Goal: Transaction & Acquisition: Purchase product/service

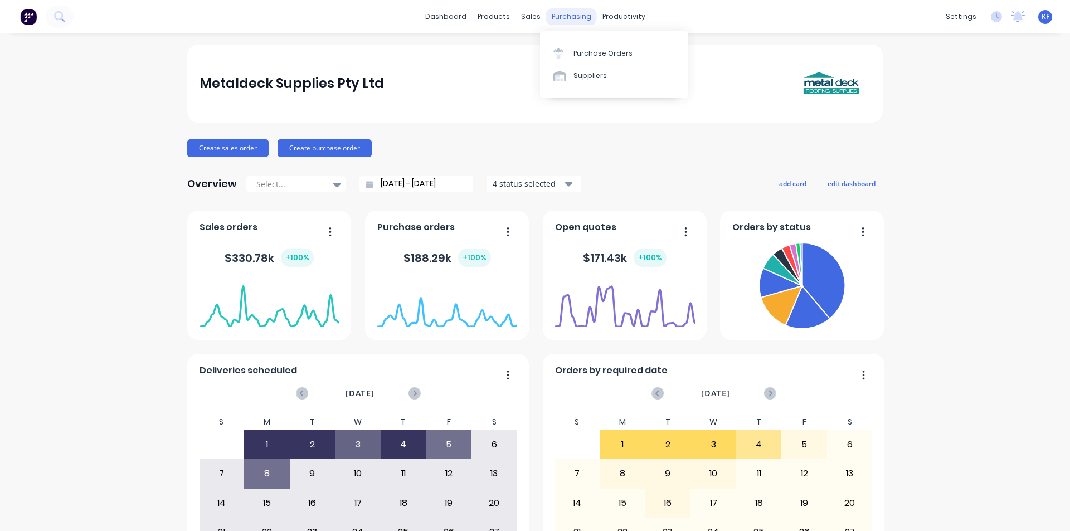
click at [560, 14] on div "purchasing" at bounding box center [571, 16] width 51 height 17
click at [590, 42] on link "Purchase Orders" at bounding box center [614, 53] width 148 height 22
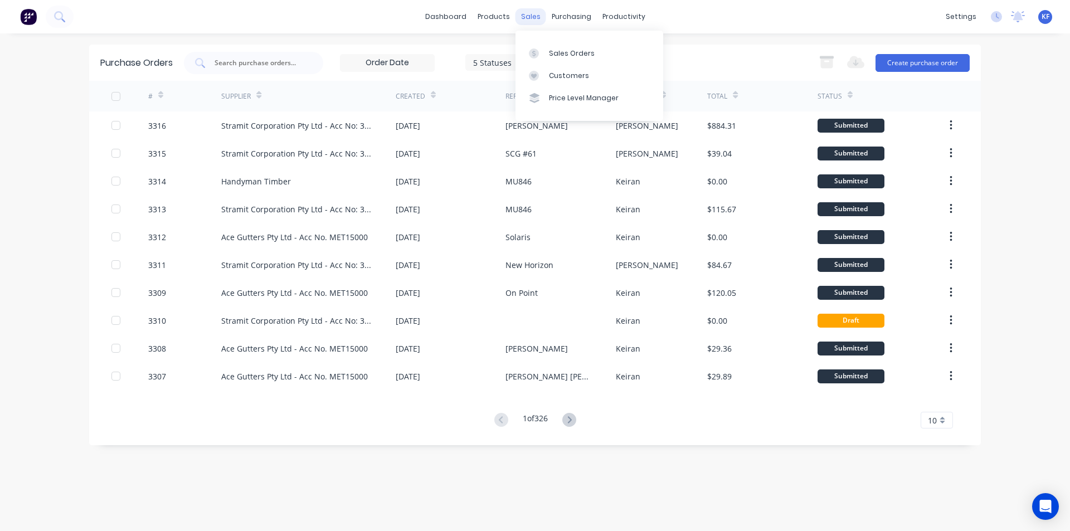
click at [525, 21] on div "sales" at bounding box center [530, 16] width 31 height 17
click at [554, 55] on div "Sales Orders" at bounding box center [572, 53] width 46 height 10
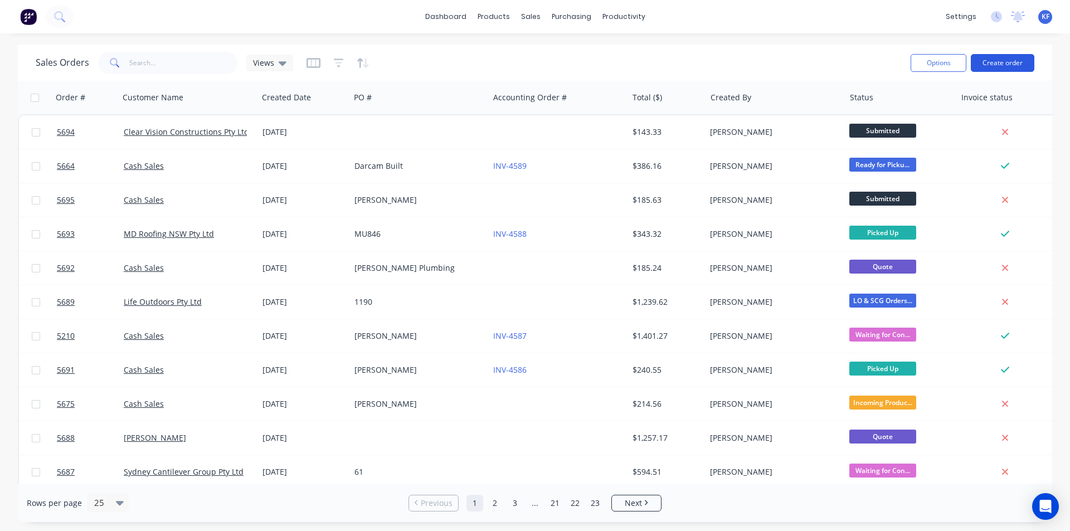
click at [1003, 64] on button "Create order" at bounding box center [1002, 63] width 64 height 18
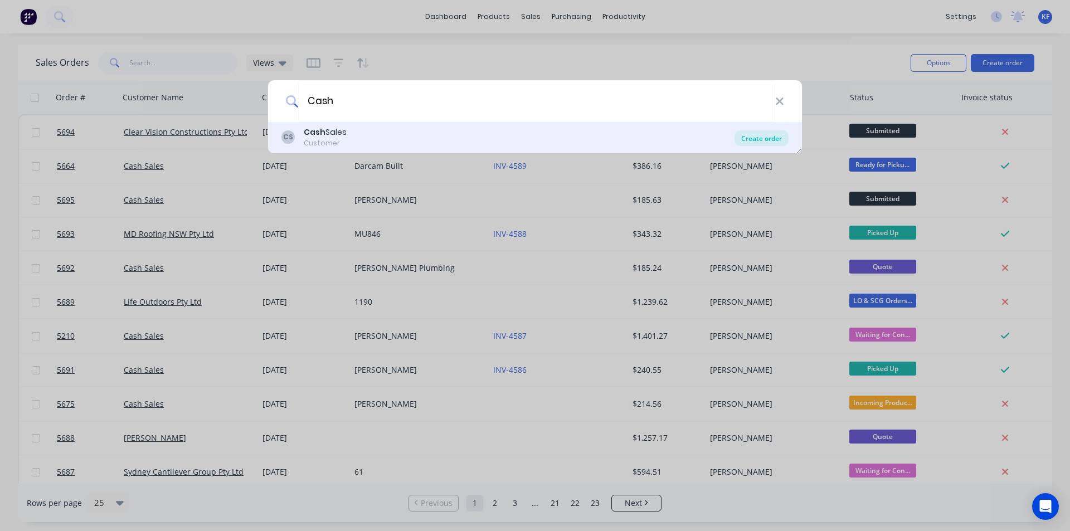
type input "Cash"
click at [744, 140] on div "Create order" at bounding box center [761, 138] width 54 height 16
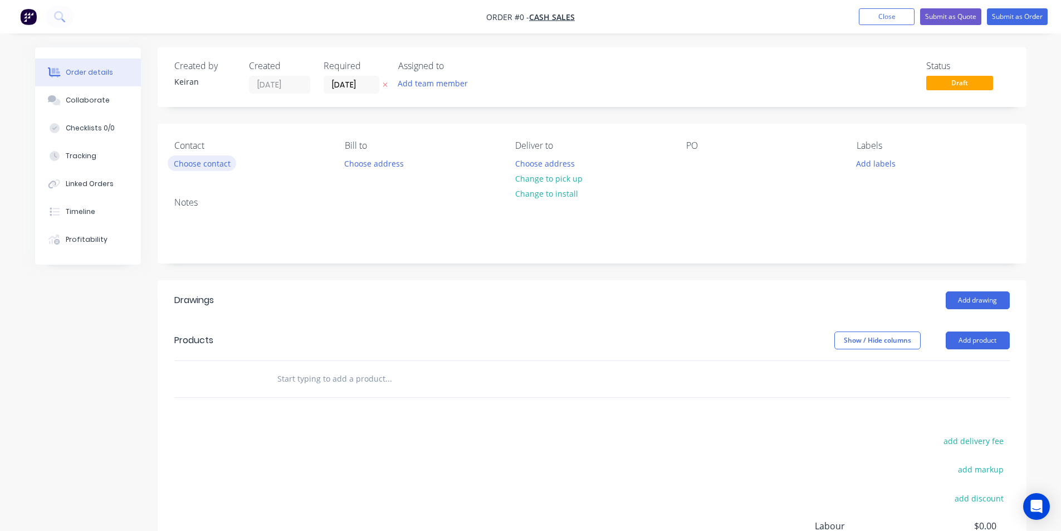
click at [223, 167] on button "Choose contact" at bounding box center [202, 162] width 69 height 15
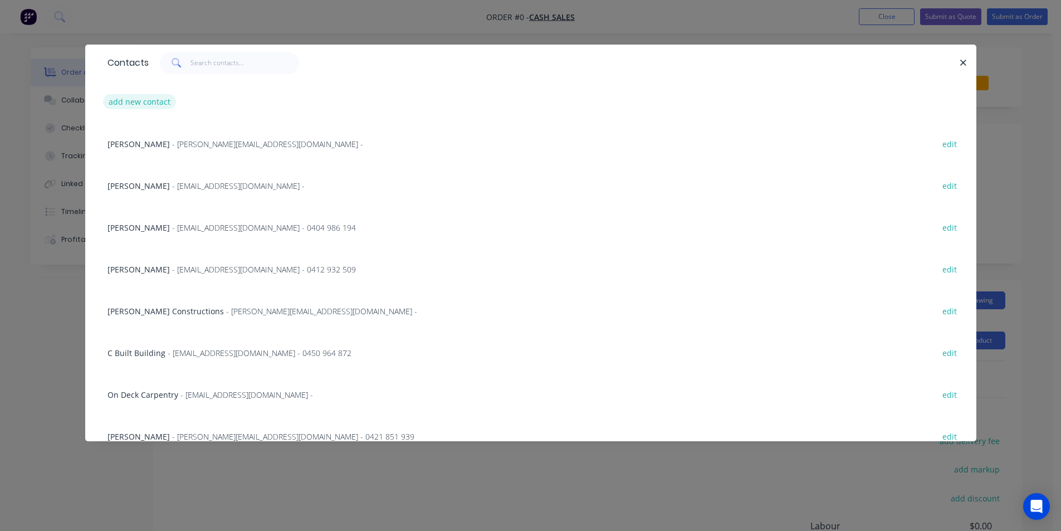
click at [165, 101] on button "add new contact" at bounding box center [140, 101] width 74 height 15
select select "AU"
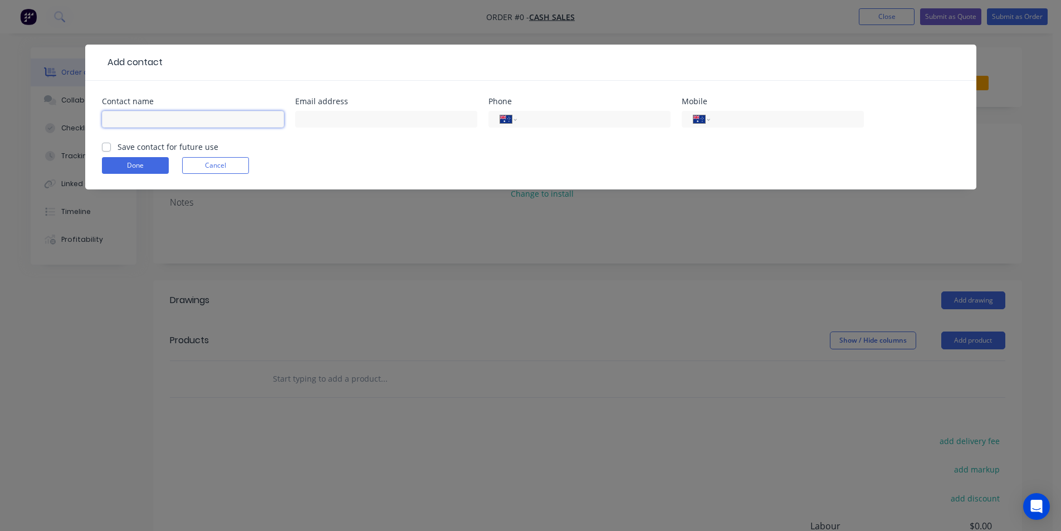
click at [157, 121] on input "text" at bounding box center [193, 119] width 182 height 17
type input "[PERSON_NAME]"
type input "0"
type input "0405 762 480"
click at [162, 163] on button "Done" at bounding box center [135, 165] width 67 height 17
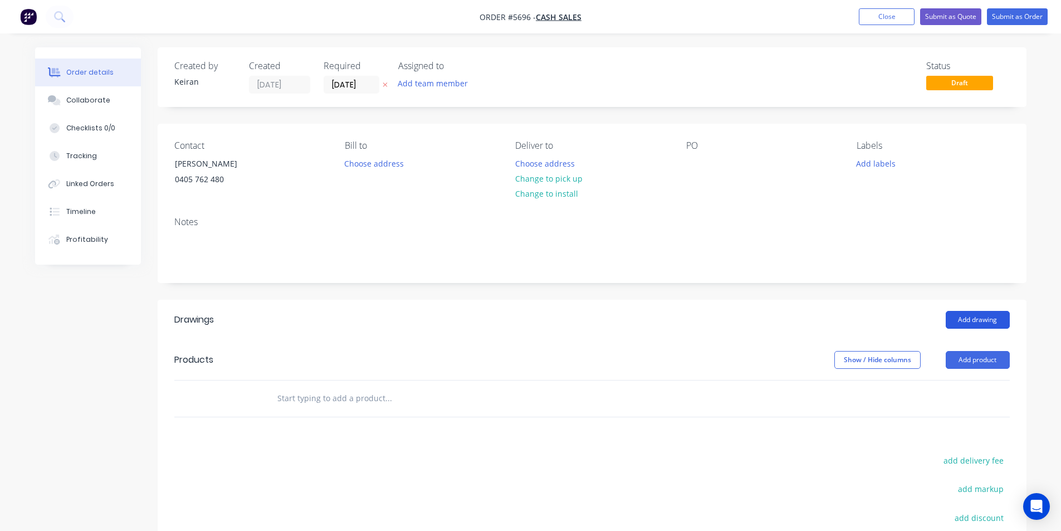
click at [990, 319] on button "Add drawing" at bounding box center [978, 320] width 64 height 18
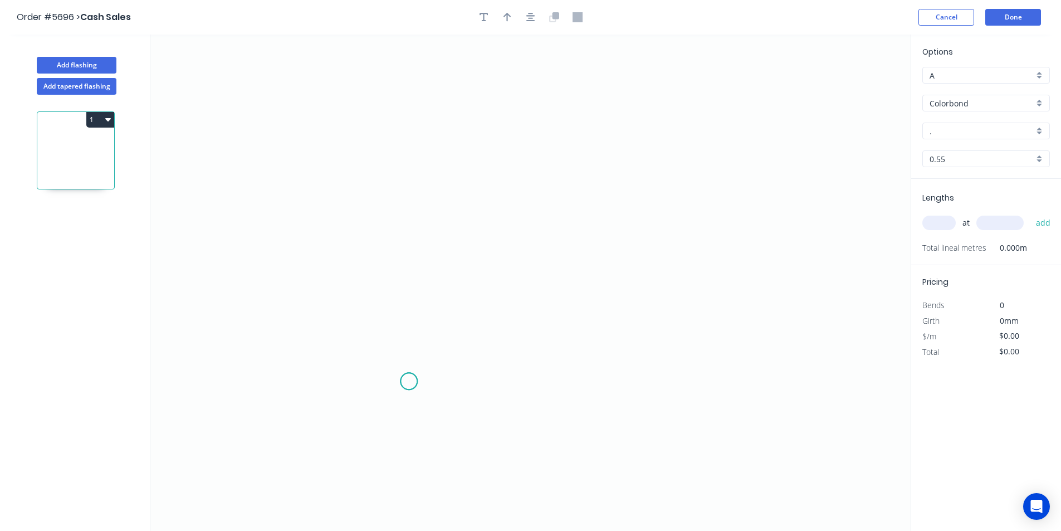
drag, startPoint x: 409, startPoint y: 382, endPoint x: 397, endPoint y: 198, distance: 183.7
click at [408, 374] on icon "0" at bounding box center [530, 283] width 760 height 496
click at [405, 188] on icon "0" at bounding box center [530, 283] width 760 height 496
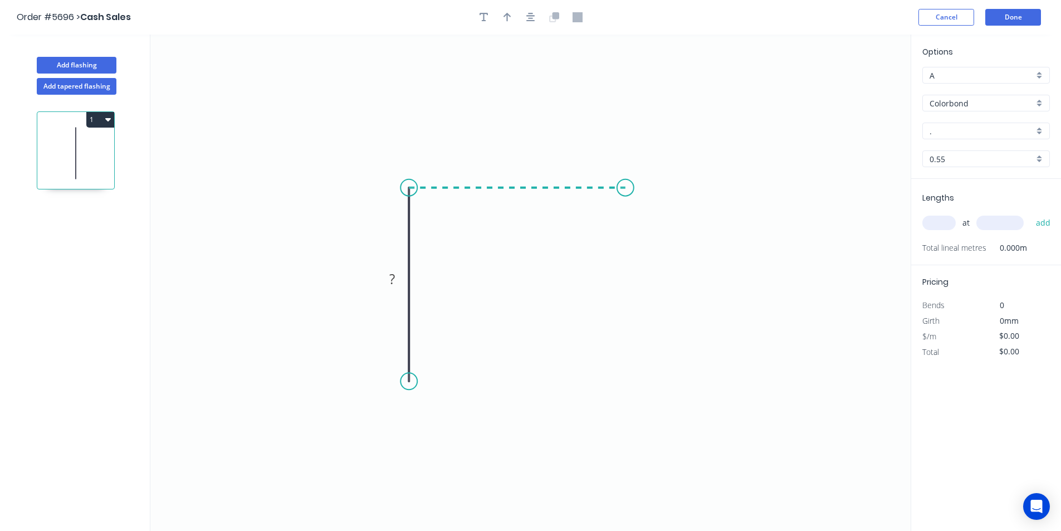
click at [626, 193] on icon "0 ?" at bounding box center [530, 283] width 760 height 496
click at [625, 193] on circle at bounding box center [625, 187] width 17 height 17
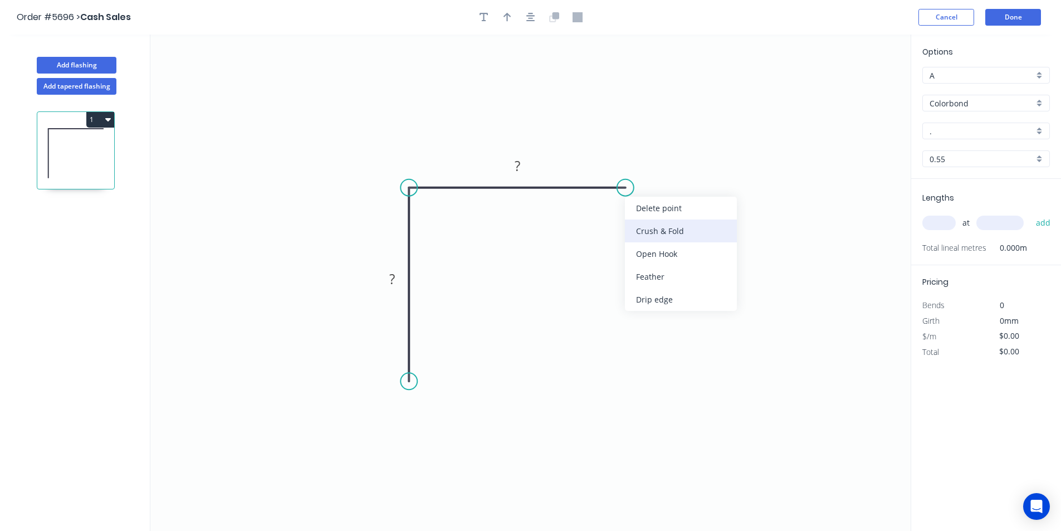
click at [643, 232] on div "Crush & Fold" at bounding box center [681, 230] width 112 height 23
drag, startPoint x: 639, startPoint y: 222, endPoint x: 612, endPoint y: 254, distance: 41.9
click at [638, 223] on div "Flip bend" at bounding box center [683, 225] width 112 height 23
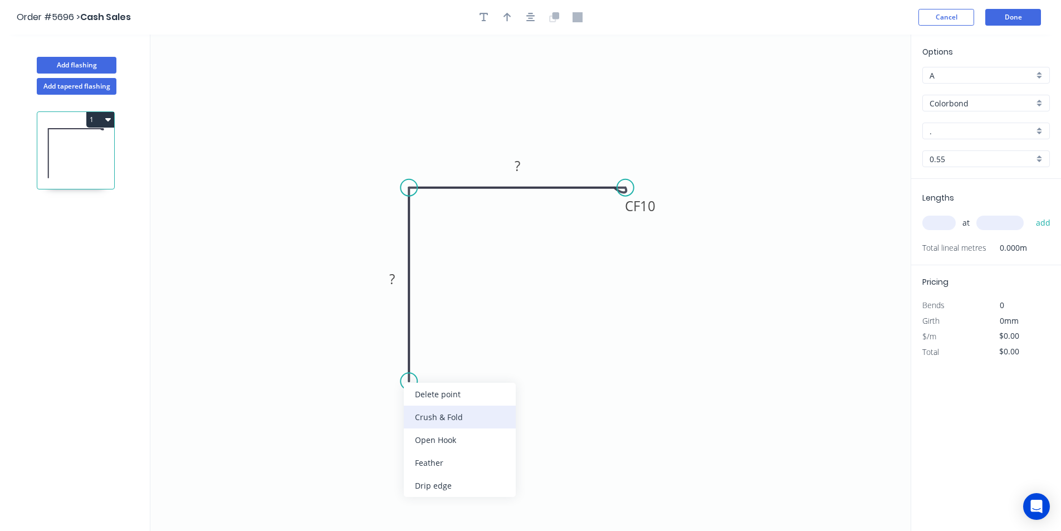
click at [427, 412] on div "Crush & Fold" at bounding box center [460, 417] width 112 height 23
click at [401, 276] on rect at bounding box center [392, 280] width 22 height 16
click at [529, 18] on icon "button" at bounding box center [530, 17] width 9 height 9
type input "$20.44"
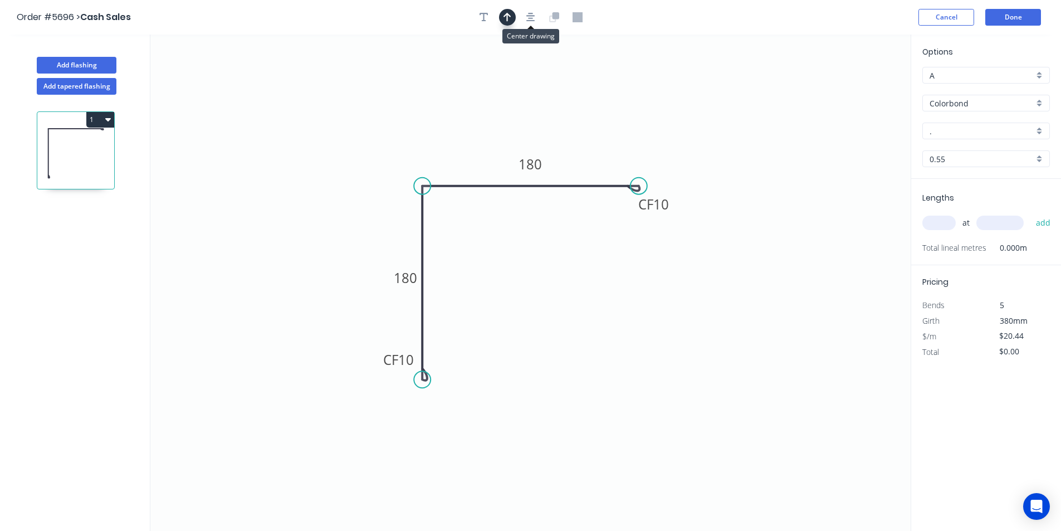
click at [508, 20] on icon "button" at bounding box center [508, 17] width 8 height 10
click at [380, 160] on icon at bounding box center [380, 148] width 10 height 36
click at [957, 129] on input "." at bounding box center [982, 131] width 104 height 12
click at [978, 149] on div "Monument" at bounding box center [986, 152] width 126 height 19
type input "Monument"
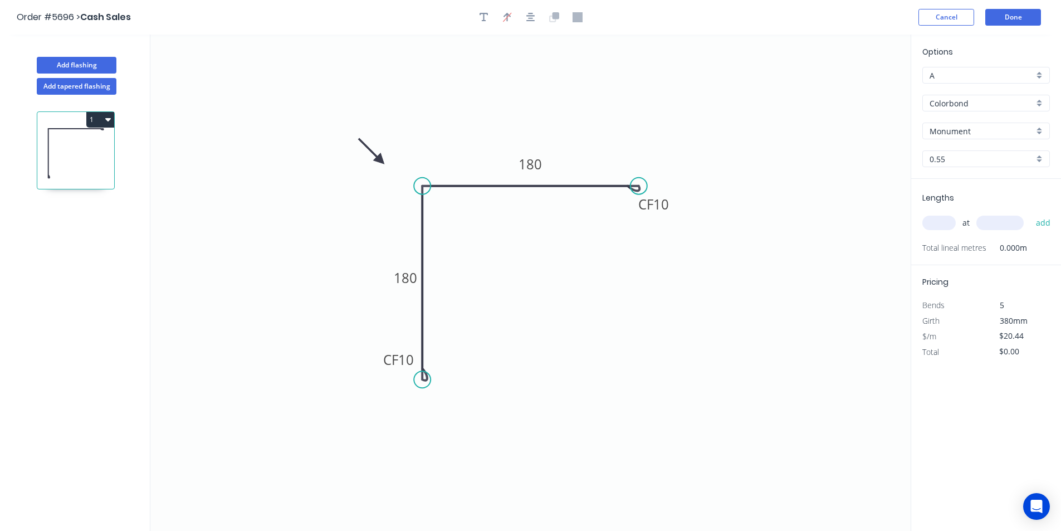
click at [935, 226] on input "text" at bounding box center [938, 223] width 33 height 14
type input "2"
type input "1800"
click at [1031, 213] on button "add" at bounding box center [1044, 222] width 26 height 19
type input "$73.58"
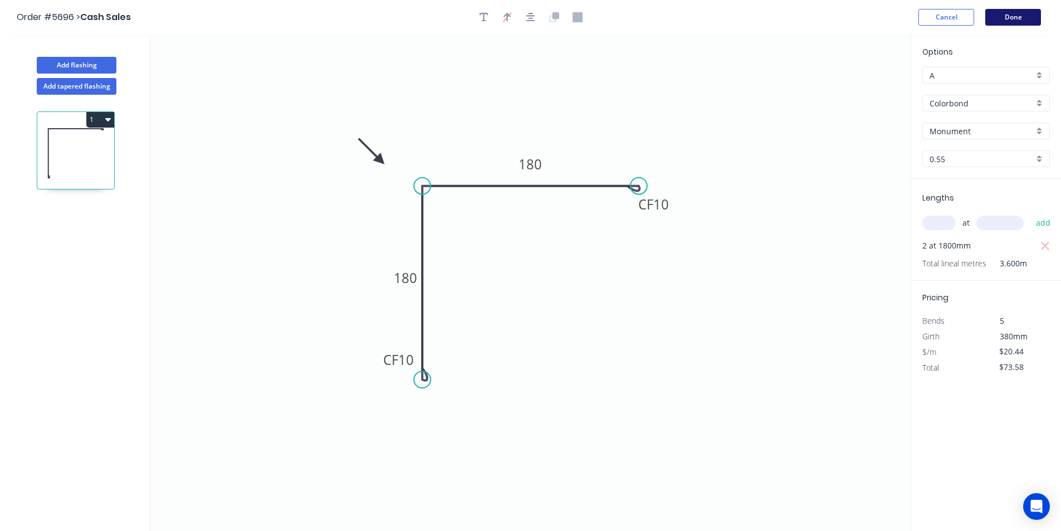
click at [1019, 23] on button "Done" at bounding box center [1013, 17] width 56 height 17
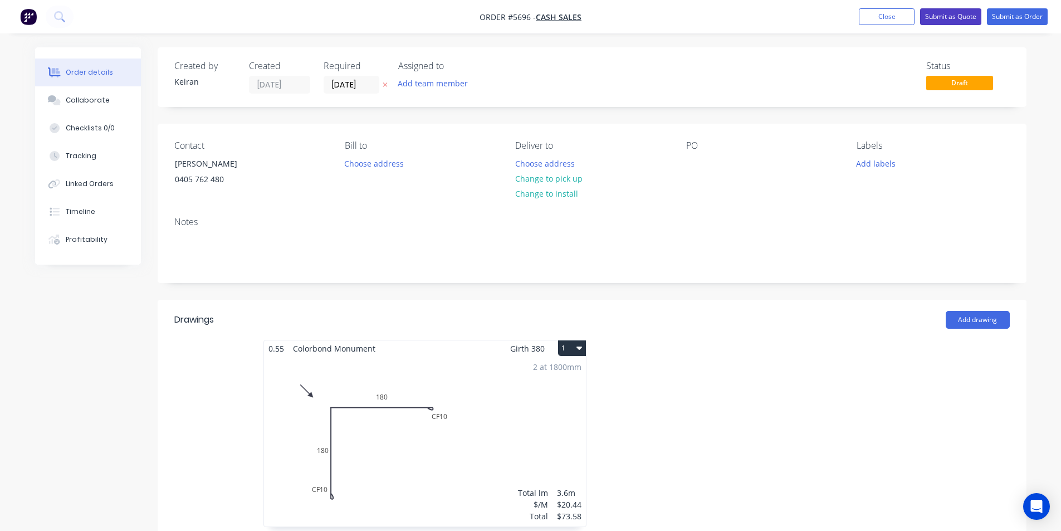
drag, startPoint x: 973, startPoint y: 9, endPoint x: 945, endPoint y: 36, distance: 38.2
click at [972, 8] on button "Submit as Quote" at bounding box center [950, 16] width 61 height 17
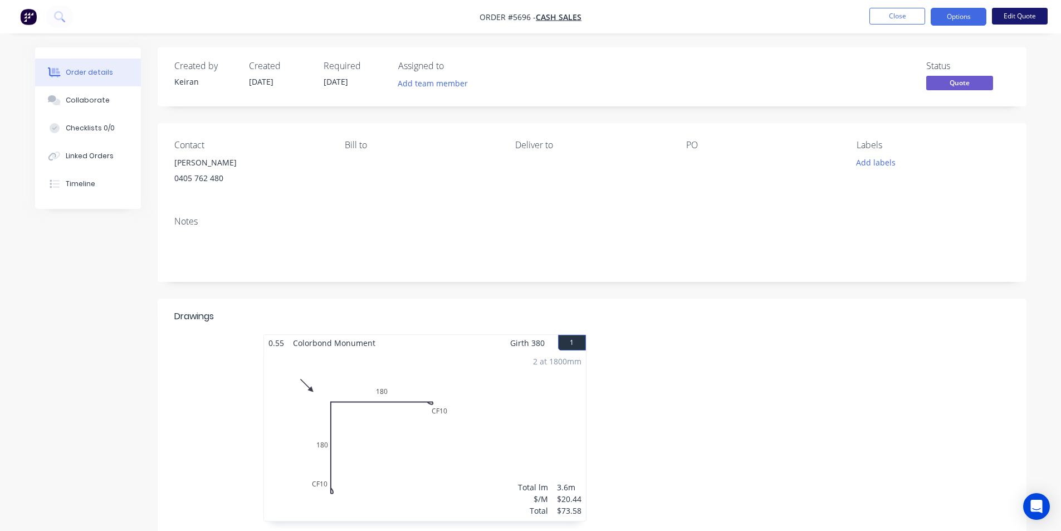
click at [1024, 13] on button "Edit Quote" at bounding box center [1020, 16] width 56 height 17
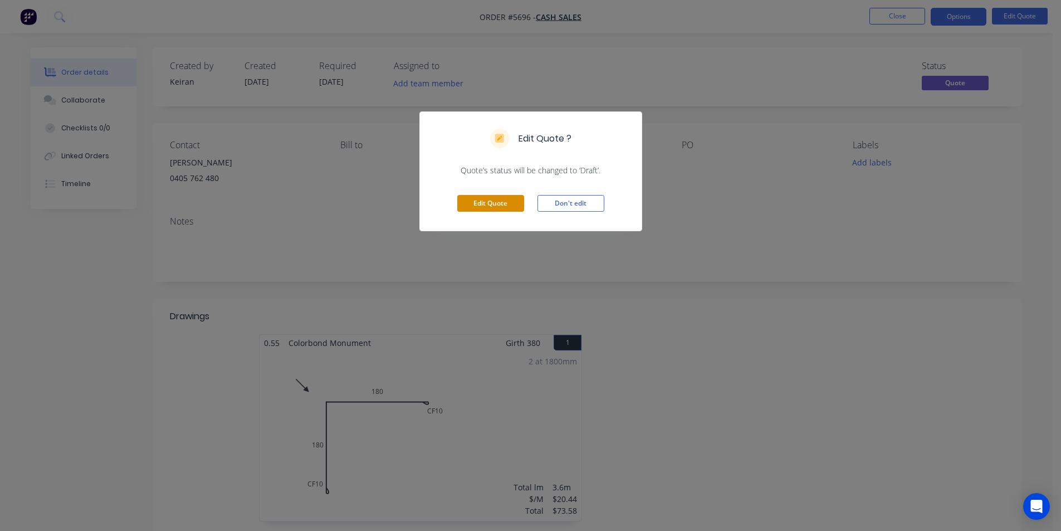
click at [461, 205] on button "Edit Quote" at bounding box center [490, 203] width 67 height 17
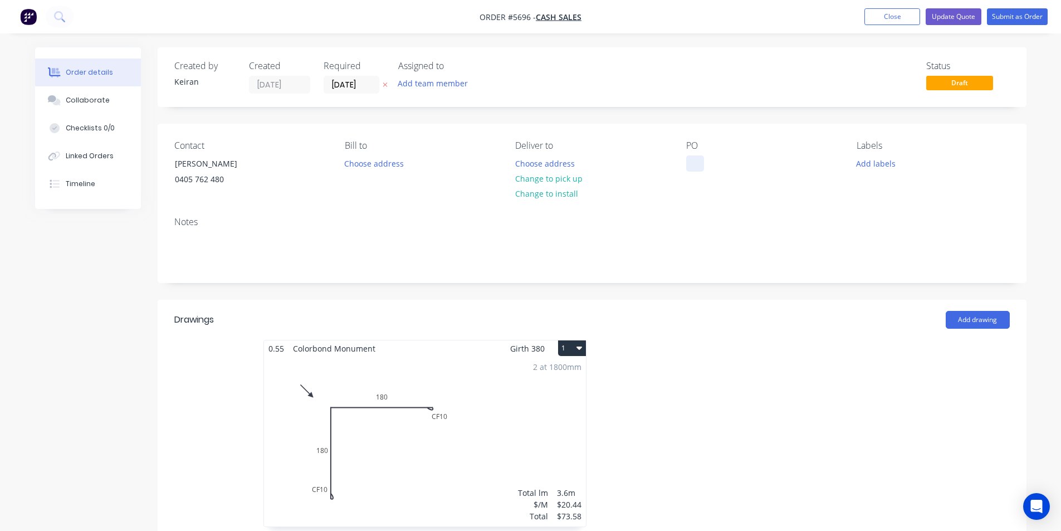
click at [696, 162] on div at bounding box center [695, 163] width 18 height 16
click at [575, 179] on button "Change to pick up" at bounding box center [548, 178] width 79 height 15
click at [971, 14] on button "Update Quote" at bounding box center [954, 16] width 56 height 17
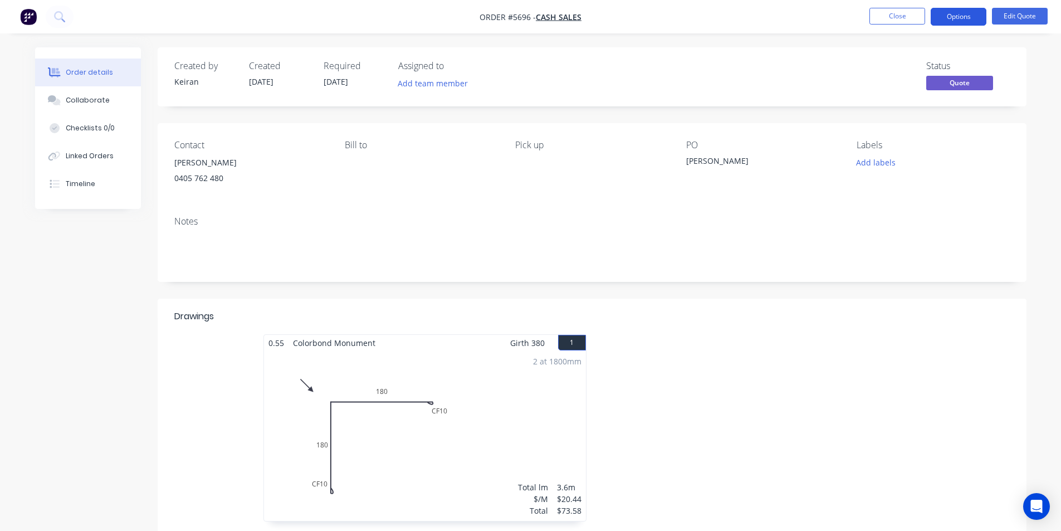
click at [968, 21] on button "Options" at bounding box center [959, 17] width 56 height 18
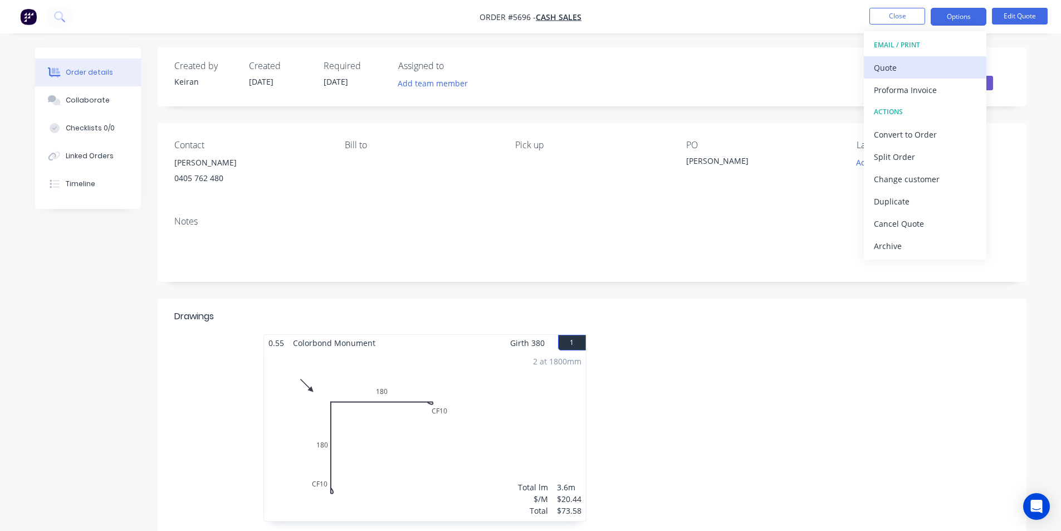
click at [926, 58] on button "Quote" at bounding box center [925, 67] width 123 height 22
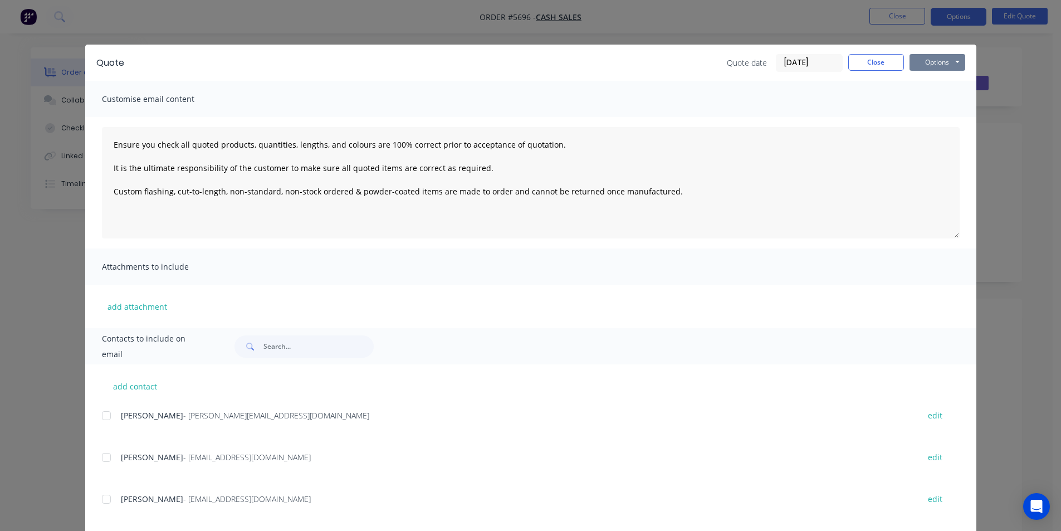
click at [942, 59] on button "Options" at bounding box center [938, 62] width 56 height 17
click at [929, 98] on button "Print" at bounding box center [945, 100] width 71 height 18
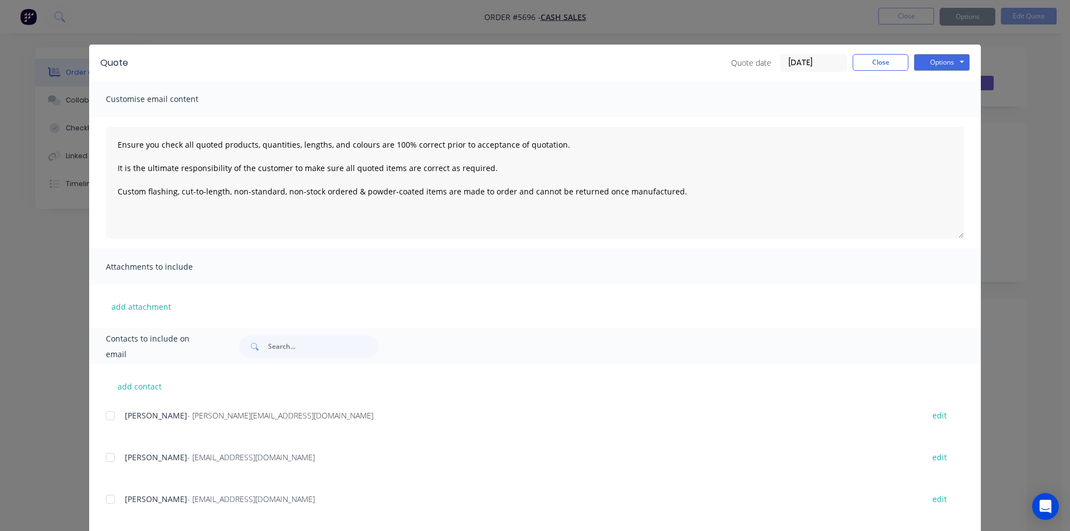
type textarea "Ensure you check all quoted products, quantities, lengths, and colours are 100%…"
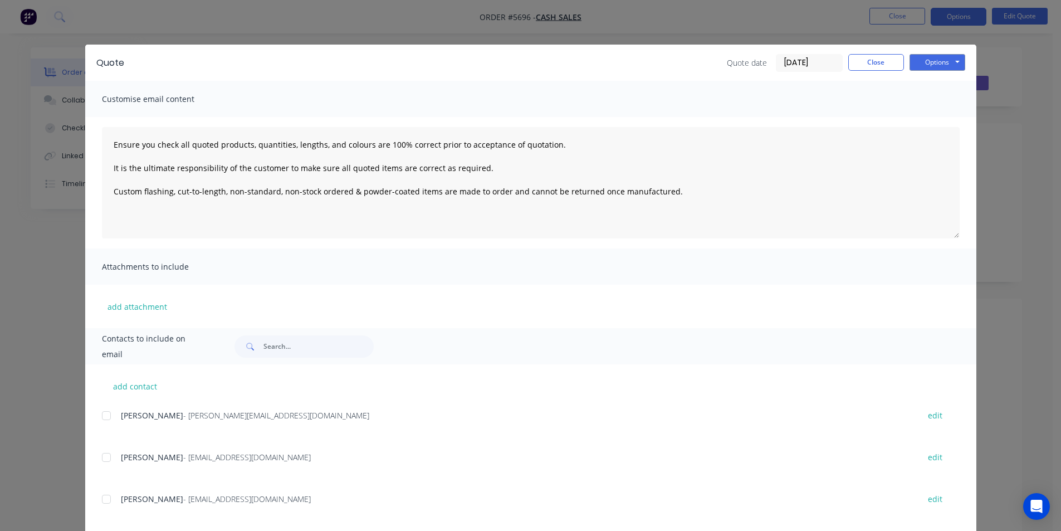
click at [872, 50] on div "Quote Quote date 03/09/25 Close Options Preview Print Email" at bounding box center [530, 63] width 891 height 36
click at [878, 69] on button "Close" at bounding box center [876, 62] width 56 height 17
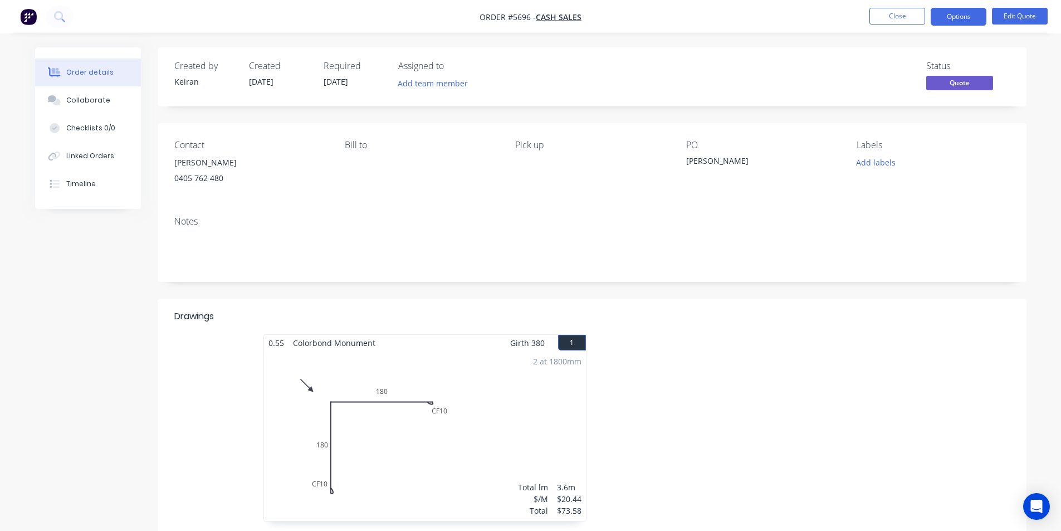
click at [884, 33] on div "Order details Collaborate Checklists 0/0 Linked Orders Timeline Order details C…" at bounding box center [530, 365] width 1061 height 731
click at [888, 22] on button "Close" at bounding box center [898, 16] width 56 height 17
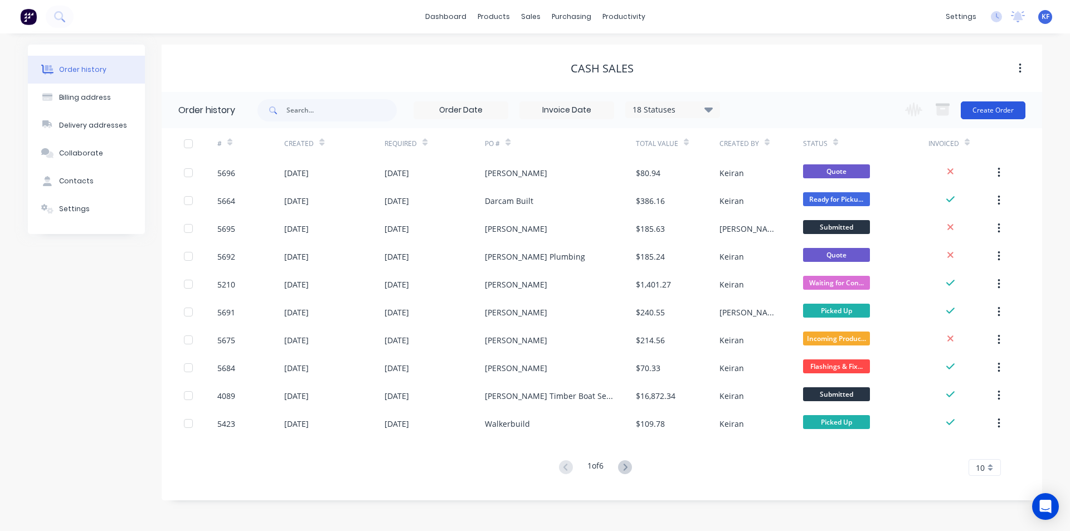
click at [983, 107] on button "Create Order" at bounding box center [992, 110] width 65 height 18
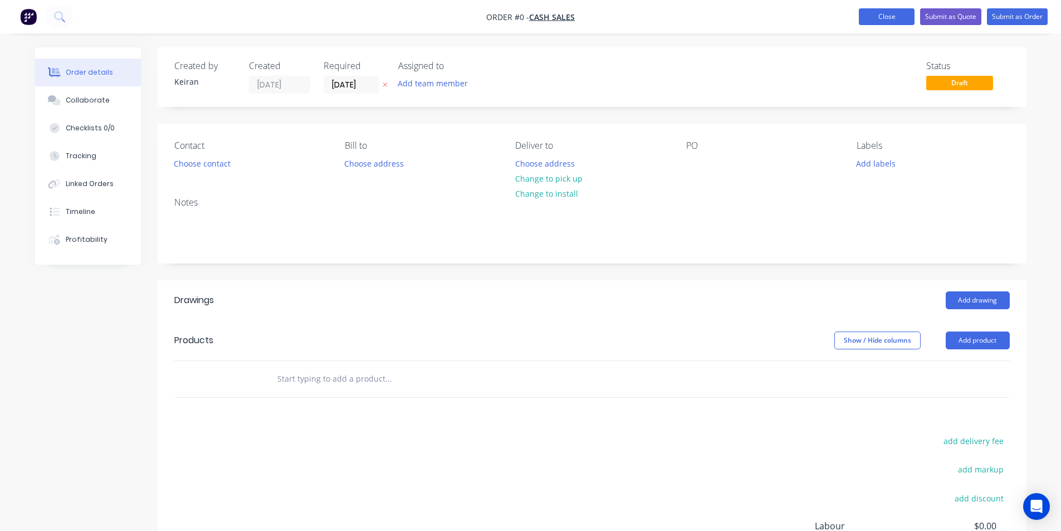
click at [876, 13] on button "Close" at bounding box center [887, 16] width 56 height 17
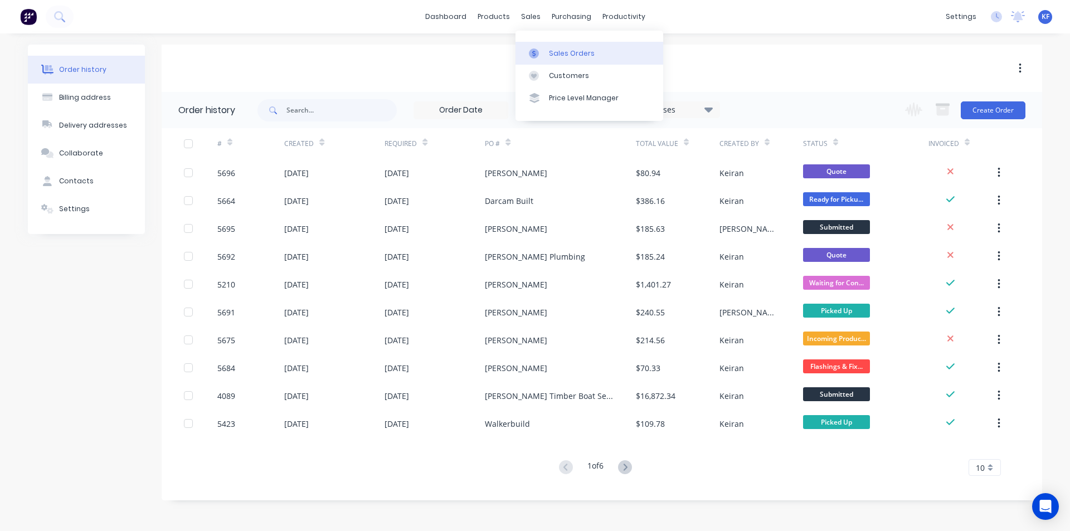
click at [558, 52] on div "Sales Orders" at bounding box center [572, 53] width 46 height 10
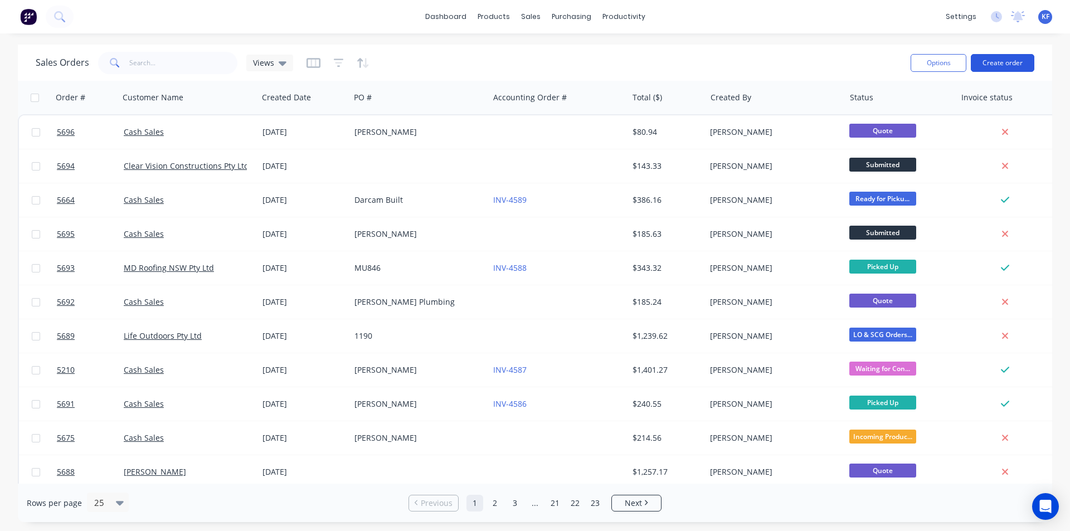
click at [988, 66] on button "Create order" at bounding box center [1002, 63] width 64 height 18
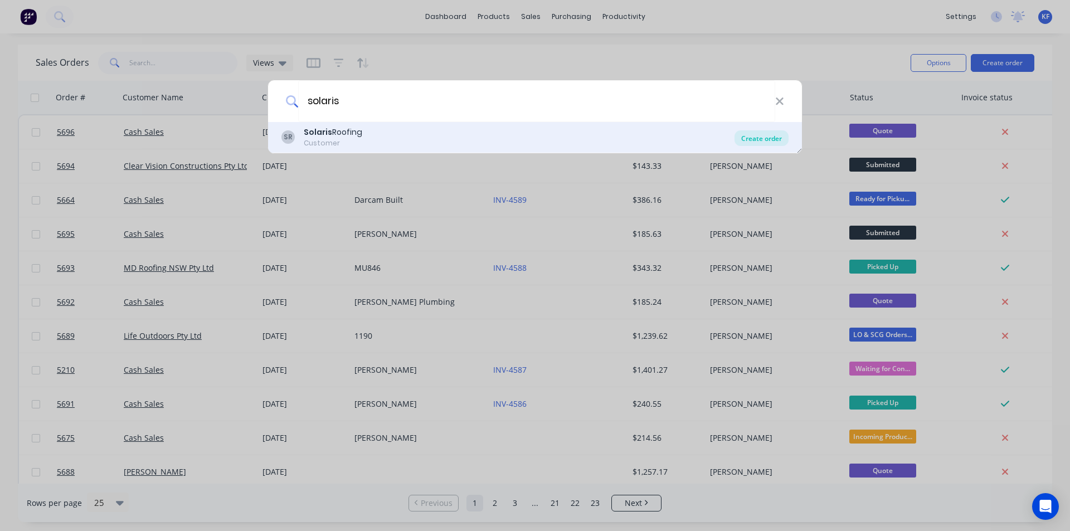
type input "solaris"
click at [756, 135] on div "Create order" at bounding box center [761, 138] width 54 height 16
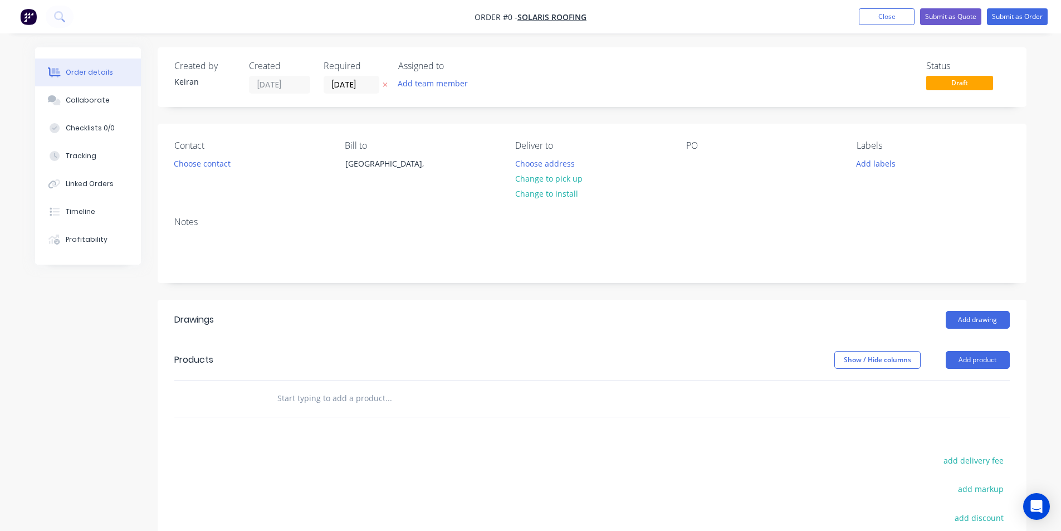
click at [473, 396] on input "text" at bounding box center [388, 398] width 223 height 22
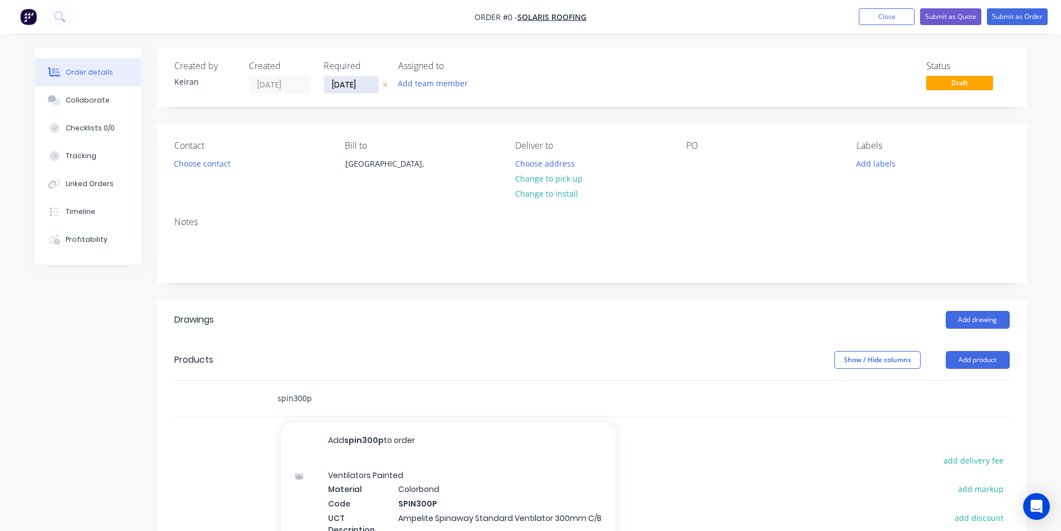
type input "spin300p"
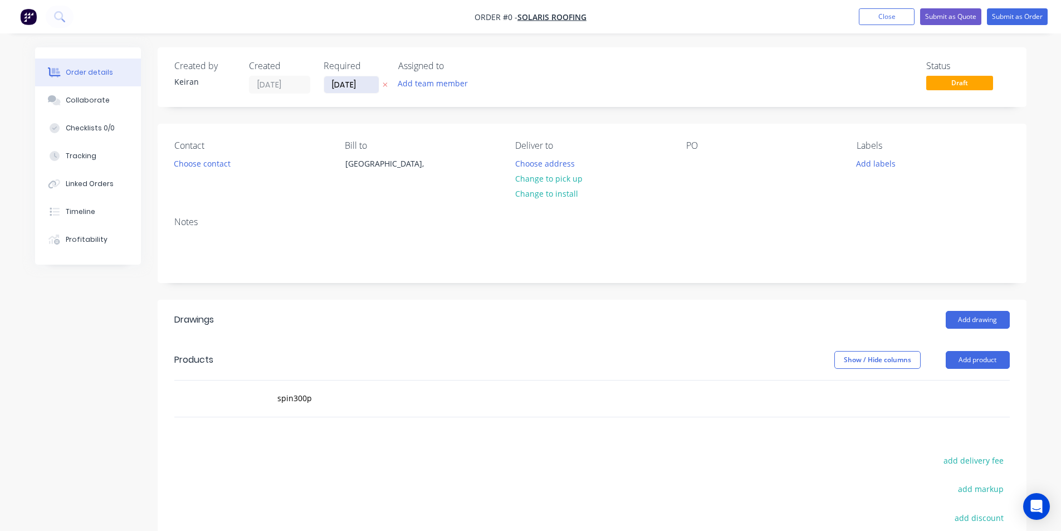
click at [350, 84] on input "[DATE]" at bounding box center [351, 84] width 55 height 17
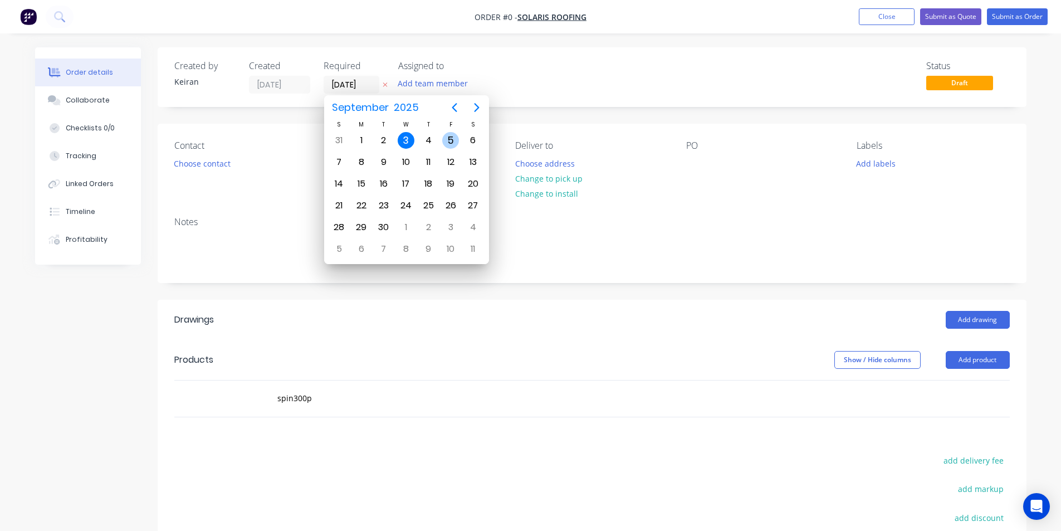
click at [450, 138] on div "5" at bounding box center [450, 140] width 17 height 17
type input "[DATE]"
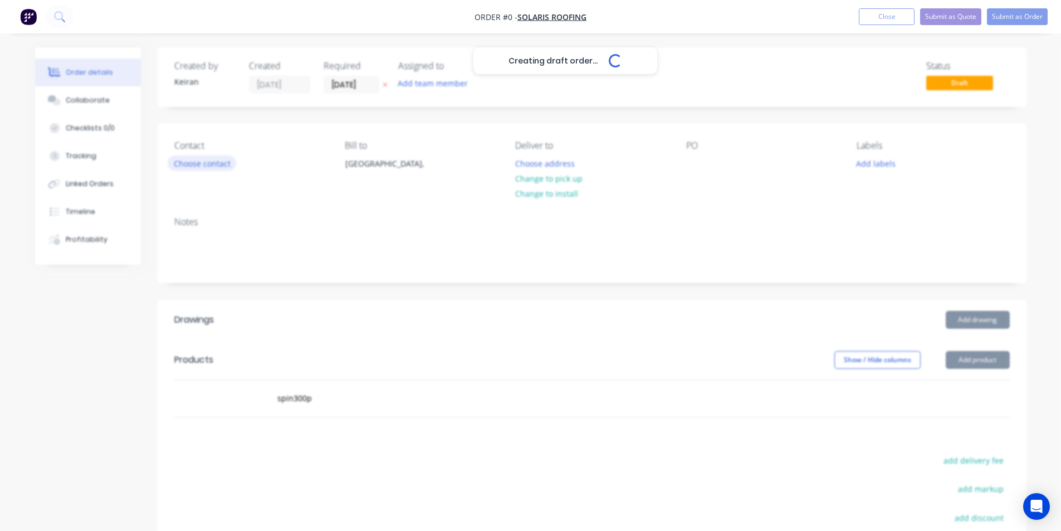
click at [228, 167] on button "Choose contact" at bounding box center [202, 162] width 69 height 15
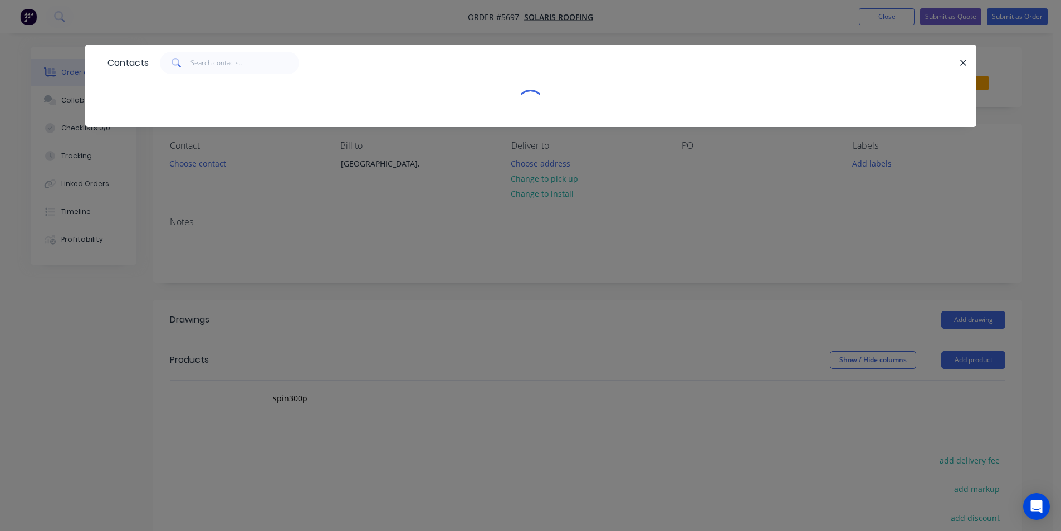
click at [227, 166] on div "Contacts" at bounding box center [530, 265] width 1061 height 531
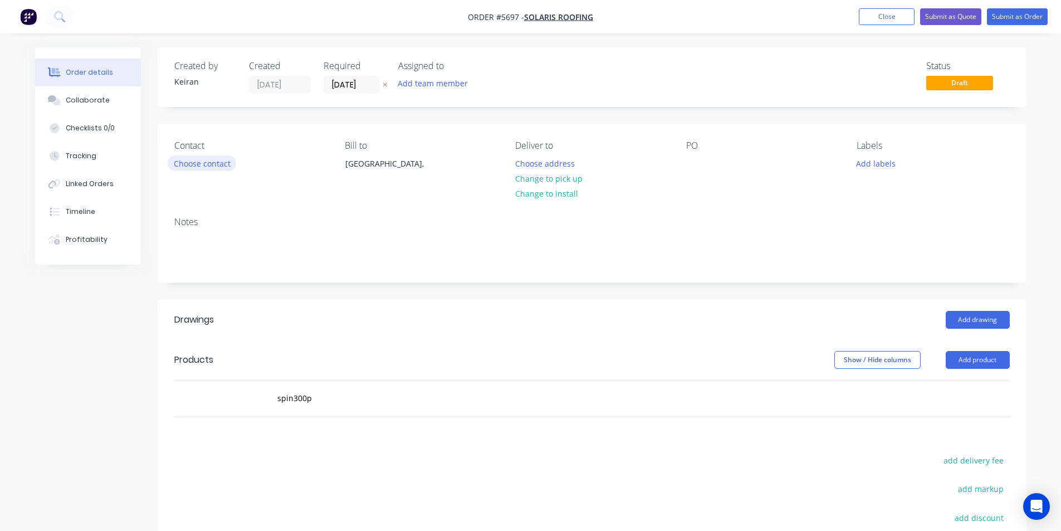
click at [221, 164] on button "Choose contact" at bounding box center [202, 162] width 69 height 15
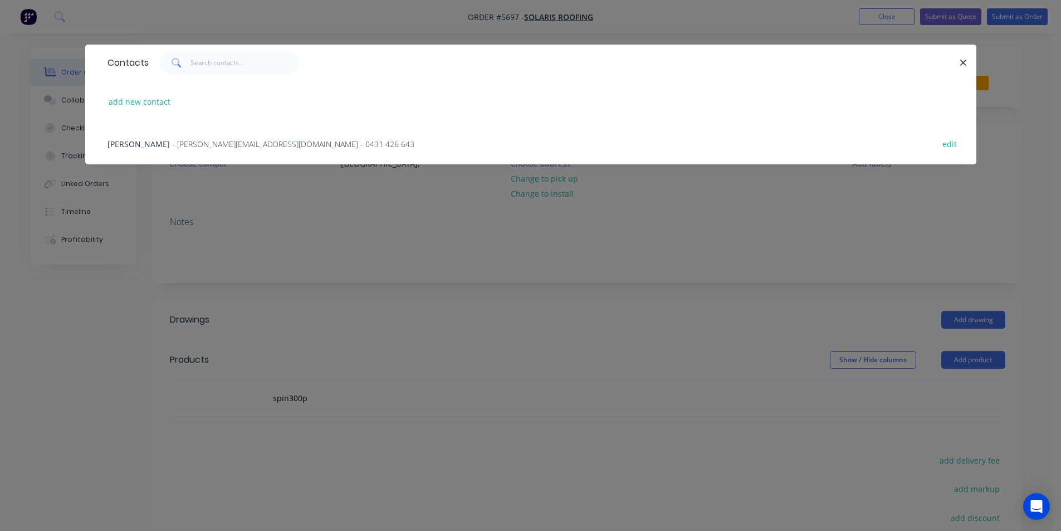
click at [188, 144] on span "- chris@solaris-roofing.com.au - 0431 426 643" at bounding box center [293, 144] width 242 height 11
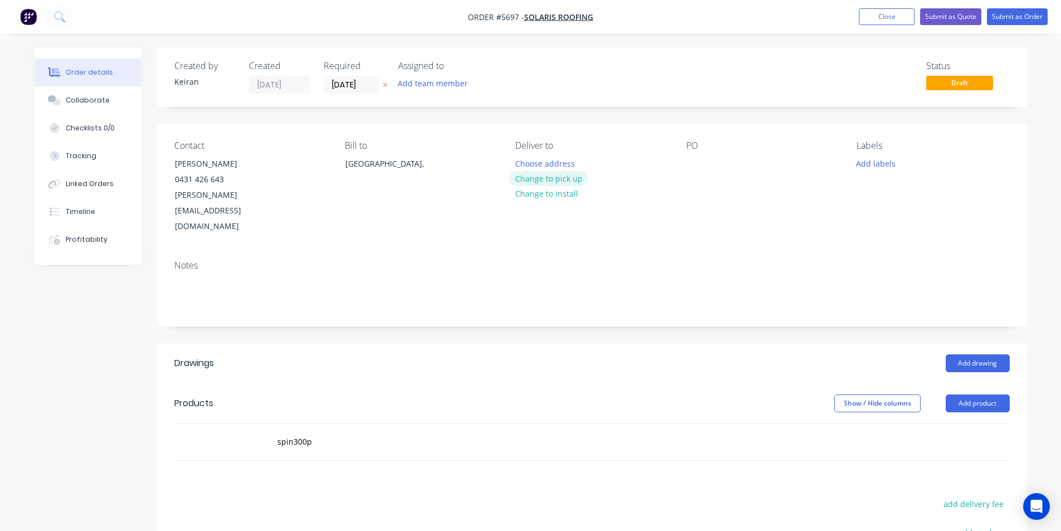
click at [569, 182] on button "Change to pick up" at bounding box center [548, 178] width 79 height 15
click at [878, 160] on button "Add labels" at bounding box center [876, 162] width 51 height 15
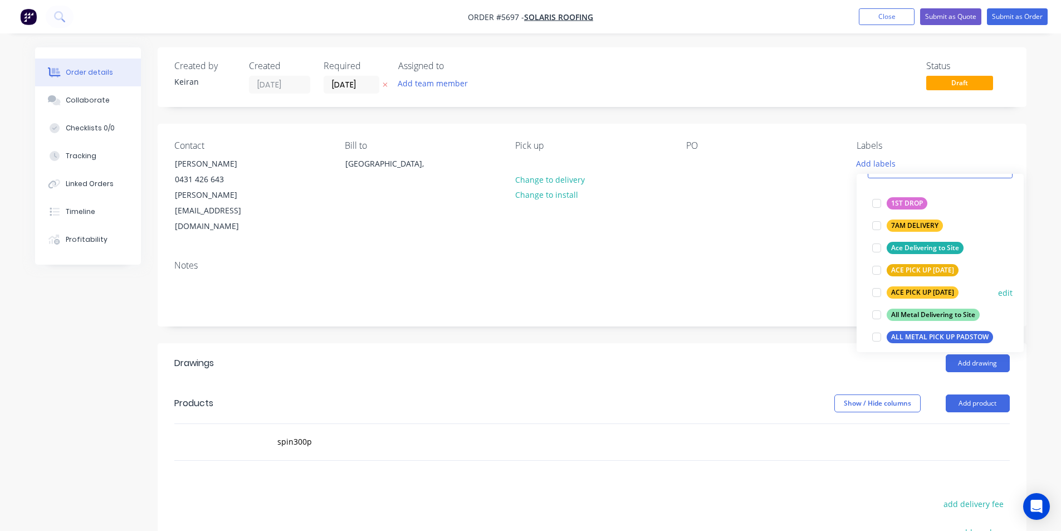
scroll to position [56, 0]
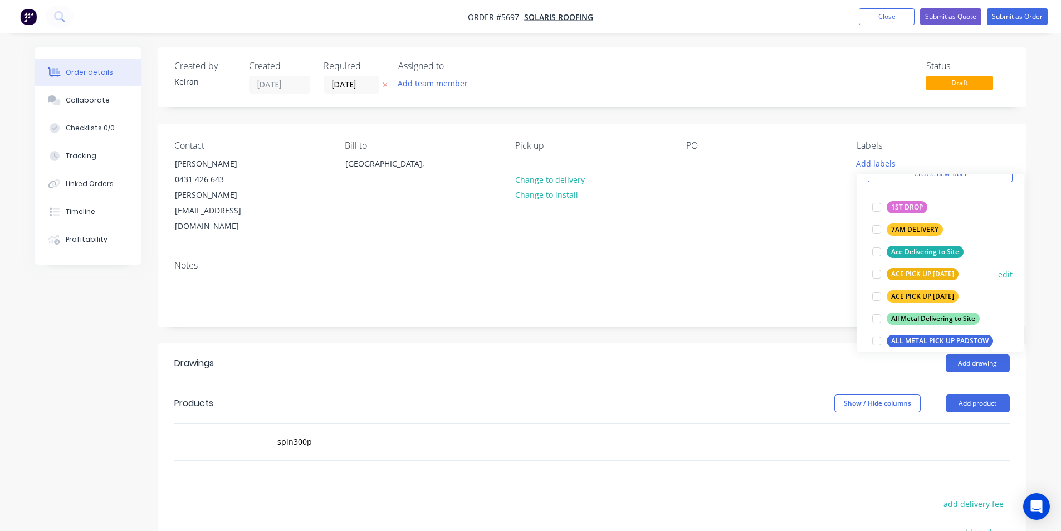
click at [870, 277] on div at bounding box center [877, 274] width 22 height 22
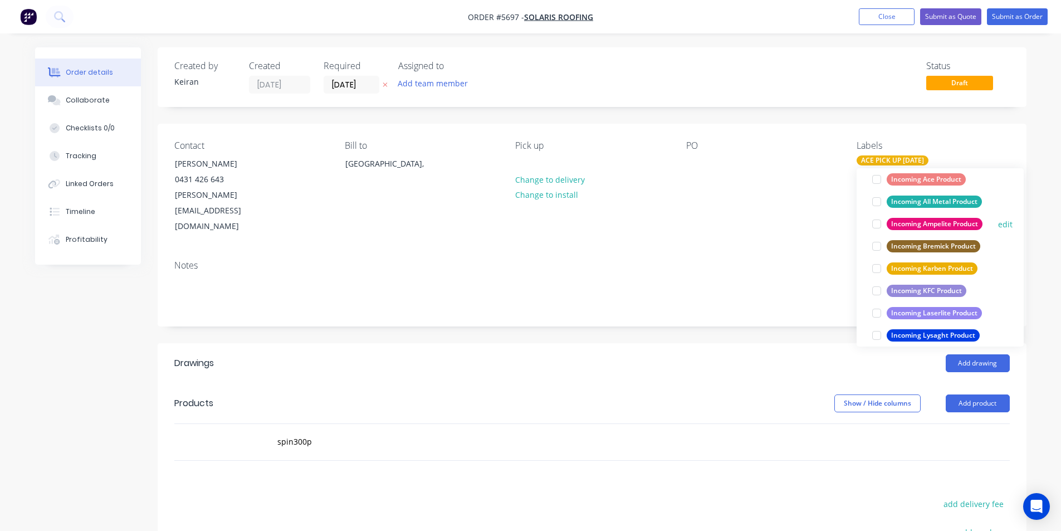
click at [876, 230] on div at bounding box center [877, 224] width 22 height 22
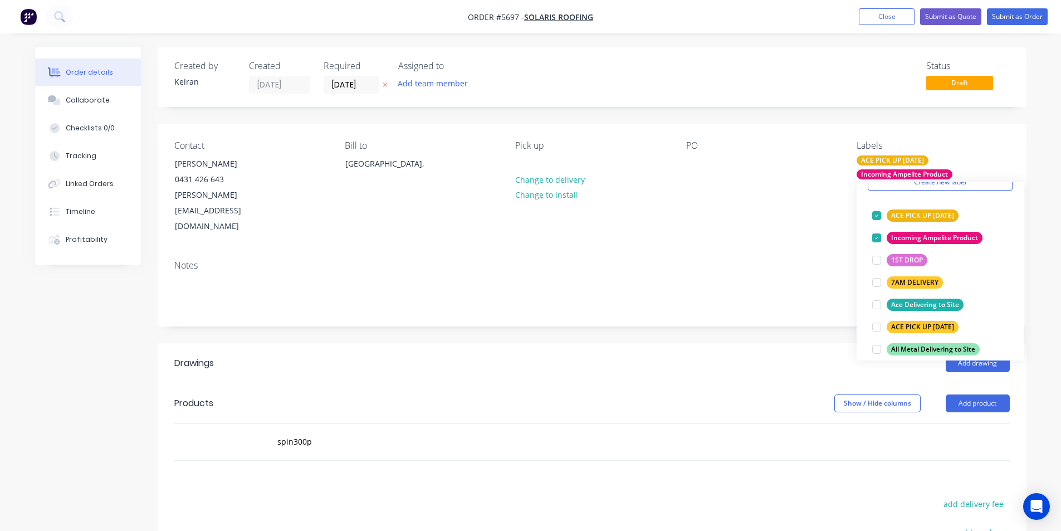
click at [513, 442] on div "spin300p" at bounding box center [463, 442] width 401 height 36
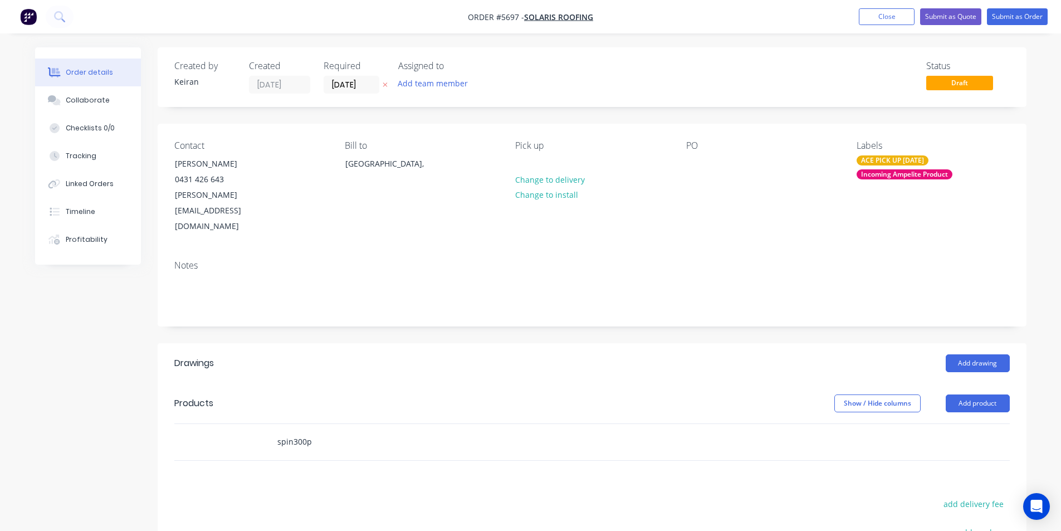
click at [476, 431] on input "spin300p" at bounding box center [388, 442] width 223 height 22
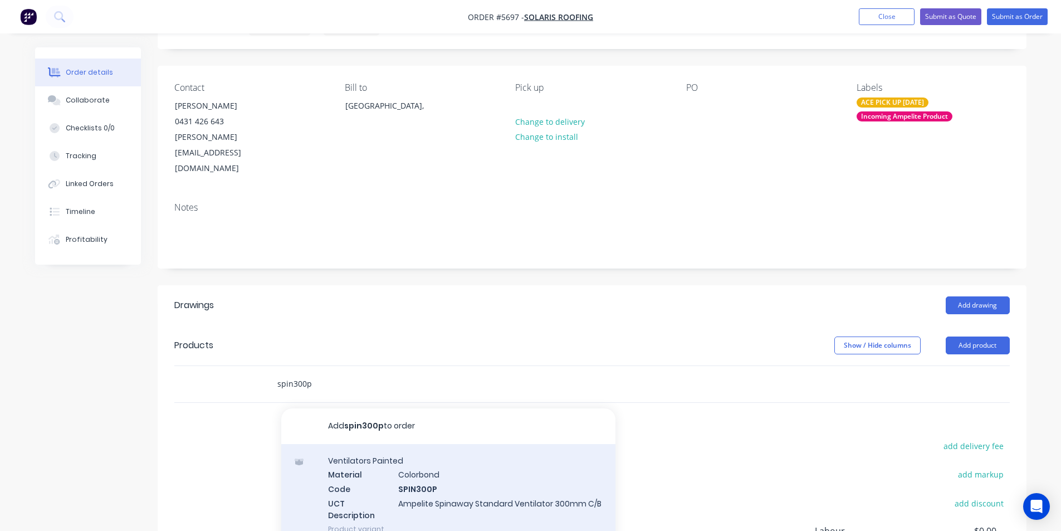
scroll to position [167, 0]
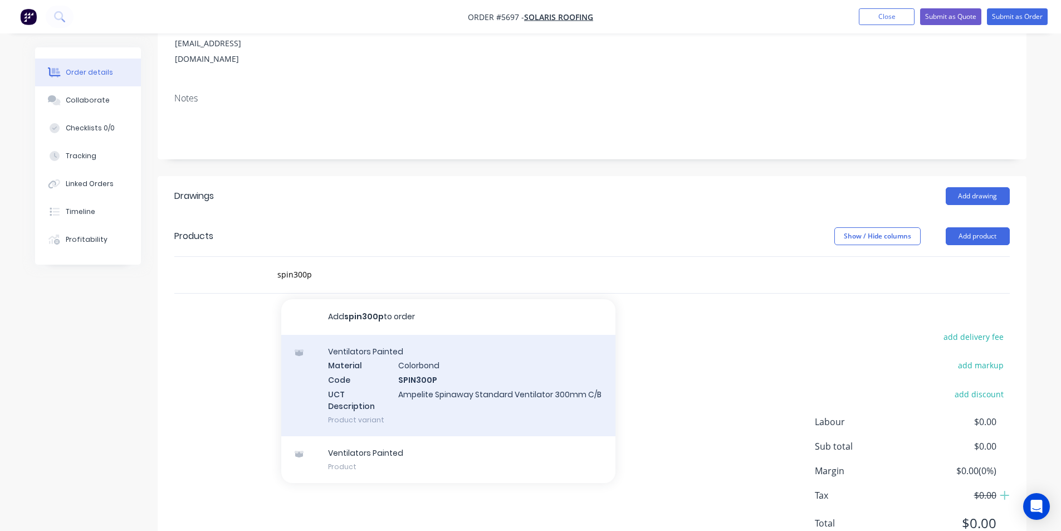
click at [506, 378] on div "Ventilators Painted Material Colorbond Code SPIN300P UCT Description Ampelite S…" at bounding box center [448, 385] width 334 height 101
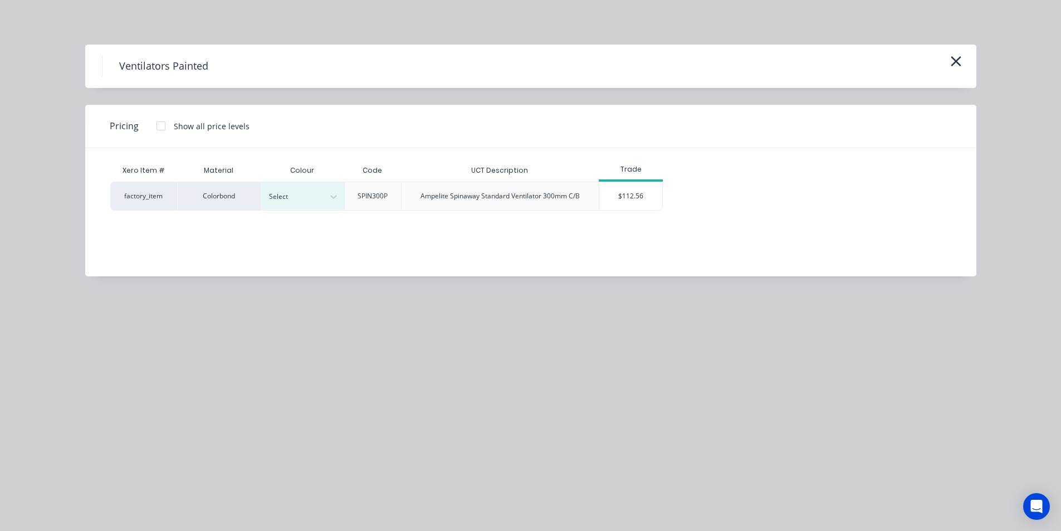
click at [315, 211] on div "Xero Item # Material Colour Code UCT Description Trade factory_item Colorbond S…" at bounding box center [522, 203] width 875 height 111
click at [314, 203] on div "Select" at bounding box center [292, 196] width 62 height 14
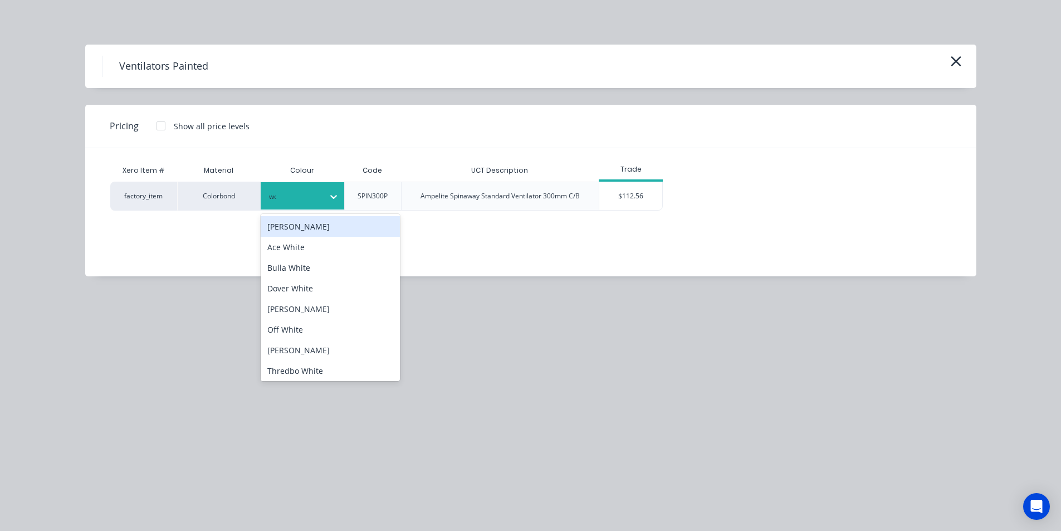
type input "wood"
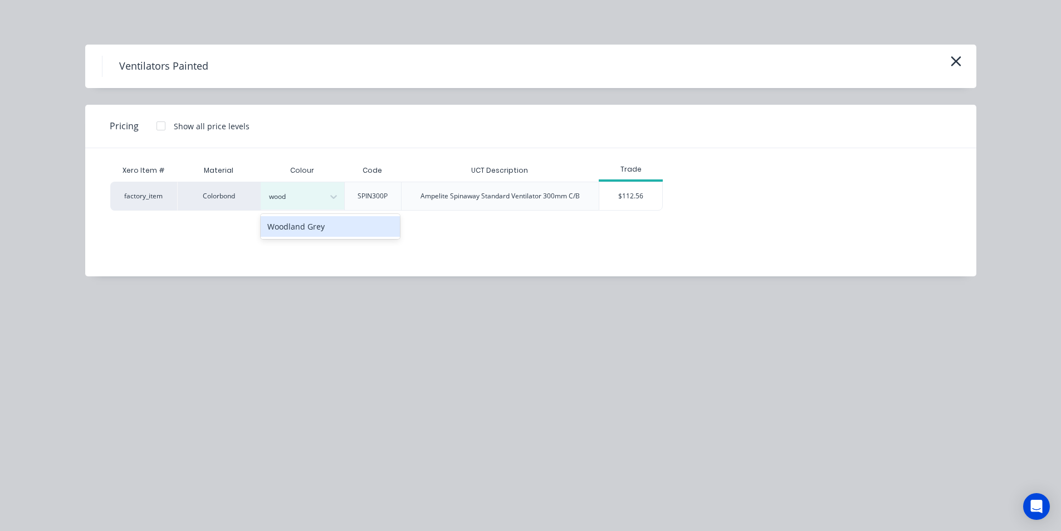
click at [329, 221] on div "Woodland Grey" at bounding box center [330, 226] width 139 height 21
click at [614, 183] on div "$112.56" at bounding box center [630, 196] width 63 height 28
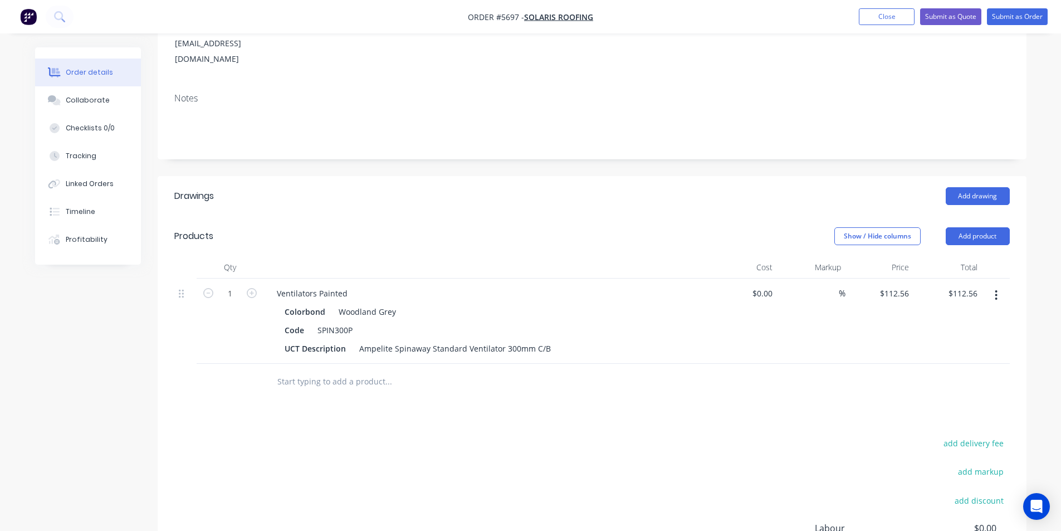
click at [256, 279] on div "1" at bounding box center [230, 321] width 67 height 85
click at [255, 284] on form "1" at bounding box center [230, 292] width 58 height 17
click at [251, 288] on icon "button" at bounding box center [252, 293] width 10 height 10
type input "2"
type input "$225.12"
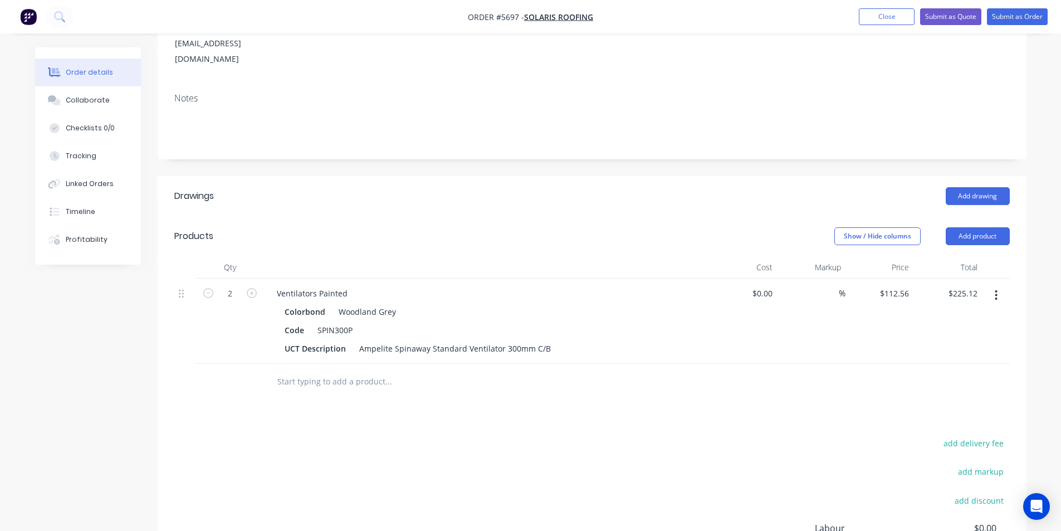
click at [334, 370] on input "text" at bounding box center [388, 381] width 223 height 22
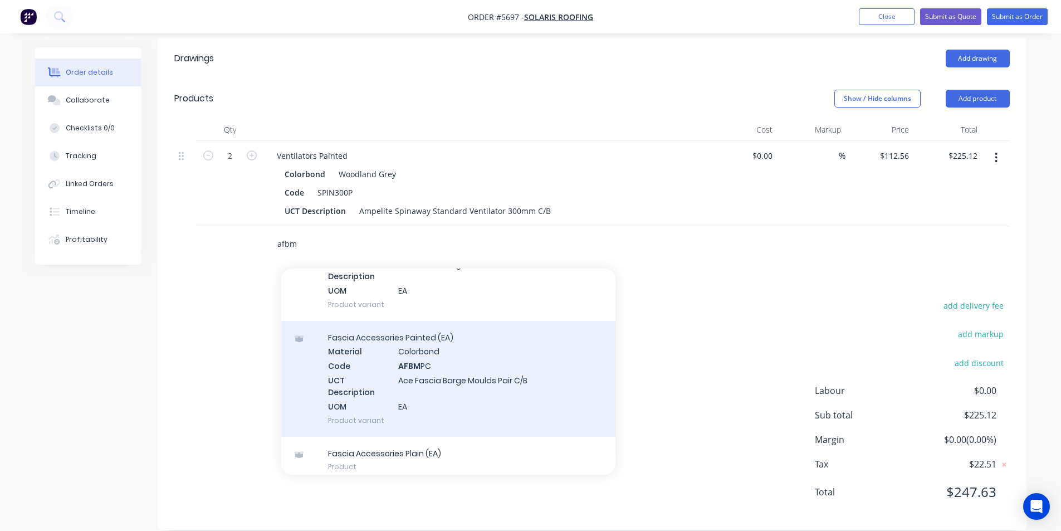
scroll to position [111, 0]
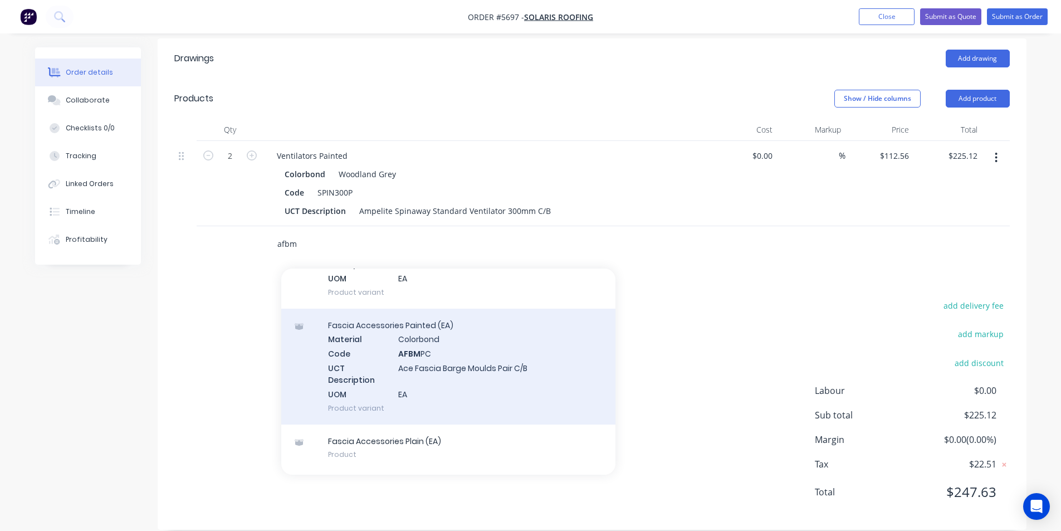
type input "afbm"
click at [558, 381] on div "Fascia Accessories Painted (EA) Material Colorbond Code AFBM PC UCT Description…" at bounding box center [448, 367] width 334 height 116
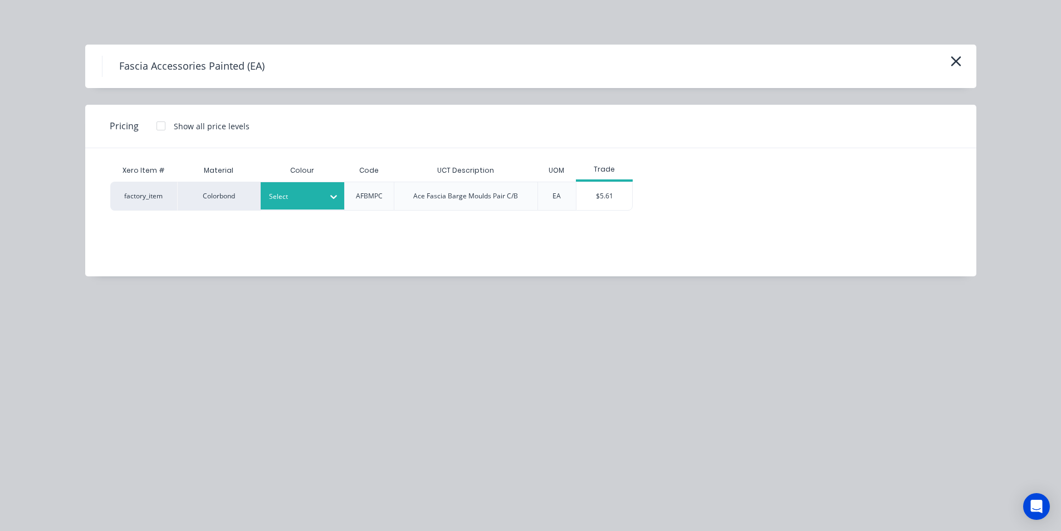
drag, startPoint x: 331, startPoint y: 205, endPoint x: 320, endPoint y: 199, distance: 12.5
click at [325, 203] on div at bounding box center [334, 196] width 20 height 27
type input "surf"
click at [319, 230] on div "Surfmist" at bounding box center [330, 226] width 139 height 21
click at [600, 199] on div "$5.61" at bounding box center [605, 196] width 56 height 28
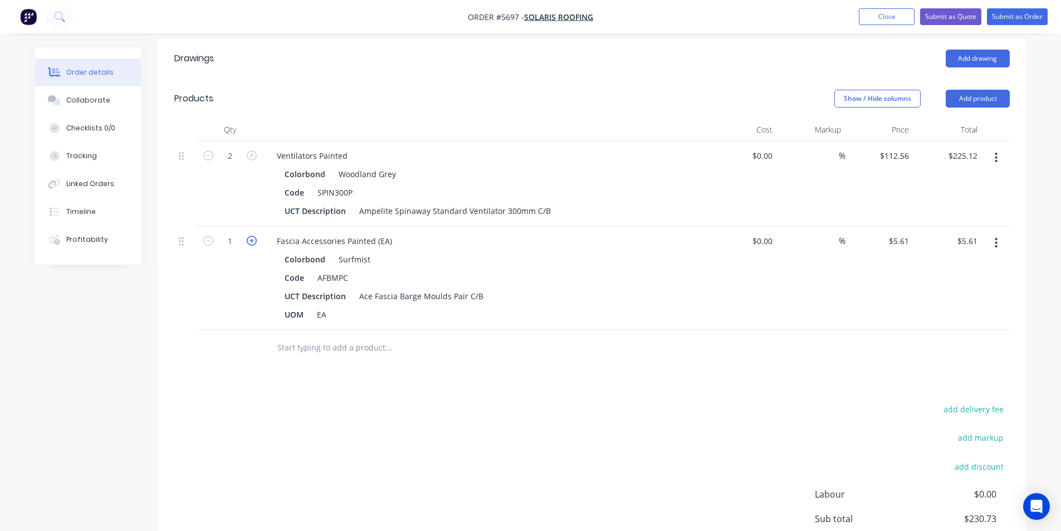
click at [250, 236] on icon "button" at bounding box center [252, 241] width 10 height 10
type input "2"
type input "$11.22"
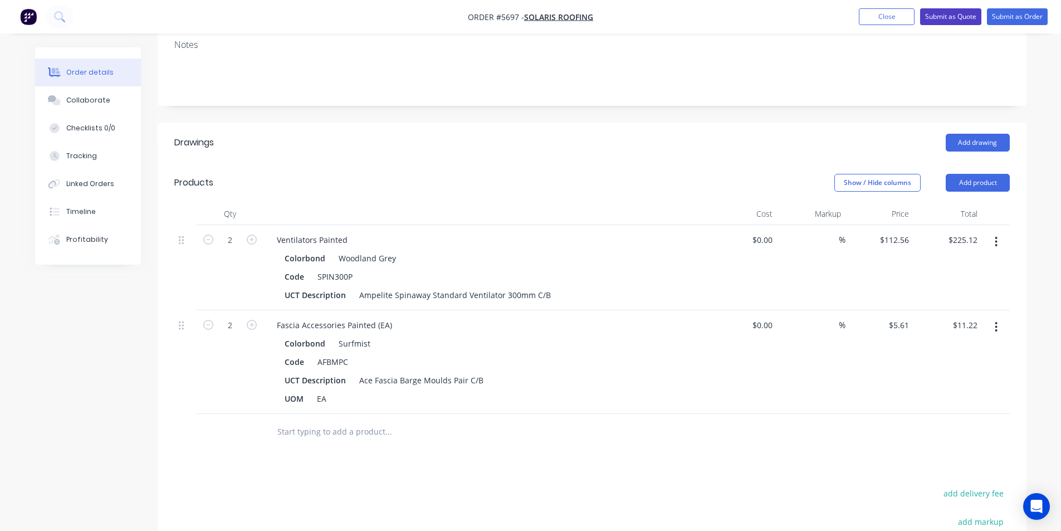
scroll to position [138, 0]
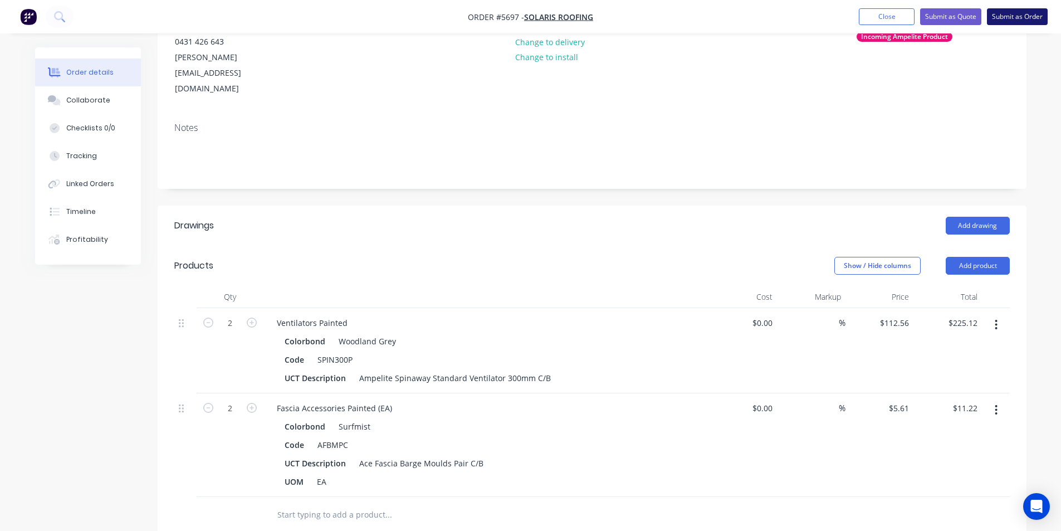
click at [1015, 14] on button "Submit as Order" at bounding box center [1017, 16] width 61 height 17
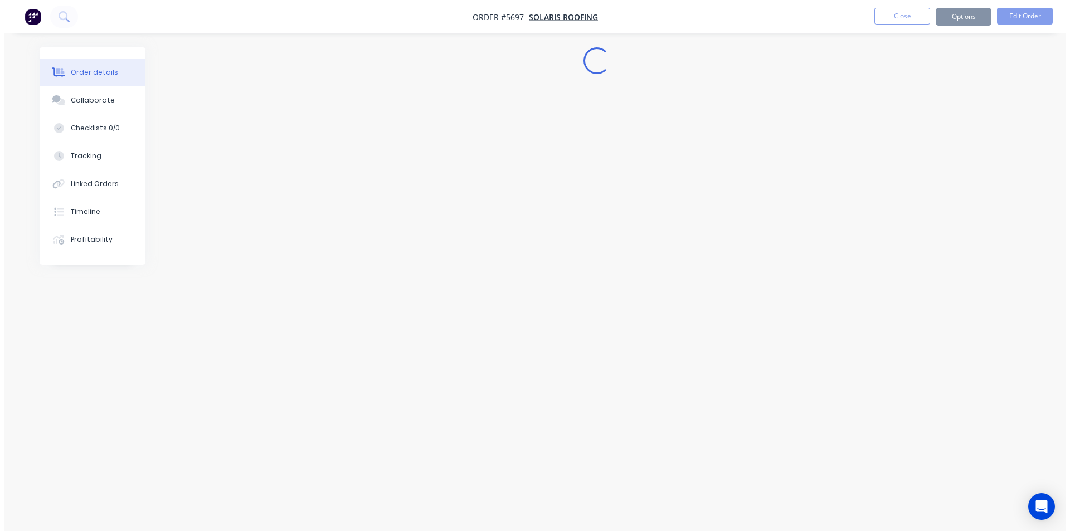
scroll to position [0, 0]
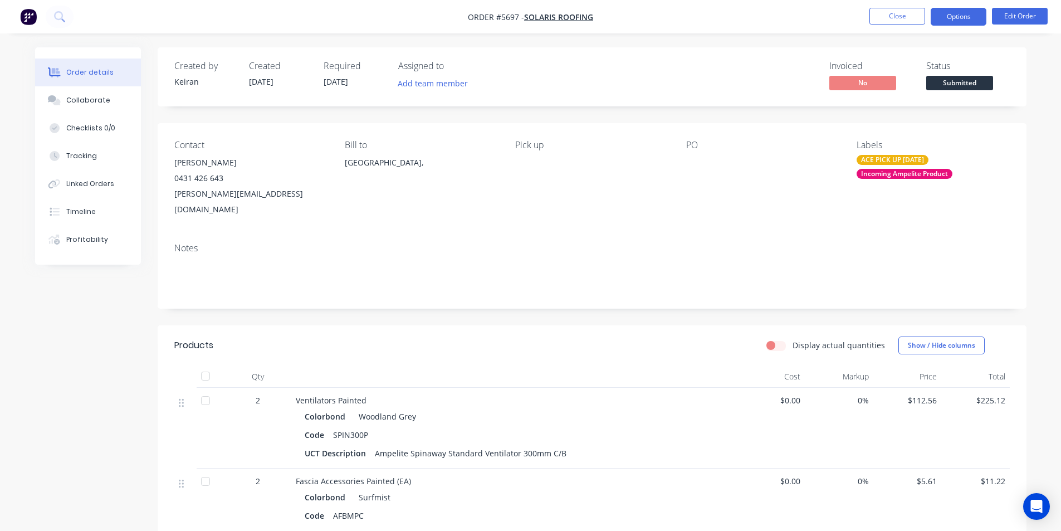
click at [976, 23] on button "Options" at bounding box center [959, 17] width 56 height 18
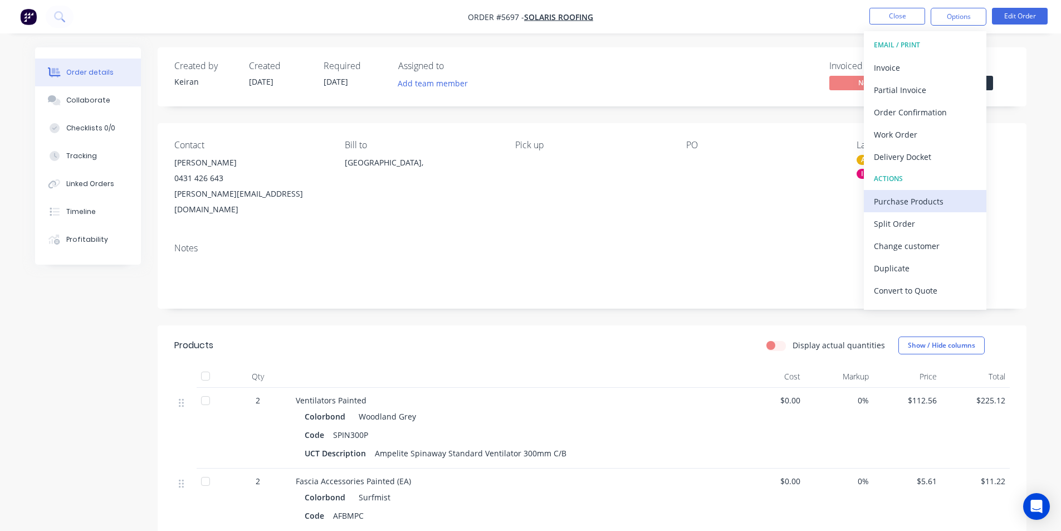
click at [918, 197] on div "Purchase Products" at bounding box center [925, 201] width 102 height 16
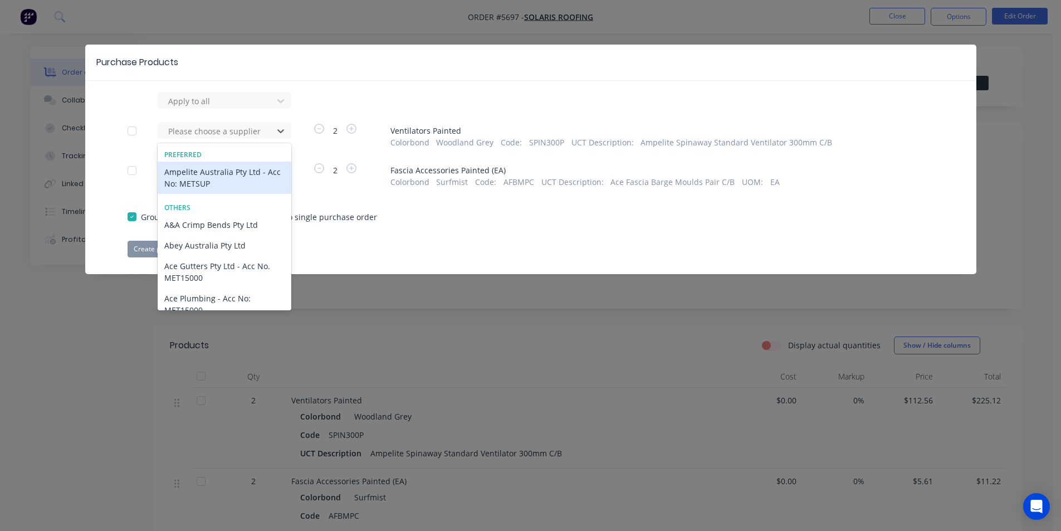
drag, startPoint x: 229, startPoint y: 134, endPoint x: 232, endPoint y: 160, distance: 26.9
click at [230, 134] on div at bounding box center [217, 131] width 100 height 14
click at [235, 173] on div "Ampelite Australia Pty Ltd - Acc No: METSUP" at bounding box center [225, 178] width 134 height 32
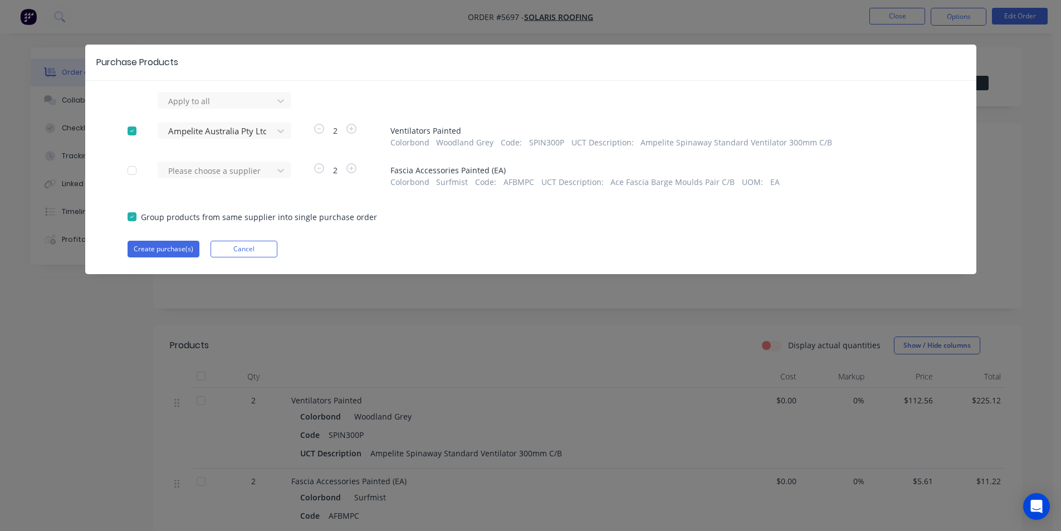
drag, startPoint x: 236, startPoint y: 174, endPoint x: 235, endPoint y: 182, distance: 7.4
click at [237, 108] on div at bounding box center [217, 101] width 100 height 14
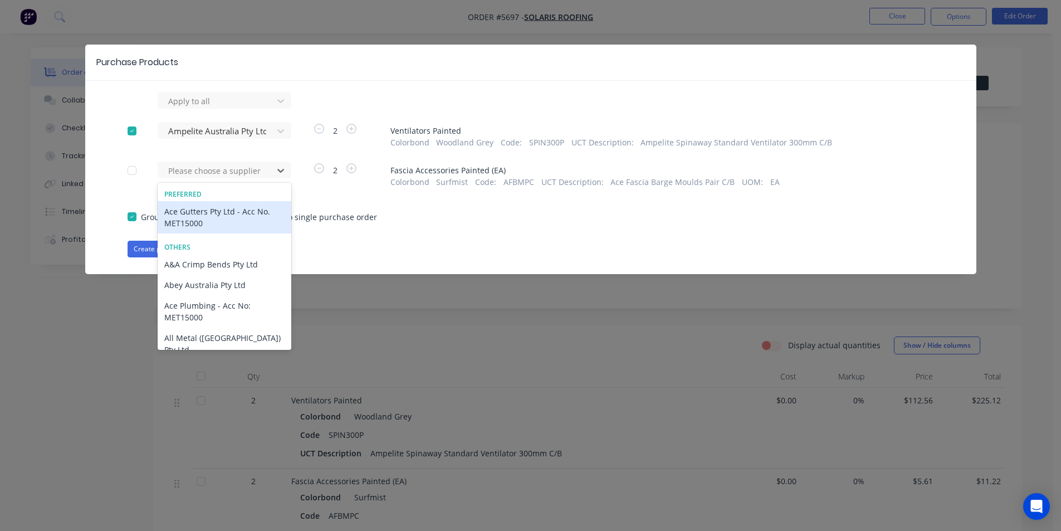
click at [232, 222] on div "Ace Gutters Pty Ltd - Acc No. MET15000" at bounding box center [225, 217] width 134 height 32
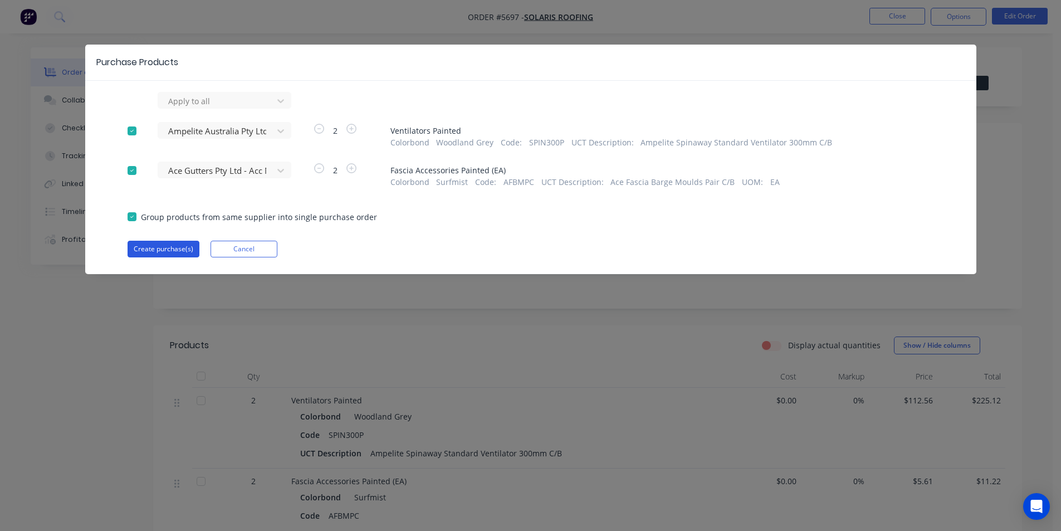
click at [193, 247] on button "Create purchase(s)" at bounding box center [164, 249] width 72 height 17
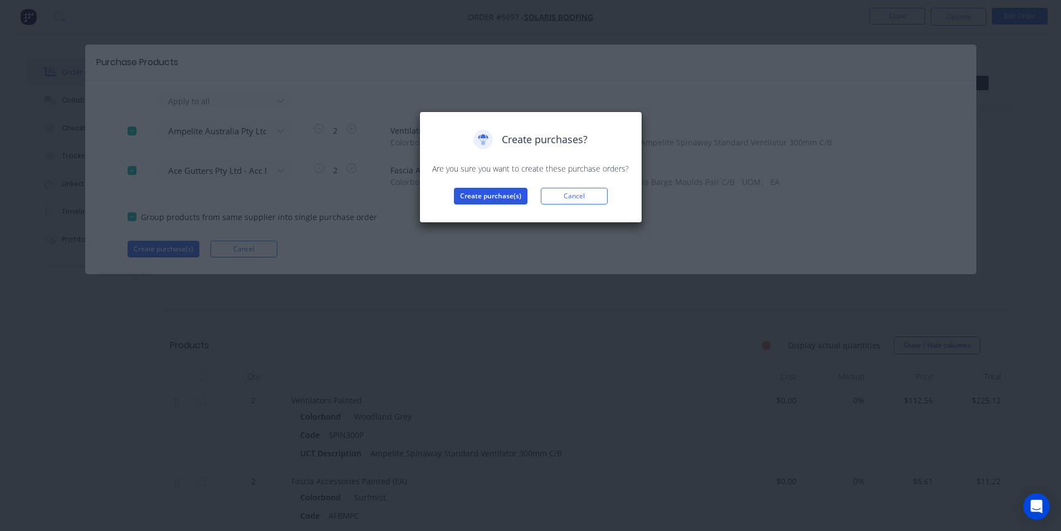
click at [464, 196] on button "Create purchase(s)" at bounding box center [491, 196] width 74 height 17
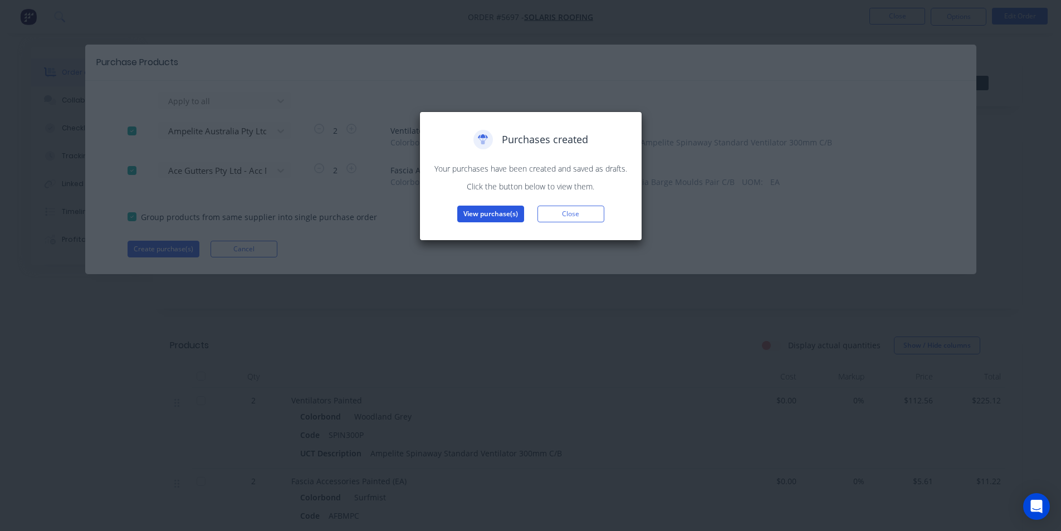
click at [498, 215] on button "View purchase(s)" at bounding box center [490, 214] width 67 height 17
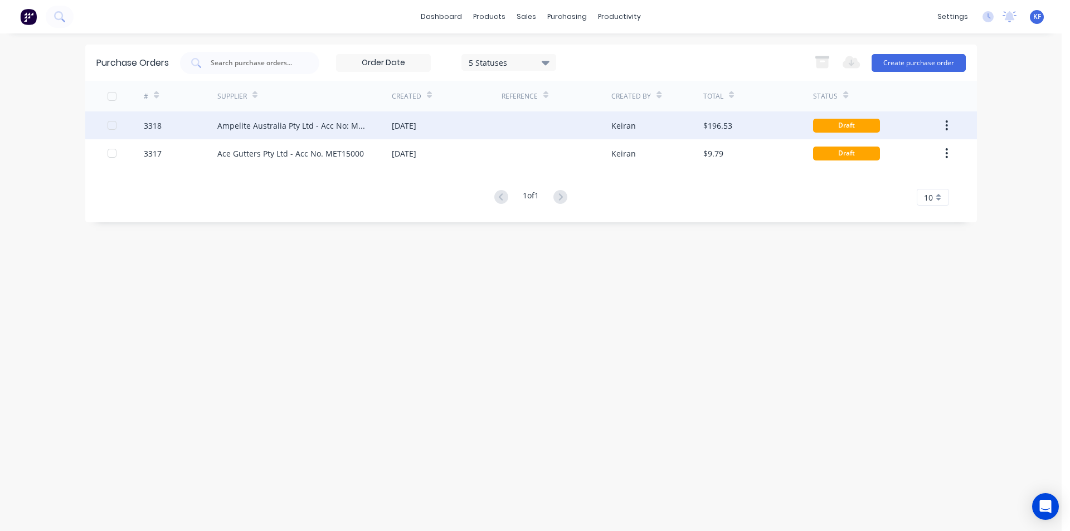
click at [398, 122] on div "[DATE]" at bounding box center [404, 126] width 25 height 12
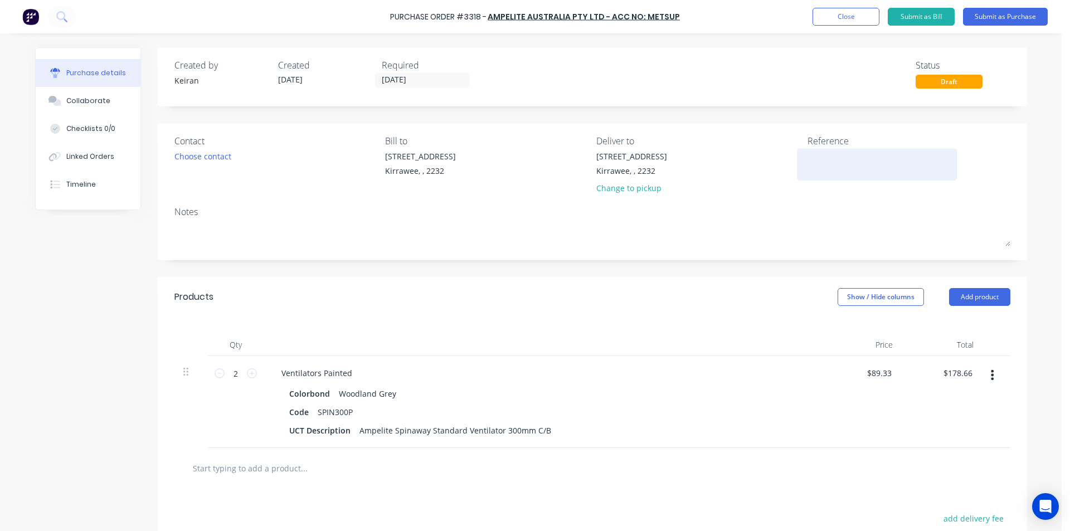
click at [827, 159] on textarea at bounding box center [876, 162] width 139 height 25
type textarea "Sola"
type textarea "x"
type textarea "Solar"
type textarea "x"
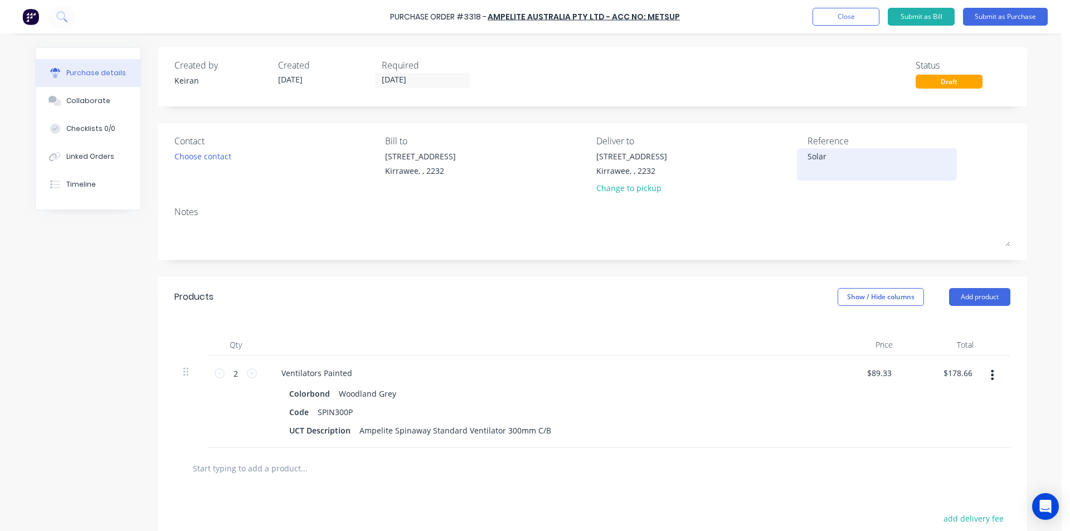
type textarea "Solari"
type textarea "x"
type textarea "Solaris"
type textarea "x"
type textarea "Solaris"
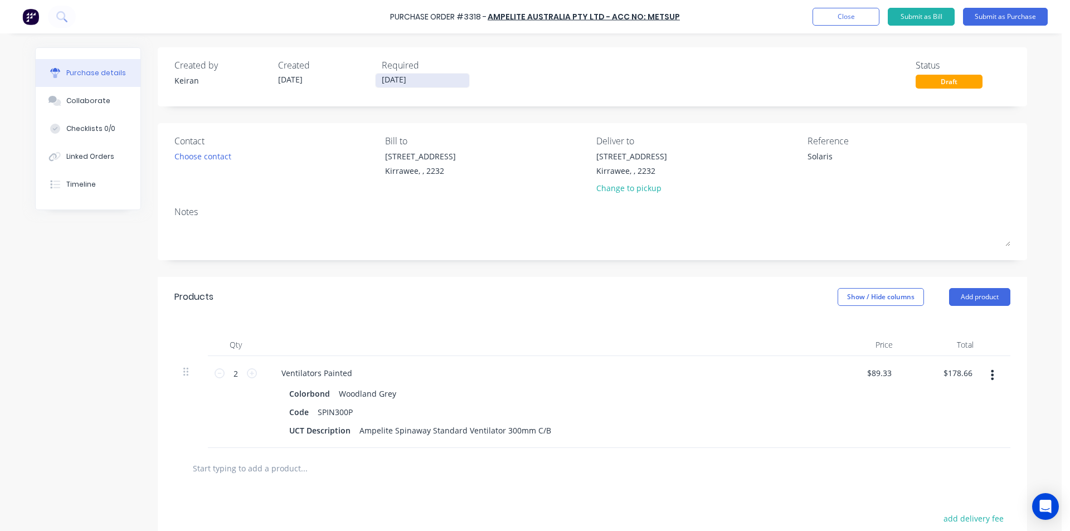
click at [390, 77] on input "03/09/25" at bounding box center [422, 81] width 94 height 14
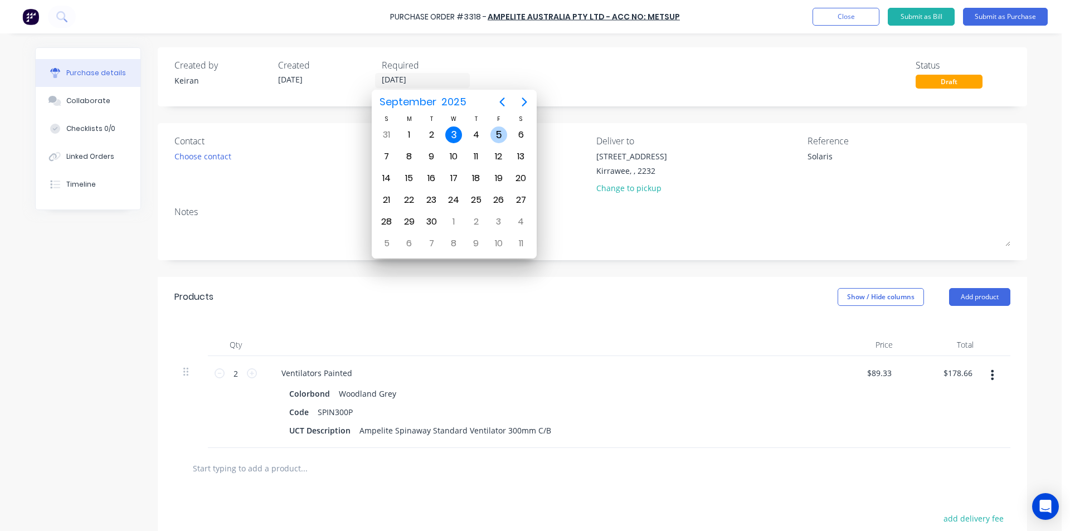
drag, startPoint x: 502, startPoint y: 134, endPoint x: 507, endPoint y: 135, distance: 5.8
click at [502, 134] on div "5" at bounding box center [498, 134] width 17 height 17
type textarea "x"
type input "05/09/25"
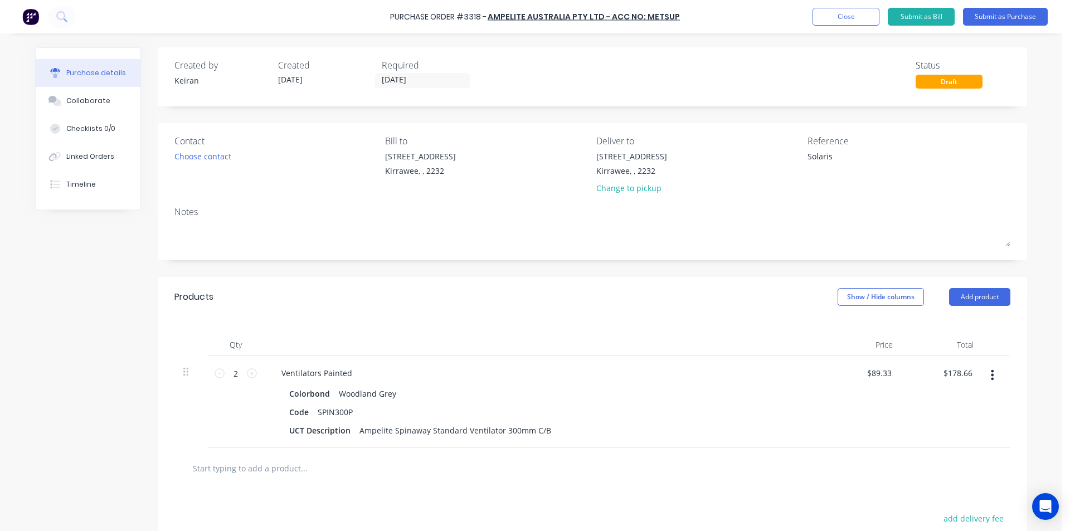
drag, startPoint x: 1014, startPoint y: 28, endPoint x: 1011, endPoint y: 21, distance: 8.0
click at [1014, 28] on div "Purchase Order #3318 - Ampelite Australia Pty Ltd - Acc No: METSUP Add product …" at bounding box center [535, 16] width 1070 height 33
click at [1010, 21] on button "Submit as Purchase" at bounding box center [1005, 17] width 85 height 18
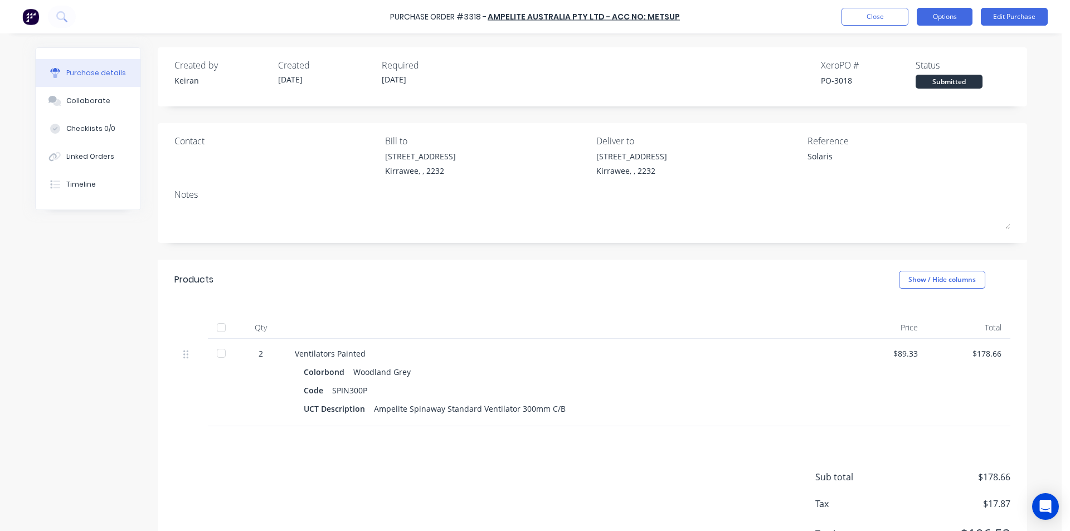
click at [958, 14] on button "Options" at bounding box center [944, 17] width 56 height 18
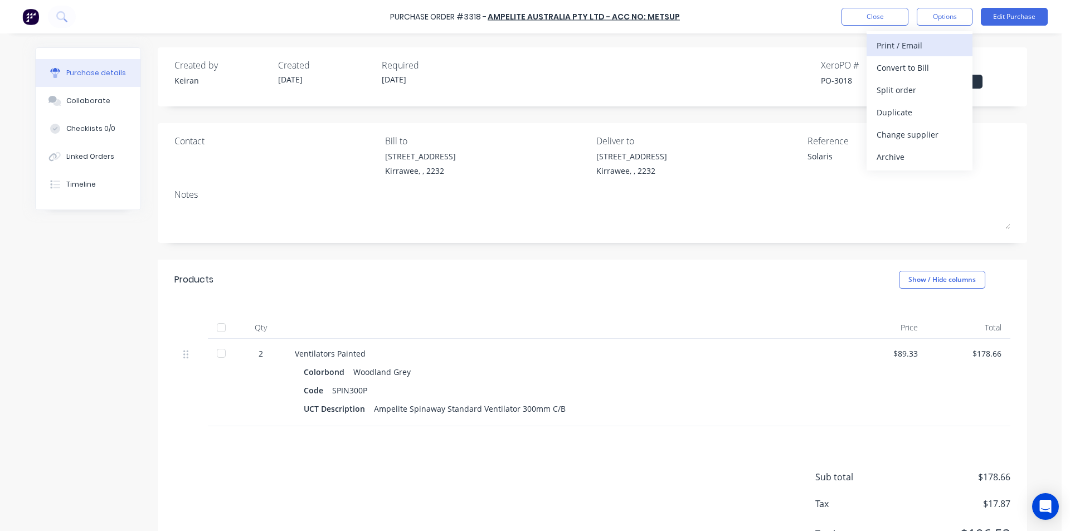
click at [910, 53] on button "Print / Email" at bounding box center [919, 45] width 106 height 22
click at [907, 88] on div "Without pricing" at bounding box center [919, 90] width 86 height 16
type textarea "x"
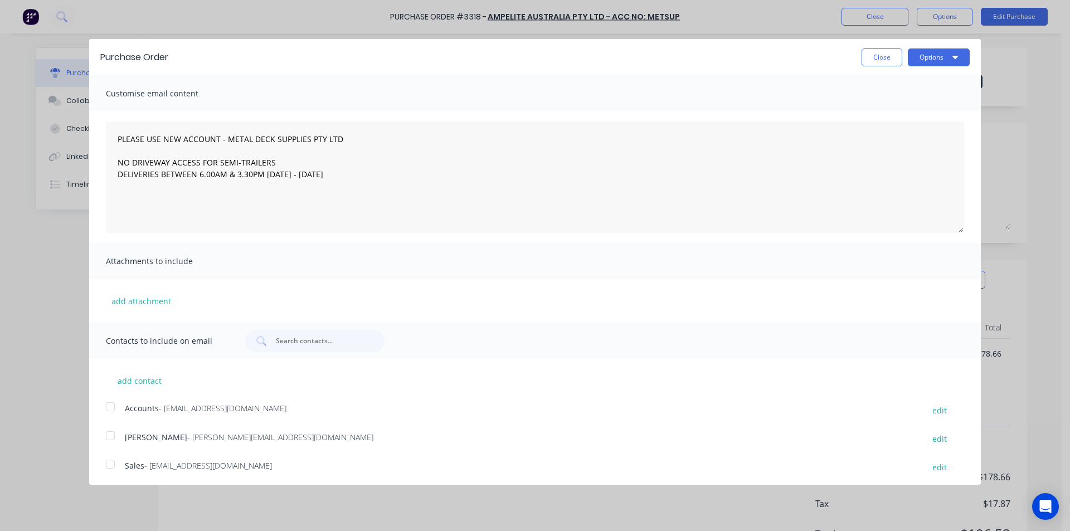
click at [117, 465] on div at bounding box center [110, 464] width 22 height 22
type textarea "PLEASE USE NEW ACCOUNT - METAL DECK SUPPLIES PTY LTD NO DRIVEWAY ACCESS FOR SEM…"
drag, startPoint x: 944, startPoint y: 61, endPoint x: 942, endPoint y: 69, distance: 8.6
click at [952, 61] on icon "button" at bounding box center [955, 56] width 6 height 9
click at [921, 116] on button "Email" at bounding box center [916, 108] width 106 height 22
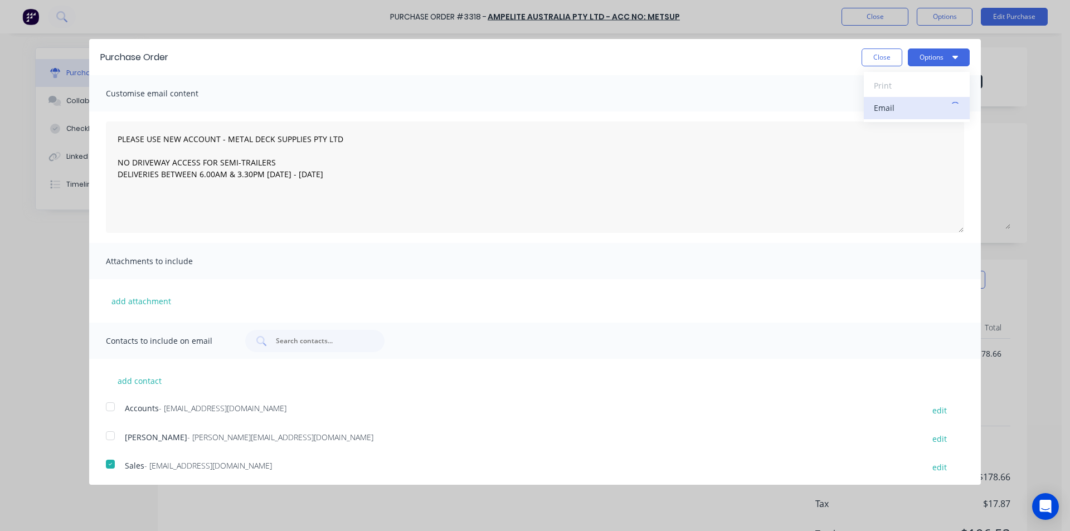
type textarea "x"
type textarea "PLEASE USE NEW ACCOUNT - METAL DECK SUPPLIES PTY LTD NO DRIVEWAY ACCESS FOR SEM…"
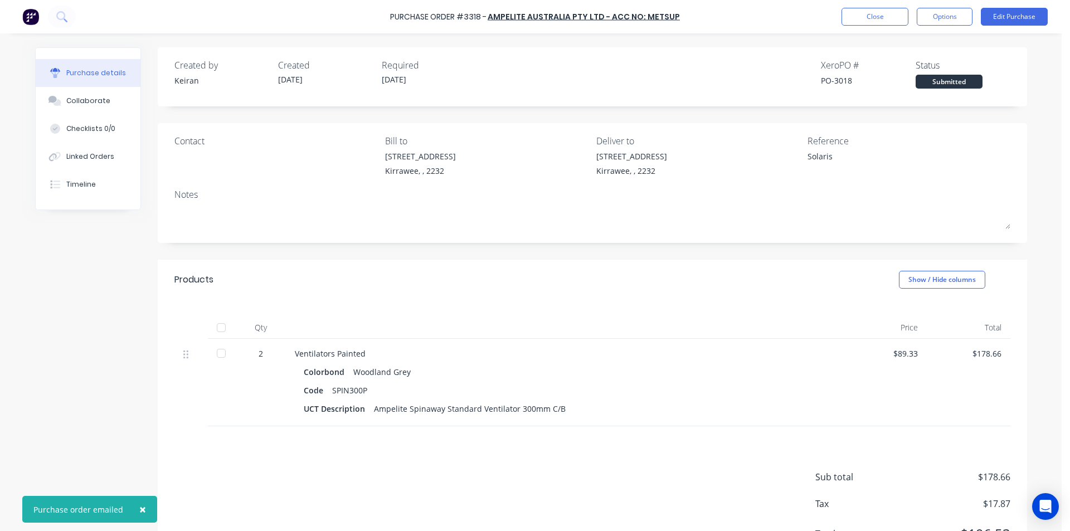
type textarea "x"
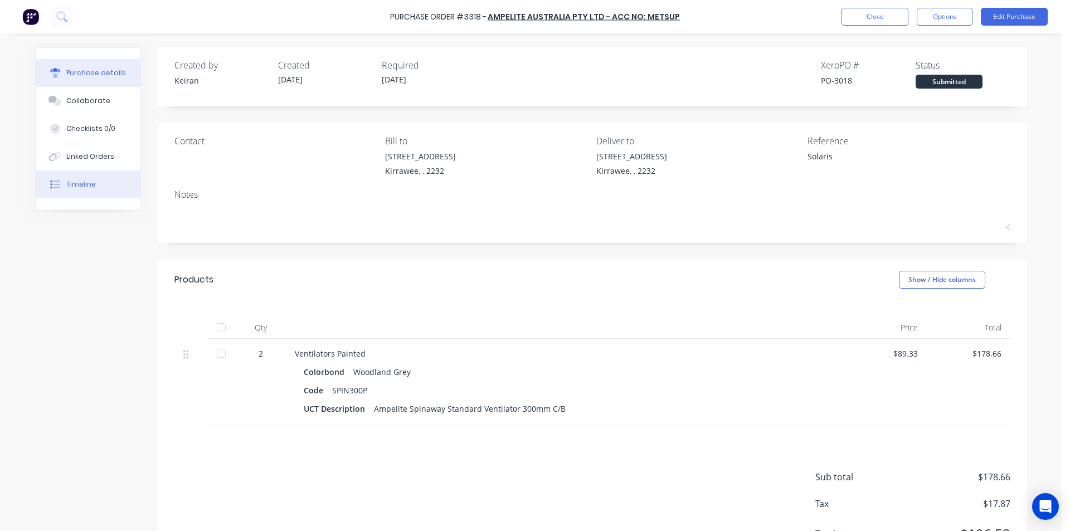
click at [53, 185] on icon at bounding box center [56, 184] width 7 height 8
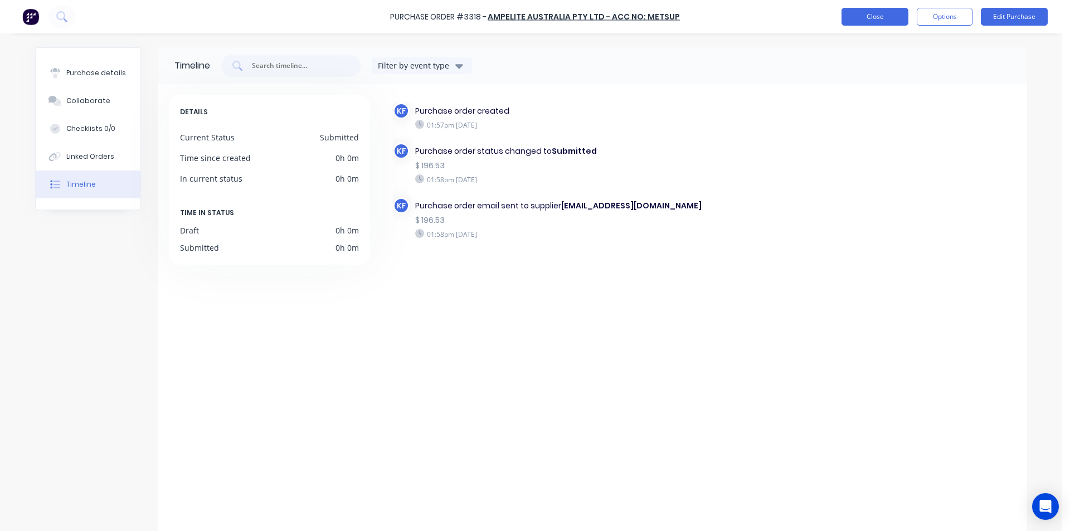
click at [861, 13] on button "Close" at bounding box center [874, 17] width 67 height 18
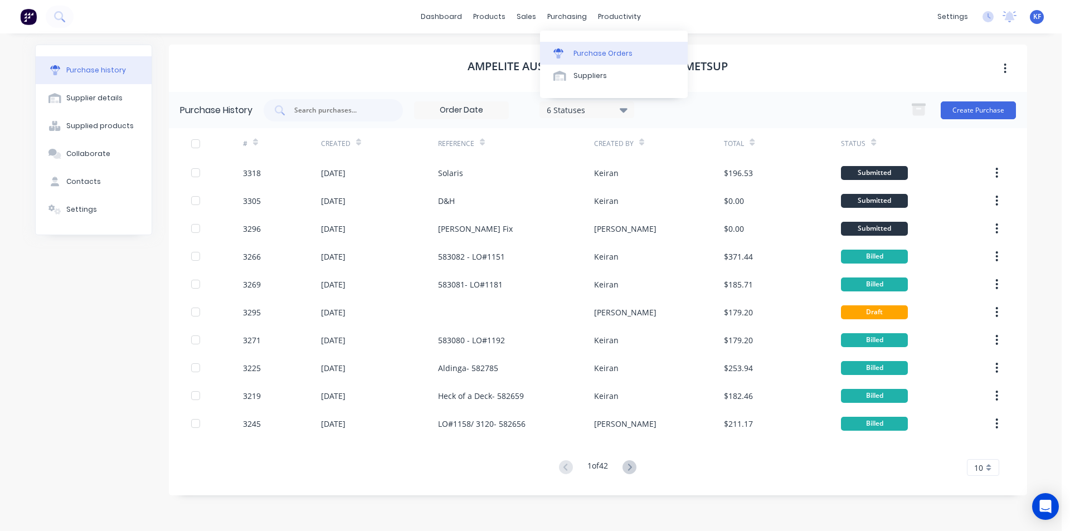
click at [568, 44] on link "Purchase Orders" at bounding box center [614, 53] width 148 height 22
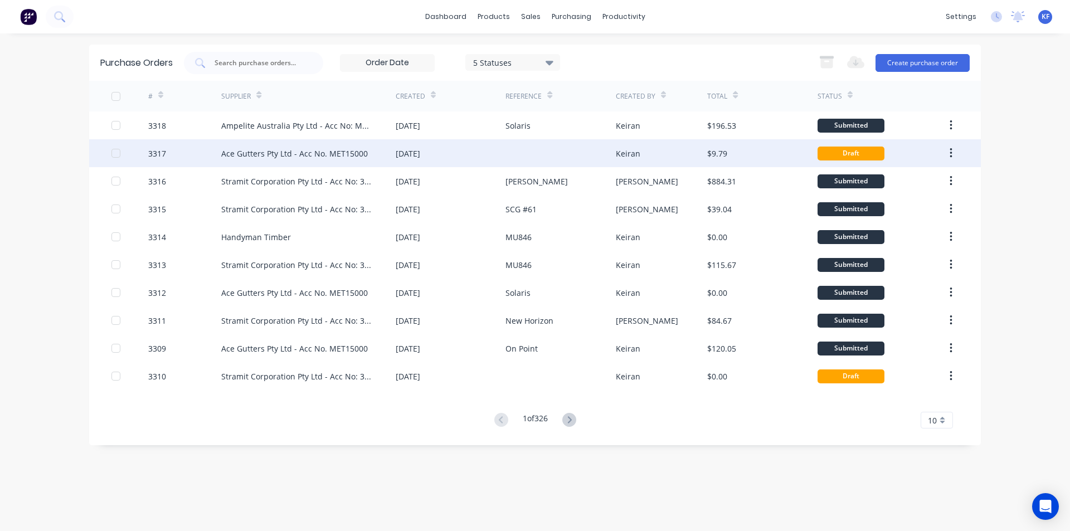
click at [505, 145] on div "[DATE]" at bounding box center [451, 153] width 110 height 28
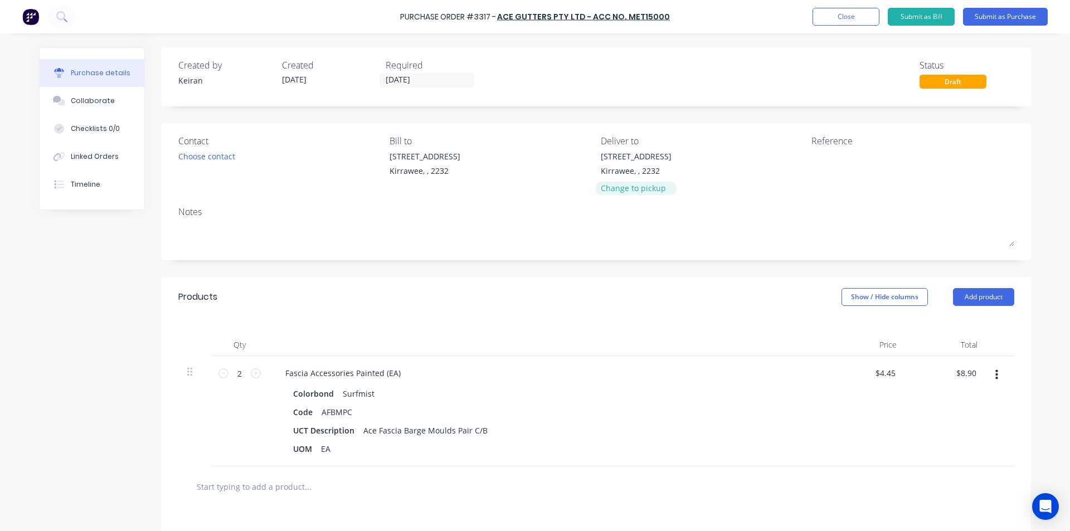
click at [641, 189] on div "Change to pickup" at bounding box center [635, 188] width 71 height 12
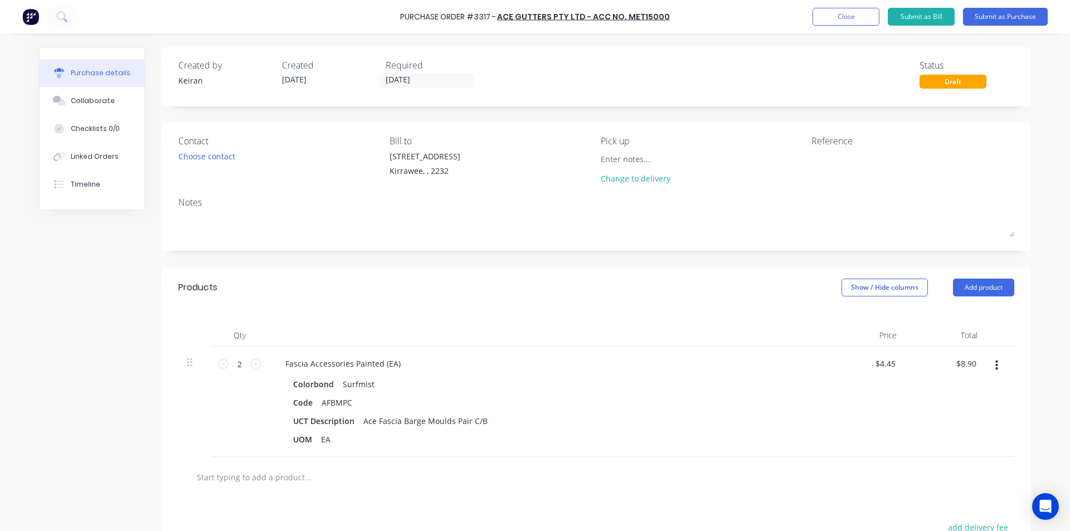
click at [437, 90] on div "Created by Keiran Created 03/09/25 Required 03/09/25 Status Draft" at bounding box center [596, 76] width 869 height 59
click at [433, 85] on input "[DATE]" at bounding box center [427, 81] width 94 height 14
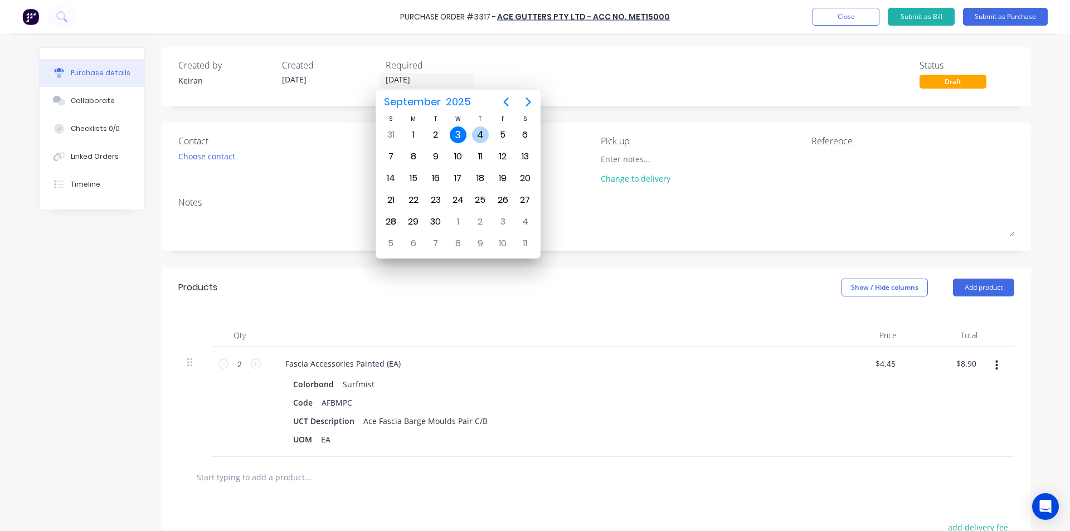
click at [478, 131] on div "4" at bounding box center [480, 134] width 17 height 17
type input "04/09/25"
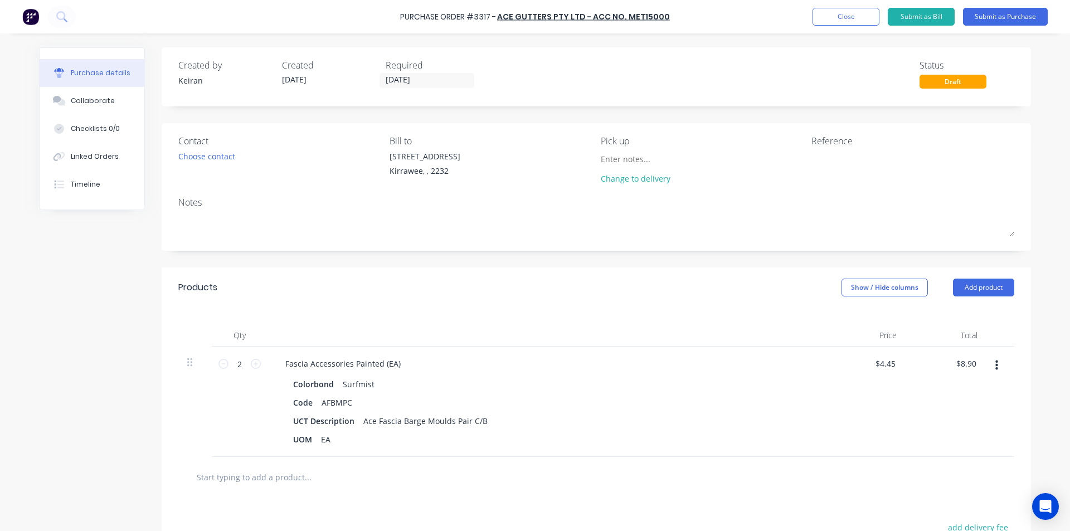
click at [794, 159] on div "Change to delivery" at bounding box center [701, 170] width 203 height 40
click at [814, 162] on textarea at bounding box center [880, 162] width 139 height 25
type textarea "x"
type textarea "S"
type textarea "x"
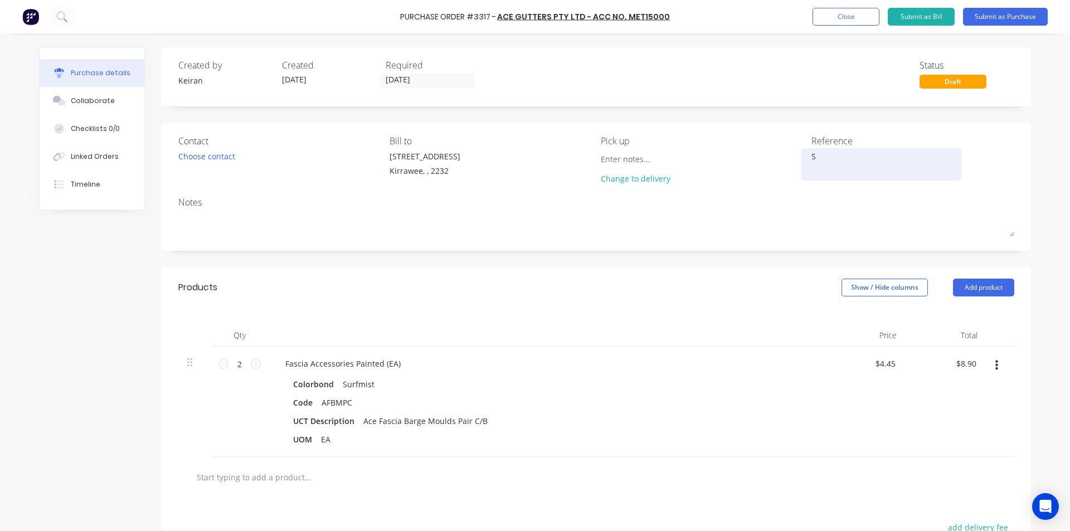
type textarea "So"
type textarea "x"
type textarea "Sol"
type textarea "x"
type textarea "Sola"
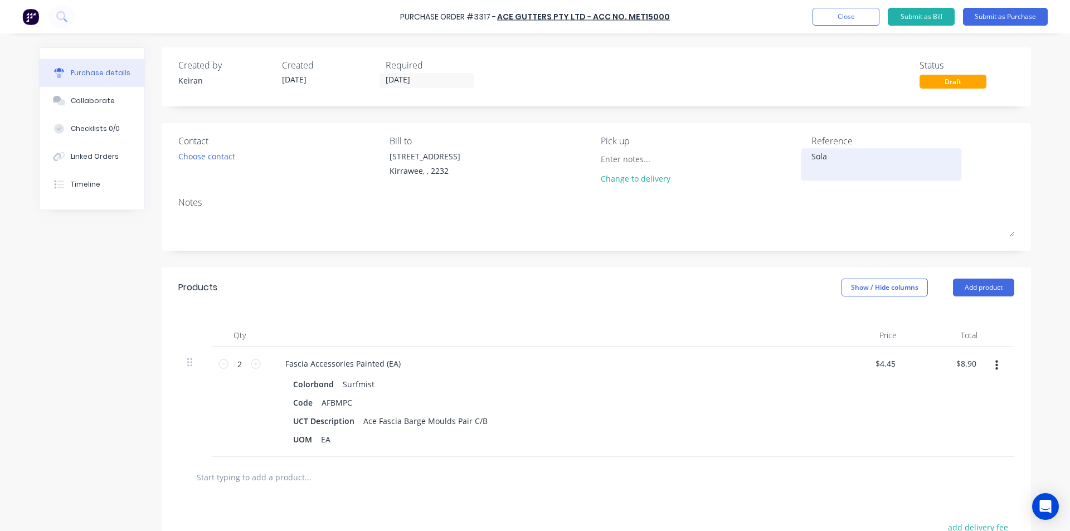
type textarea "x"
type textarea "Solar"
type textarea "x"
type textarea "Solari"
type textarea "x"
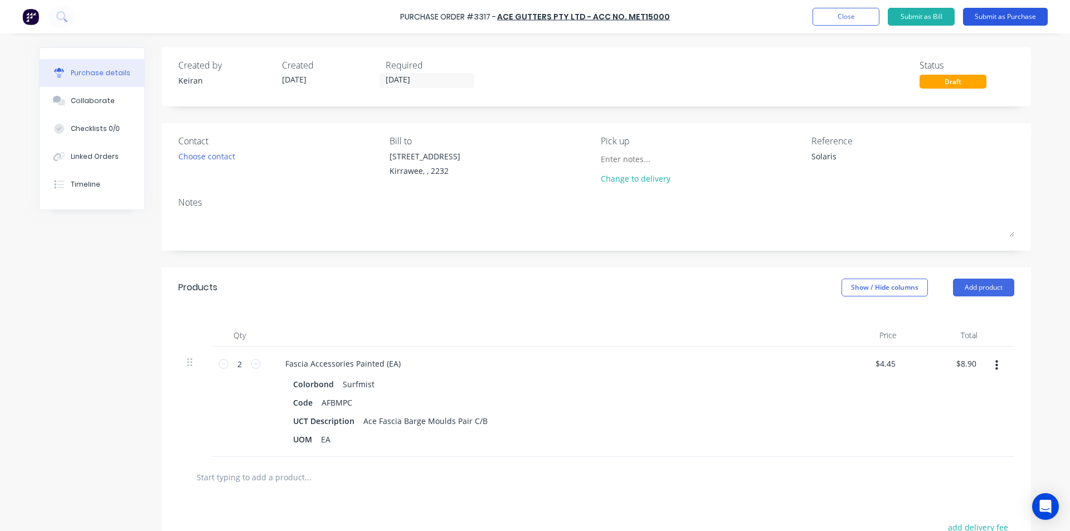
type textarea "Solaris"
type textarea "x"
type textarea "Solaris"
click at [1037, 18] on button "Submit as Purchase" at bounding box center [1005, 17] width 85 height 18
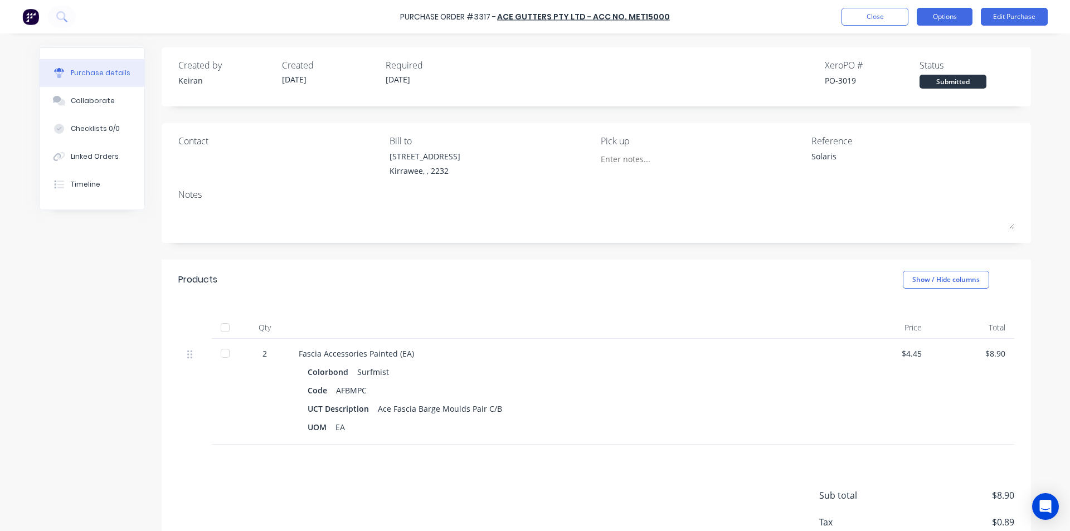
click at [954, 12] on button "Options" at bounding box center [944, 17] width 56 height 18
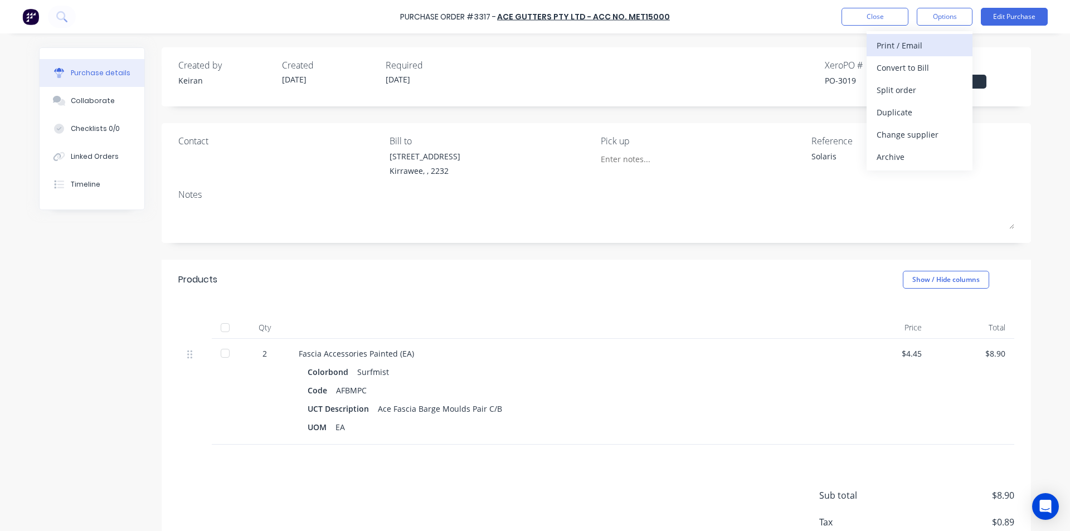
click at [934, 41] on div "Print / Email" at bounding box center [919, 45] width 86 height 16
click at [924, 82] on div "Without pricing" at bounding box center [919, 90] width 86 height 16
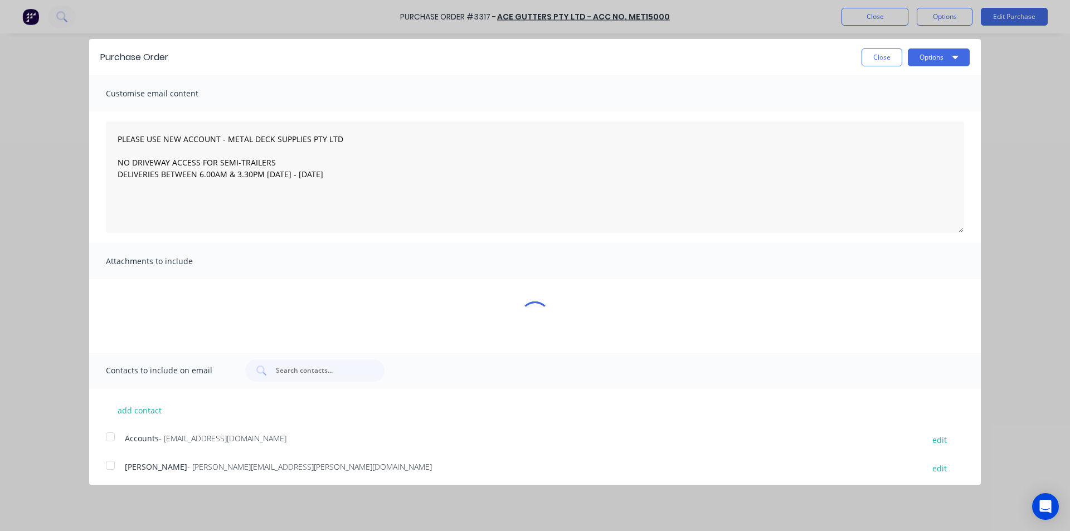
type textarea "x"
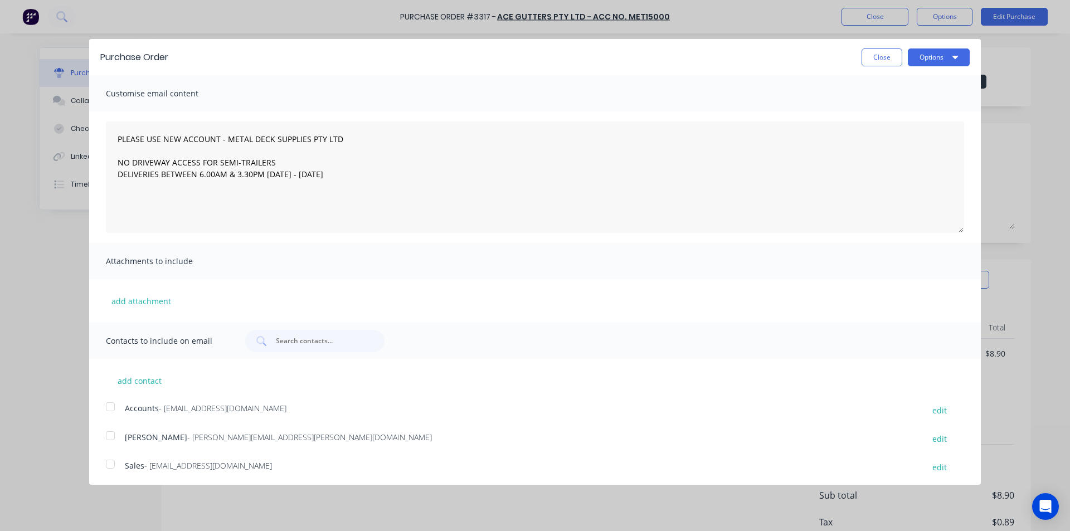
drag, startPoint x: 113, startPoint y: 463, endPoint x: 238, endPoint y: 362, distance: 160.9
click at [114, 463] on div at bounding box center [110, 464] width 22 height 22
type textarea "PLEASE USE NEW ACCOUNT - METAL DECK SUPPLIES PTY LTD NO DRIVEWAY ACCESS FOR SEM…"
click at [922, 53] on button "Options" at bounding box center [938, 57] width 62 height 18
click at [923, 111] on div "Email" at bounding box center [916, 108] width 86 height 16
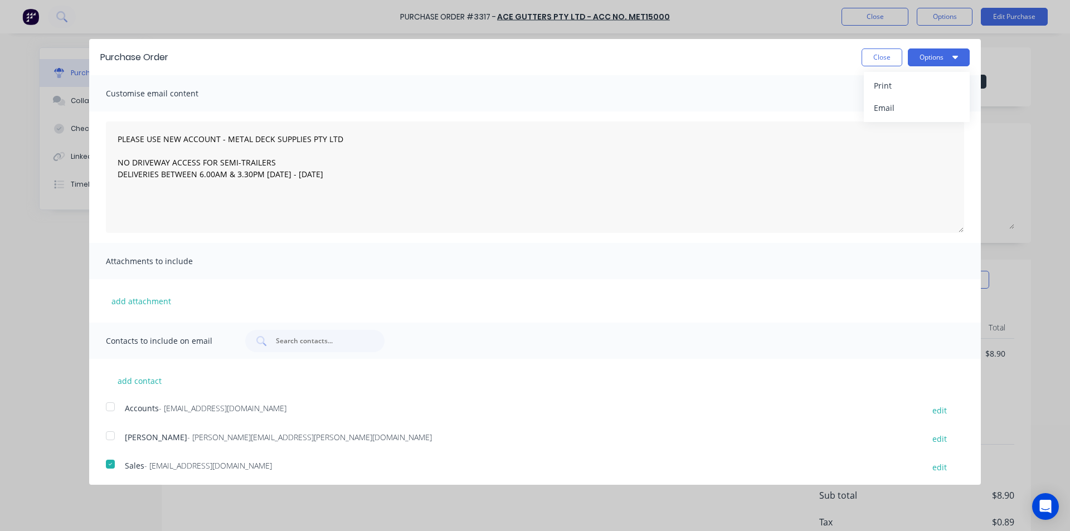
type textarea "x"
type textarea "PLEASE USE NEW ACCOUNT - METAL DECK SUPPLIES PTY LTD NO DRIVEWAY ACCESS FOR SEM…"
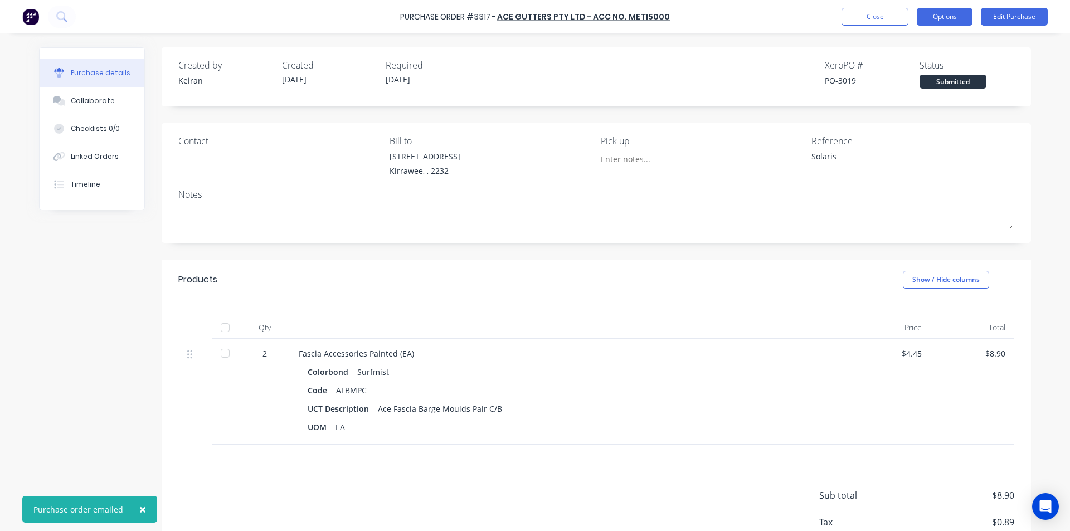
click at [926, 12] on button "Options" at bounding box center [944, 17] width 56 height 18
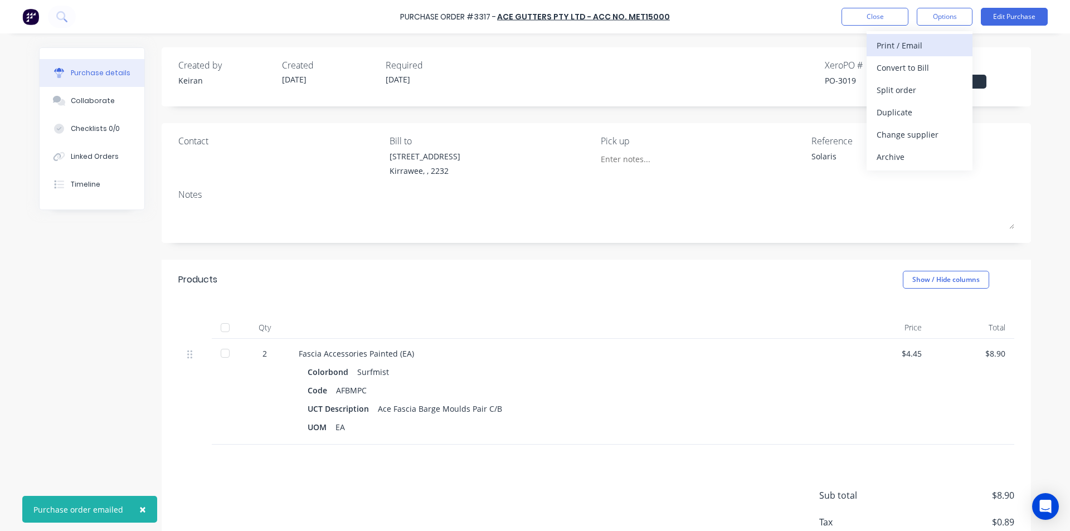
click at [917, 43] on div "Print / Email" at bounding box center [919, 45] width 86 height 16
click at [927, 86] on div "Without pricing" at bounding box center [919, 90] width 86 height 16
type textarea "x"
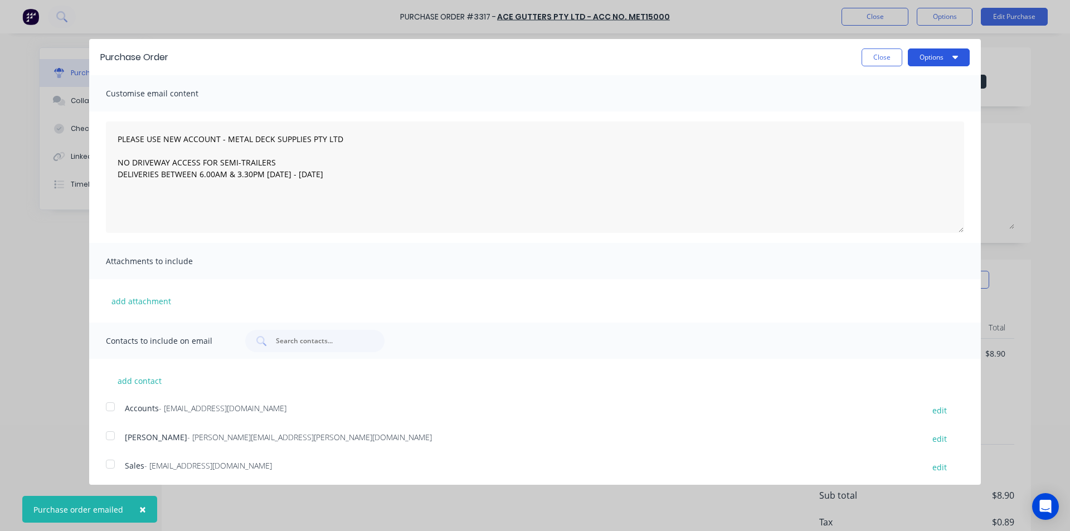
click at [927, 57] on button "Options" at bounding box center [938, 57] width 62 height 18
click at [914, 82] on div "Print" at bounding box center [916, 85] width 86 height 16
type textarea "PLEASE USE NEW ACCOUNT - METAL DECK SUPPLIES PTY LTD NO DRIVEWAY ACCESS FOR SEM…"
type textarea "x"
type textarea "PLEASE USE NEW ACCOUNT - METAL DECK SUPPLIES PTY LTD NO DRIVEWAY ACCESS FOR SEM…"
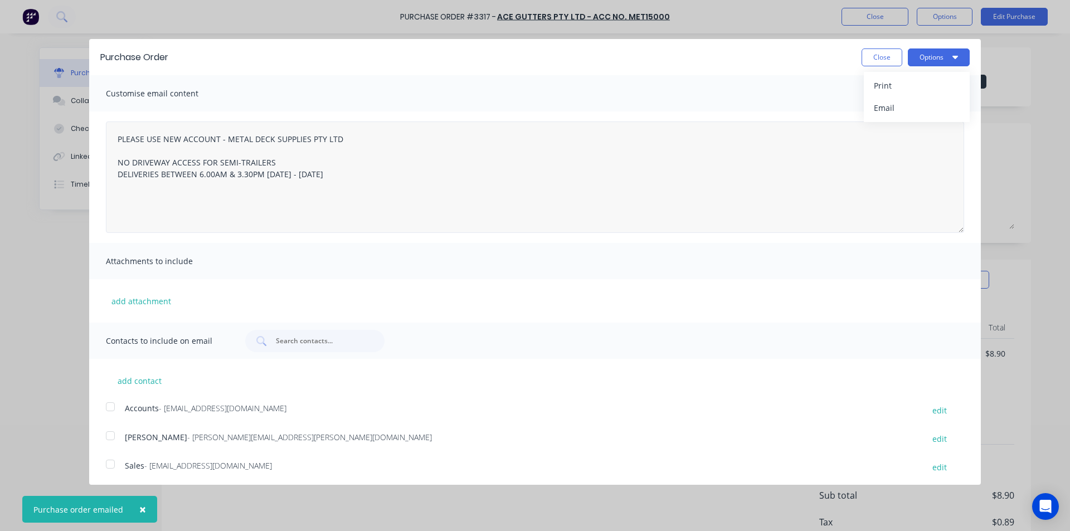
type textarea "x"
type textarea "PLEASE USE NEW ACCOUNT - METAL DECK SUPPLIES PTY LTD NO DRIVEWAY ACCESS FOR SEM…"
type textarea "x"
type textarea "PLEASE USE NEW ACCOUNT - METAL DECK SUPPLIES PTY LTD NO DRIVEWAY ACCESS FOR SEM…"
type textarea "x"
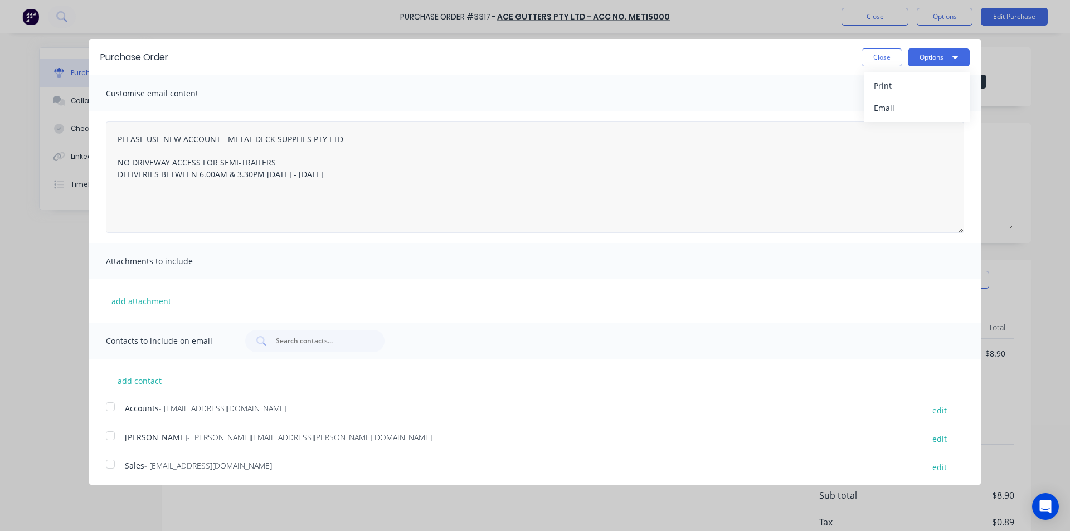
type textarea "PLEASE USE NEW ACCOUNT - METAL DECK SUPPLIES PTY LTD NO DRIVEWAY ACCESS FOR SEM…"
type textarea "x"
type textarea "PLEASE USE NEW ACCOUNT - METAL DECK SUPPLIES PTY LTD NO DRIVEWAY ACCESS FOR SEM…"
click at [876, 56] on button "Close" at bounding box center [881, 57] width 41 height 18
type textarea "x"
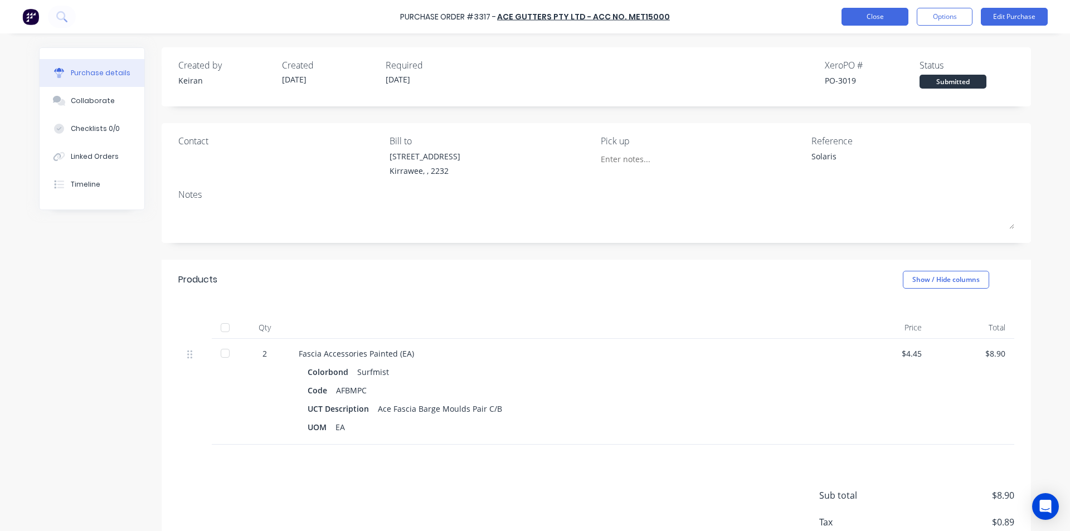
click at [901, 22] on button "Close" at bounding box center [874, 17] width 67 height 18
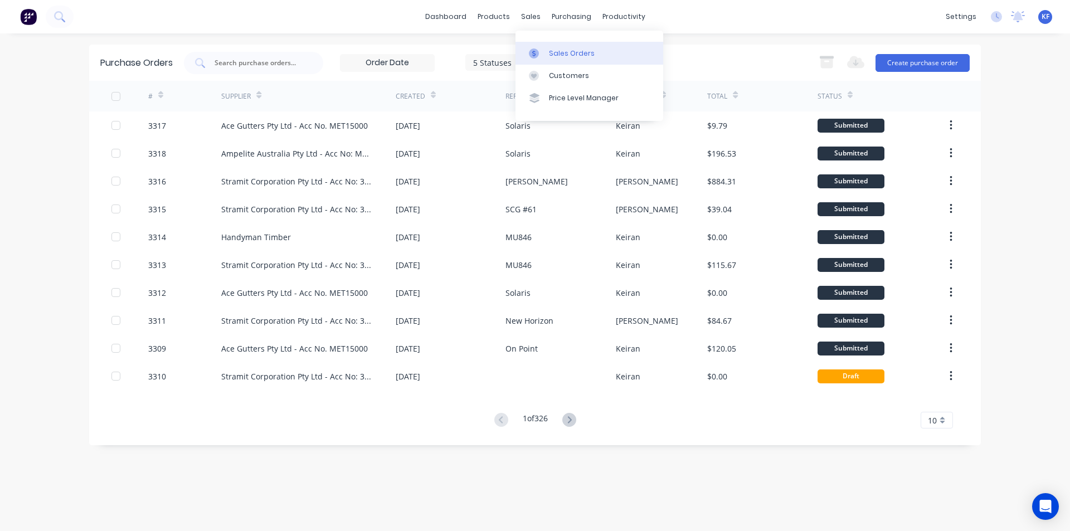
click at [558, 42] on link "Sales Orders" at bounding box center [589, 53] width 148 height 22
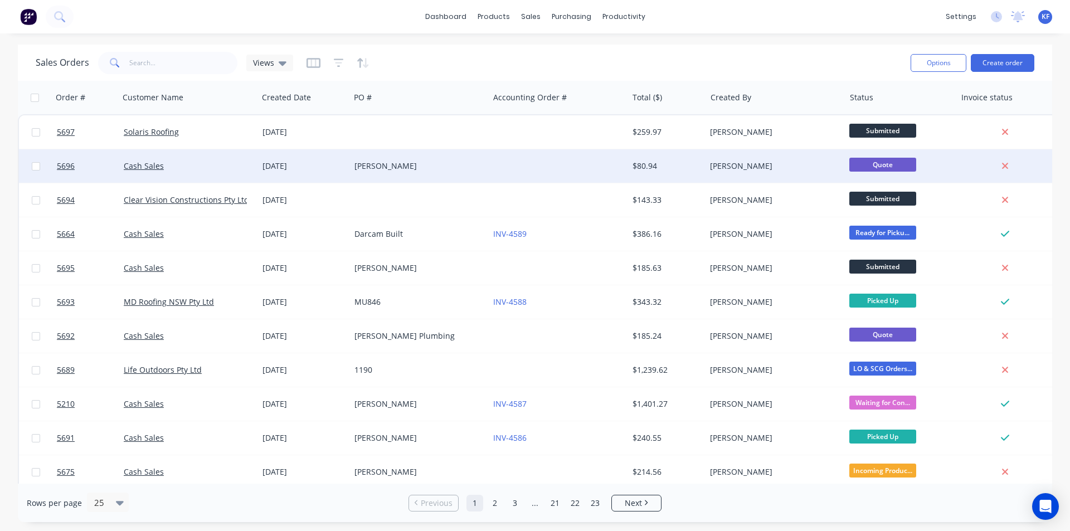
click at [434, 178] on div "[PERSON_NAME]" at bounding box center [419, 165] width 139 height 33
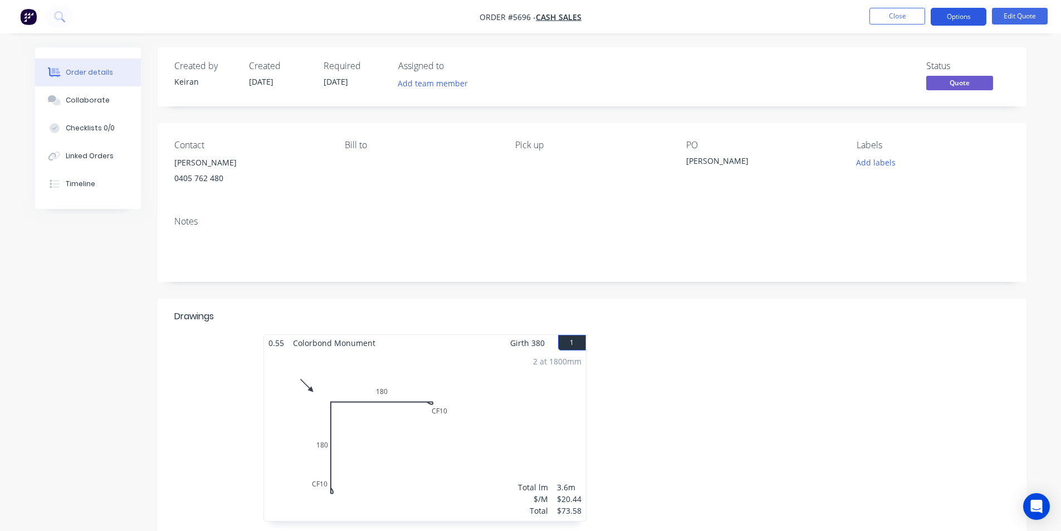
click at [968, 16] on button "Options" at bounding box center [959, 17] width 56 height 18
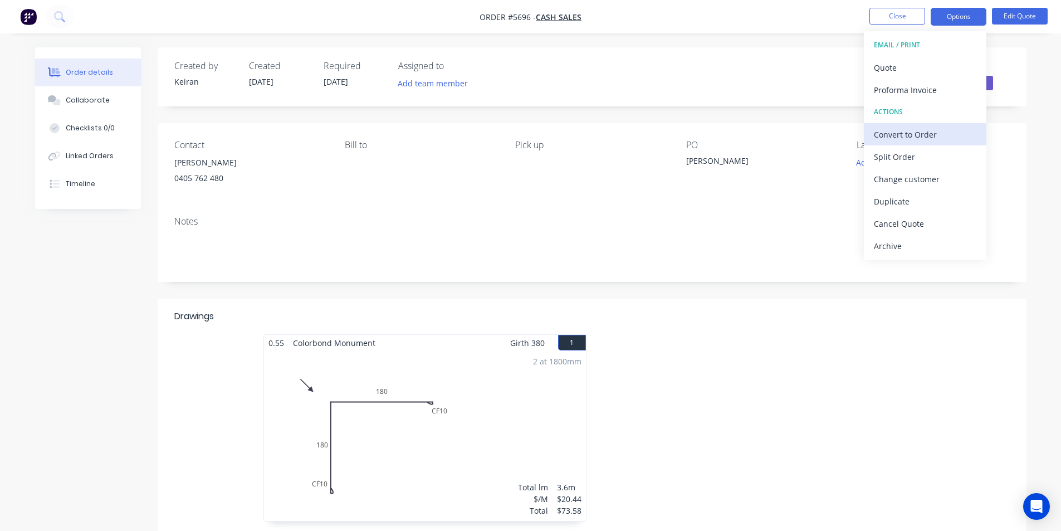
click at [908, 136] on div "Convert to Order" at bounding box center [925, 134] width 102 height 16
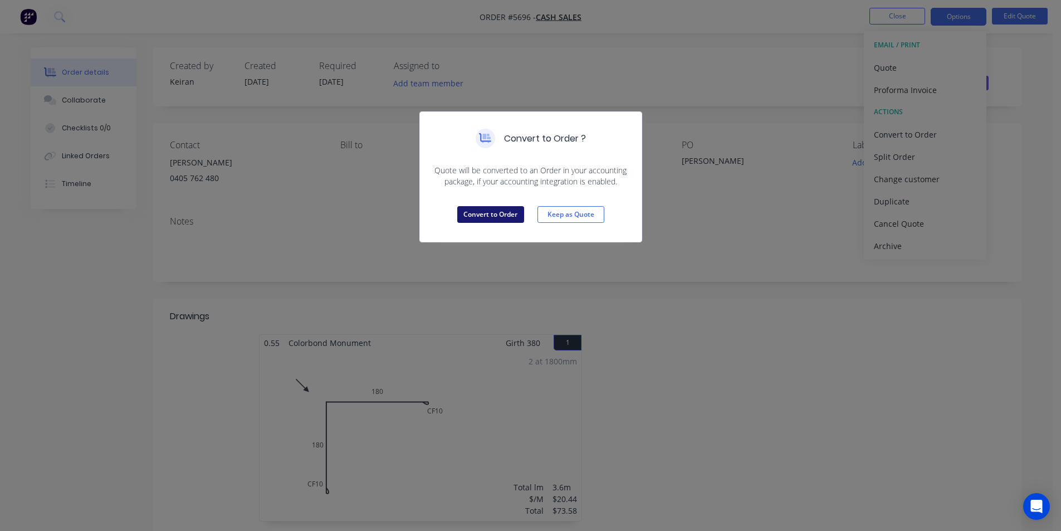
click at [515, 209] on button "Convert to Order" at bounding box center [490, 214] width 67 height 17
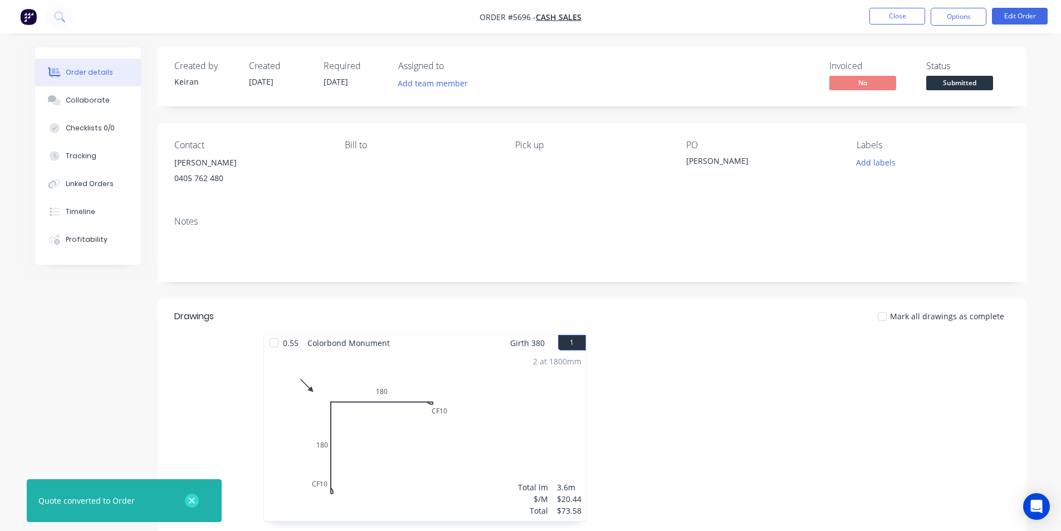
click at [193, 500] on icon "button" at bounding box center [191, 501] width 7 height 10
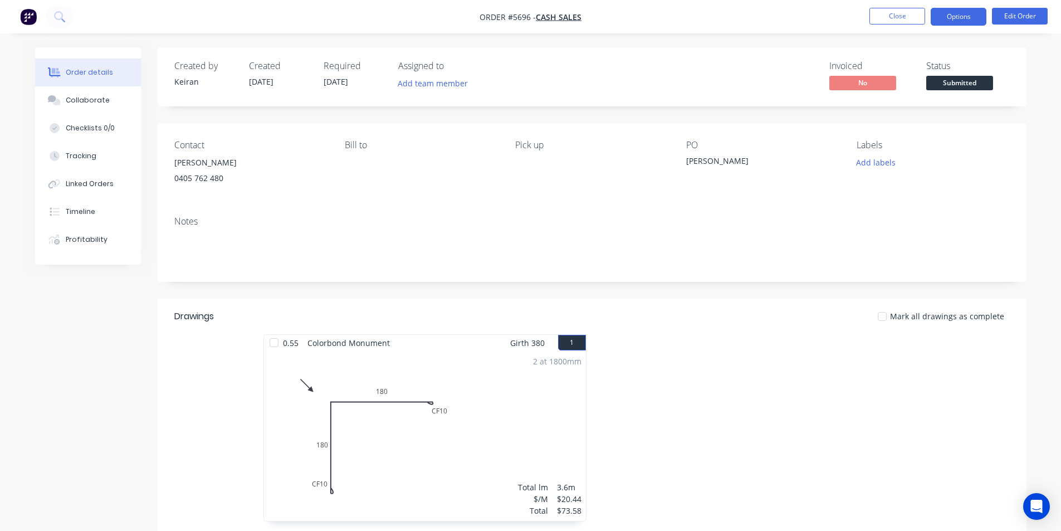
click at [949, 21] on button "Options" at bounding box center [959, 17] width 56 height 18
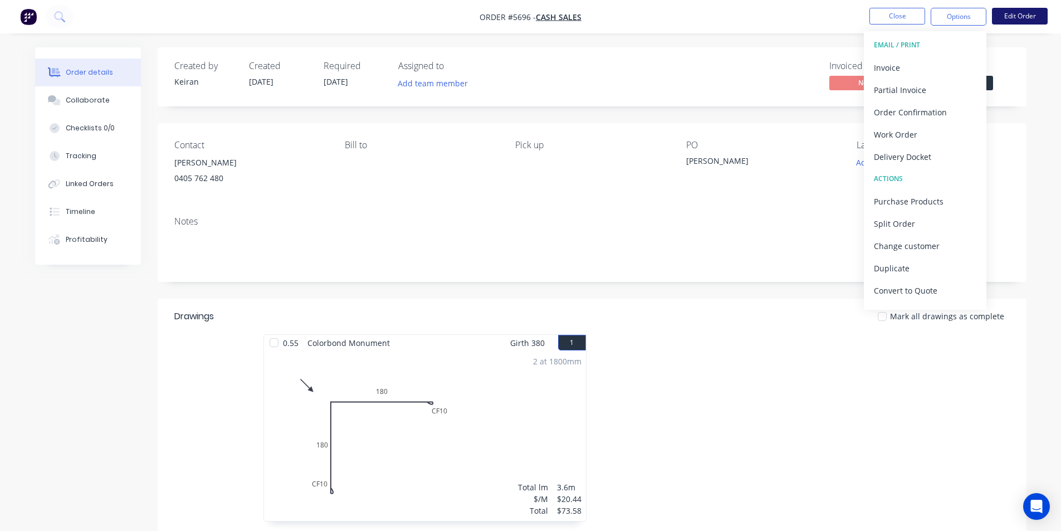
click at [1020, 8] on button "Edit Order" at bounding box center [1020, 16] width 56 height 17
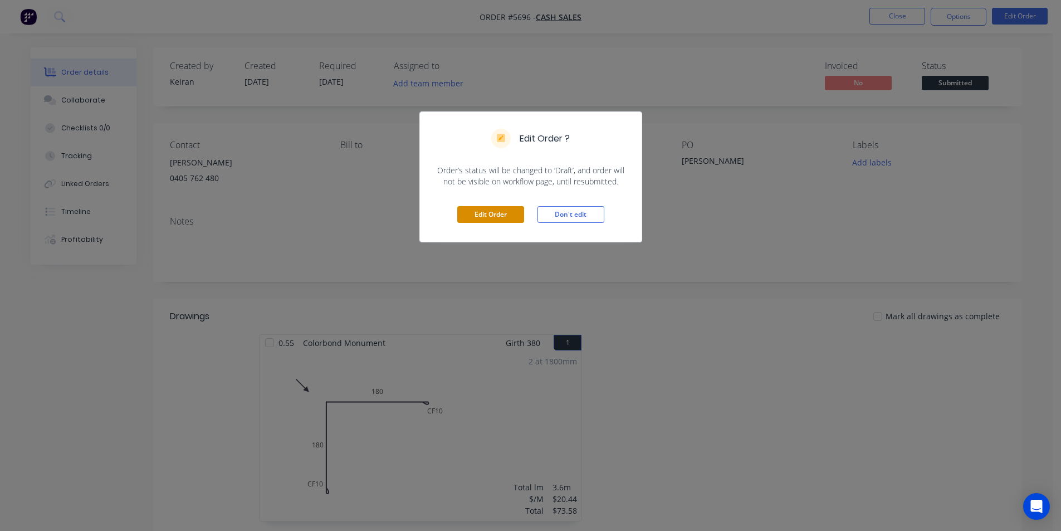
click at [495, 220] on button "Edit Order" at bounding box center [490, 214] width 67 height 17
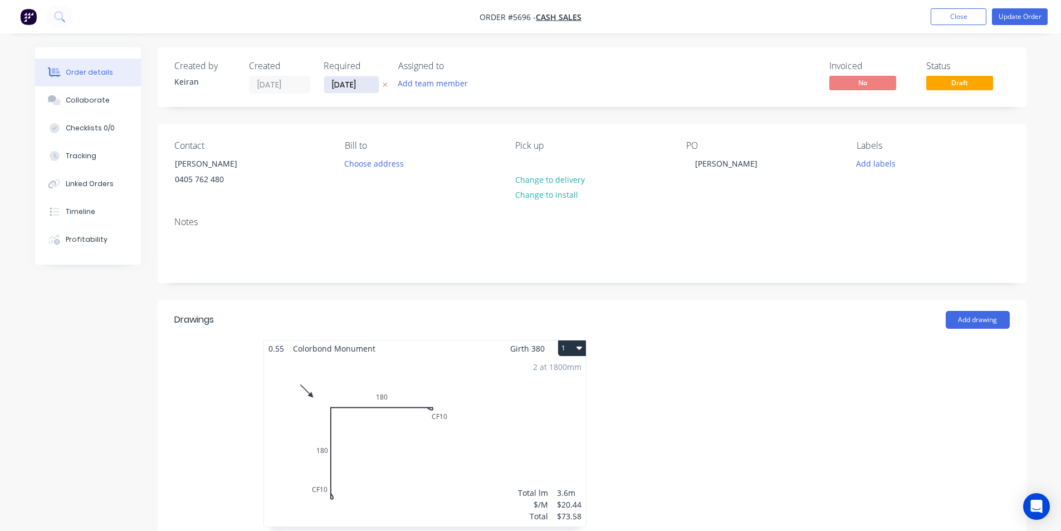
click at [353, 82] on input "[DATE]" at bounding box center [351, 84] width 55 height 17
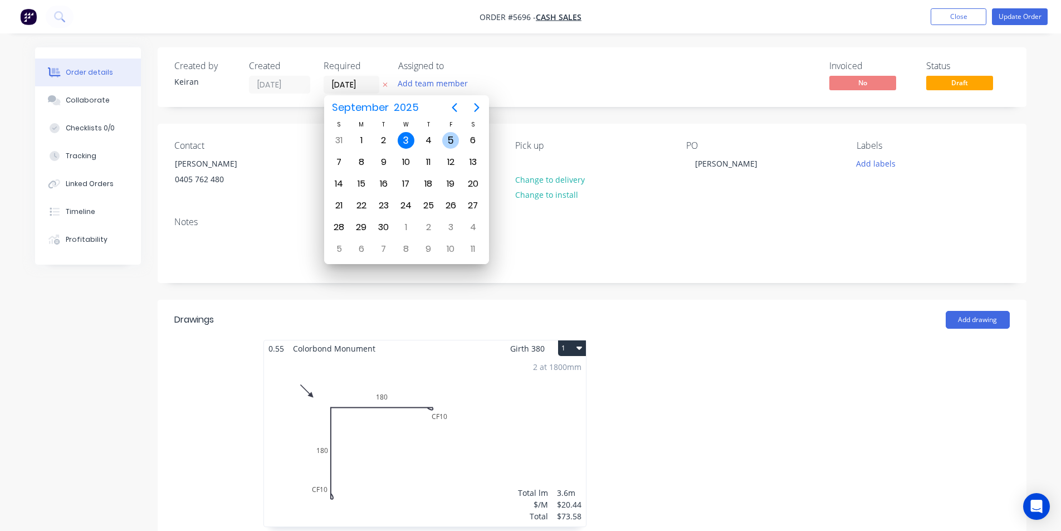
click at [449, 145] on div "5" at bounding box center [450, 140] width 17 height 17
type input "[DATE]"
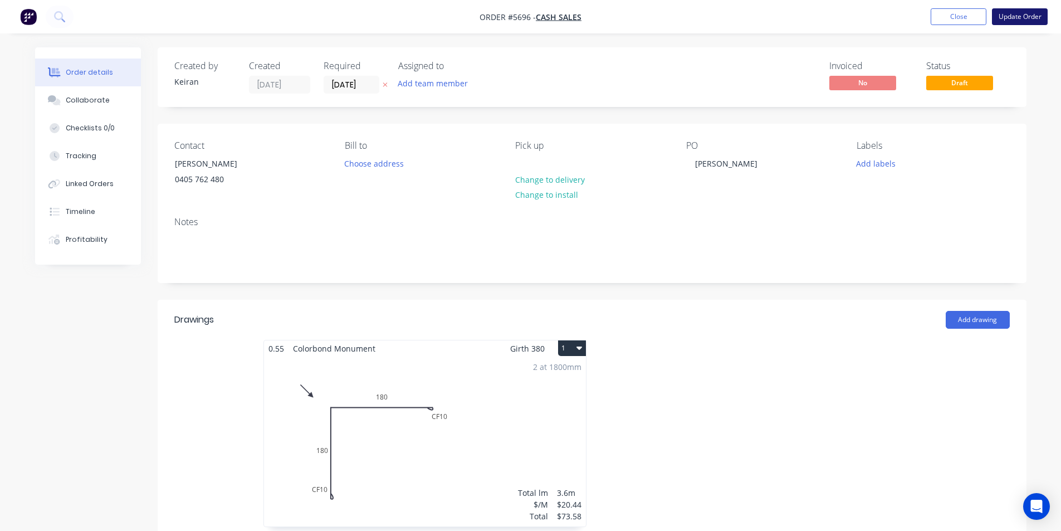
click at [1019, 16] on button "Update Order" at bounding box center [1020, 16] width 56 height 17
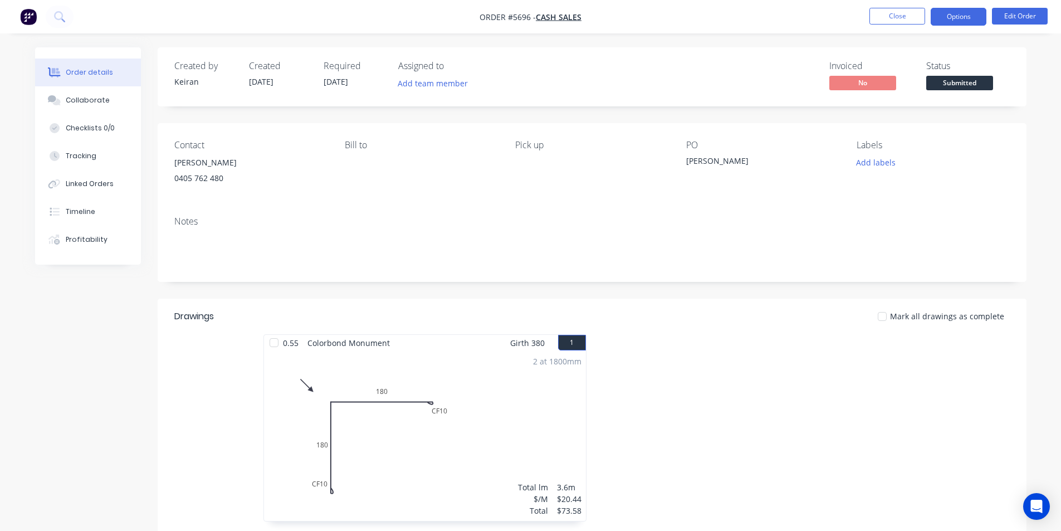
click at [960, 25] on button "Options" at bounding box center [959, 17] width 56 height 18
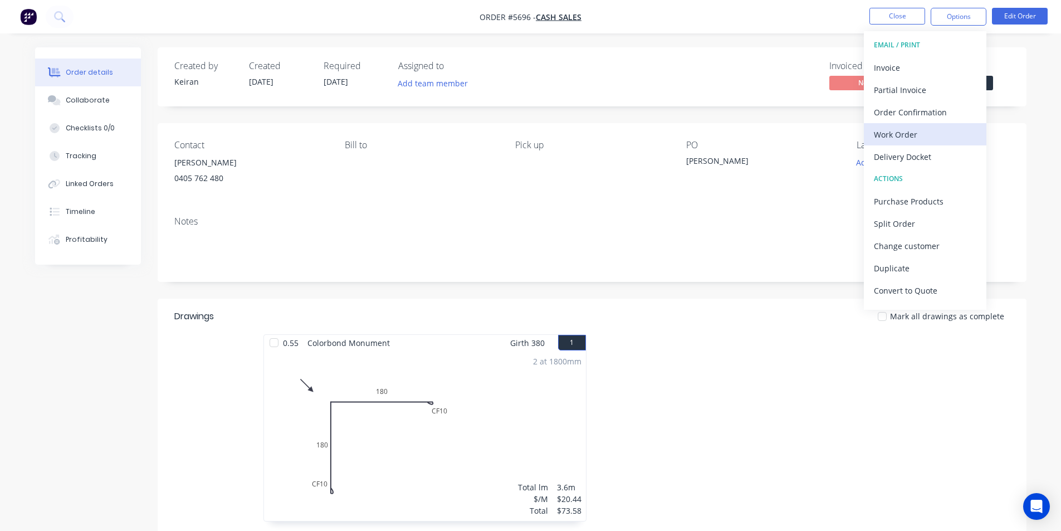
click at [918, 139] on div "Work Order" at bounding box center [925, 134] width 102 height 16
click at [918, 140] on div "Custom" at bounding box center [925, 134] width 102 height 16
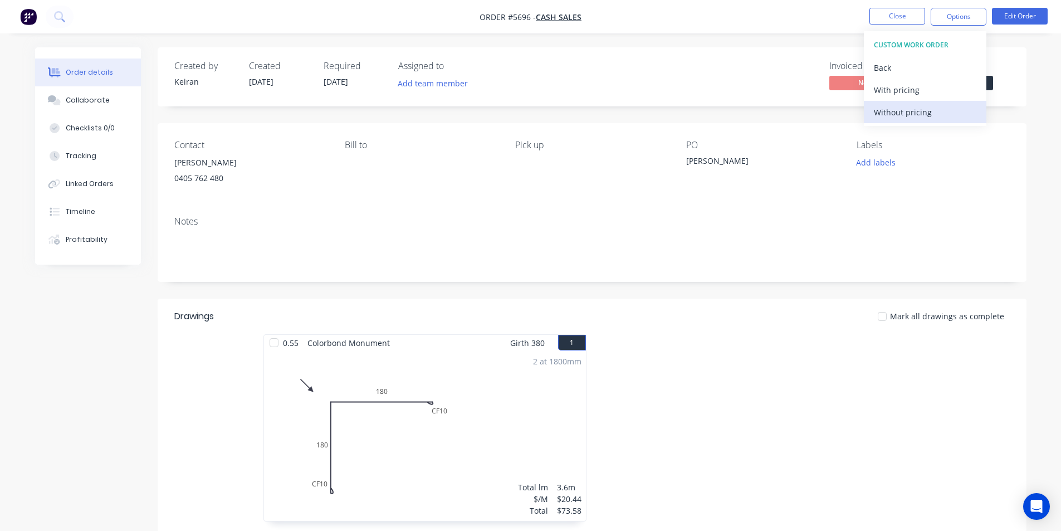
click at [917, 118] on div "Without pricing" at bounding box center [925, 112] width 102 height 16
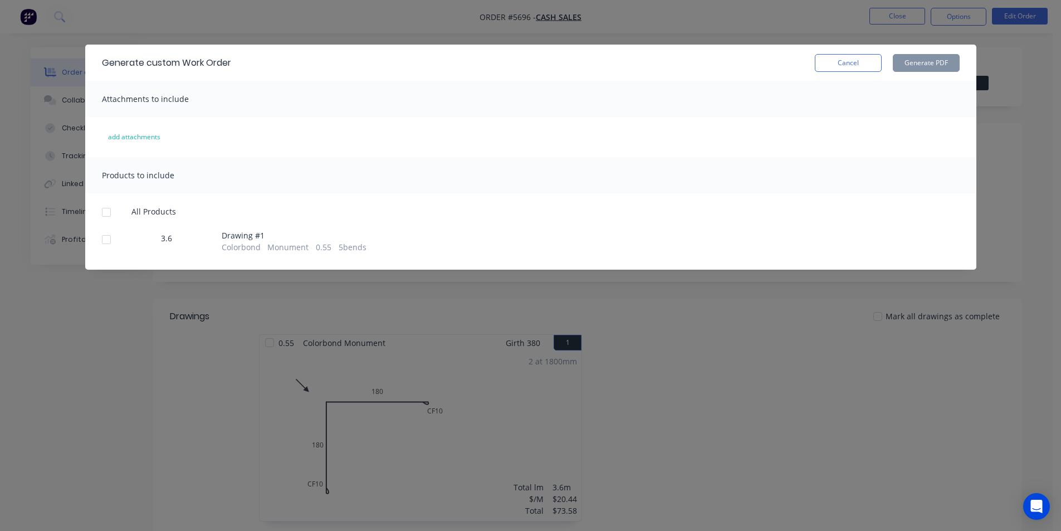
drag, startPoint x: 114, startPoint y: 236, endPoint x: 555, endPoint y: 158, distance: 448.7
click at [116, 236] on div at bounding box center [106, 239] width 22 height 22
click at [945, 64] on button "Generate PDF" at bounding box center [926, 63] width 67 height 18
drag, startPoint x: 841, startPoint y: 65, endPoint x: 965, endPoint y: 93, distance: 126.9
click at [842, 66] on button "Cancel" at bounding box center [848, 63] width 67 height 18
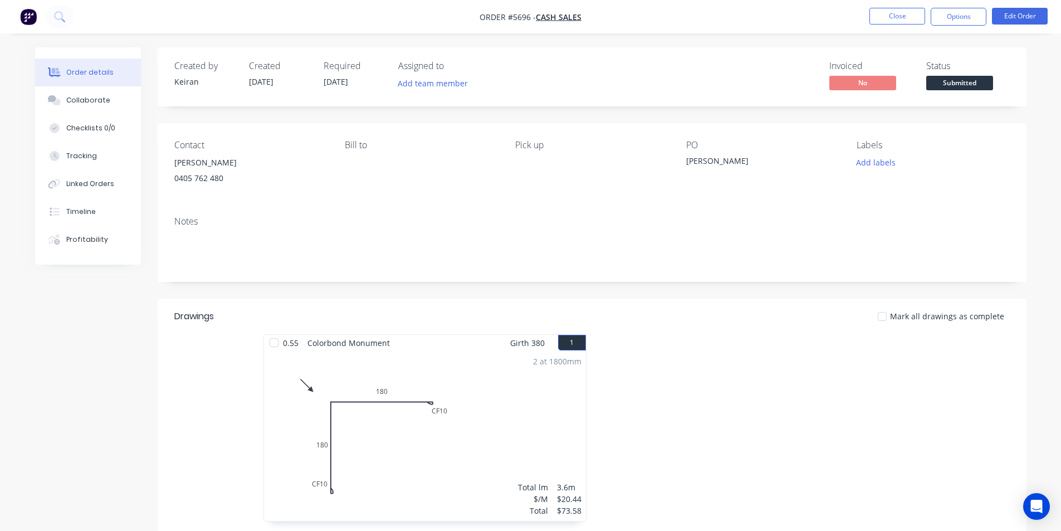
drag, startPoint x: 988, startPoint y: 84, endPoint x: 979, endPoint y: 93, distance: 12.6
click at [988, 84] on span "Submitted" at bounding box center [959, 83] width 67 height 14
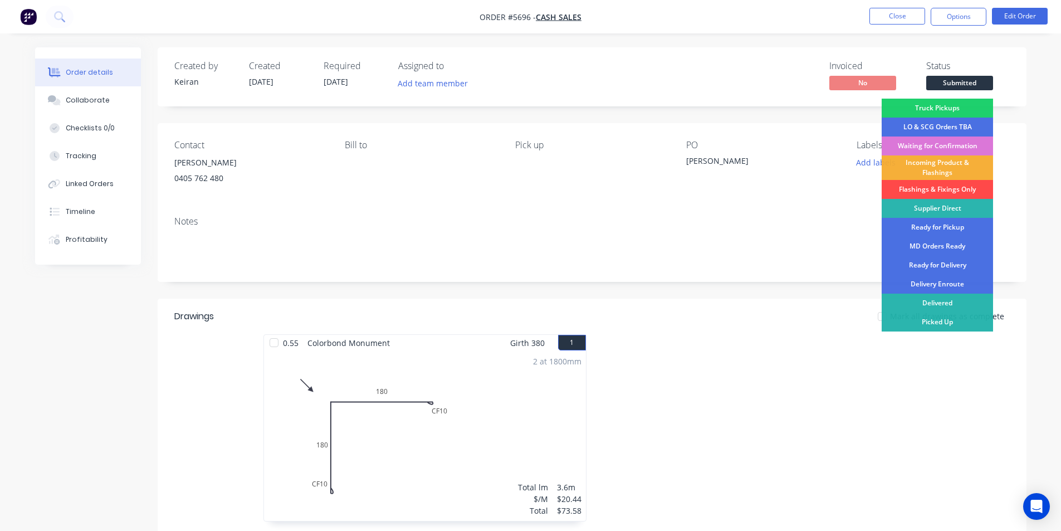
click at [938, 185] on div "Flashings & Fixings Only" at bounding box center [937, 189] width 111 height 19
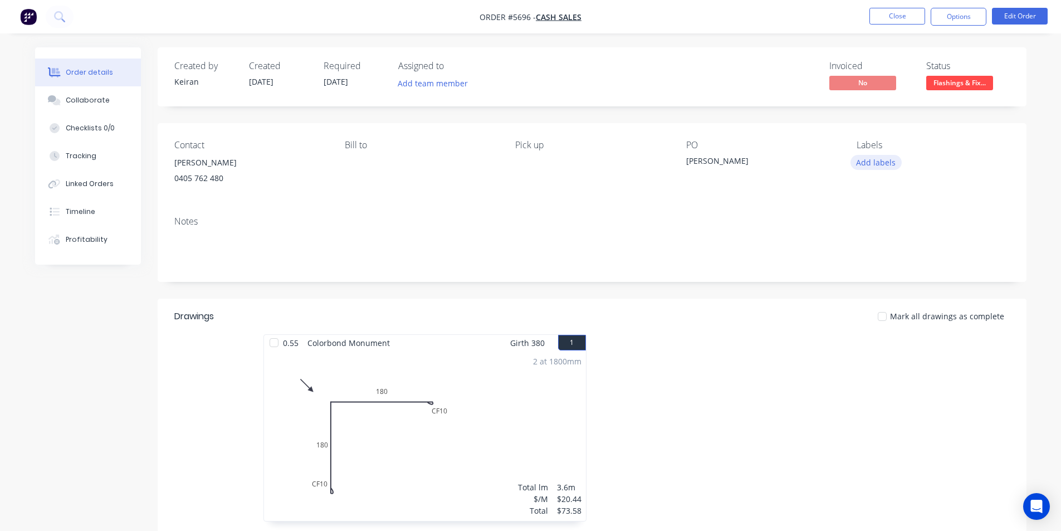
click at [888, 167] on button "Add labels" at bounding box center [876, 162] width 51 height 15
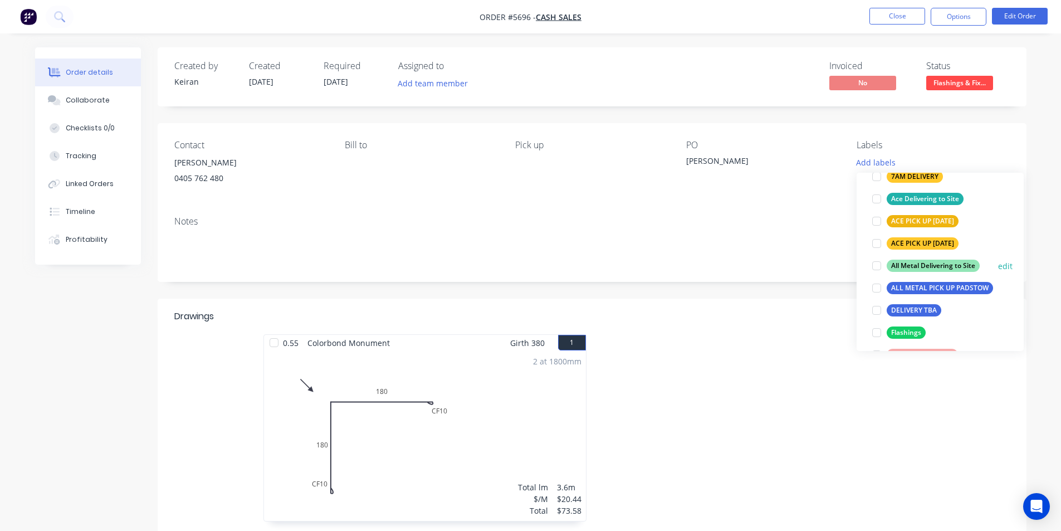
scroll to position [111, 0]
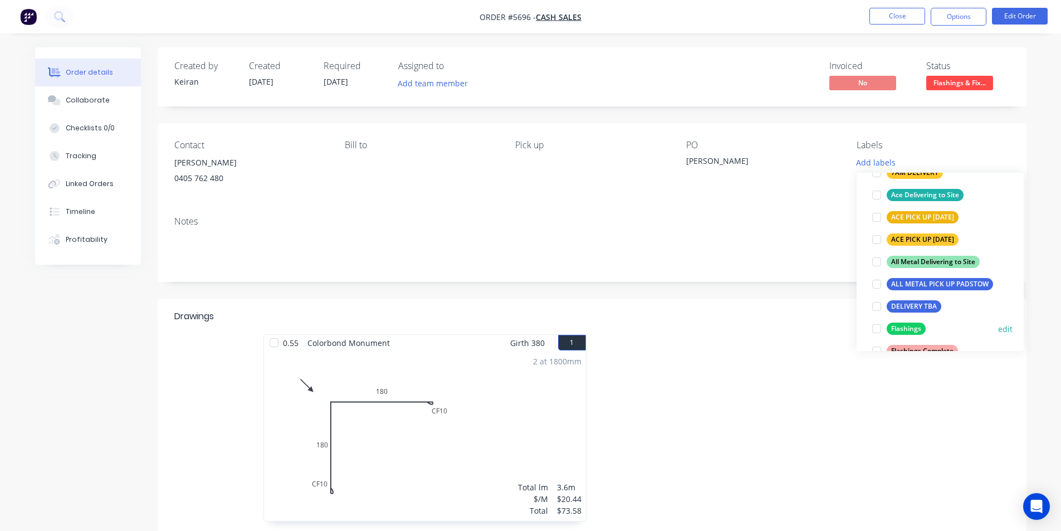
click at [880, 327] on div at bounding box center [877, 329] width 22 height 22
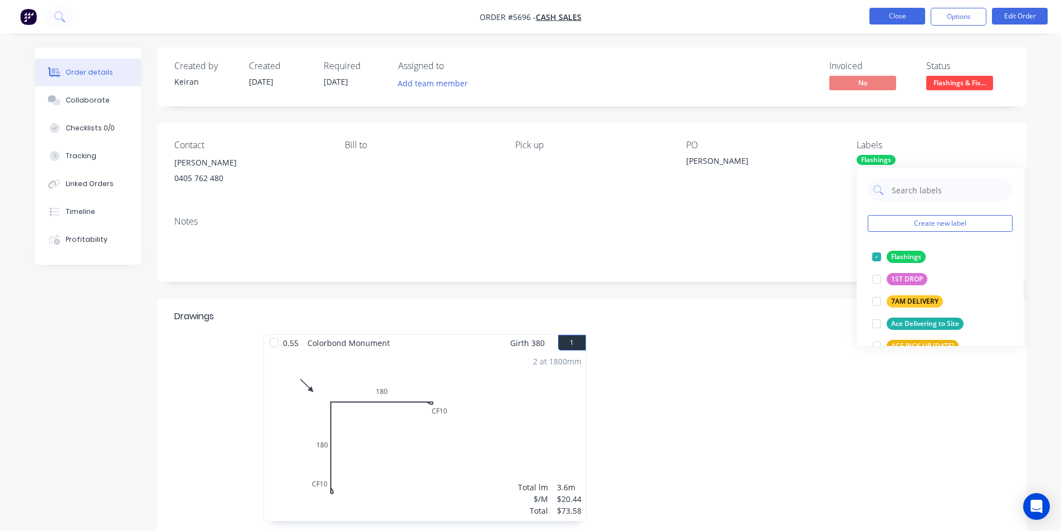
click at [897, 16] on button "Close" at bounding box center [898, 16] width 56 height 17
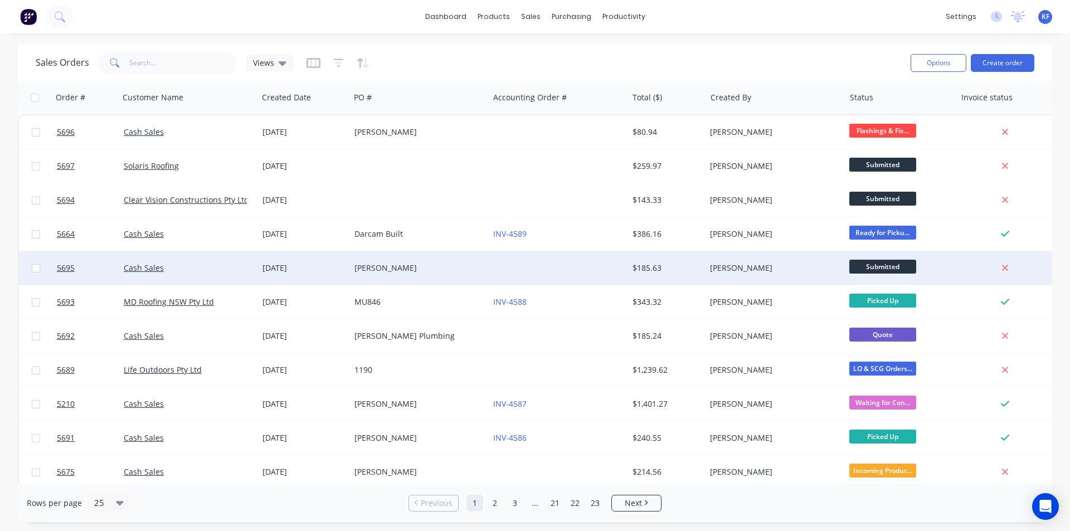
click at [466, 265] on div "[PERSON_NAME]" at bounding box center [416, 267] width 124 height 11
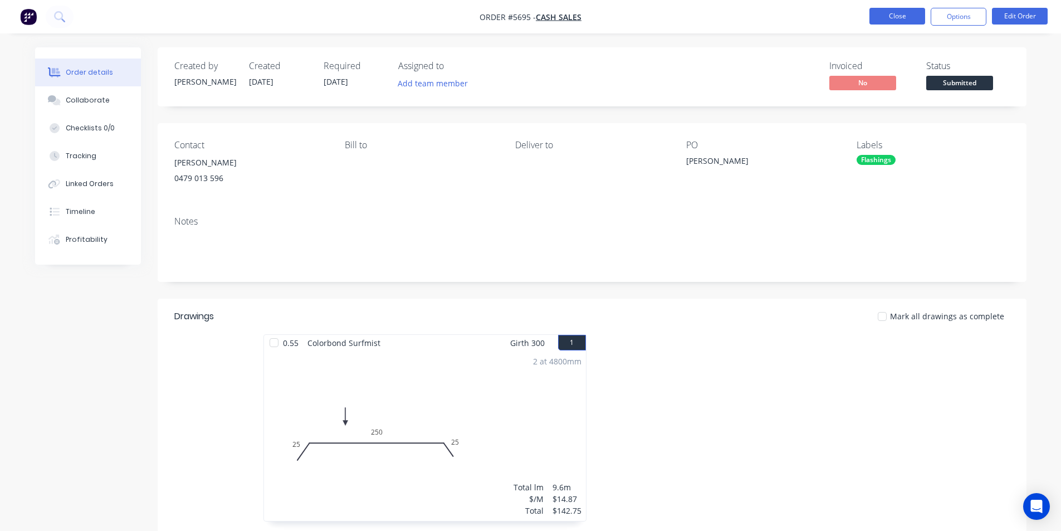
click at [895, 13] on button "Close" at bounding box center [898, 16] width 56 height 17
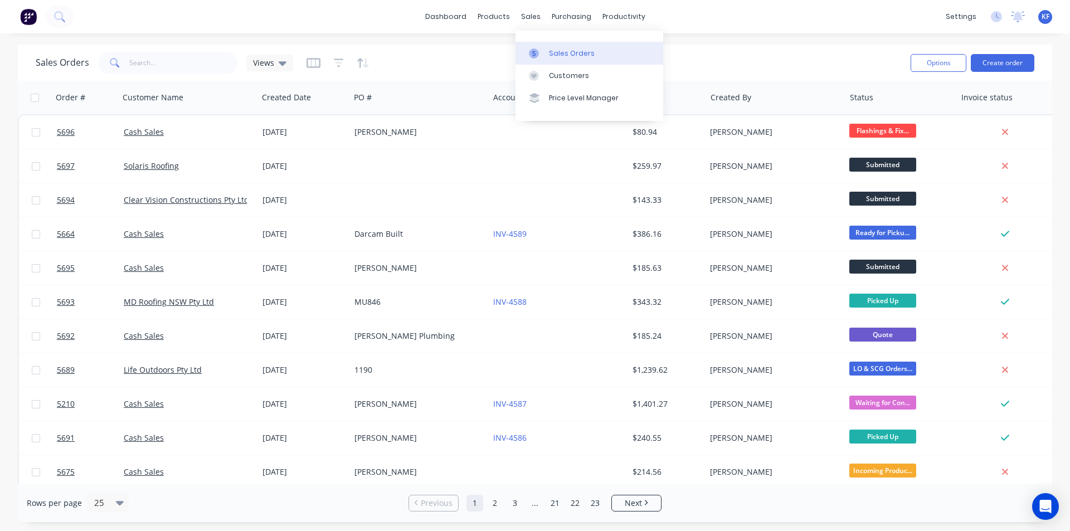
drag, startPoint x: 537, startPoint y: 13, endPoint x: 548, endPoint y: 48, distance: 36.1
click at [538, 13] on div "sales" at bounding box center [530, 16] width 31 height 17
click at [558, 58] on link "Sales Orders" at bounding box center [589, 53] width 148 height 22
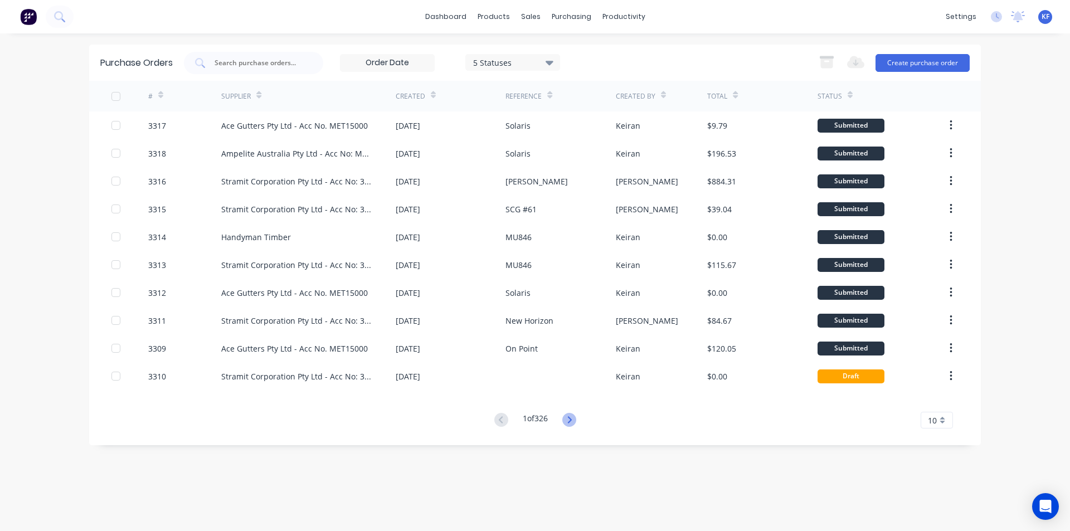
click at [573, 414] on icon at bounding box center [569, 420] width 14 height 14
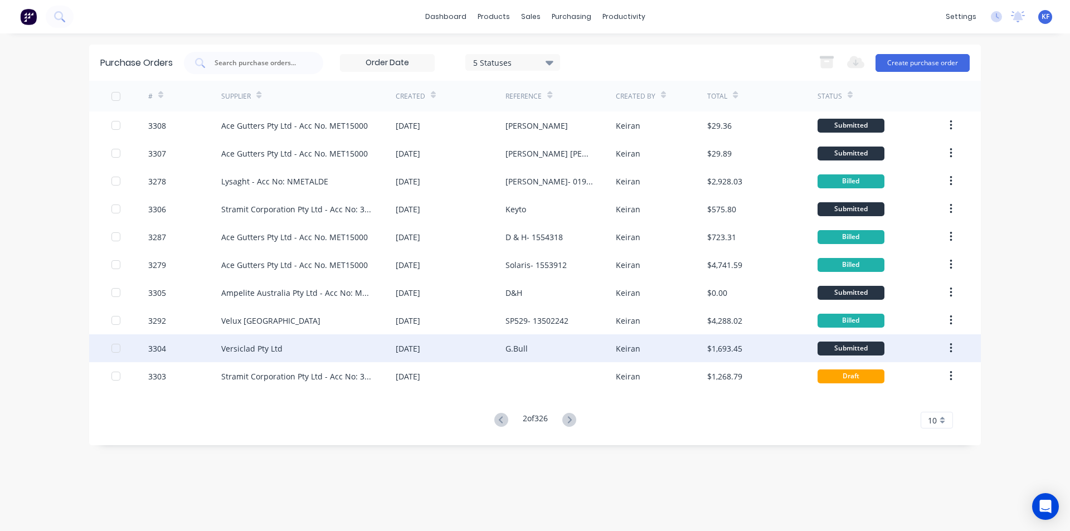
click at [553, 348] on div "G.Bull" at bounding box center [560, 348] width 110 height 28
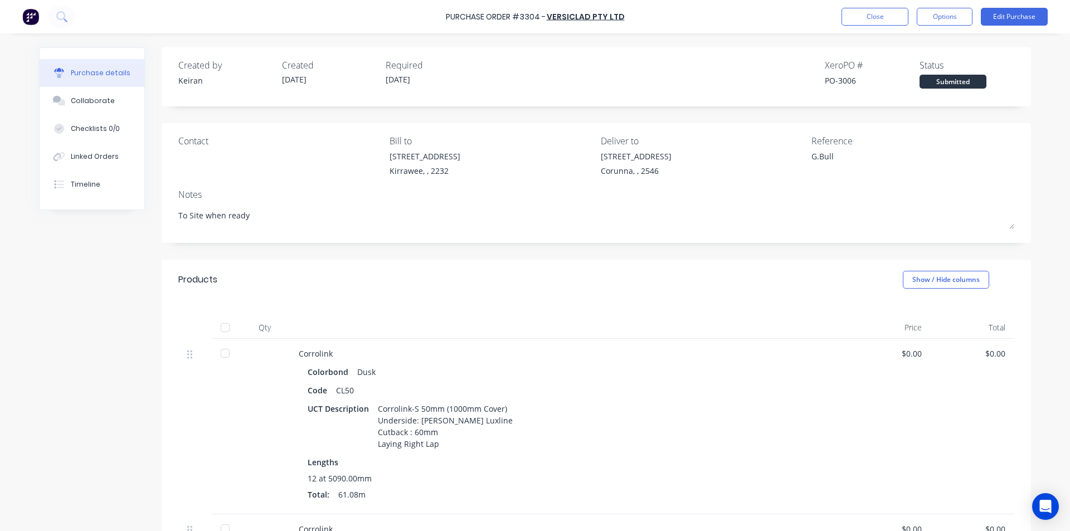
drag, startPoint x: 641, startPoint y: 166, endPoint x: 790, endPoint y: 98, distance: 163.5
click at [641, 166] on div "Corunna, , 2546" at bounding box center [635, 171] width 71 height 12
click at [998, 23] on button "Edit Purchase" at bounding box center [1013, 17] width 67 height 18
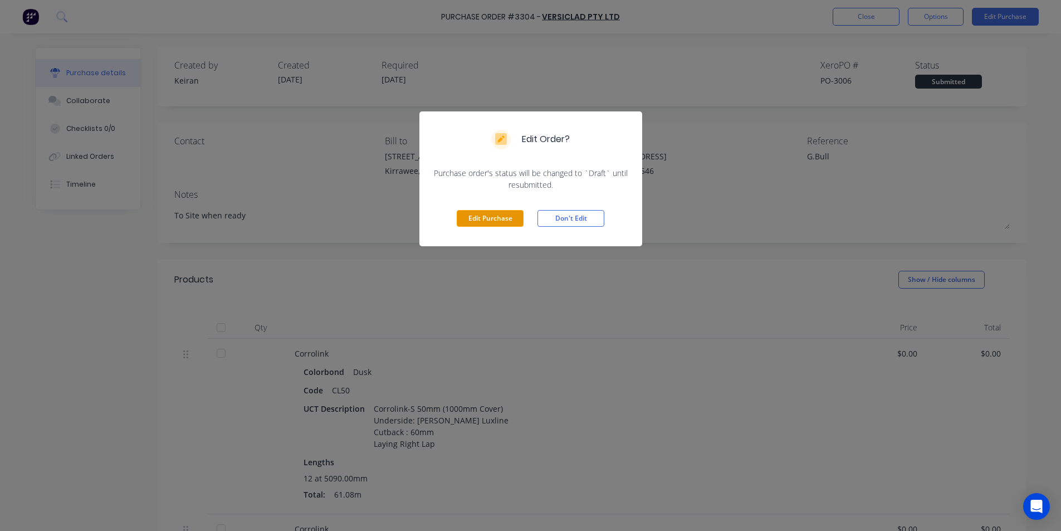
click at [511, 225] on button "Edit Purchase" at bounding box center [490, 218] width 67 height 17
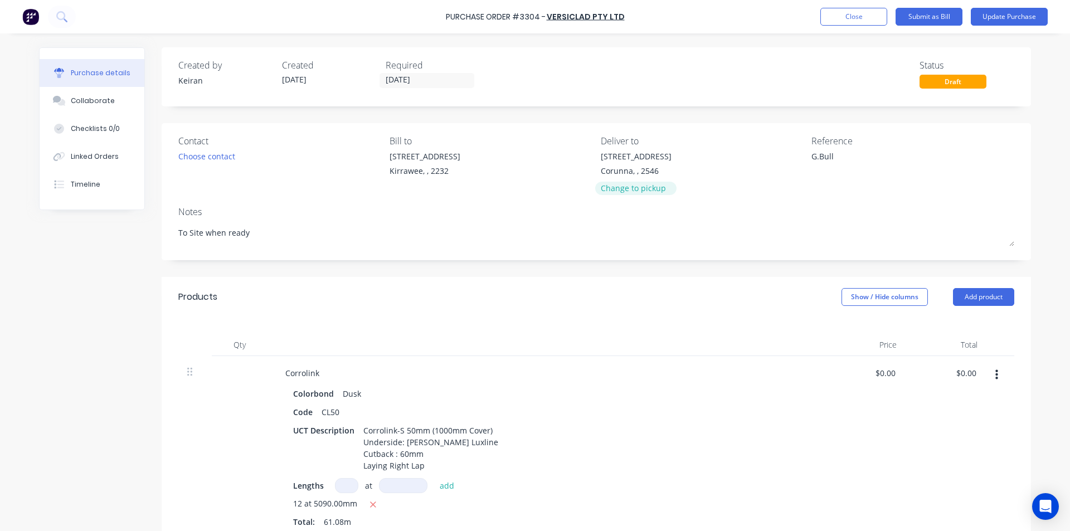
click at [651, 186] on div "Change to pickup" at bounding box center [635, 188] width 71 height 12
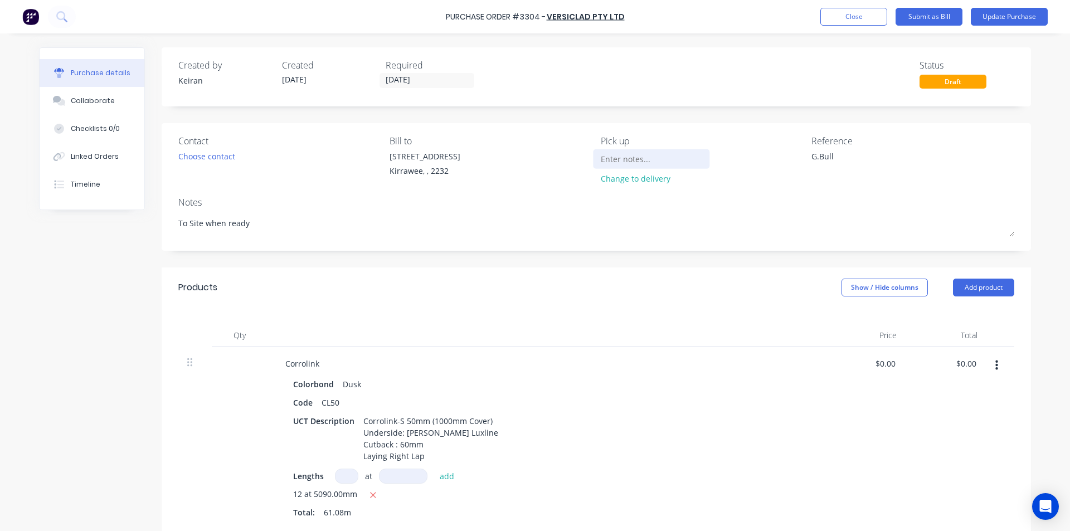
click at [631, 161] on input at bounding box center [650, 158] width 101 height 17
type textarea "x"
type input "W"
type textarea "x"
type input "Wh"
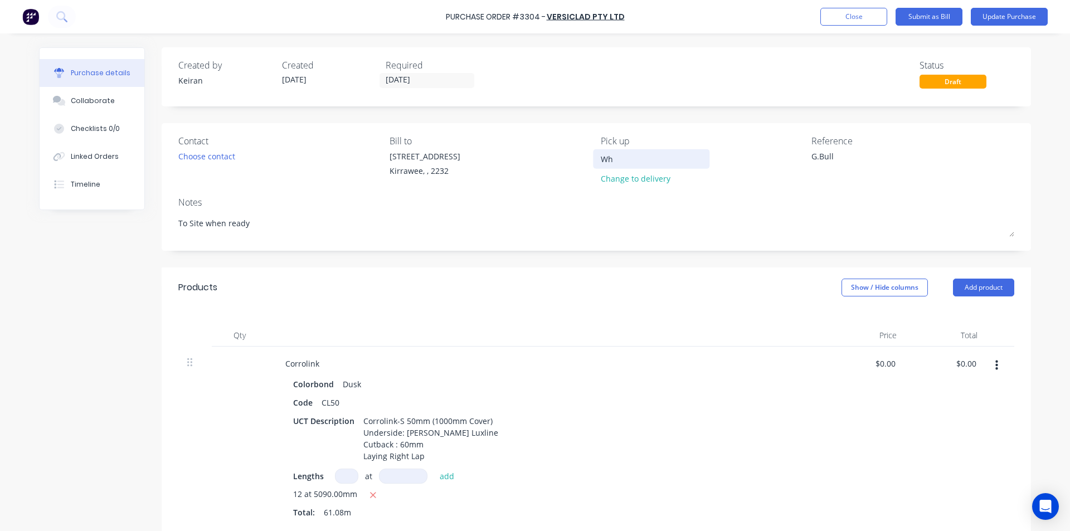
type textarea "x"
type input "Whe"
type textarea "x"
type input "When"
type textarea "x"
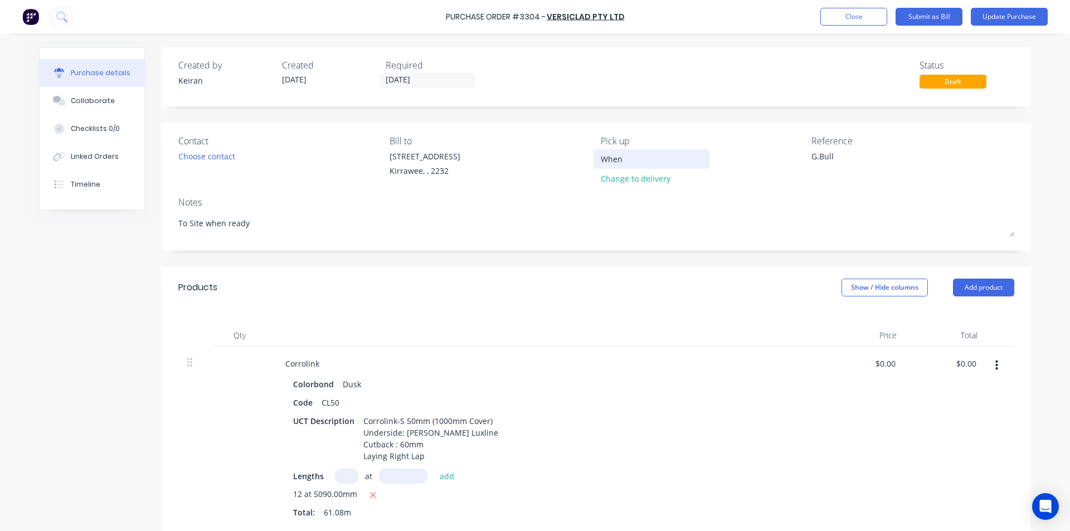
type input "When"
type textarea "x"
type input "When R"
type textarea "x"
type input "When Re"
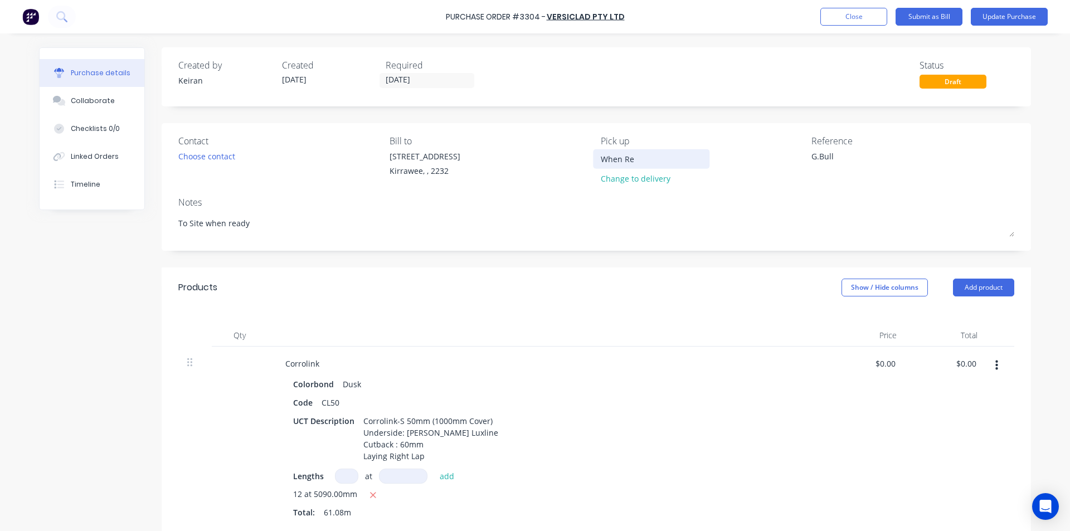
type textarea "x"
type input "When Rea"
type textarea "x"
type input "When Read"
type textarea "x"
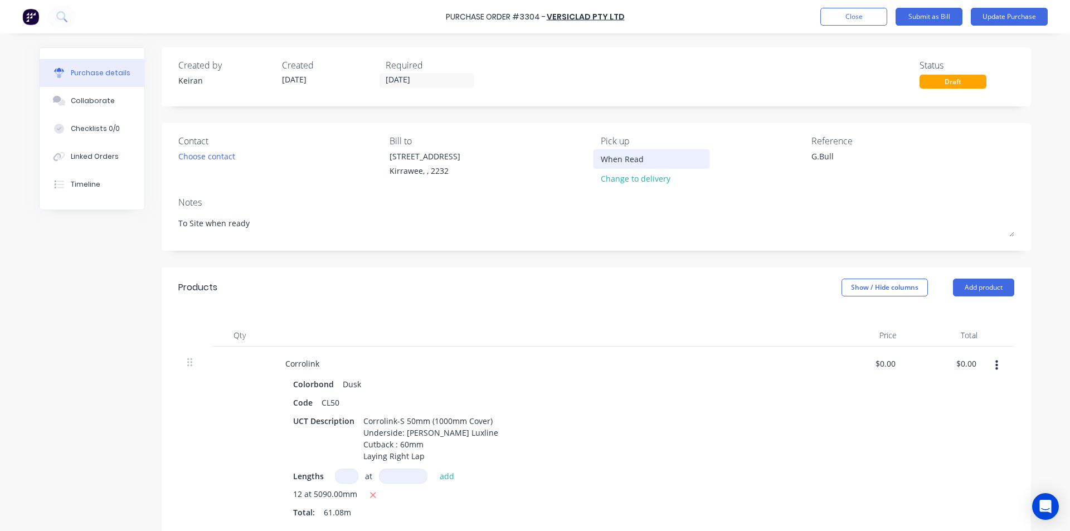
type input "When Ready"
type textarea "x"
type input "When Ready"
type textarea "x"
drag, startPoint x: 121, startPoint y: 224, endPoint x: 85, endPoint y: 223, distance: 35.7
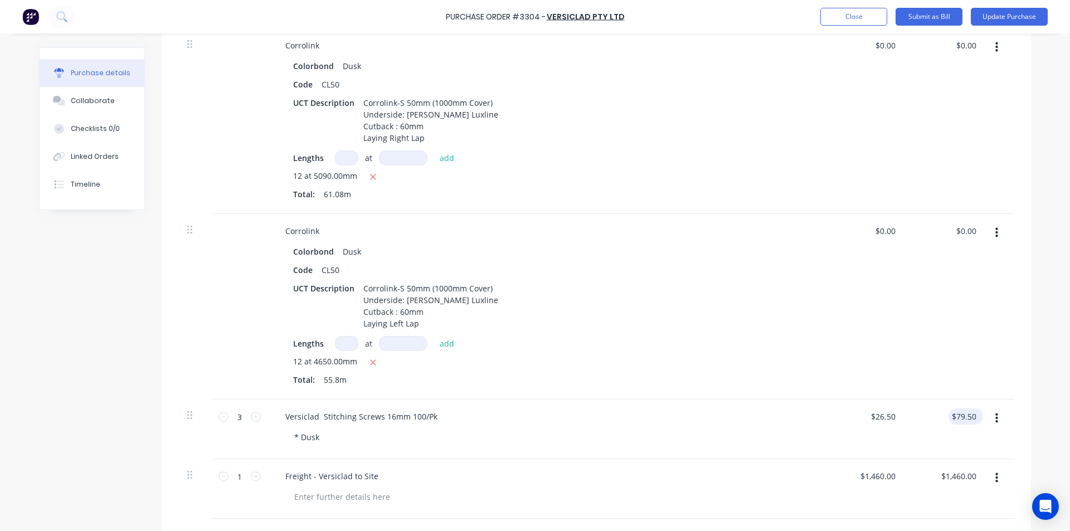
scroll to position [334, 0]
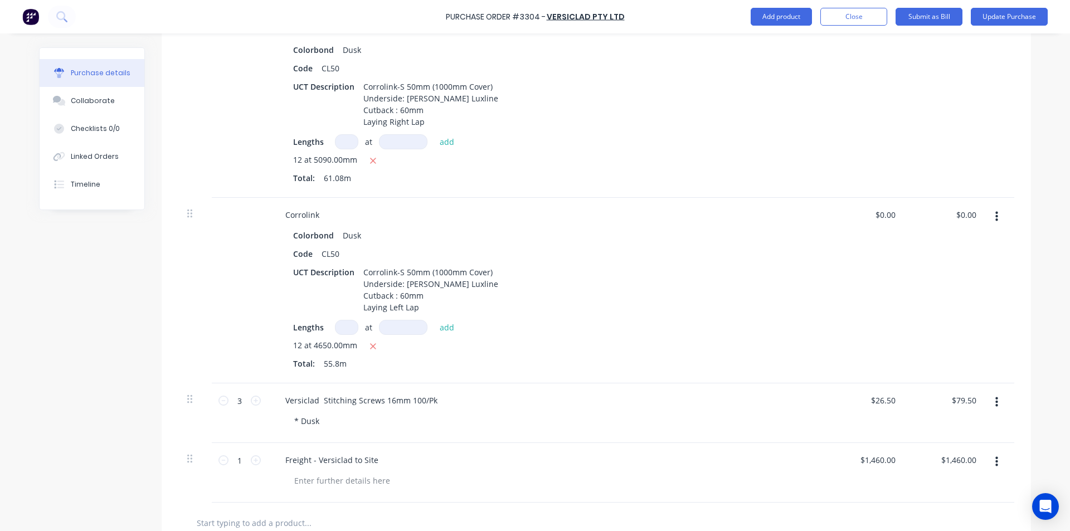
type textarea "x"
click at [996, 461] on button "button" at bounding box center [996, 462] width 26 height 20
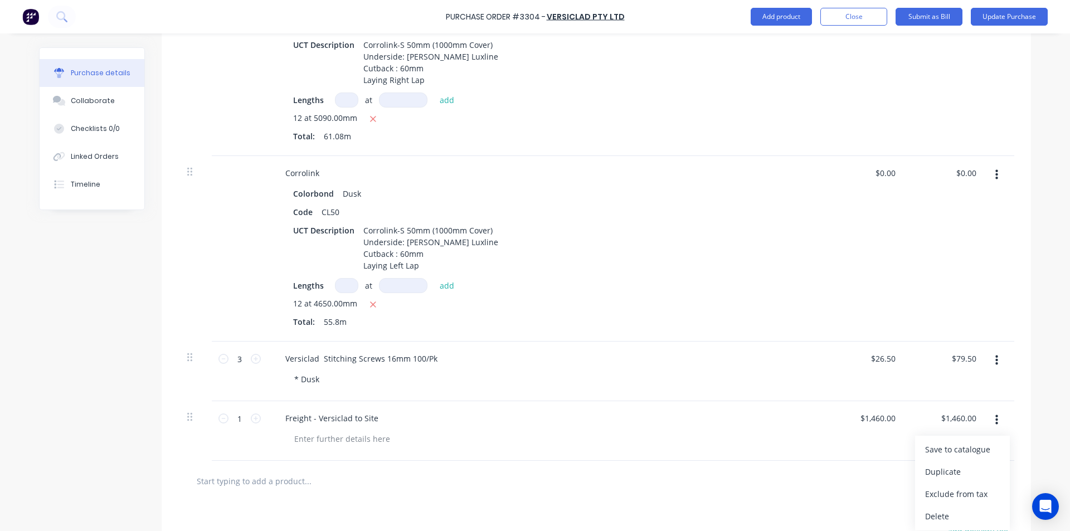
scroll to position [446, 0]
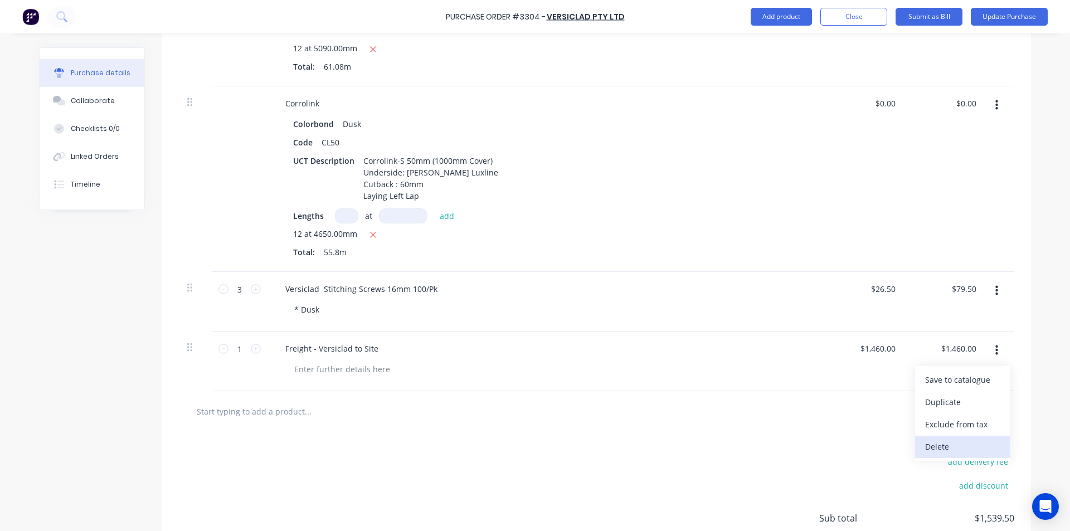
click at [941, 450] on button "Delete" at bounding box center [962, 447] width 95 height 22
type textarea "x"
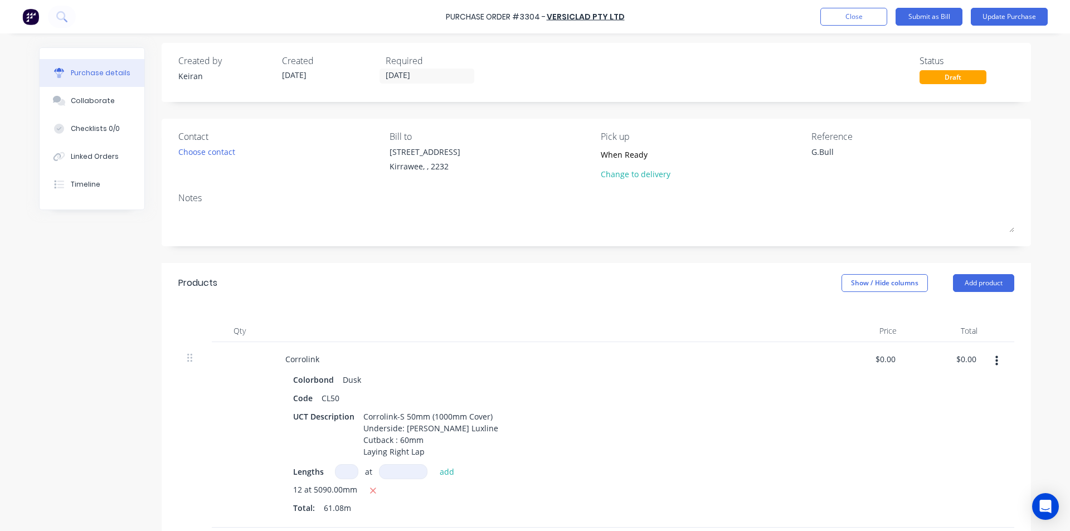
scroll to position [0, 0]
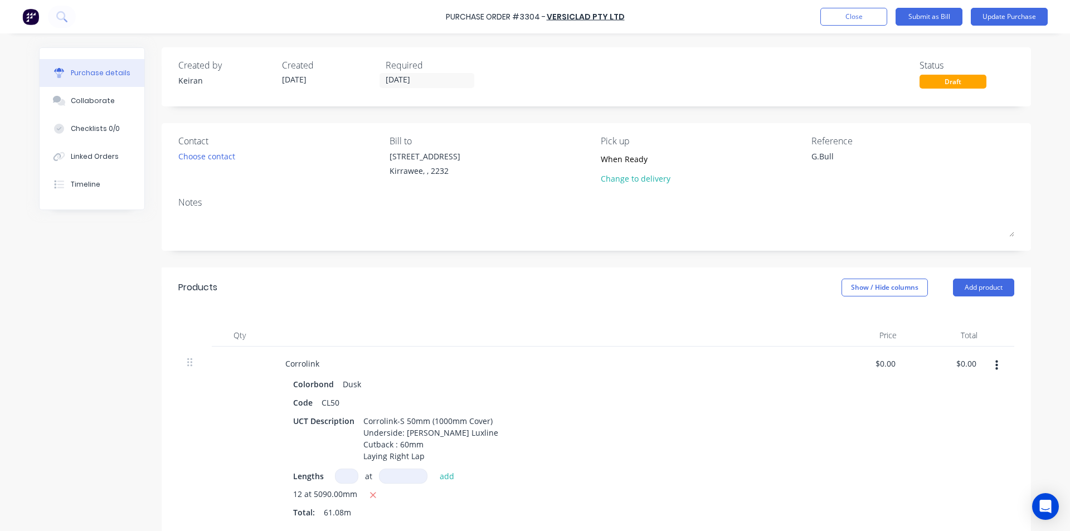
drag, startPoint x: 832, startPoint y: 164, endPoint x: 782, endPoint y: 151, distance: 52.4
click at [783, 153] on div "Contact Choose contact Bill to 86 Oak Rd Kirrawee, , 2232 Pick up When Ready Ch…" at bounding box center [596, 162] width 836 height 56
type textarea "Rick Wood"
type textarea "x"
type textarea "Rick Wood"
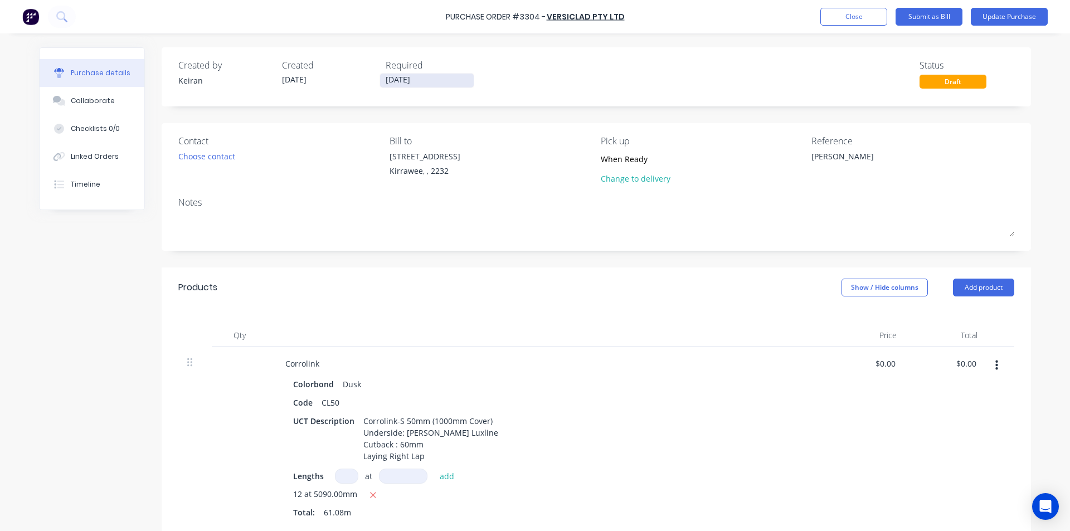
click at [407, 77] on input "17/09/25" at bounding box center [427, 81] width 94 height 14
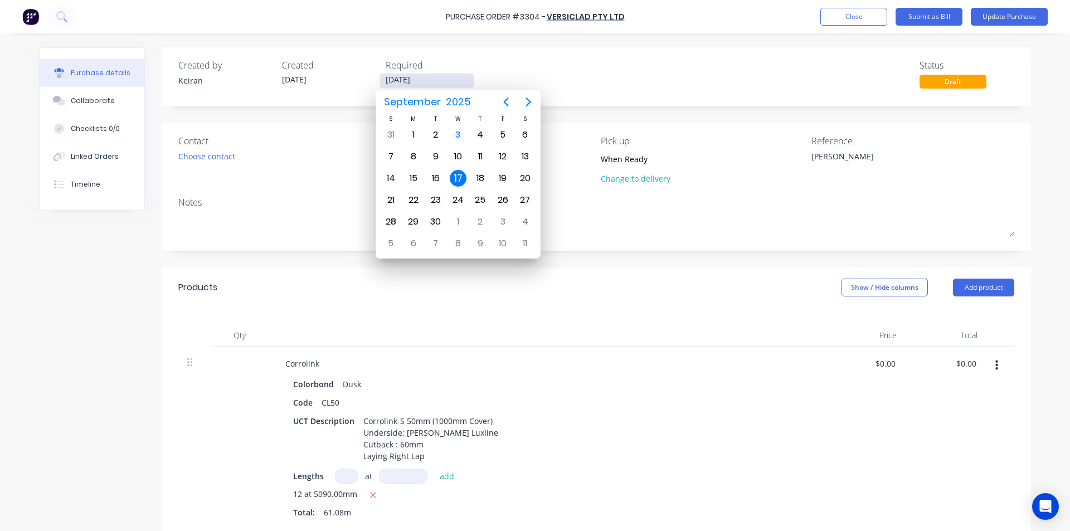
click at [407, 77] on input "17/09/25" at bounding box center [427, 81] width 94 height 14
click at [996, 19] on button "Update Purchase" at bounding box center [1008, 17] width 77 height 18
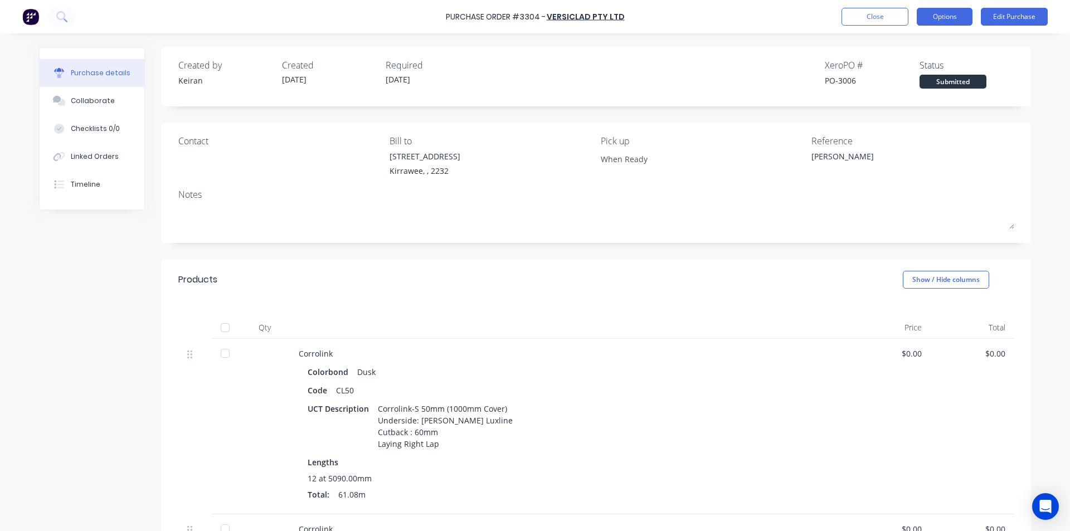
click at [958, 19] on button "Options" at bounding box center [944, 17] width 56 height 18
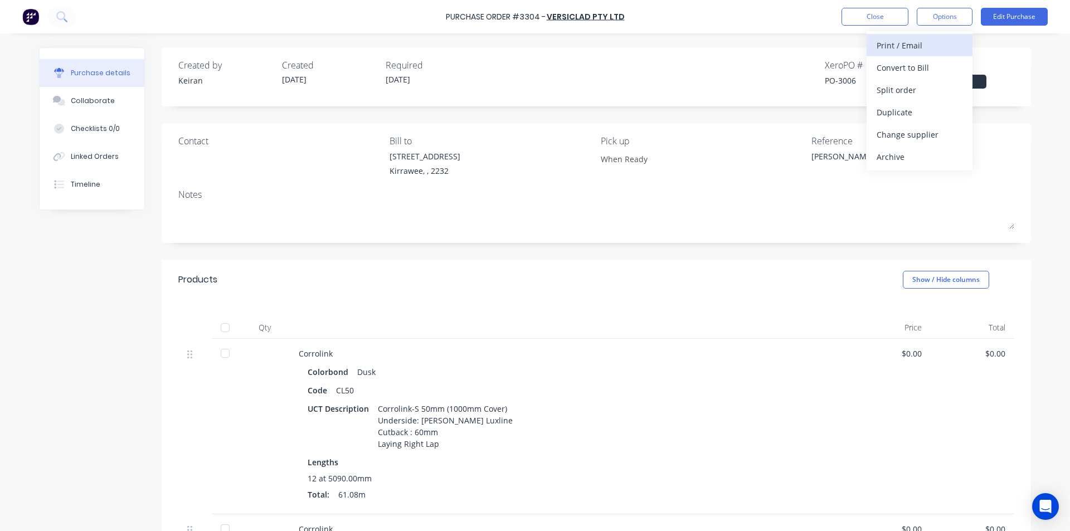
click at [912, 52] on div "Print / Email" at bounding box center [919, 45] width 86 height 16
click at [896, 96] on div "Without pricing" at bounding box center [919, 90] width 86 height 16
type textarea "x"
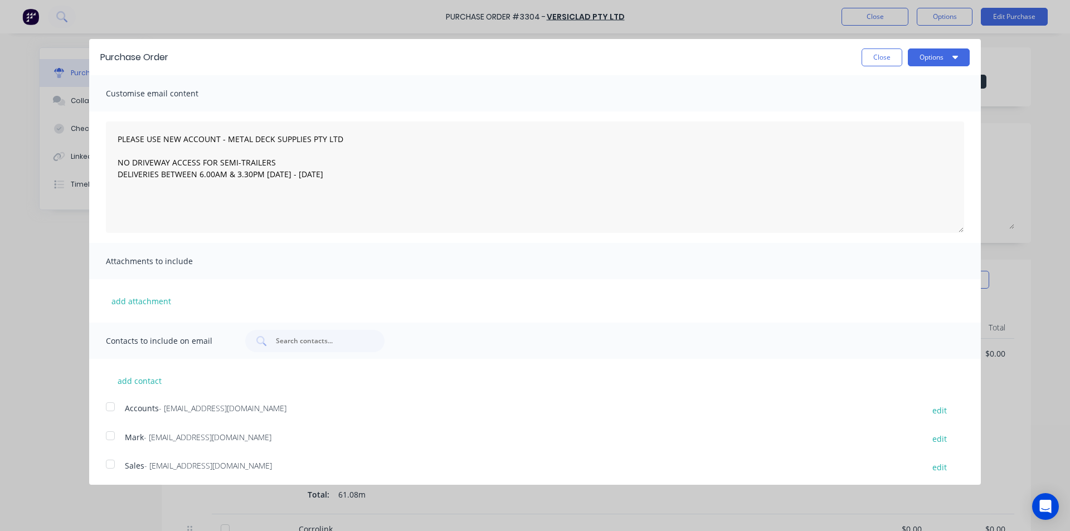
click at [104, 468] on div at bounding box center [110, 464] width 22 height 22
type textarea "PLEASE USE NEW ACCOUNT - METAL DECK SUPPLIES PTY LTD NO DRIVEWAY ACCESS FOR SEM…"
click at [937, 51] on button "Options" at bounding box center [938, 57] width 62 height 18
click at [931, 107] on div "Email" at bounding box center [916, 108] width 86 height 16
type textarea "x"
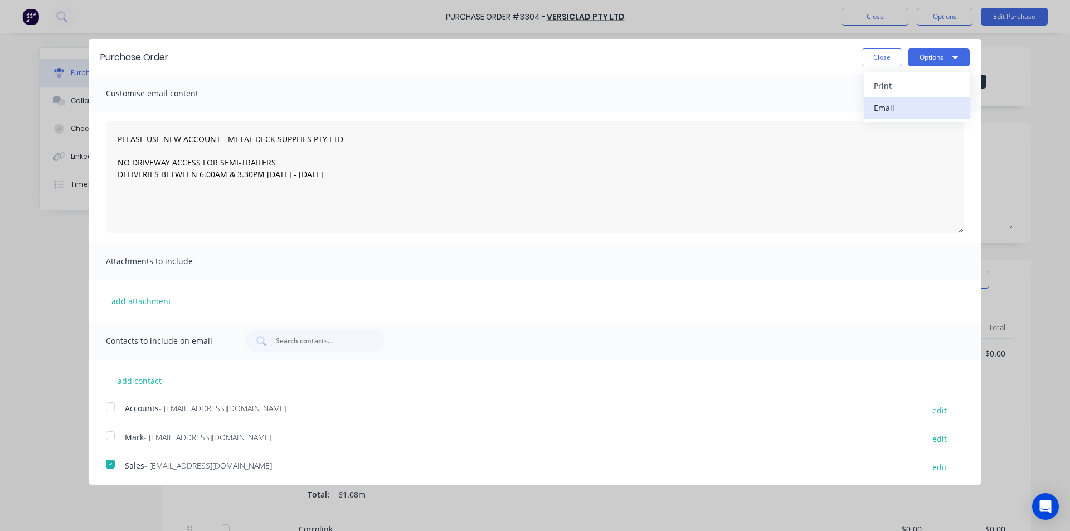
type textarea "PLEASE USE NEW ACCOUNT - METAL DECK SUPPLIES PTY LTD NO DRIVEWAY ACCESS FOR SEM…"
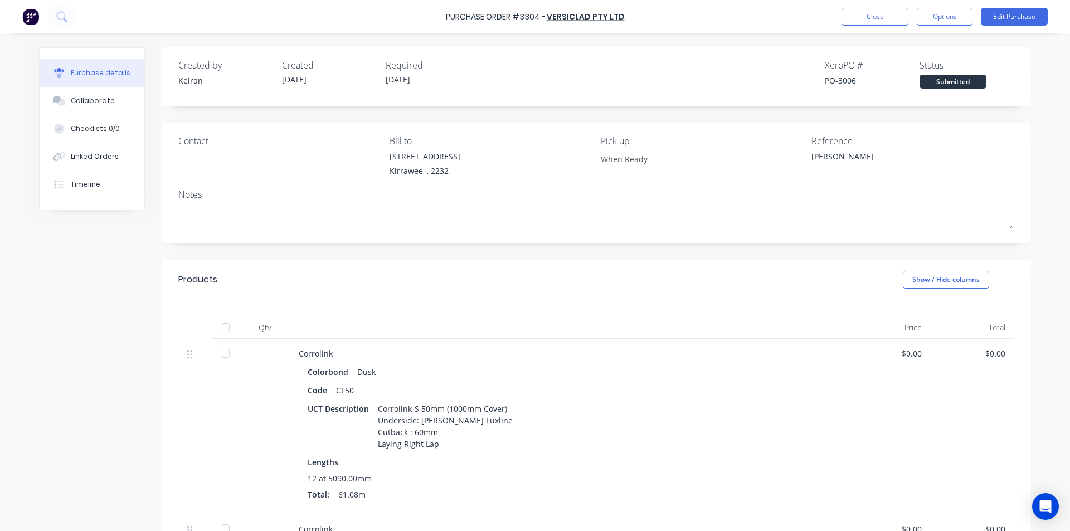
type textarea "x"
click at [76, 198] on button "Timeline" at bounding box center [92, 184] width 105 height 28
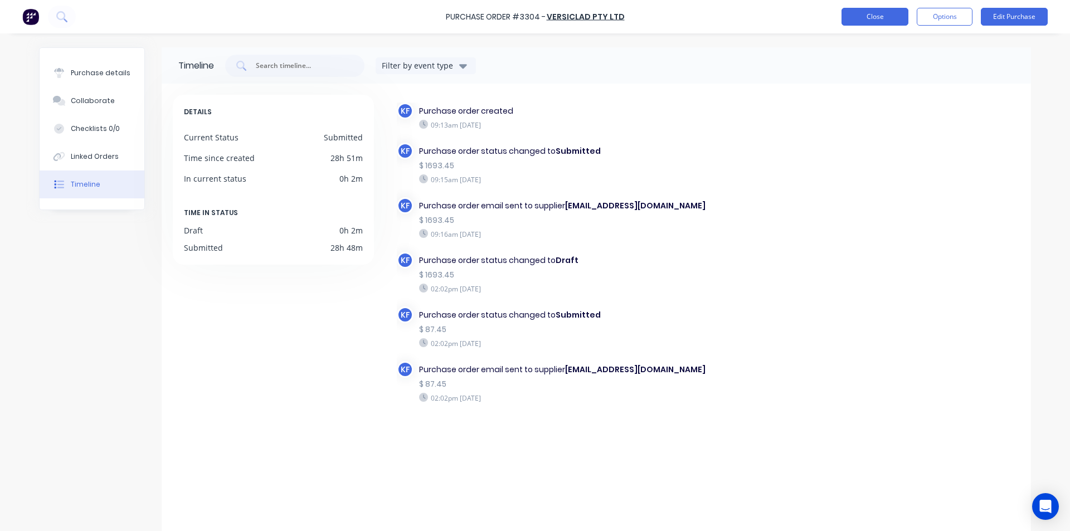
click at [882, 14] on button "Close" at bounding box center [874, 17] width 67 height 18
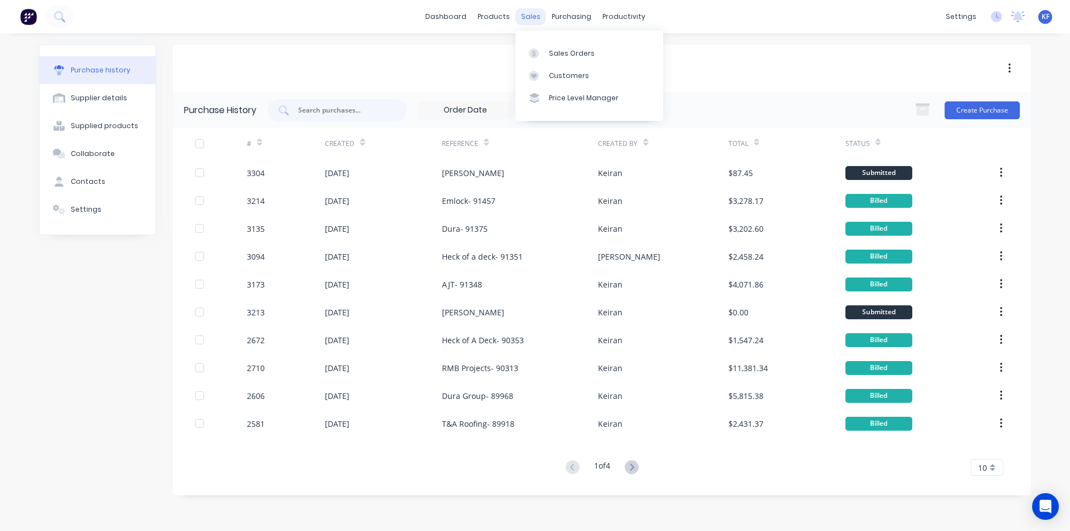
click at [531, 19] on div "sales" at bounding box center [530, 16] width 31 height 17
click at [558, 53] on div "Sales Orders" at bounding box center [572, 53] width 46 height 10
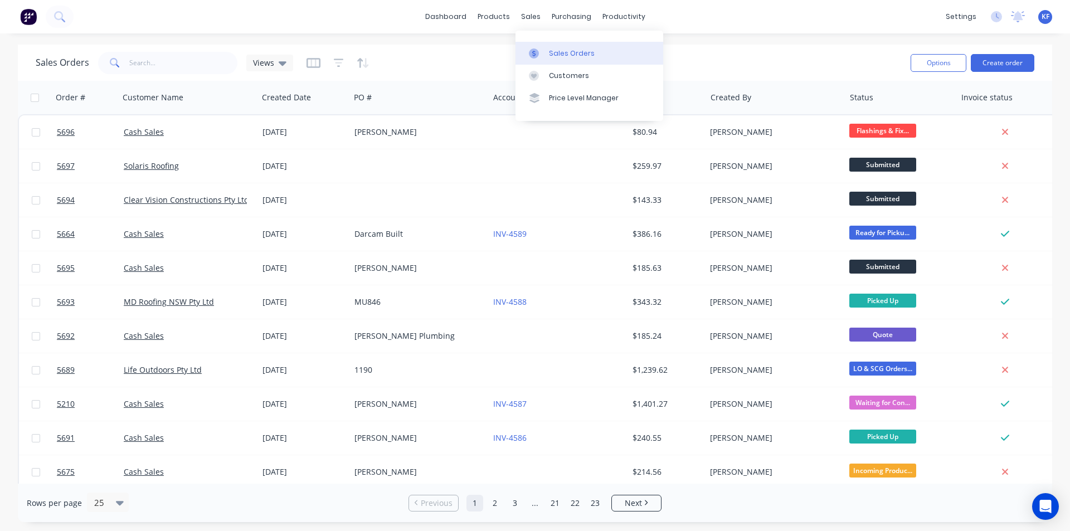
click at [554, 51] on div "Sales Orders" at bounding box center [572, 53] width 46 height 10
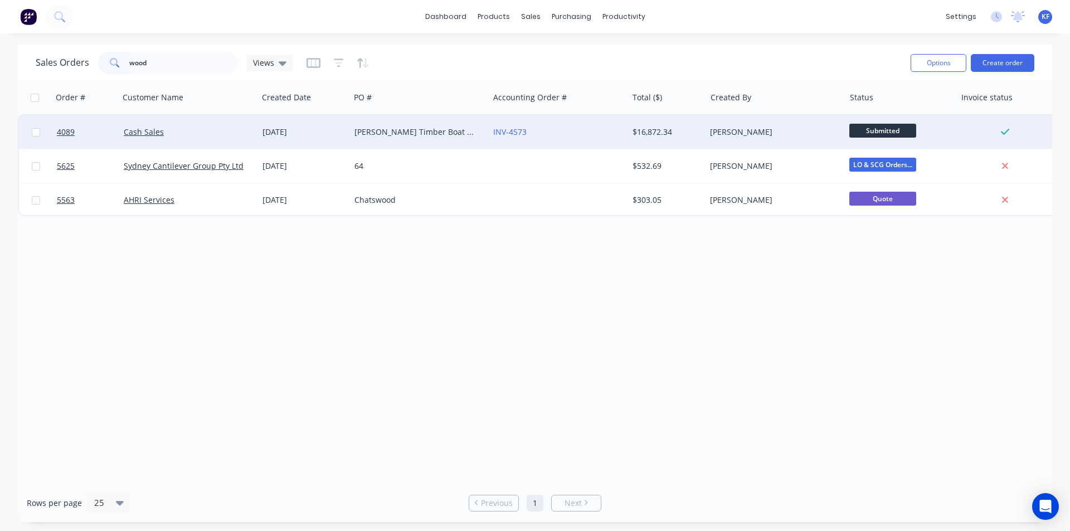
type input "wood"
click at [442, 136] on div "Richard Wood Timber Boat Services" at bounding box center [416, 131] width 124 height 11
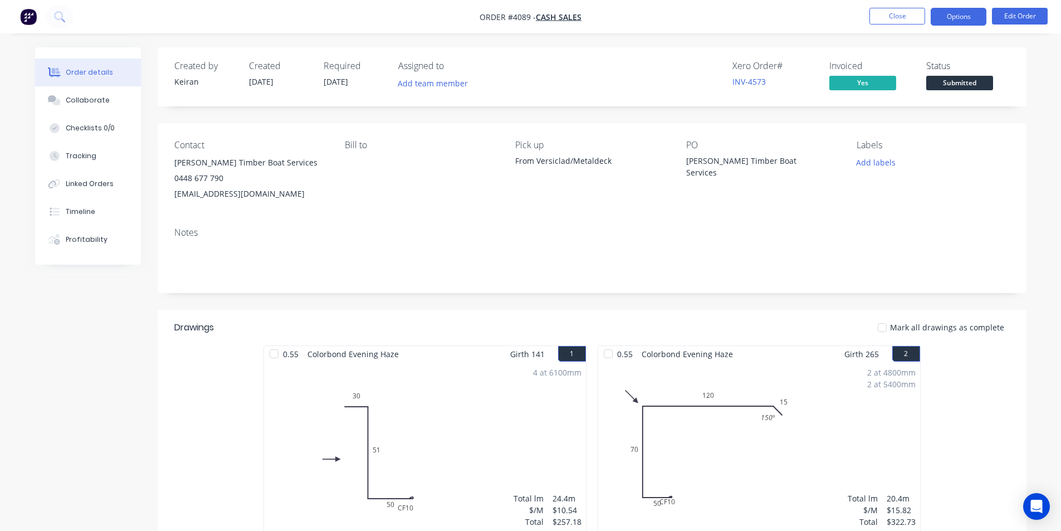
click at [935, 23] on button "Options" at bounding box center [959, 17] width 56 height 18
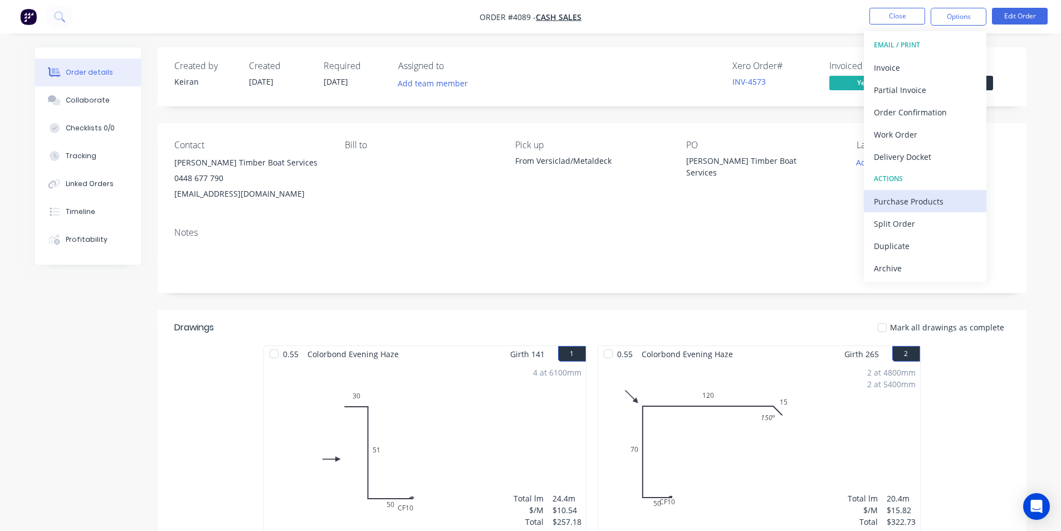
click at [909, 193] on div "Purchase Products" at bounding box center [925, 201] width 102 height 16
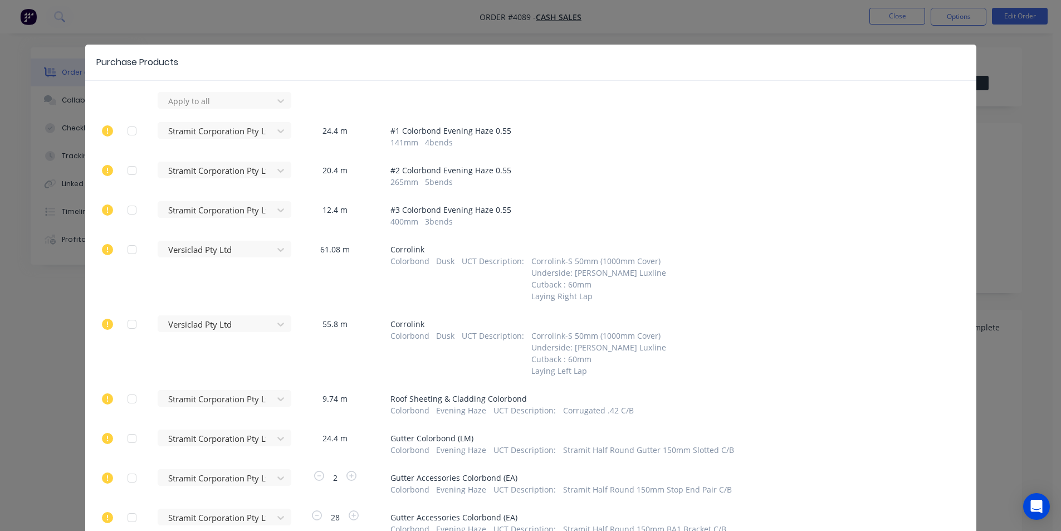
drag, startPoint x: 753, startPoint y: 13, endPoint x: 895, endPoint y: 25, distance: 142.5
click at [753, 13] on div "Purchase Products Apply to all Stramit Corporation Pty Ltd - Acc No: 32915 24.4…" at bounding box center [530, 265] width 1061 height 531
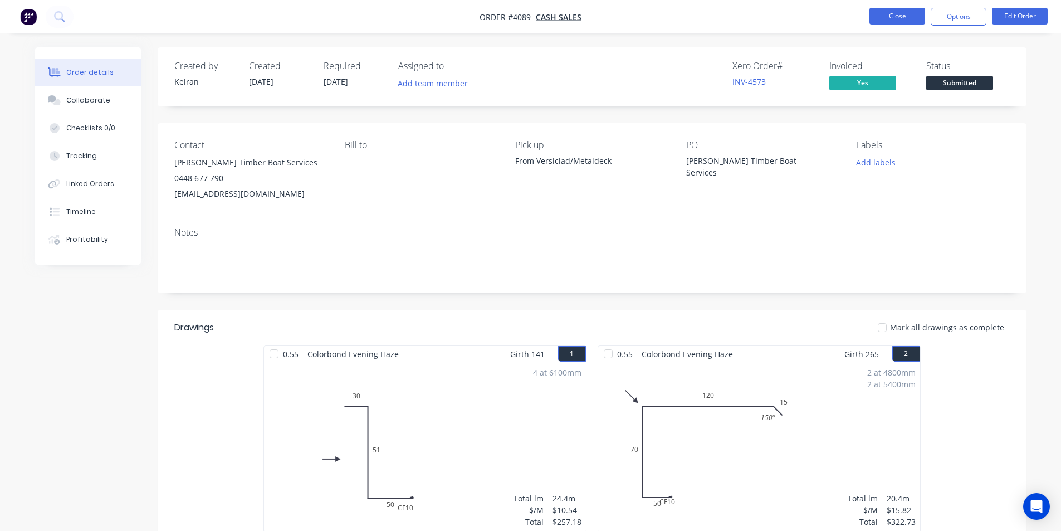
click at [891, 24] on button "Close" at bounding box center [898, 16] width 56 height 17
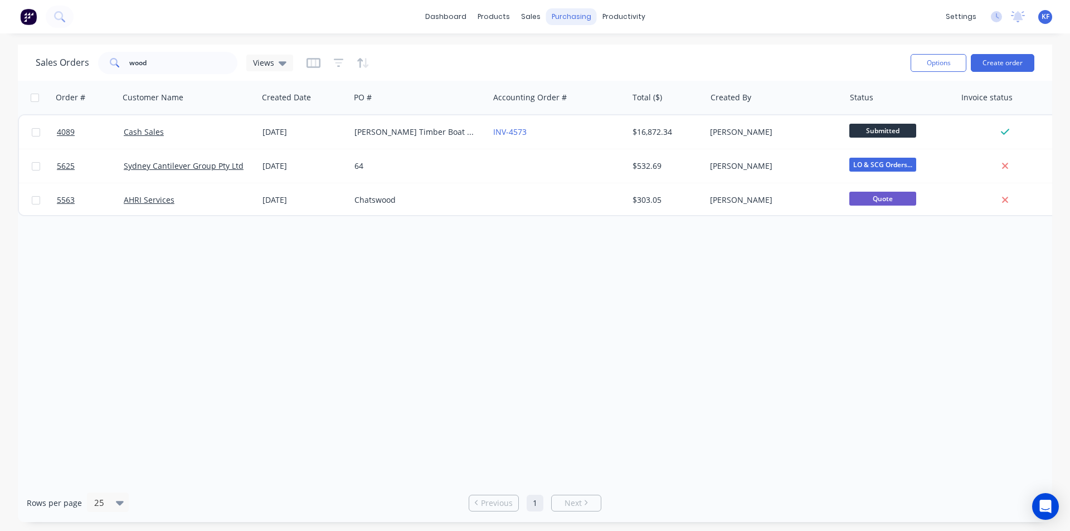
drag, startPoint x: 574, startPoint y: 16, endPoint x: 578, endPoint y: 21, distance: 6.7
click at [574, 16] on div "purchasing" at bounding box center [571, 16] width 51 height 17
click at [596, 55] on div "Purchase Orders" at bounding box center [607, 53] width 59 height 10
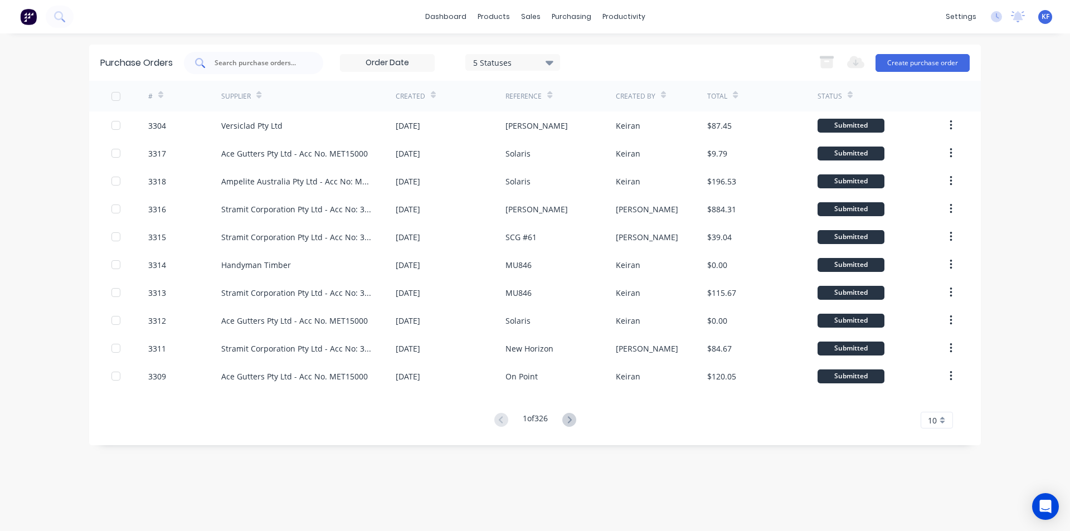
click at [275, 66] on input "text" at bounding box center [259, 62] width 92 height 11
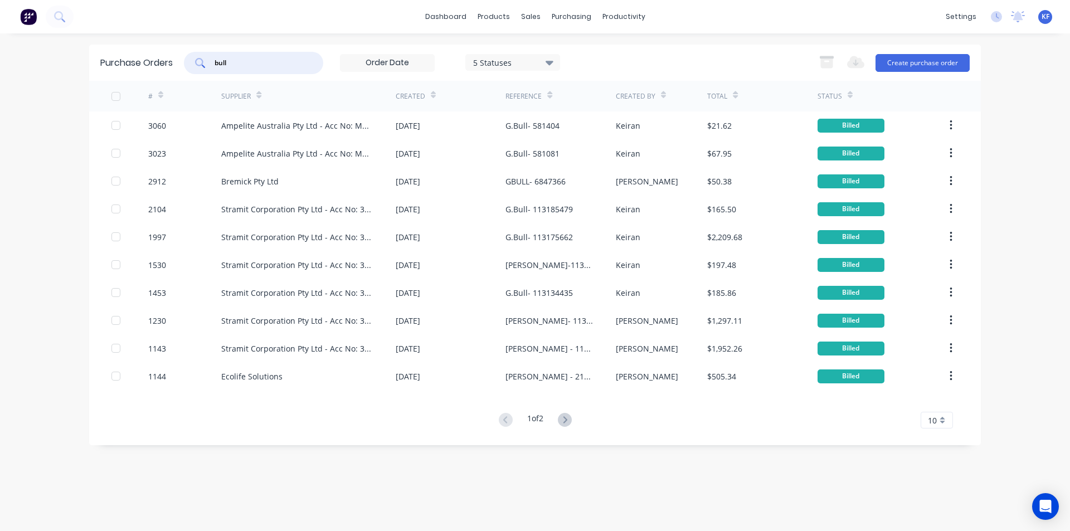
drag, startPoint x: 185, startPoint y: 47, endPoint x: 161, endPoint y: 42, distance: 24.5
click at [181, 46] on div "Purchase Orders bull 5 Statuses 5 Statuses Export to Excel (XLSX) Create purcha…" at bounding box center [534, 63] width 891 height 36
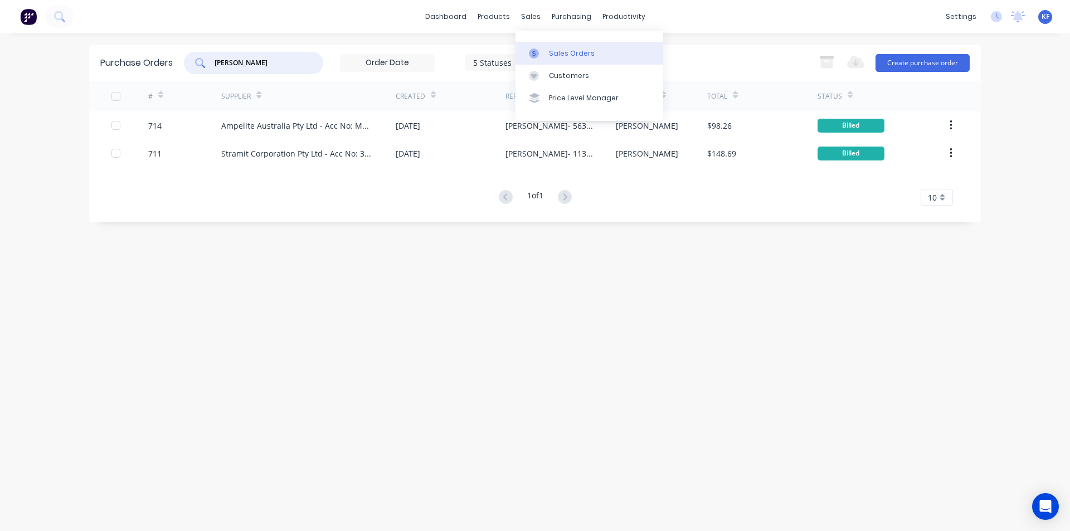
type input "[PERSON_NAME]"
click at [560, 50] on div "Sales Orders" at bounding box center [572, 53] width 46 height 10
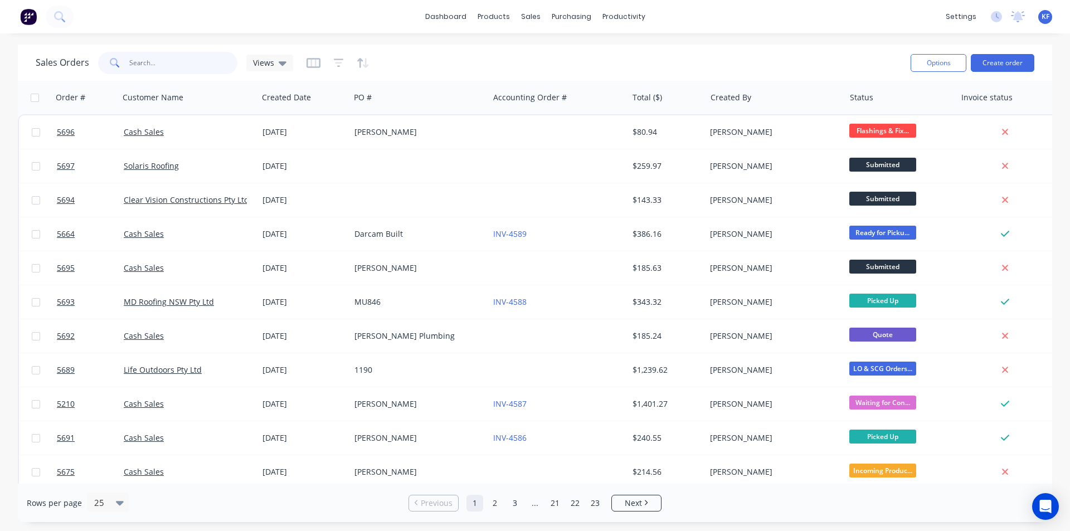
click at [145, 61] on input "text" at bounding box center [183, 63] width 109 height 22
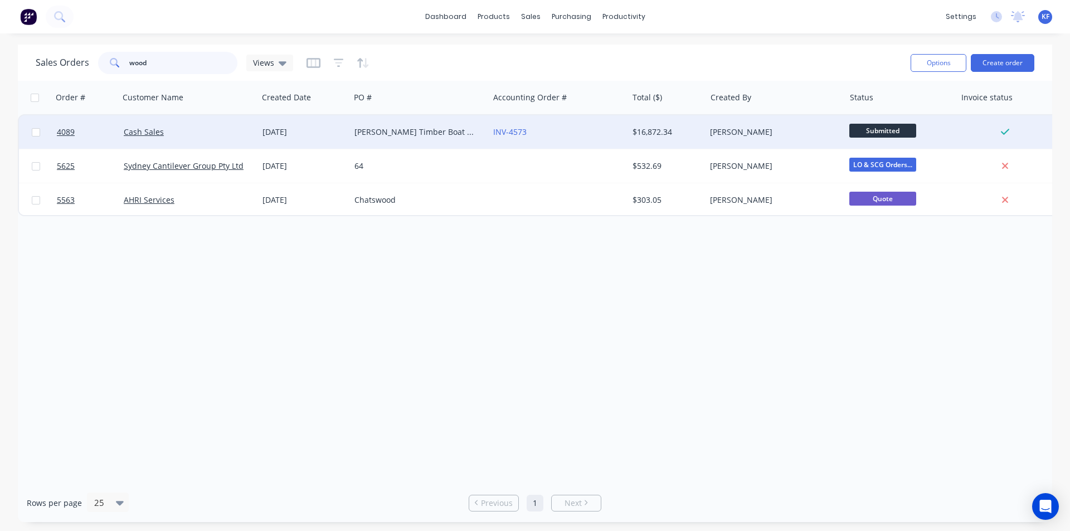
type input "wood"
click at [446, 141] on div "[PERSON_NAME] Timber Boat Services" at bounding box center [419, 131] width 139 height 33
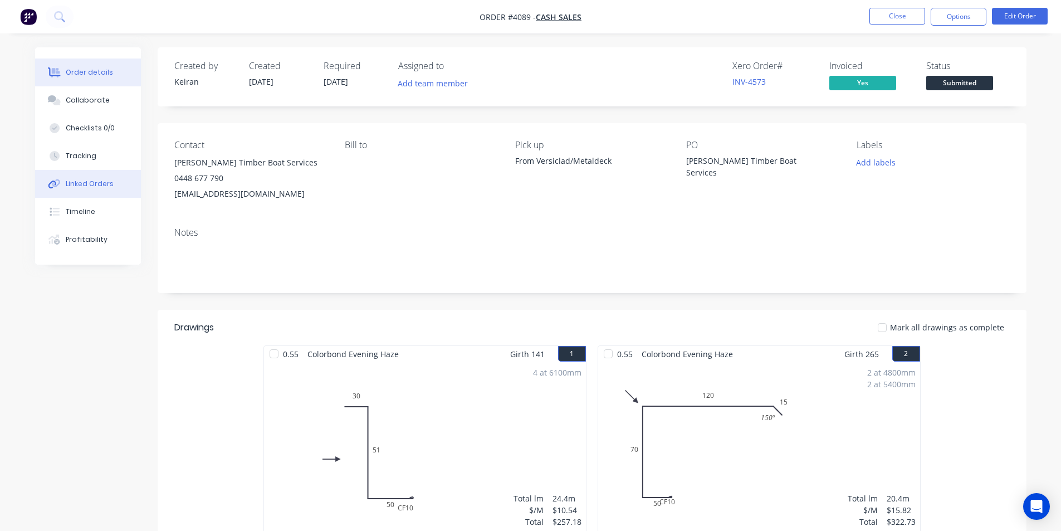
click at [87, 179] on div "Linked Orders" at bounding box center [90, 184] width 48 height 10
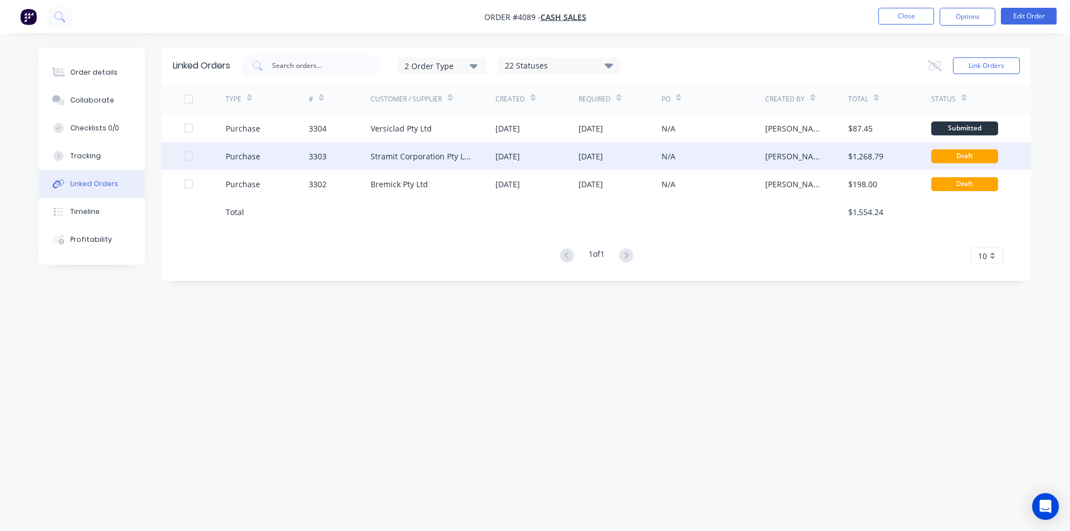
click at [443, 159] on div "Stramit Corporation Pty Ltd - Acc No: 32915" at bounding box center [421, 156] width 102 height 12
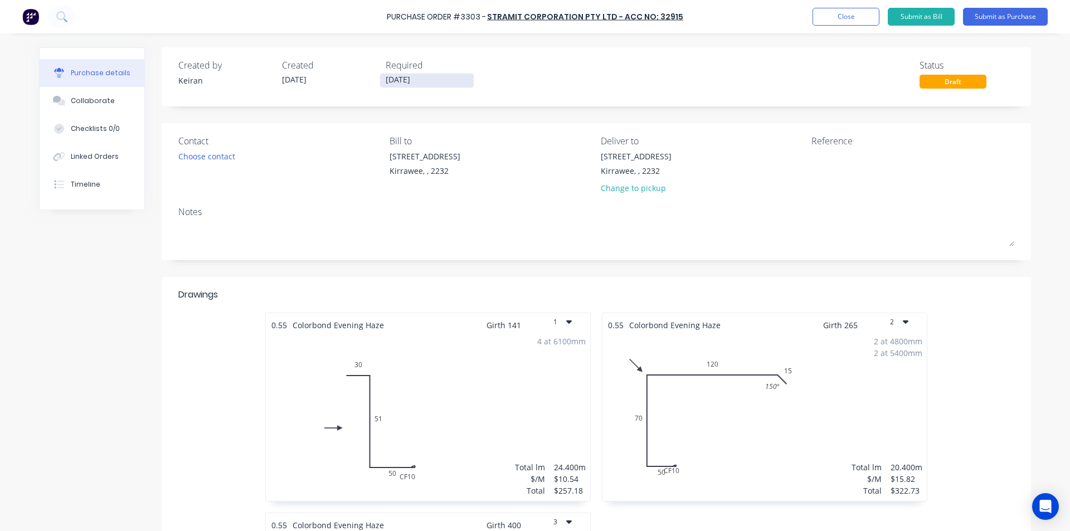
click at [422, 81] on input "[DATE]" at bounding box center [427, 81] width 94 height 14
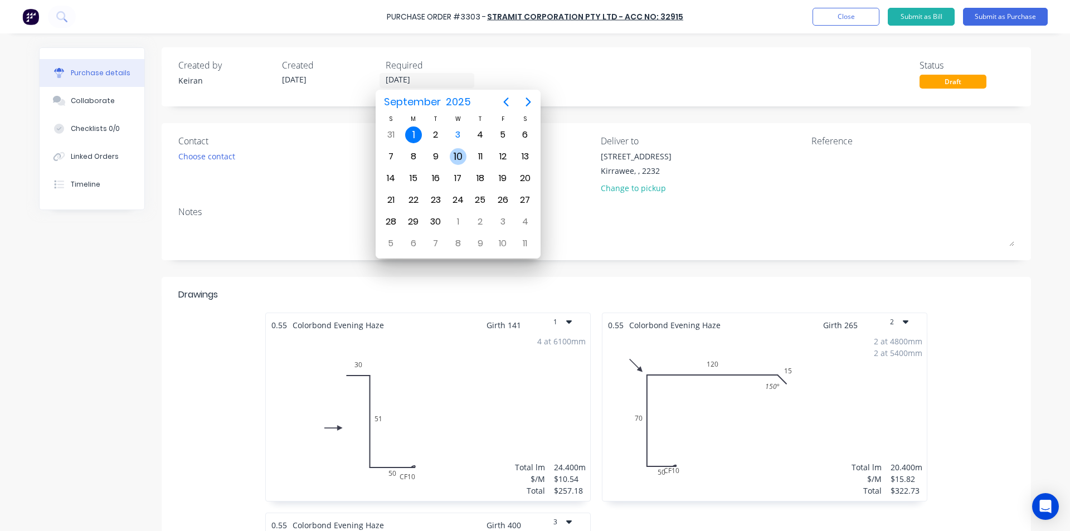
drag, startPoint x: 455, startPoint y: 154, endPoint x: 463, endPoint y: 152, distance: 8.1
click at [456, 154] on div "10" at bounding box center [458, 156] width 17 height 17
type input "[DATE]"
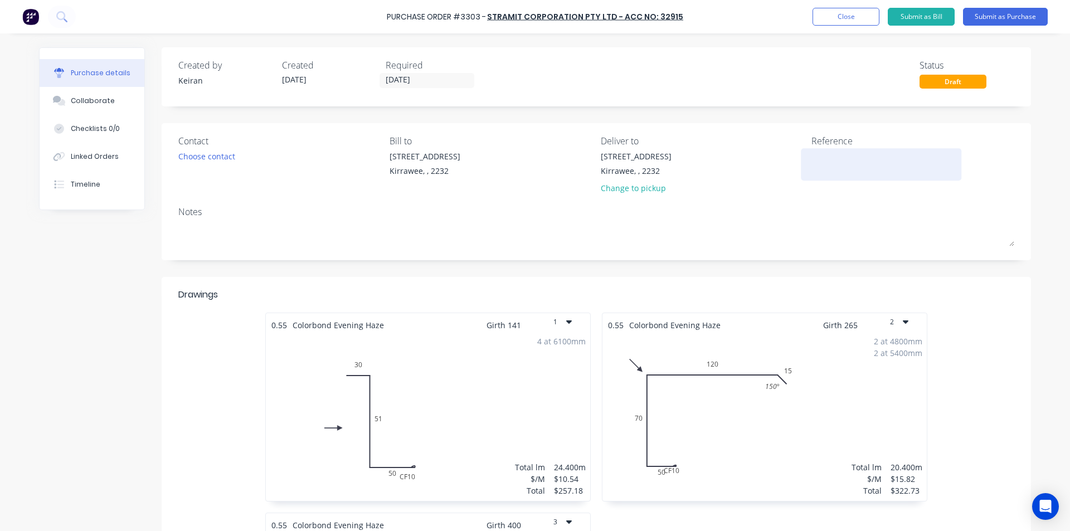
click at [832, 157] on textarea at bounding box center [880, 162] width 139 height 25
type textarea "Rick Wood"
type textarea "x"
type textarea "Rick Wood"
click at [984, 22] on button "Submit as Purchase" at bounding box center [1005, 17] width 85 height 18
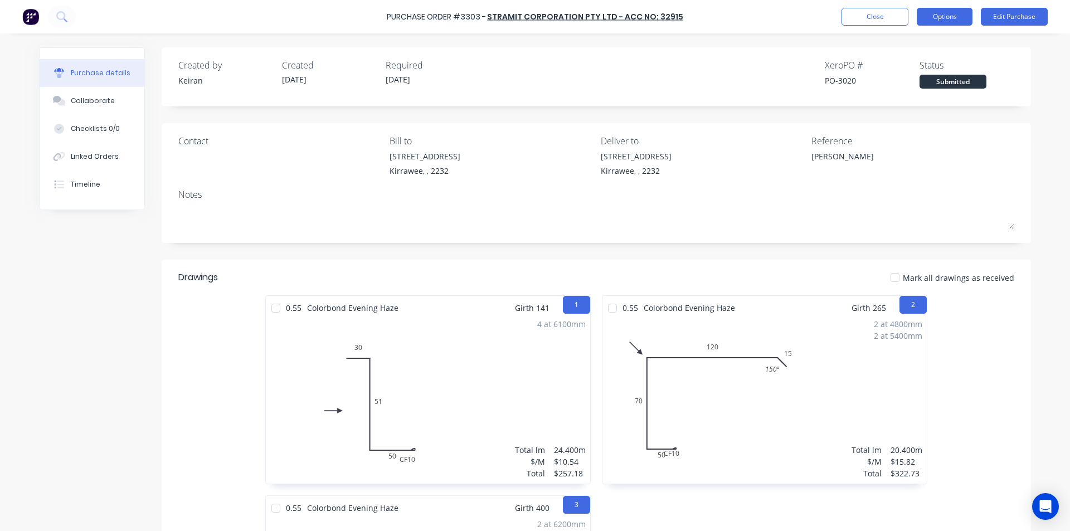
click at [927, 23] on button "Options" at bounding box center [944, 17] width 56 height 18
click at [920, 43] on div "Print / Email" at bounding box center [919, 45] width 86 height 16
click at [920, 87] on div "Without pricing" at bounding box center [919, 90] width 86 height 16
type textarea "x"
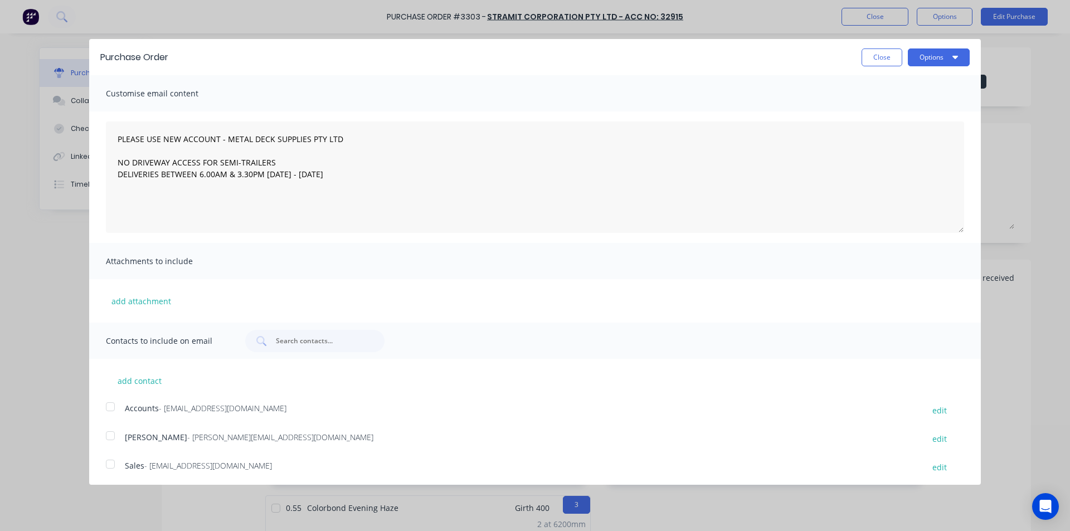
drag, startPoint x: 115, startPoint y: 462, endPoint x: 152, endPoint y: 440, distance: 42.2
click at [115, 461] on div at bounding box center [110, 464] width 22 height 22
type textarea "PLEASE USE NEW ACCOUNT - METAL DECK SUPPLIES PTY LTD NO DRIVEWAY ACCESS FOR SEM…"
click at [919, 60] on button "Options" at bounding box center [938, 57] width 62 height 18
click at [920, 106] on div "Email" at bounding box center [916, 108] width 86 height 16
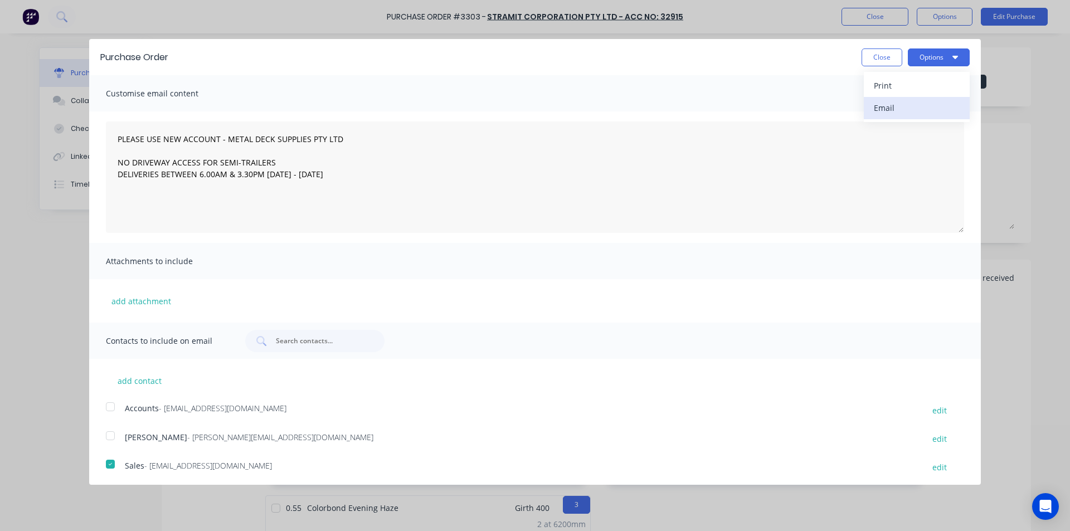
type textarea "x"
type textarea "PLEASE USE NEW ACCOUNT - METAL DECK SUPPLIES PTY LTD NO DRIVEWAY ACCESS FOR SEM…"
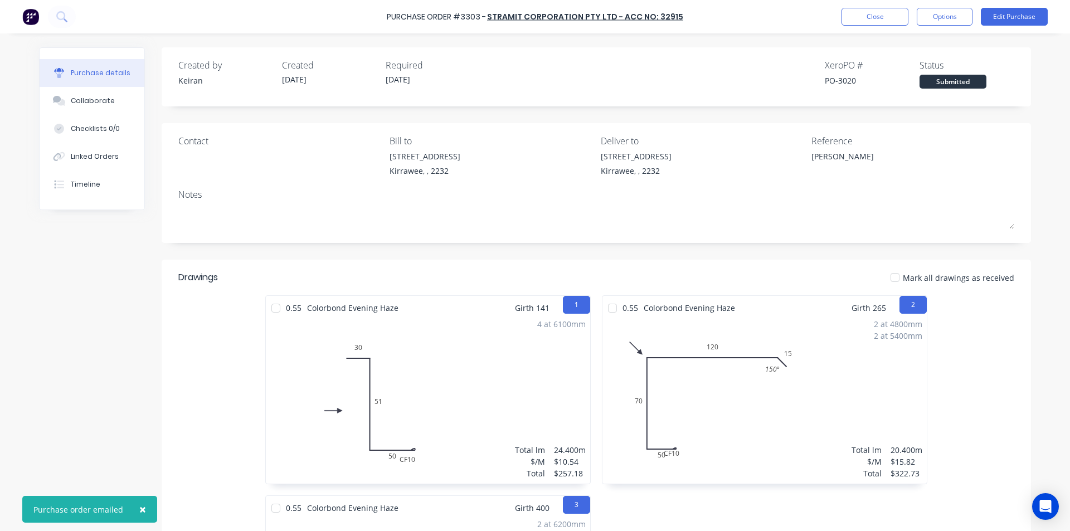
click at [871, 28] on div "Purchase Order #3303 - Stramit Corporation Pty Ltd - Acc No: 32915 Close Option…" at bounding box center [535, 16] width 1070 height 33
type textarea "x"
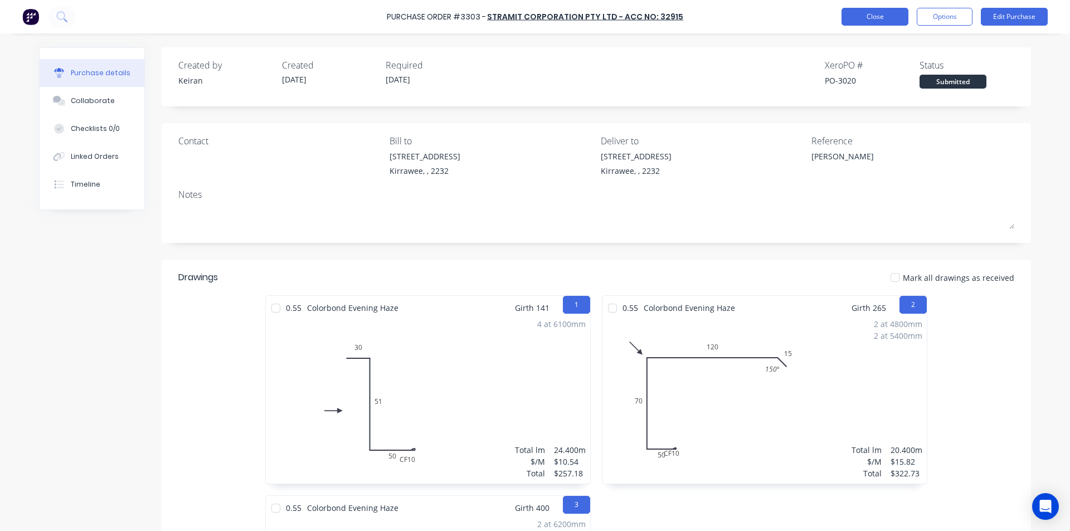
click at [868, 25] on button "Close" at bounding box center [874, 17] width 67 height 18
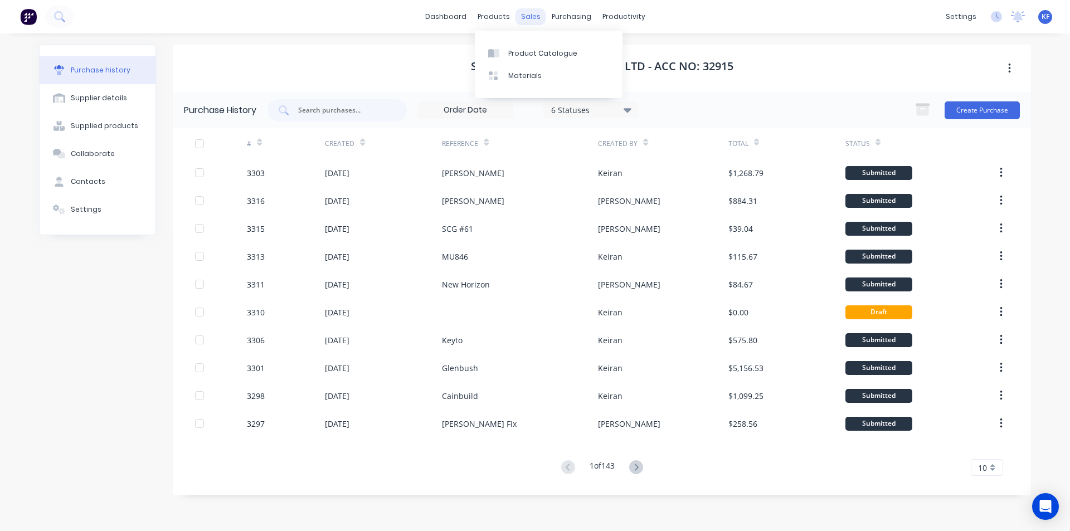
click at [529, 14] on div "sales" at bounding box center [530, 16] width 31 height 17
click at [557, 48] on div "Sales Orders" at bounding box center [572, 53] width 46 height 10
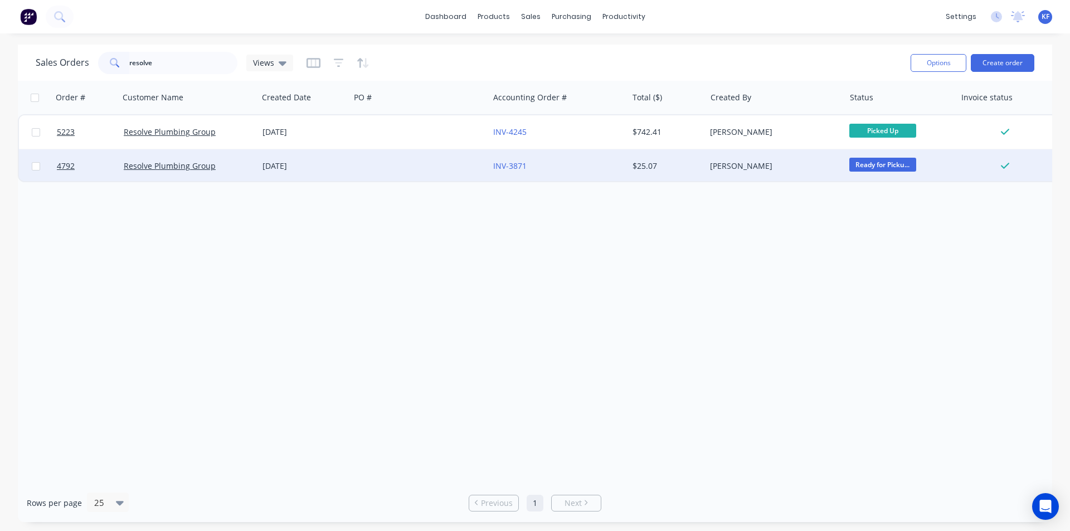
type input "resolve"
click at [398, 169] on div at bounding box center [419, 165] width 139 height 33
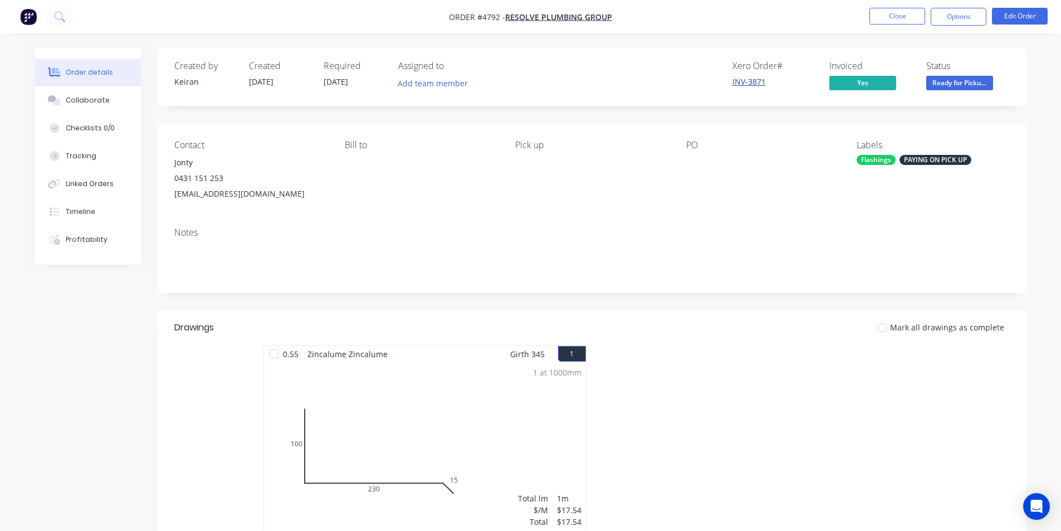
click at [751, 83] on link "INV-3871" at bounding box center [749, 81] width 33 height 11
click at [892, 23] on button "Close" at bounding box center [898, 16] width 56 height 17
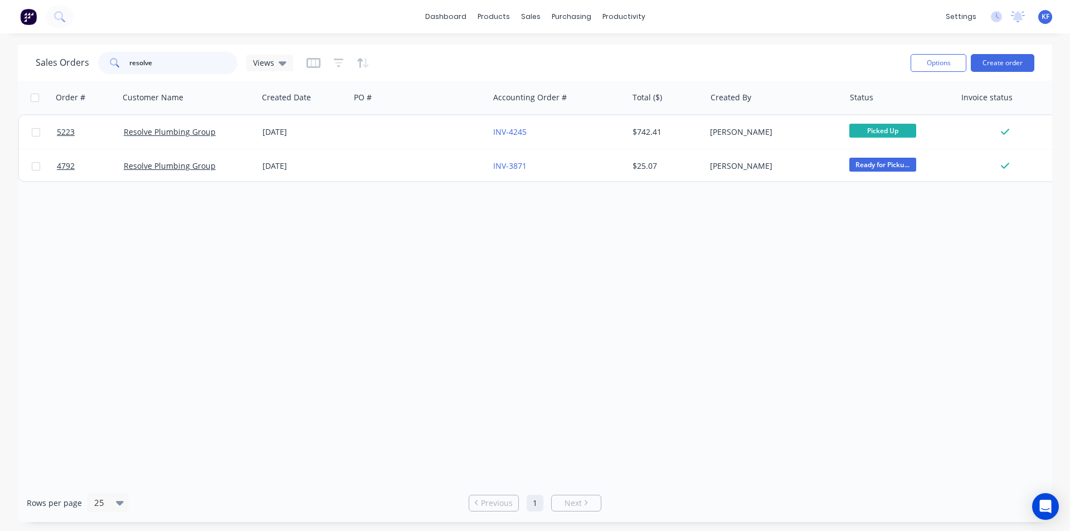
drag, startPoint x: 169, startPoint y: 56, endPoint x: 133, endPoint y: 57, distance: 36.2
click at [135, 55] on input "resolve" at bounding box center [183, 63] width 109 height 22
type input "r"
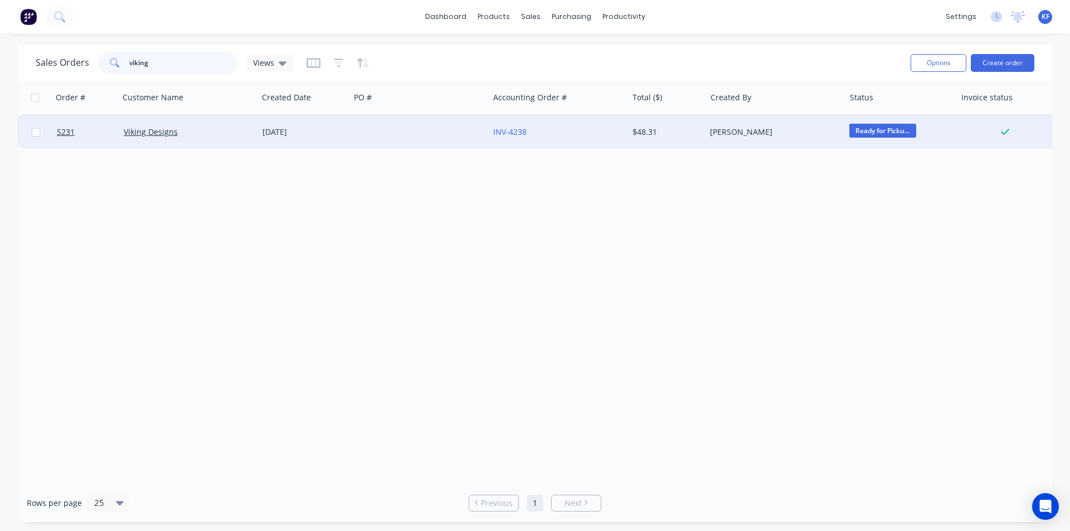
type input "viking"
click at [572, 129] on div "INV-4238" at bounding box center [555, 131] width 124 height 11
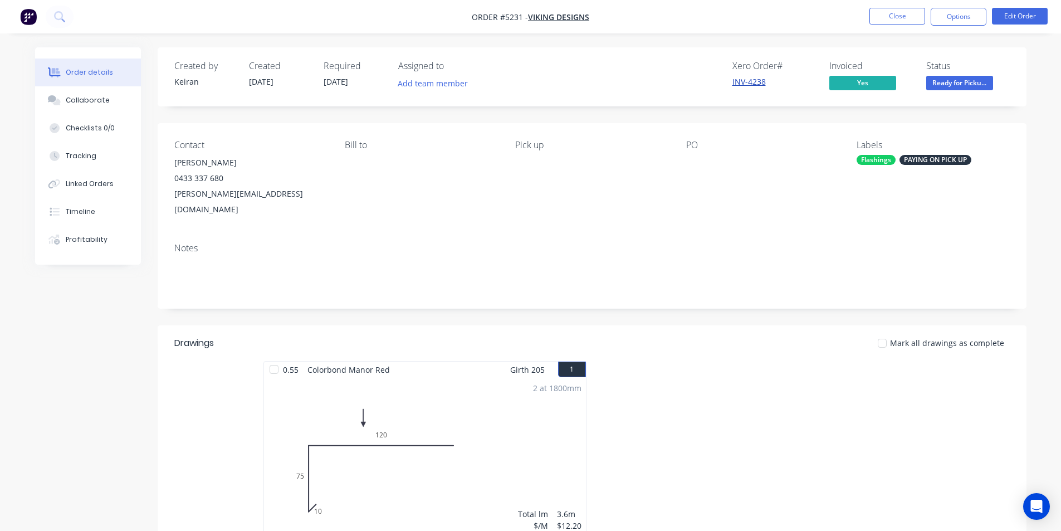
click at [761, 84] on link "INV-4238" at bounding box center [749, 81] width 33 height 11
click at [907, 13] on button "Close" at bounding box center [898, 16] width 56 height 17
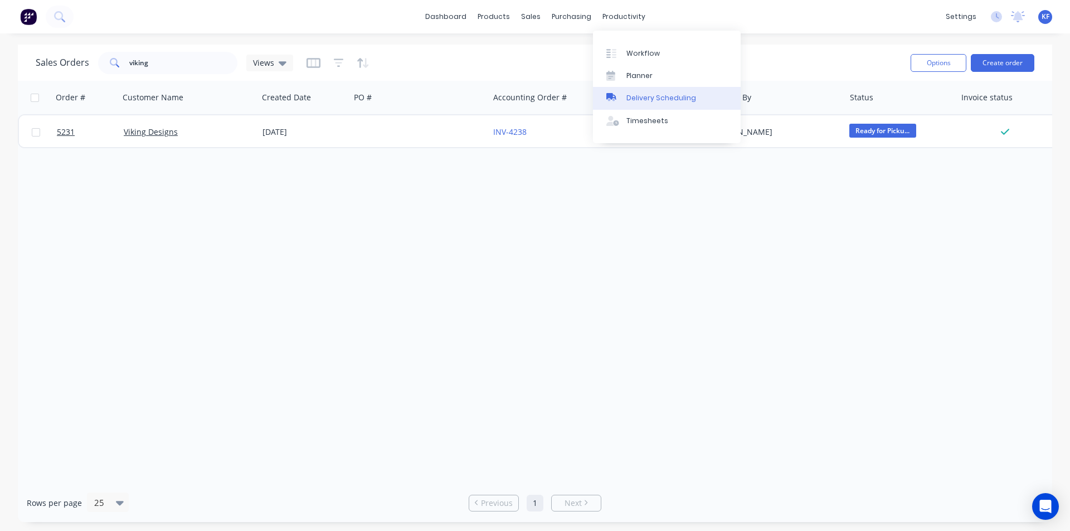
click at [671, 99] on div "Delivery Scheduling" at bounding box center [661, 98] width 70 height 10
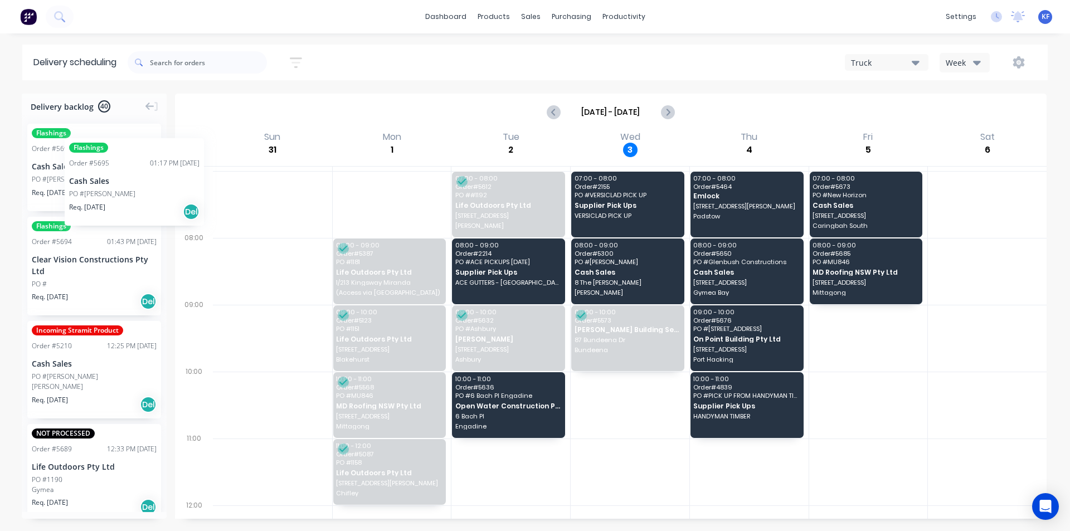
drag, startPoint x: 104, startPoint y: 170, endPoint x: 62, endPoint y: 129, distance: 59.5
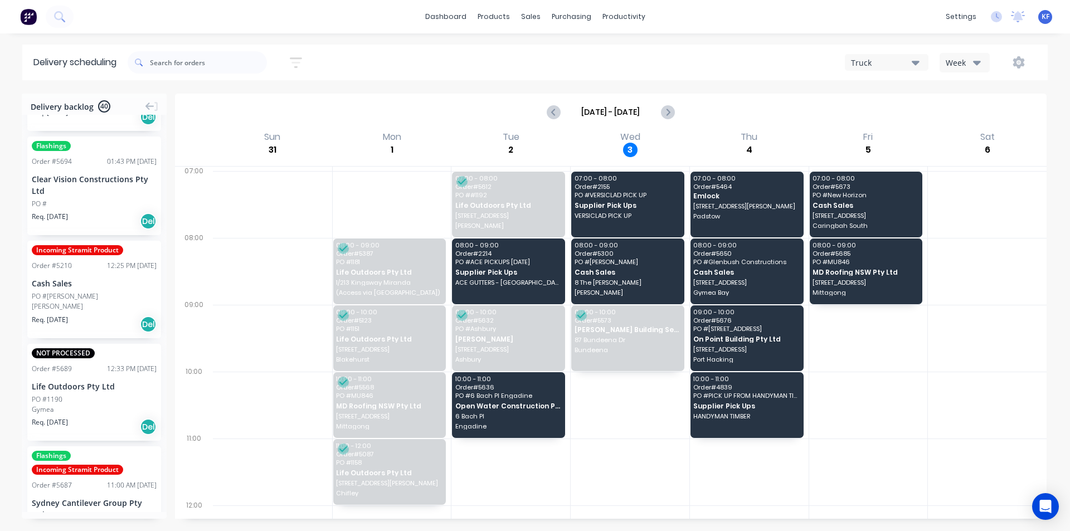
scroll to position [111, 0]
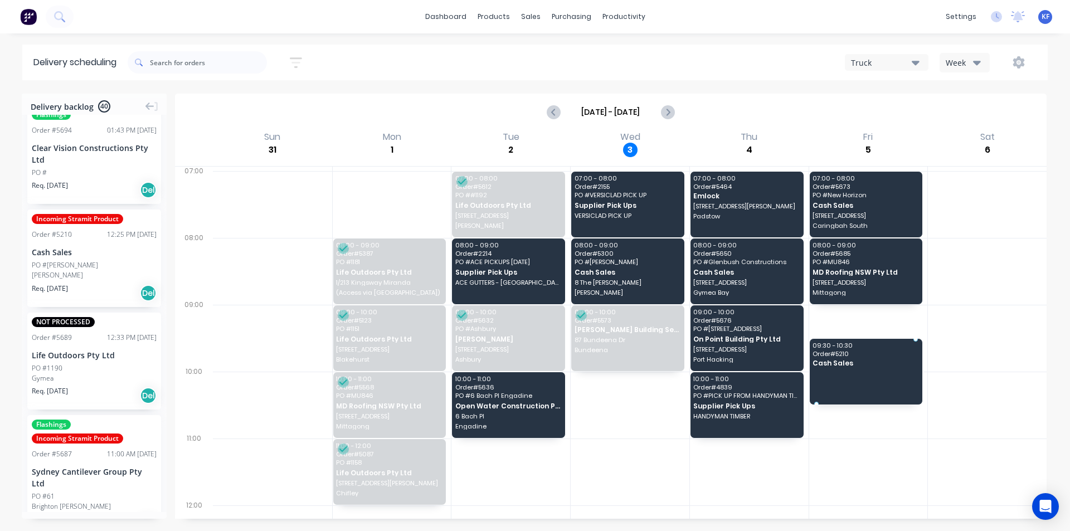
drag, startPoint x: 84, startPoint y: 269, endPoint x: 874, endPoint y: 348, distance: 793.8
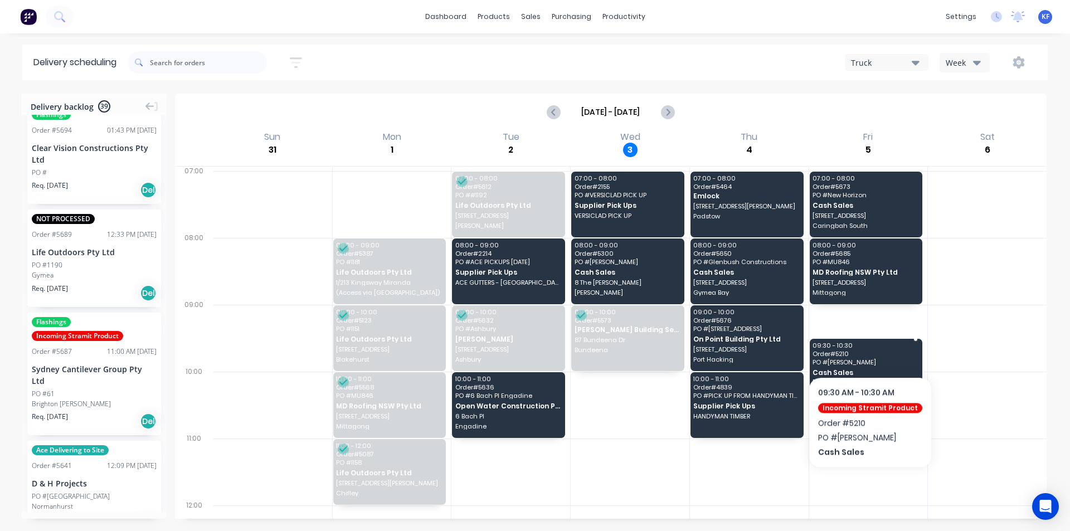
drag, startPoint x: 866, startPoint y: 349, endPoint x: 868, endPoint y: 324, distance: 25.2
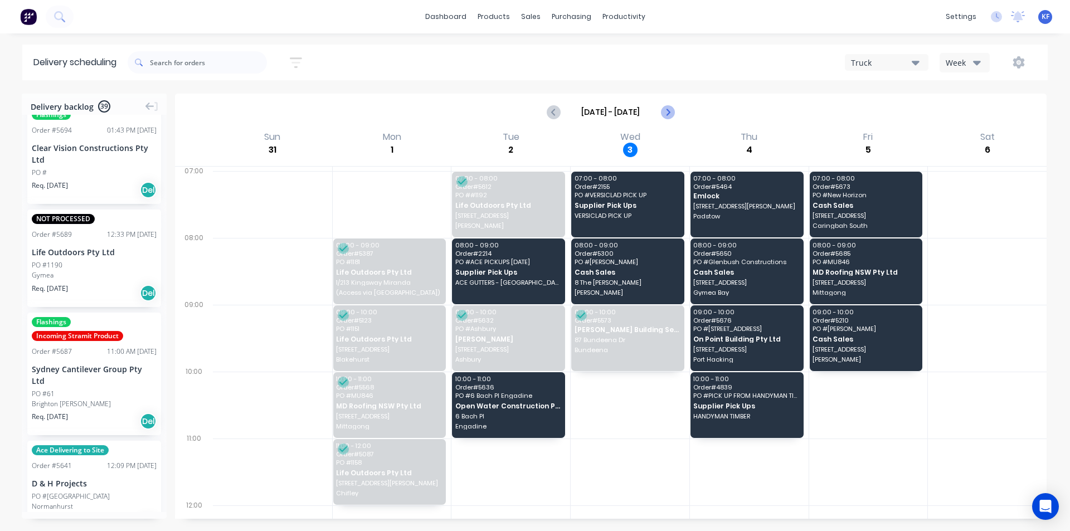
click at [670, 115] on icon "Next page" at bounding box center [666, 111] width 13 height 13
type input "[DATE] - [DATE]"
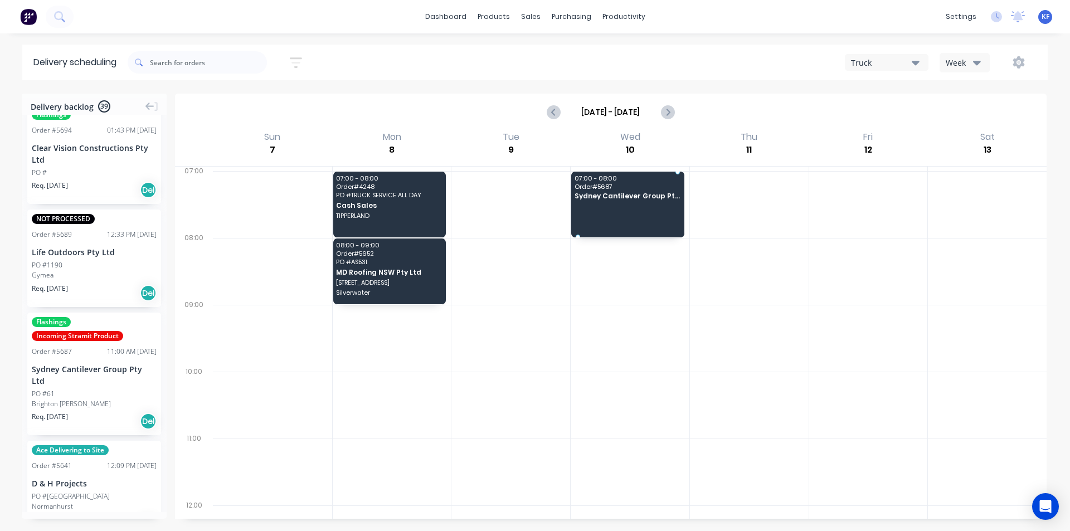
drag, startPoint x: 61, startPoint y: 401, endPoint x: 655, endPoint y: 201, distance: 626.1
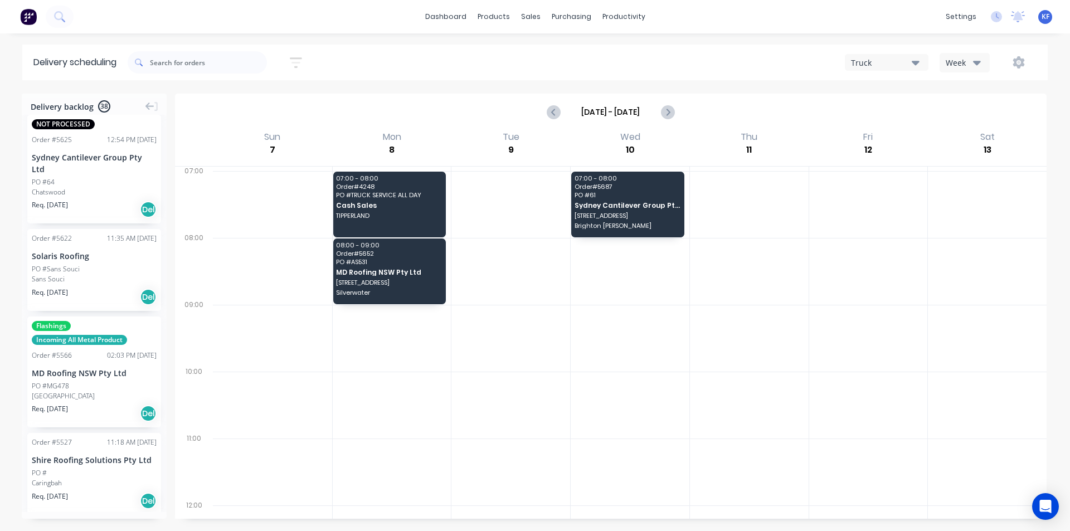
scroll to position [780, 0]
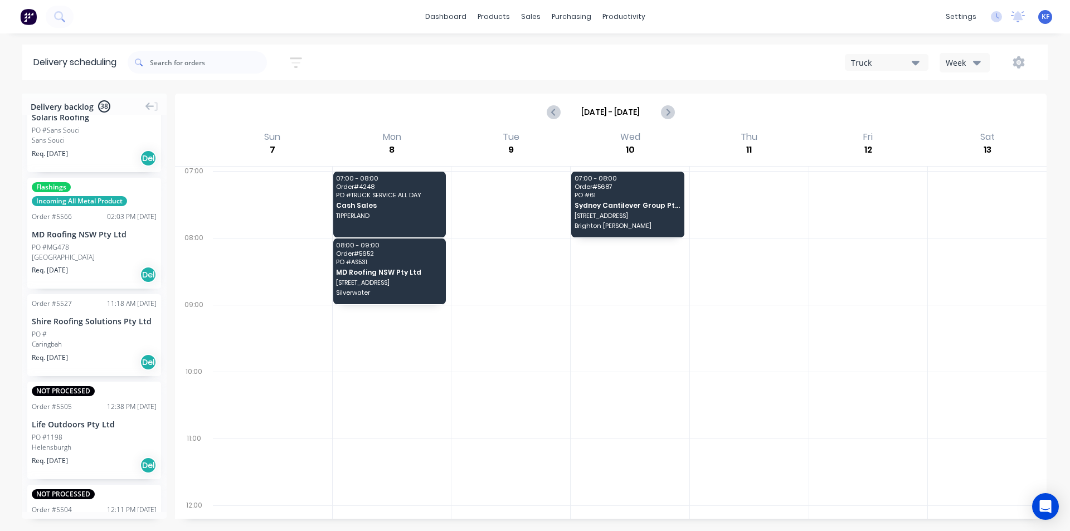
click at [184, 73] on div at bounding box center [197, 62] width 139 height 31
click at [191, 62] on input "text" at bounding box center [208, 62] width 117 height 22
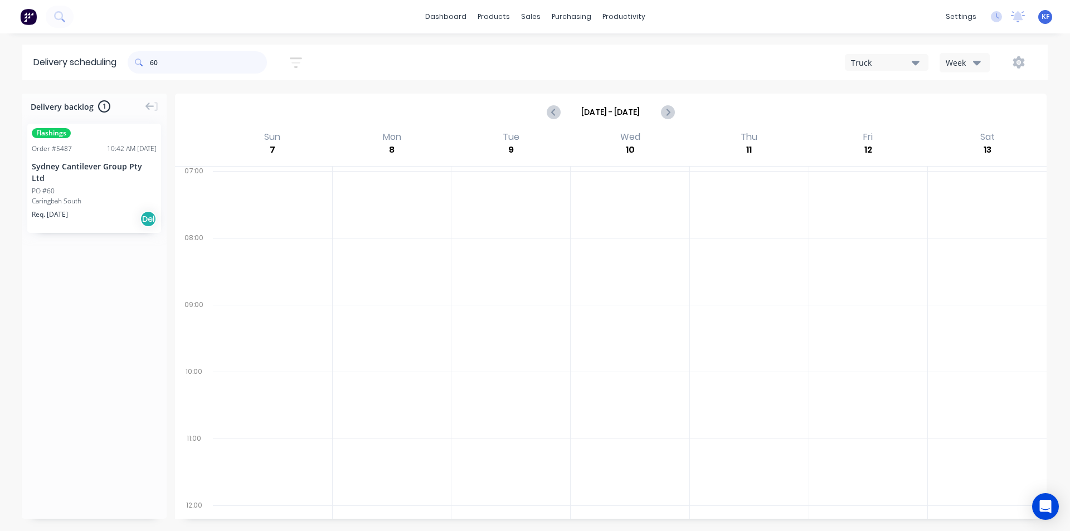
scroll to position [0, 0]
type input "60"
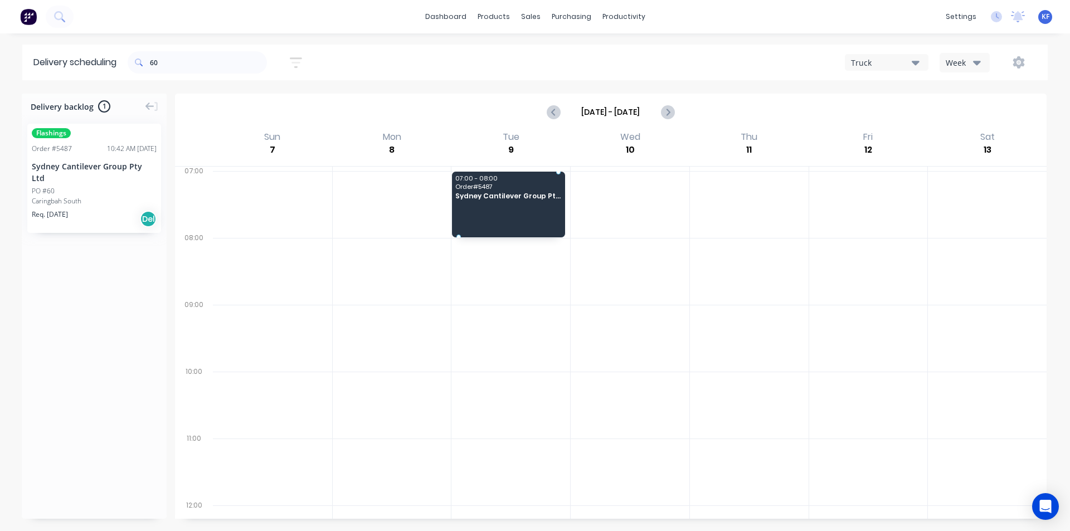
drag, startPoint x: 84, startPoint y: 184, endPoint x: 493, endPoint y: 192, distance: 408.9
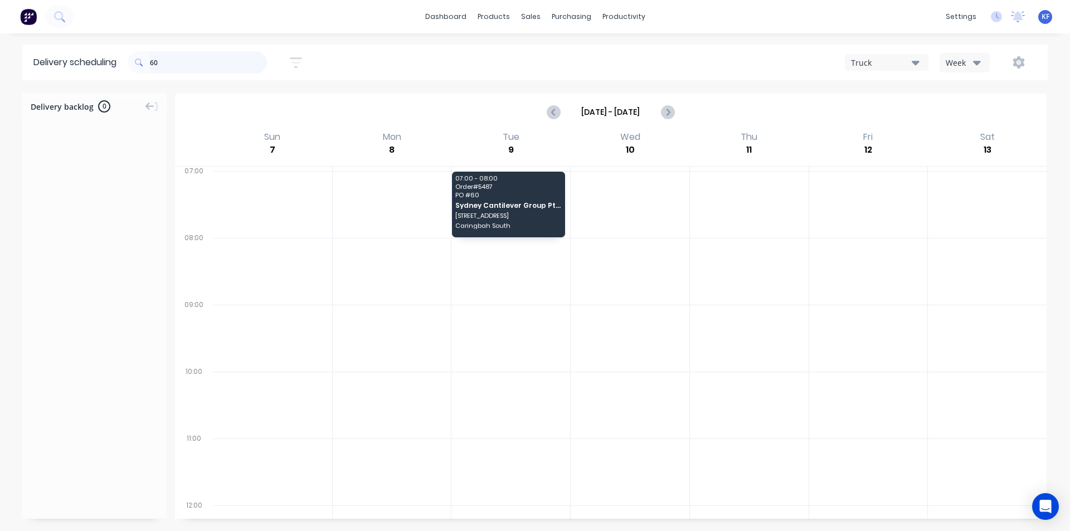
drag, startPoint x: 191, startPoint y: 57, endPoint x: 143, endPoint y: 42, distance: 50.7
click at [153, 49] on div "60" at bounding box center [197, 62] width 139 height 31
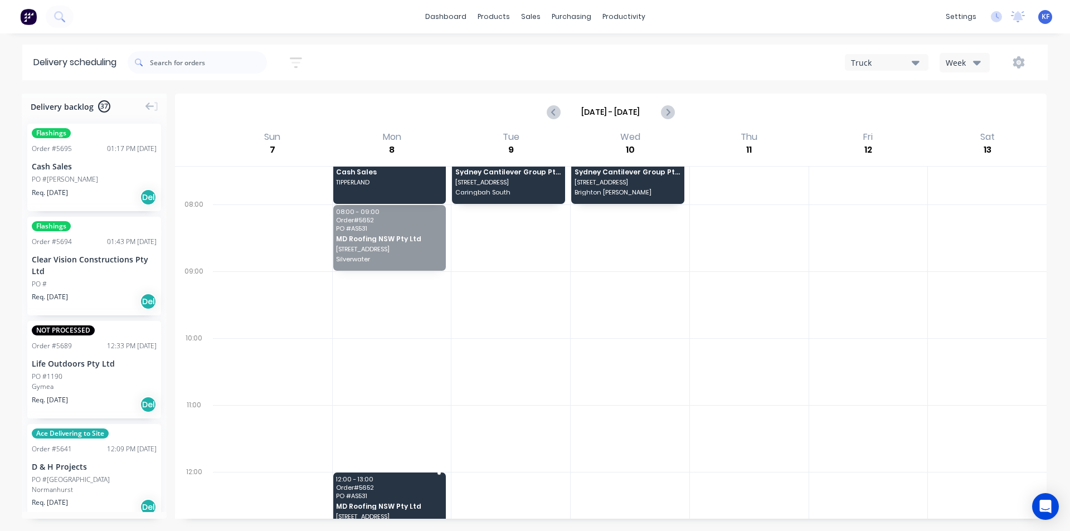
scroll to position [45, 0]
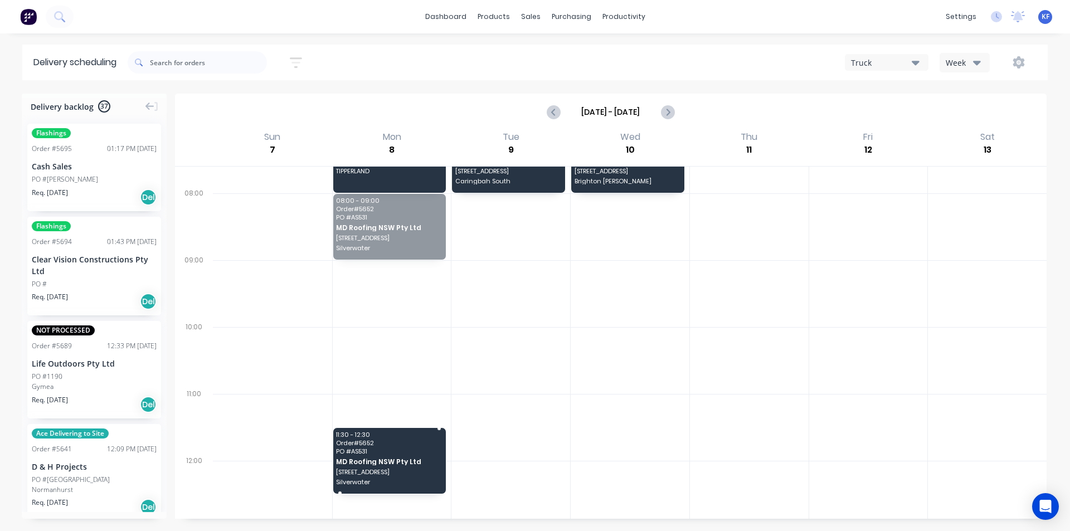
drag, startPoint x: 381, startPoint y: 270, endPoint x: 389, endPoint y: 449, distance: 179.0
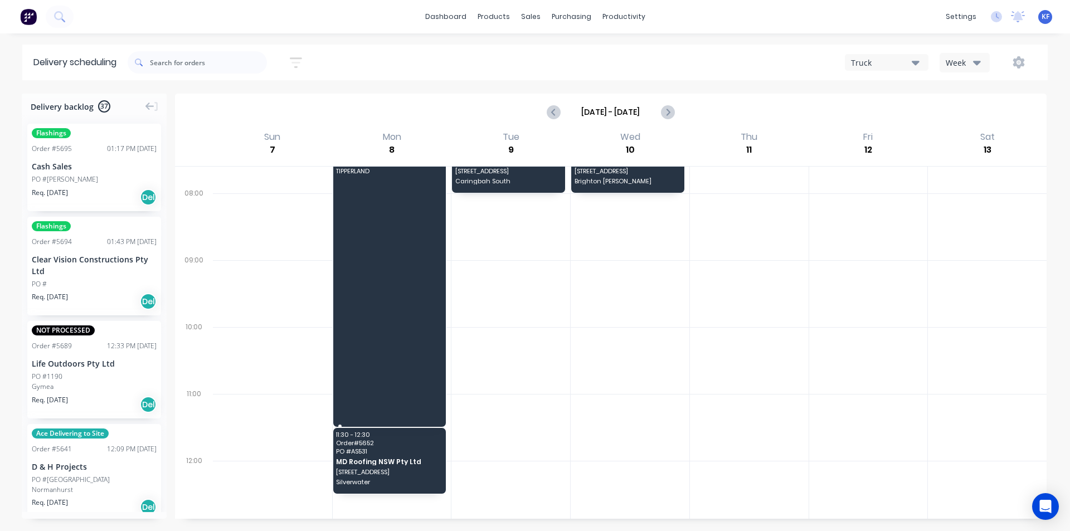
drag, startPoint x: 441, startPoint y: 191, endPoint x: 429, endPoint y: 418, distance: 227.6
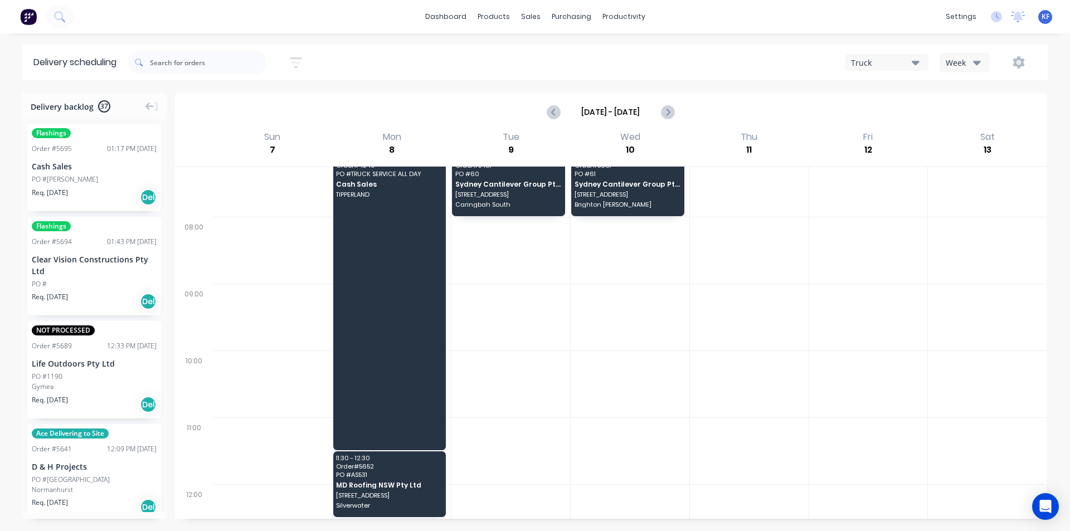
scroll to position [0, 0]
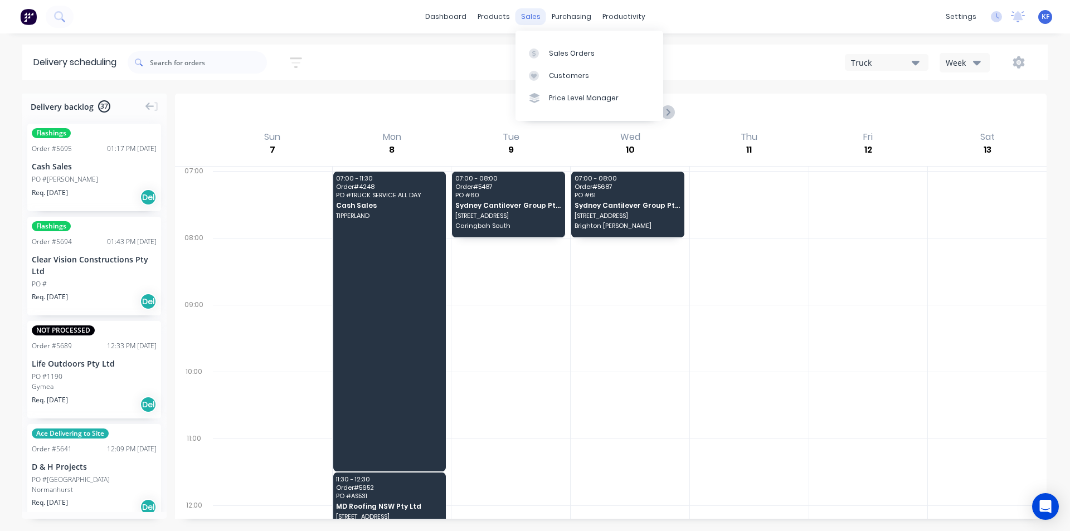
click at [540, 13] on div "sales" at bounding box center [530, 16] width 31 height 17
click at [563, 47] on link "Purchase Orders" at bounding box center [618, 53] width 148 height 22
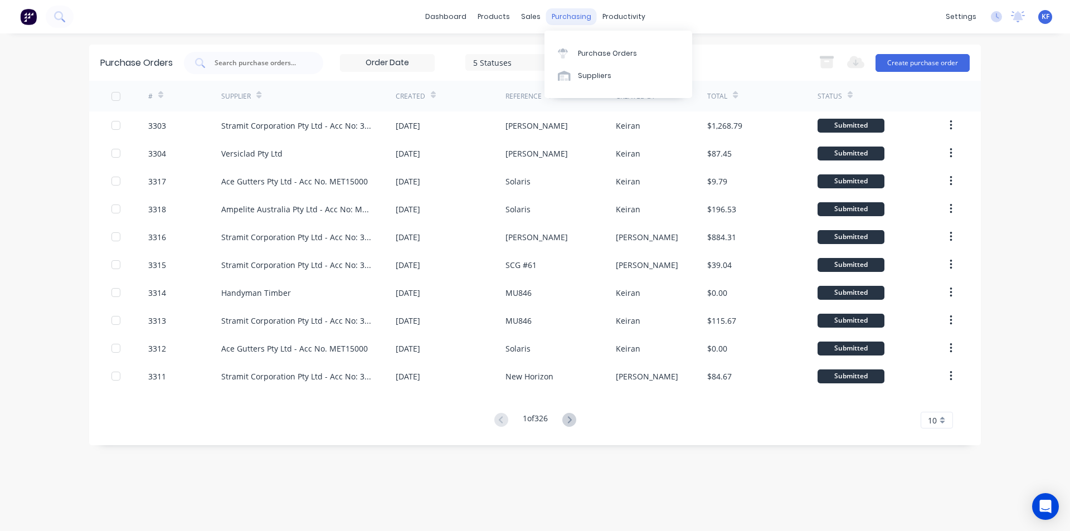
click at [562, 19] on div "purchasing" at bounding box center [571, 16] width 51 height 17
click at [589, 58] on link "Purchase Orders" at bounding box center [618, 53] width 148 height 22
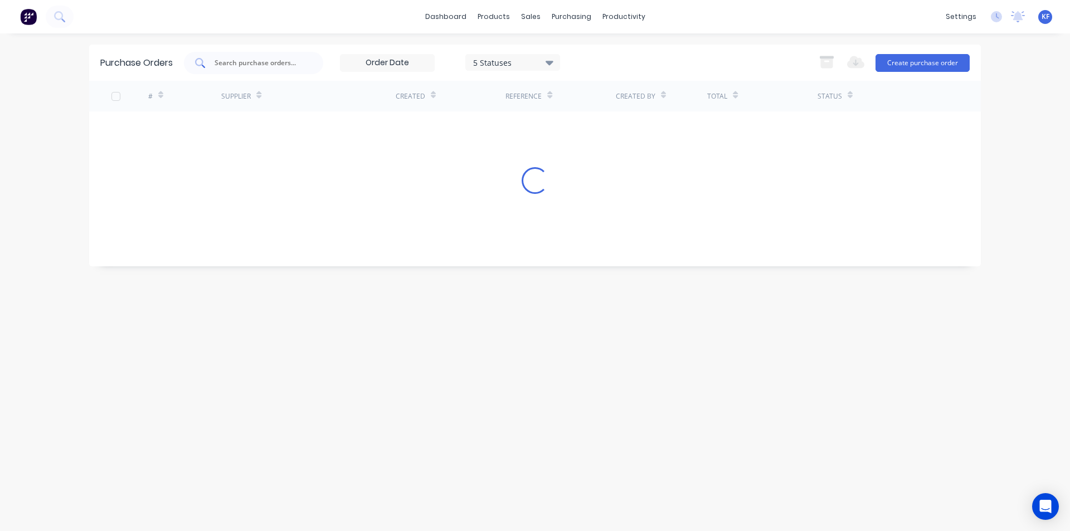
click at [253, 60] on input "text" at bounding box center [259, 62] width 92 height 11
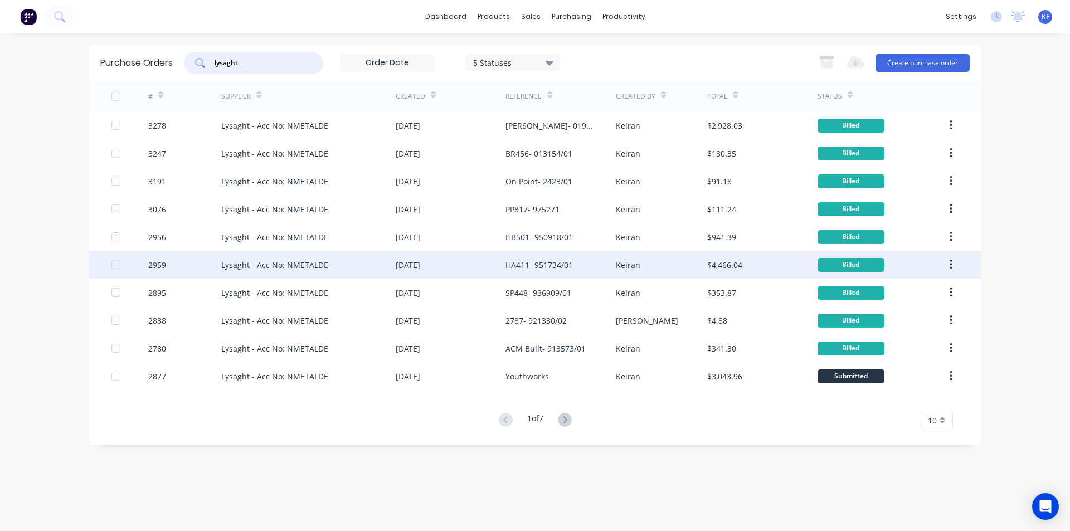
type input "lysaght"
click at [515, 260] on div "HA411- 951734/01" at bounding box center [538, 265] width 67 height 12
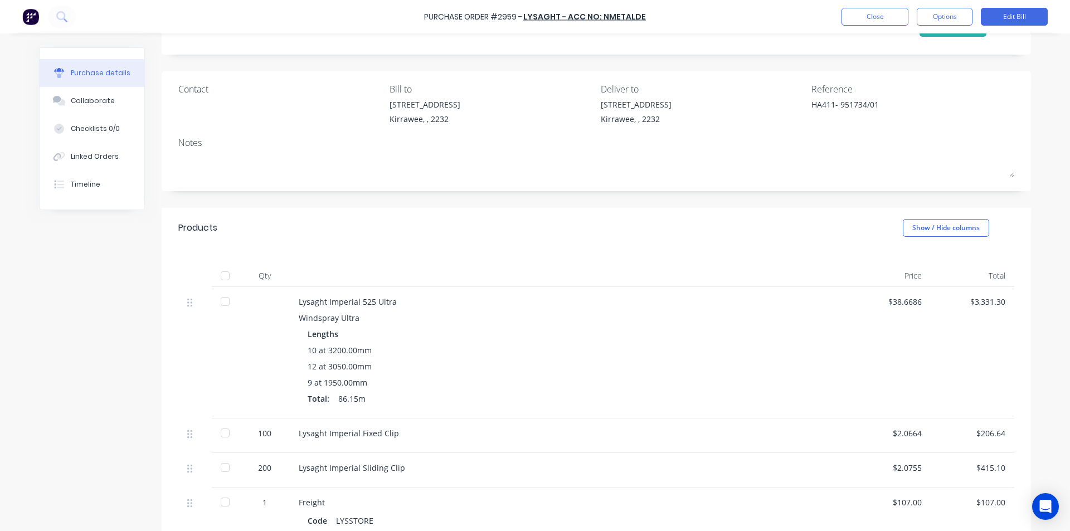
scroll to position [167, 0]
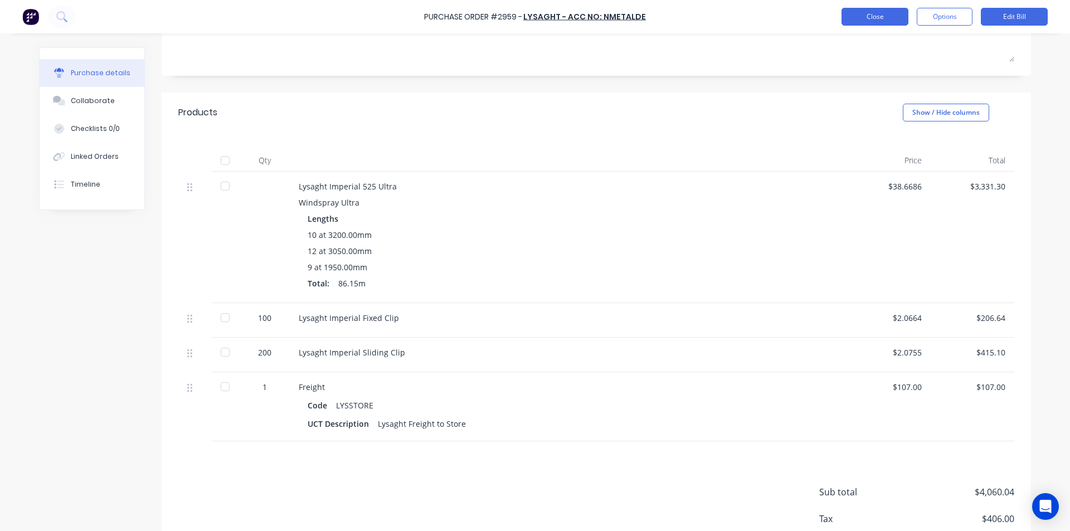
click at [890, 18] on button "Close" at bounding box center [874, 17] width 67 height 18
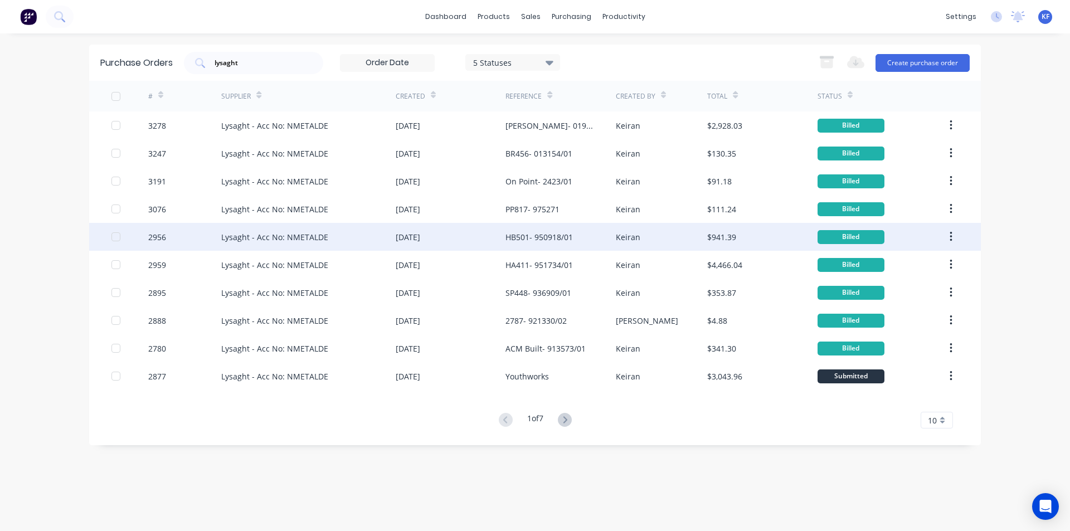
click at [555, 240] on div "HB501- 950918/01" at bounding box center [538, 237] width 67 height 12
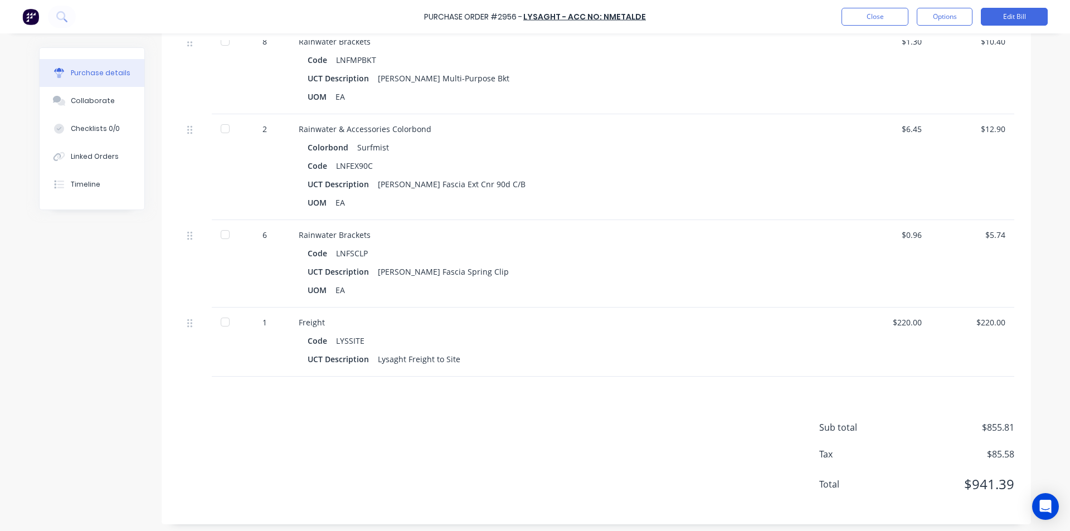
scroll to position [926, 0]
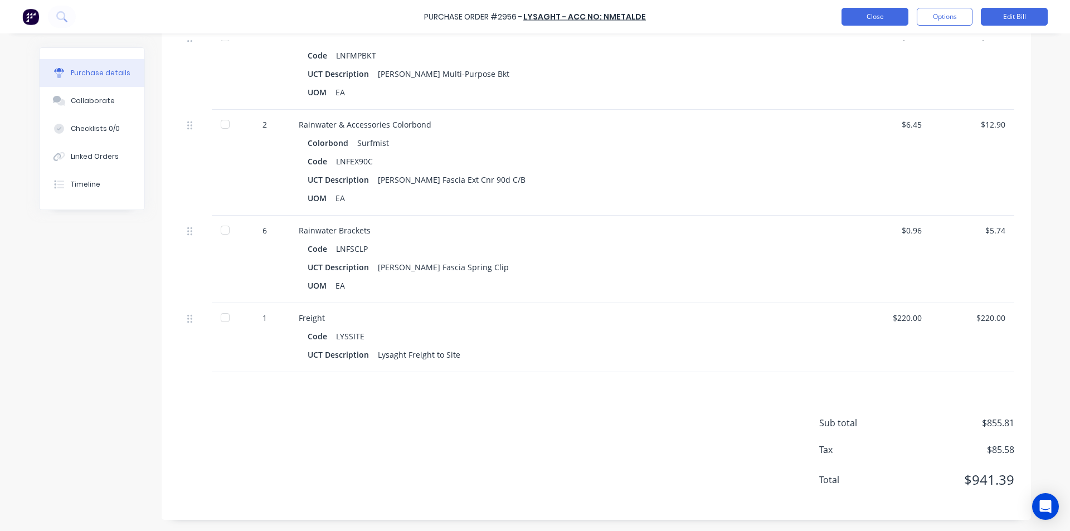
click at [886, 18] on button "Close" at bounding box center [874, 17] width 67 height 18
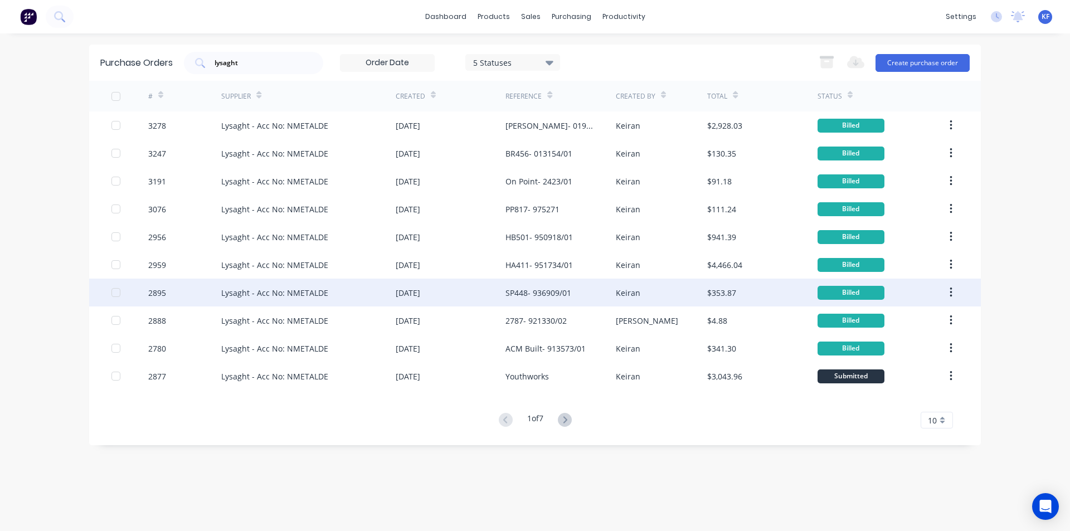
click at [546, 295] on div "SP448- 936909/01" at bounding box center [538, 293] width 66 height 12
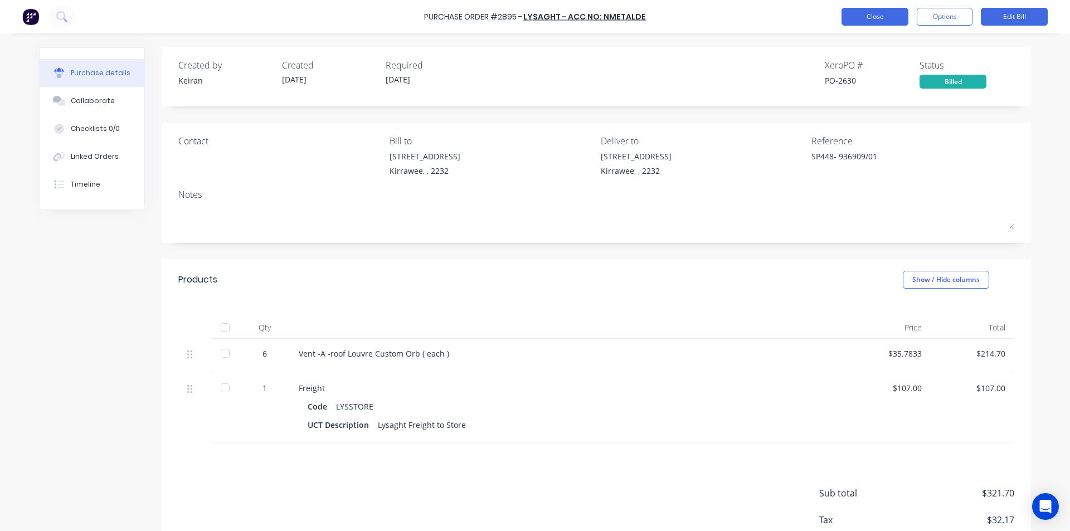
click at [887, 18] on button "Close" at bounding box center [874, 17] width 67 height 18
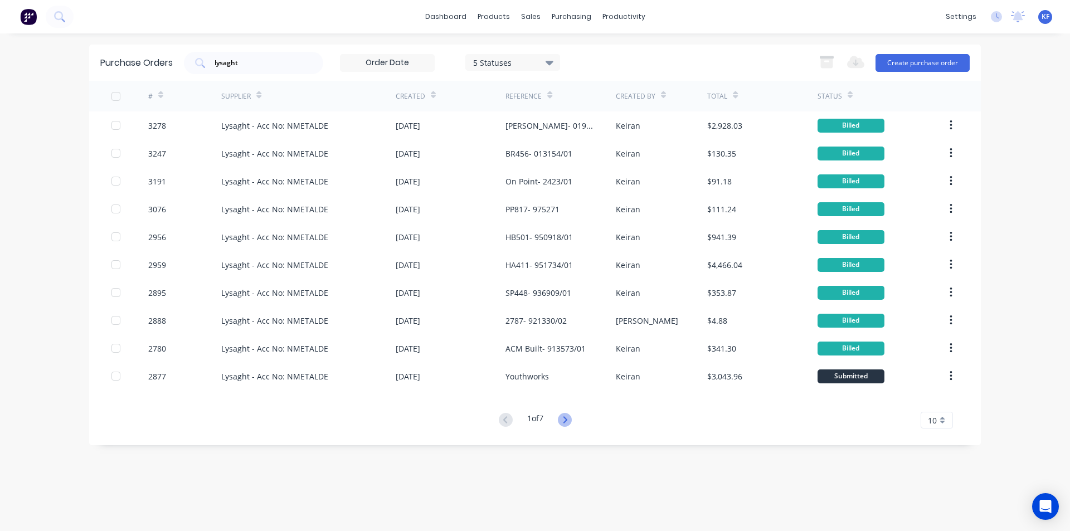
click at [569, 424] on icon at bounding box center [565, 420] width 14 height 14
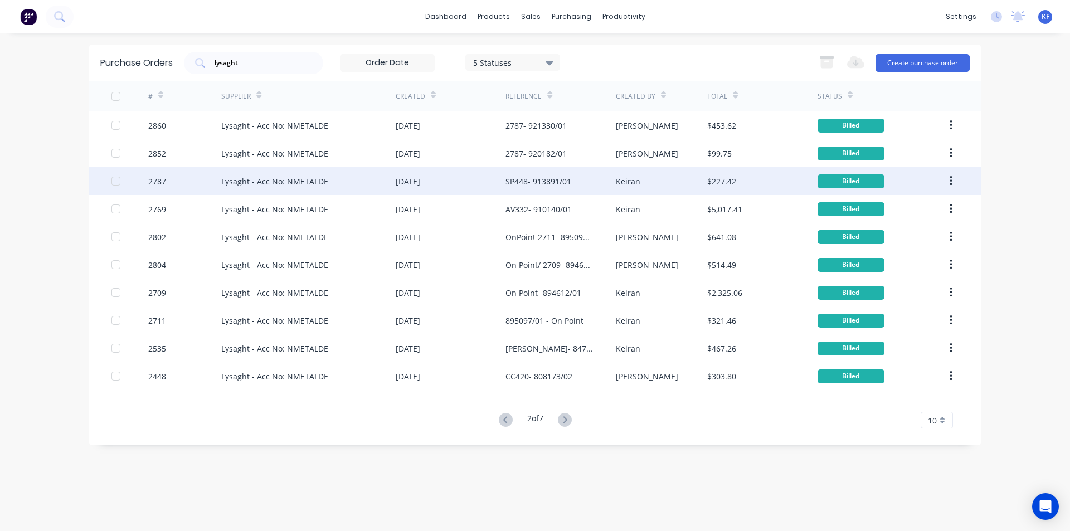
click at [533, 182] on div "SP448- 913891/01" at bounding box center [538, 181] width 66 height 12
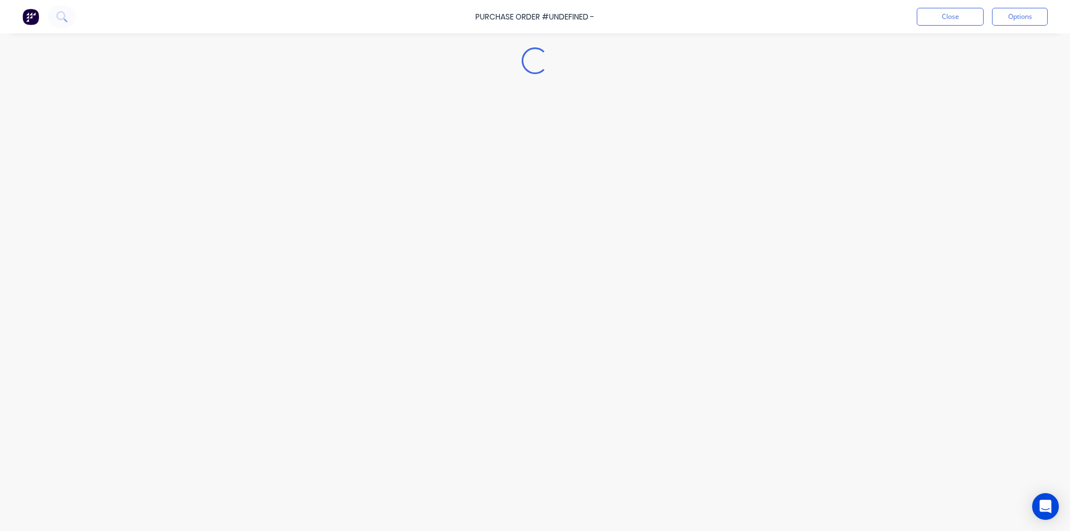
type textarea "x"
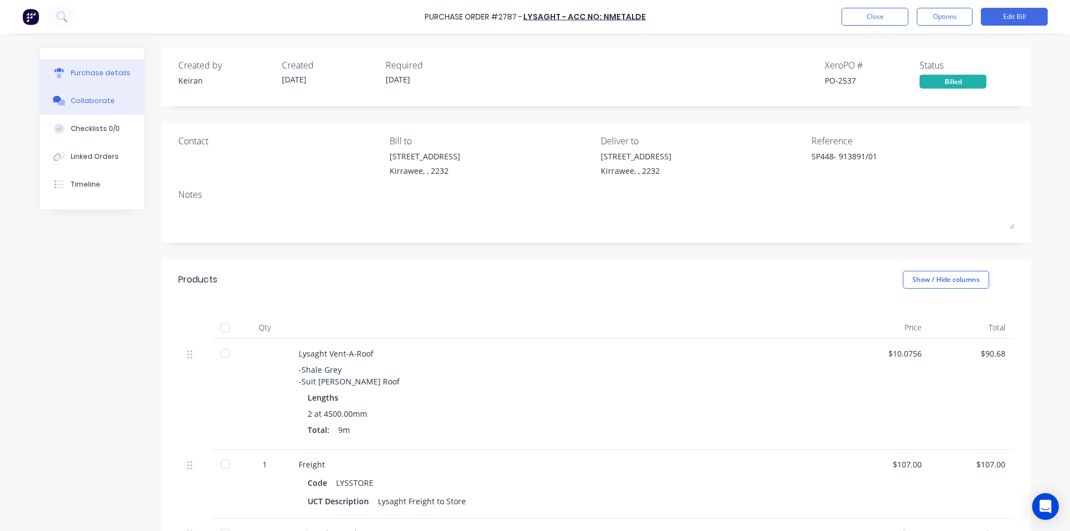
click at [85, 99] on div "Collaborate" at bounding box center [93, 101] width 44 height 10
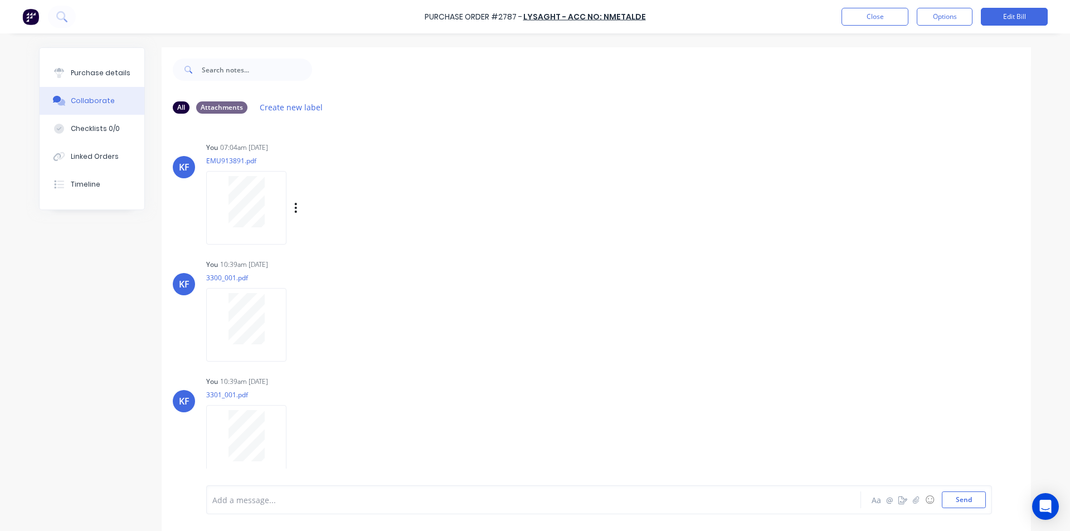
click at [267, 204] on div at bounding box center [246, 201] width 70 height 51
click at [268, 336] on div at bounding box center [246, 320] width 70 height 51
click at [883, 9] on button "Close" at bounding box center [874, 17] width 67 height 18
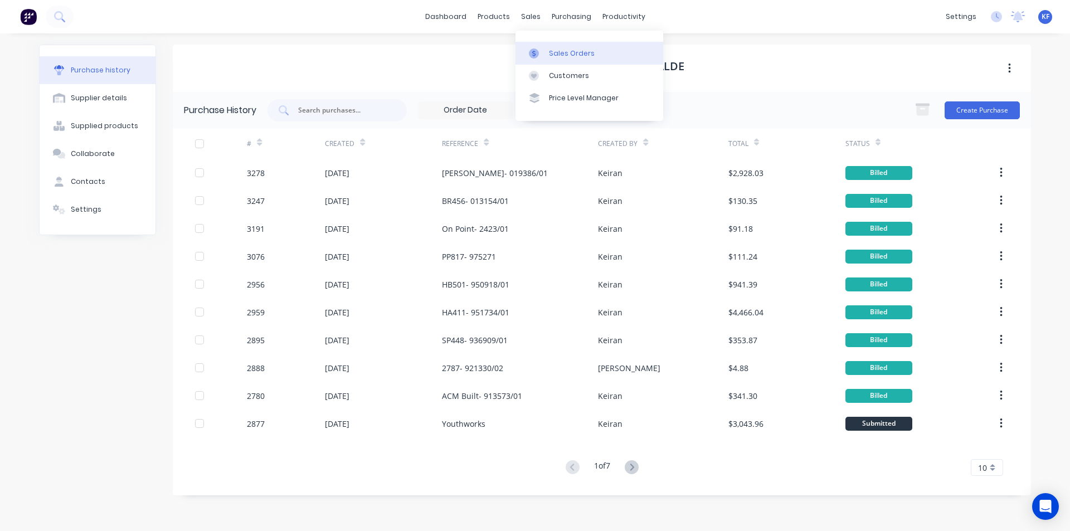
click at [559, 44] on link "Sales Orders" at bounding box center [589, 53] width 148 height 22
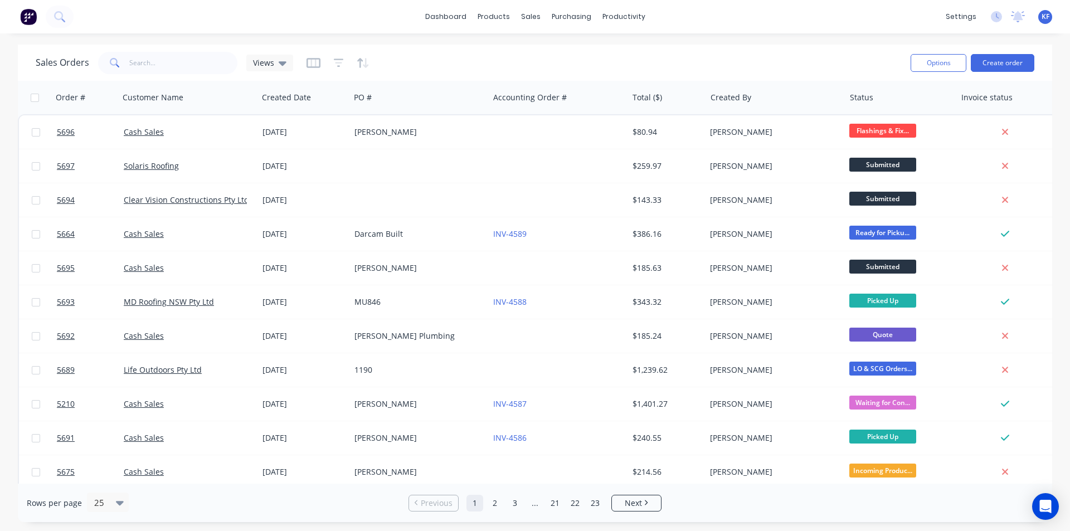
click at [1006, 52] on div "Options Create order" at bounding box center [970, 62] width 128 height 27
click at [998, 64] on button "Create order" at bounding box center [1002, 63] width 64 height 18
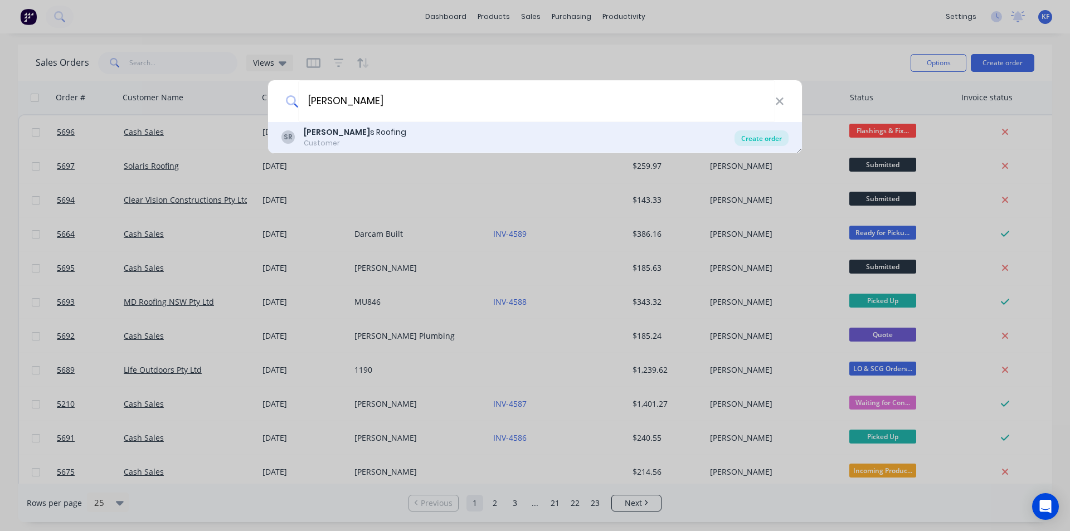
type input "solari"
click at [758, 141] on div "Create order" at bounding box center [761, 138] width 54 height 16
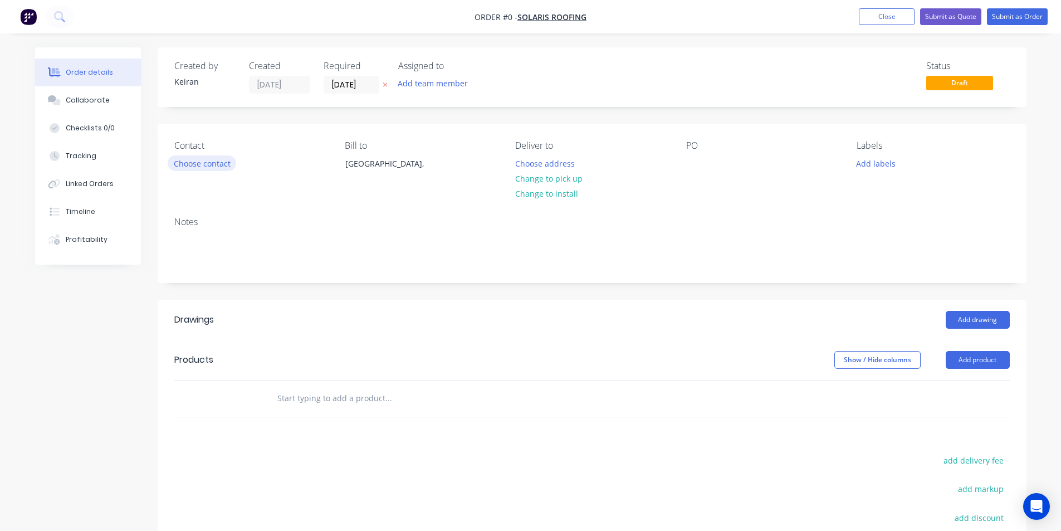
click at [204, 164] on button "Choose contact" at bounding box center [202, 162] width 69 height 15
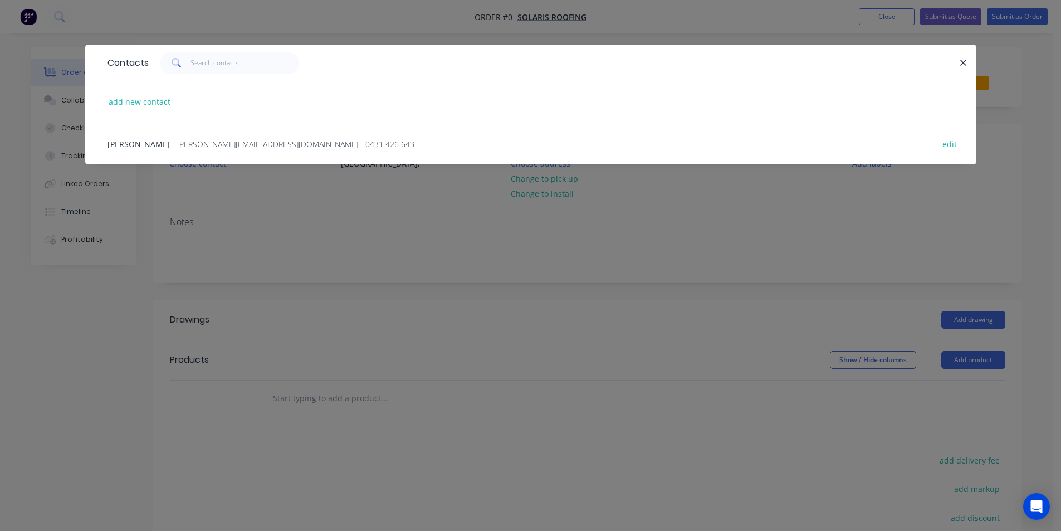
click at [194, 146] on span "- chris@solaris-roofing.com.au - 0431 426 643" at bounding box center [293, 144] width 242 height 11
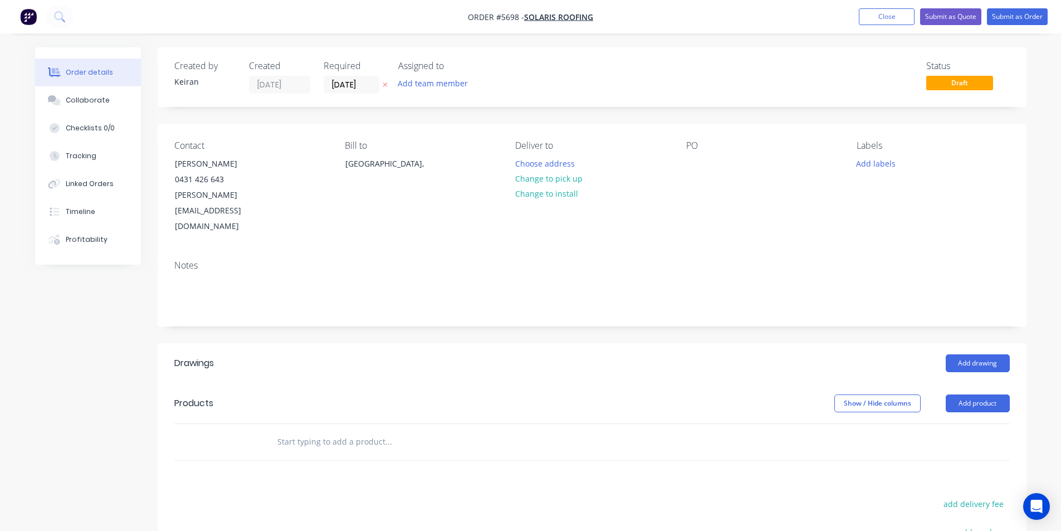
click at [357, 432] on input "text" at bounding box center [388, 442] width 223 height 22
drag, startPoint x: 404, startPoint y: 428, endPoint x: 278, endPoint y: 422, distance: 126.6
click at [278, 431] on input "Lysaght Ventaroof - Roll Top Ridge" at bounding box center [388, 442] width 223 height 22
type input "Lysaght Ventaroof - Roll Top Ridge"
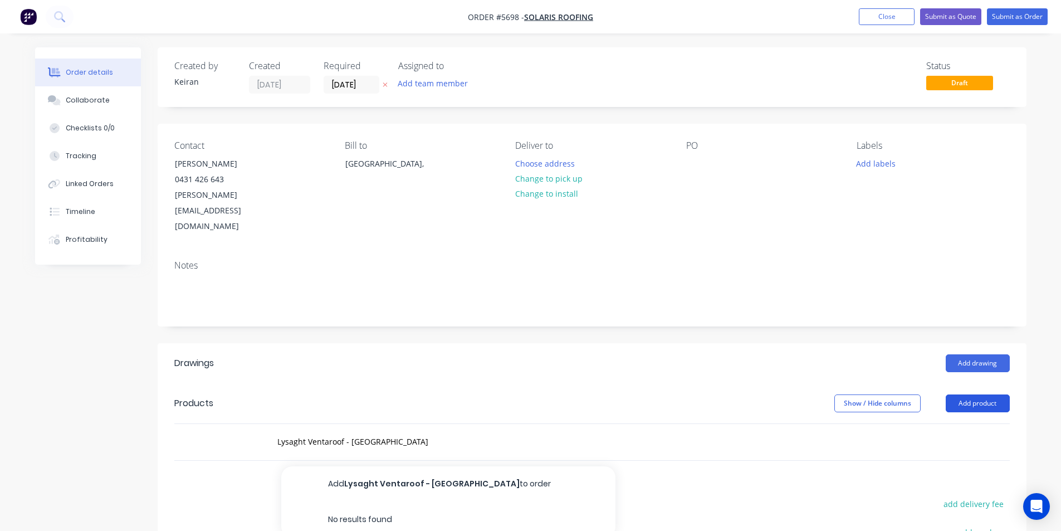
click at [1001, 394] on button "Add product" at bounding box center [978, 403] width 64 height 18
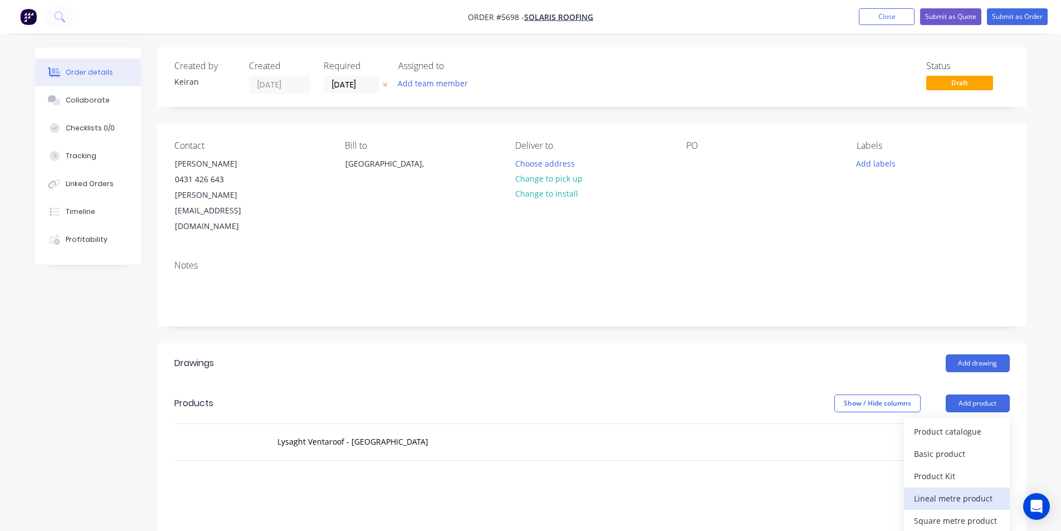
click at [956, 490] on div "Lineal metre product" at bounding box center [957, 498] width 86 height 16
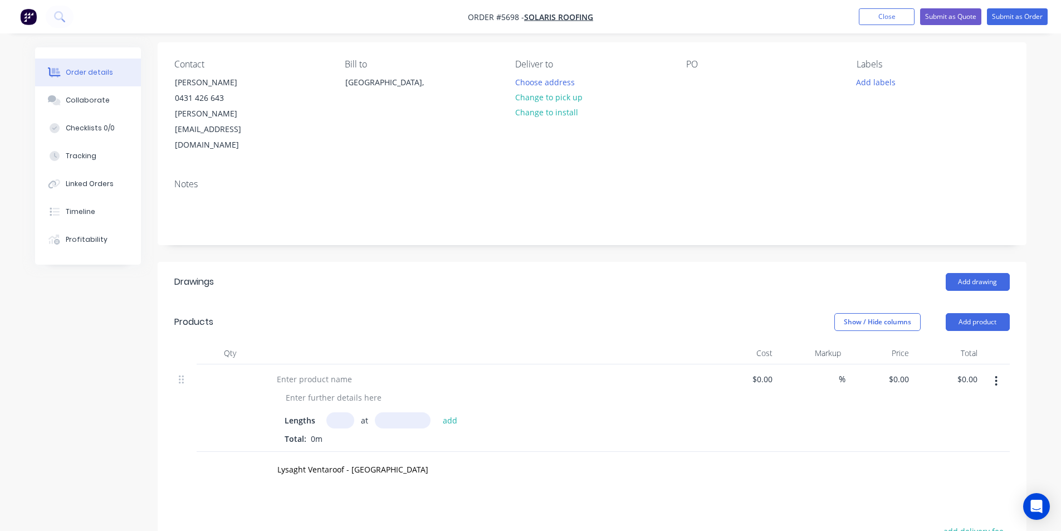
scroll to position [223, 0]
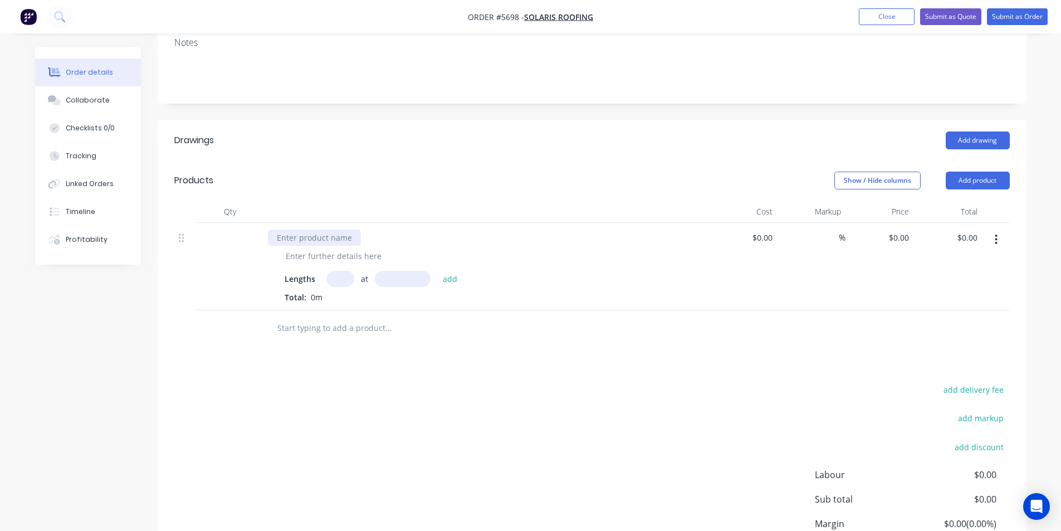
click at [326, 230] on div at bounding box center [314, 238] width 93 height 16
paste div
click at [343, 271] on input "text" at bounding box center [340, 279] width 28 height 16
type input "1"
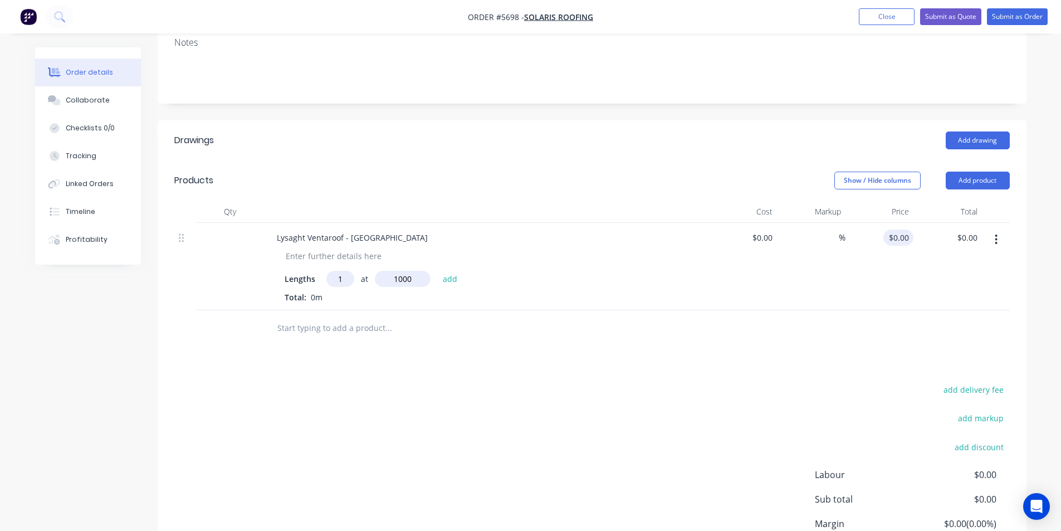
type input "1000mm"
click at [899, 230] on div "0 0" at bounding box center [904, 238] width 17 height 16
type input "$12.10"
type input "0.00"
type input "$0.00"
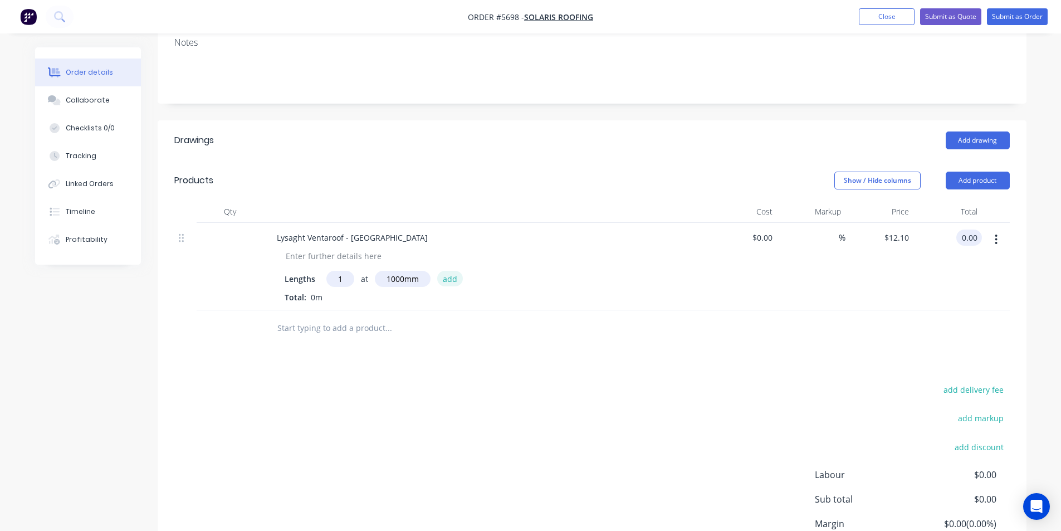
type input "$0.00"
click at [440, 271] on button "add" at bounding box center [450, 278] width 26 height 15
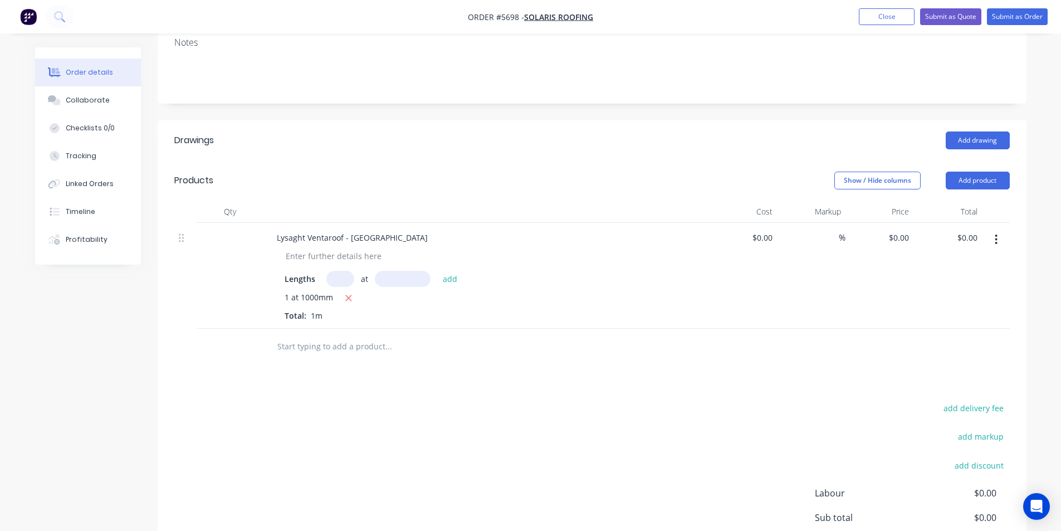
click at [346, 335] on input "text" at bounding box center [388, 346] width 223 height 22
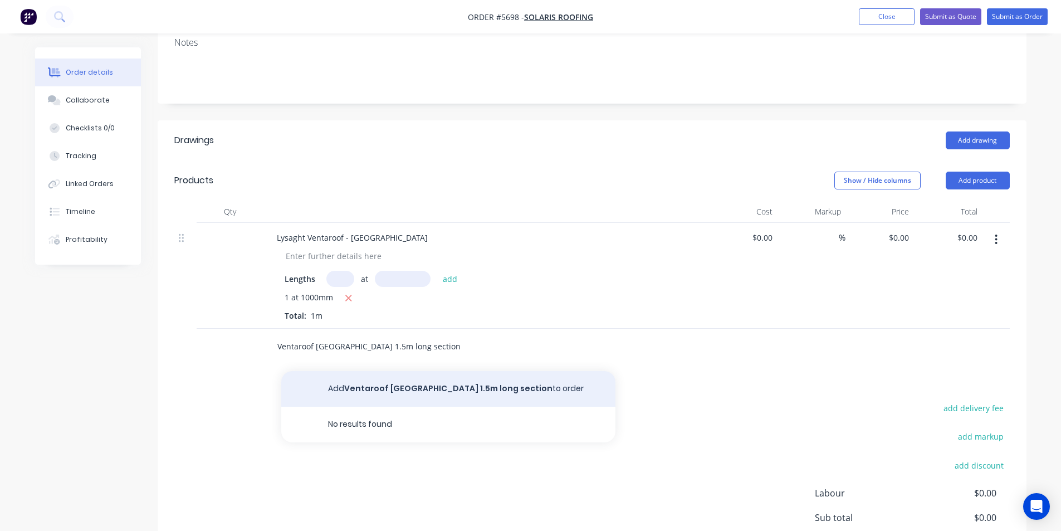
type input "Ventaroof Louvre 1.5m long section"
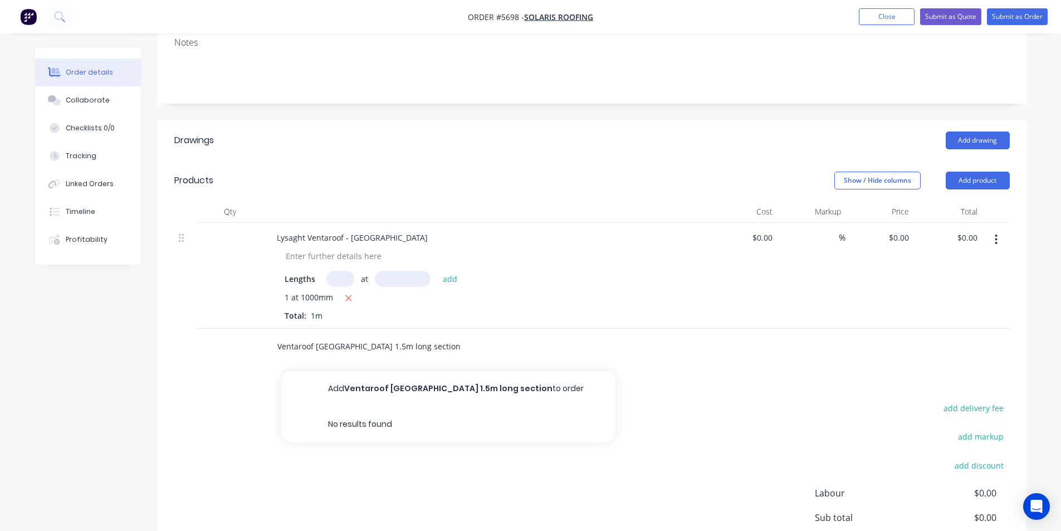
click at [414, 375] on button "Add Ventaroof Louvre 1.5m long section to order" at bounding box center [448, 389] width 334 height 36
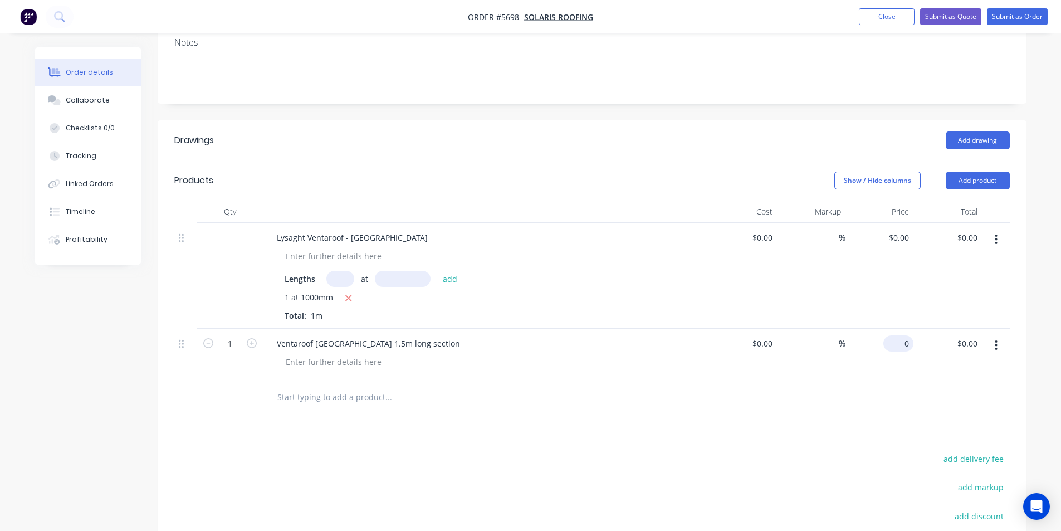
click at [908, 335] on input "0" at bounding box center [901, 343] width 26 height 16
type input "$41.50"
click at [324, 386] on input "text" at bounding box center [388, 397] width 223 height 22
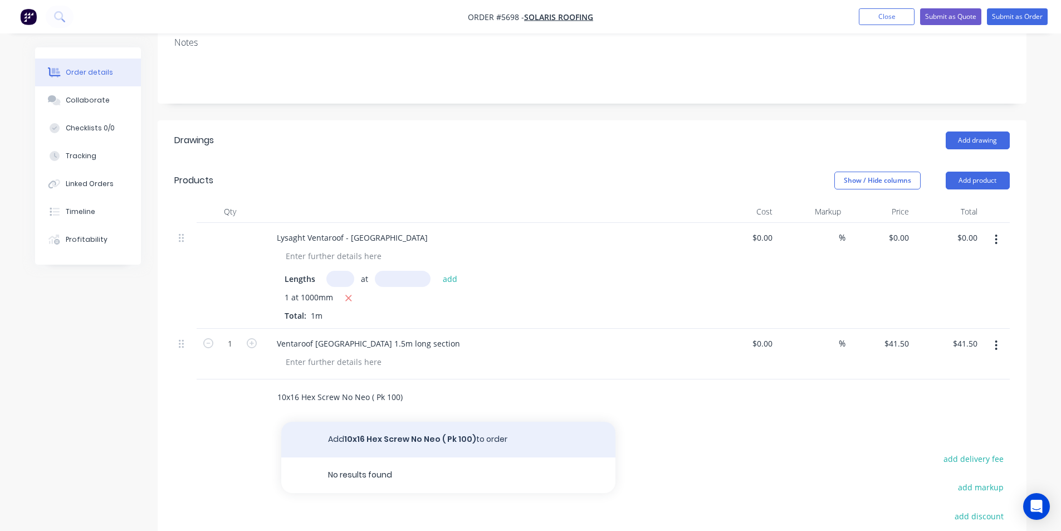
type input "10x16 Hex Screw No Neo ( Pk 100)"
click at [396, 427] on button "Add 10x16 Hex Screw No Neo ( Pk 100) to order" at bounding box center [448, 440] width 334 height 36
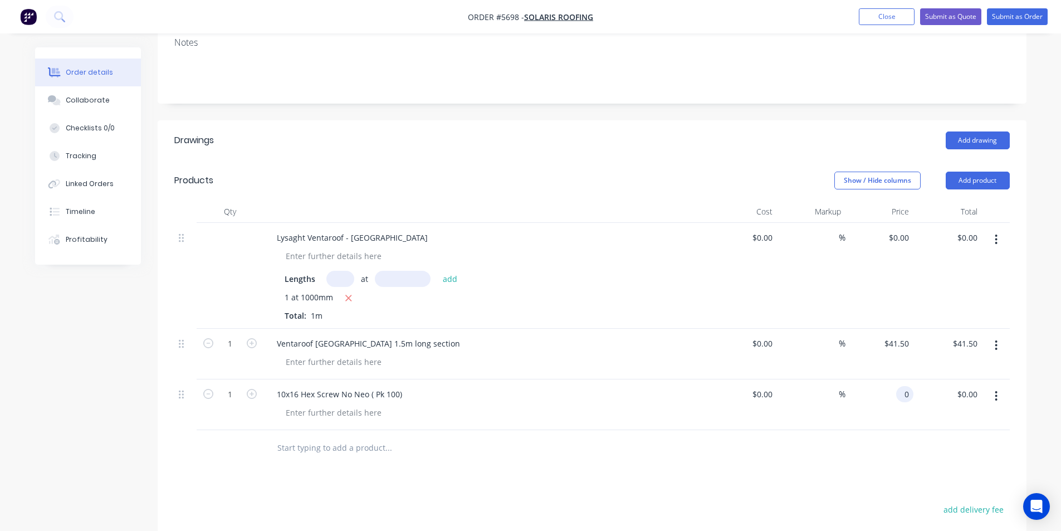
click at [893, 383] on div "0 0" at bounding box center [880, 404] width 69 height 51
type input "$5.15"
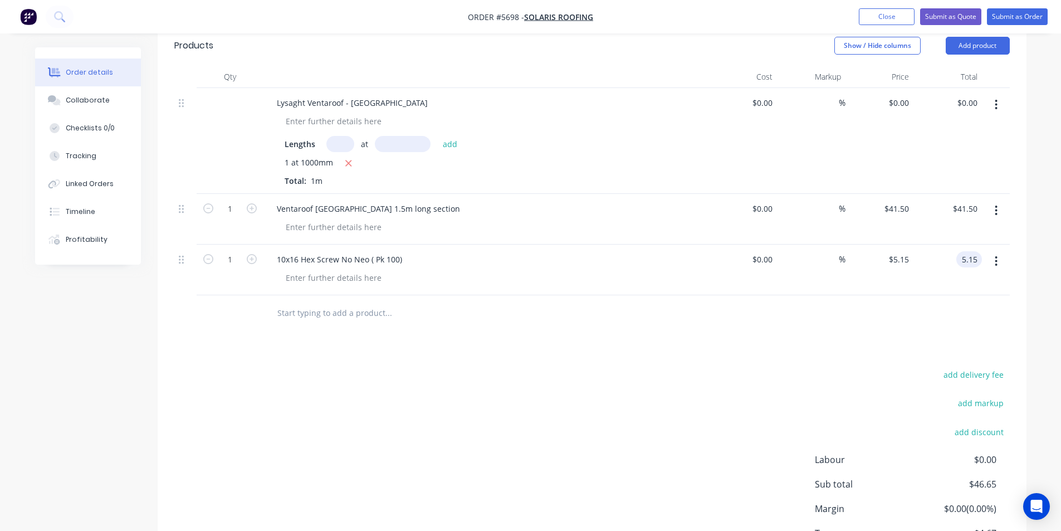
scroll to position [390, 0]
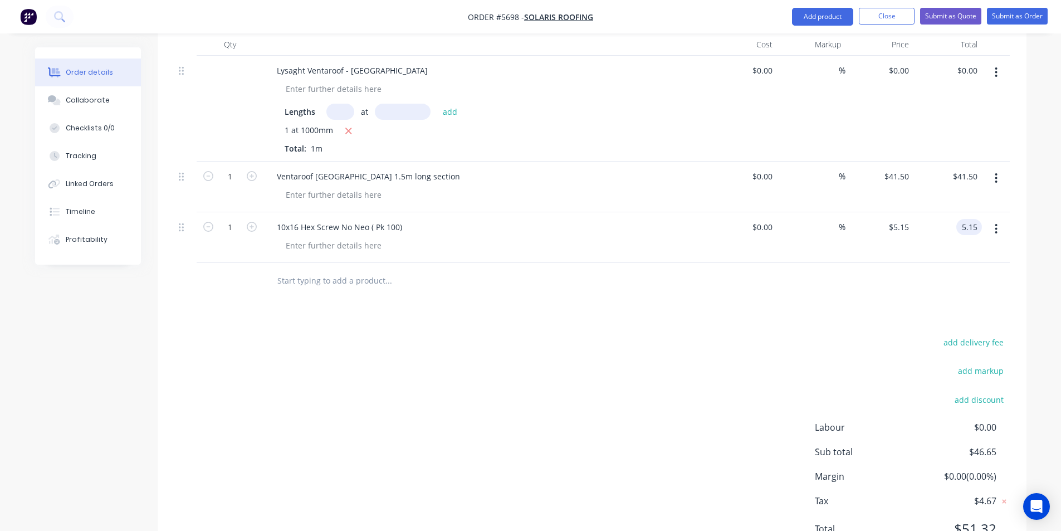
type input "$5.15"
click at [358, 273] on input "text" at bounding box center [388, 281] width 223 height 22
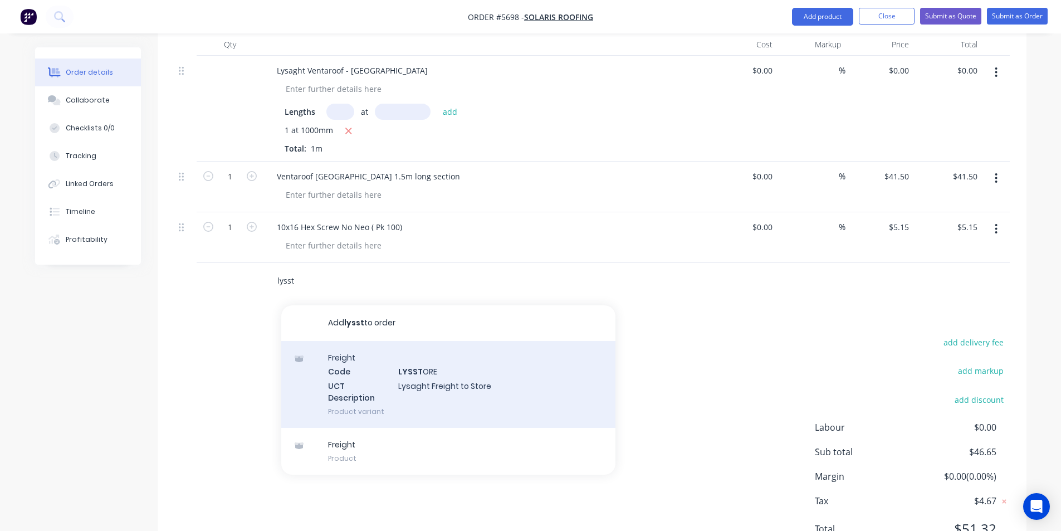
type input "lysst"
click at [445, 379] on div "Freight Code LYSST ORE UCT Description Lysaght Freight to Store Product variant" at bounding box center [448, 384] width 334 height 87
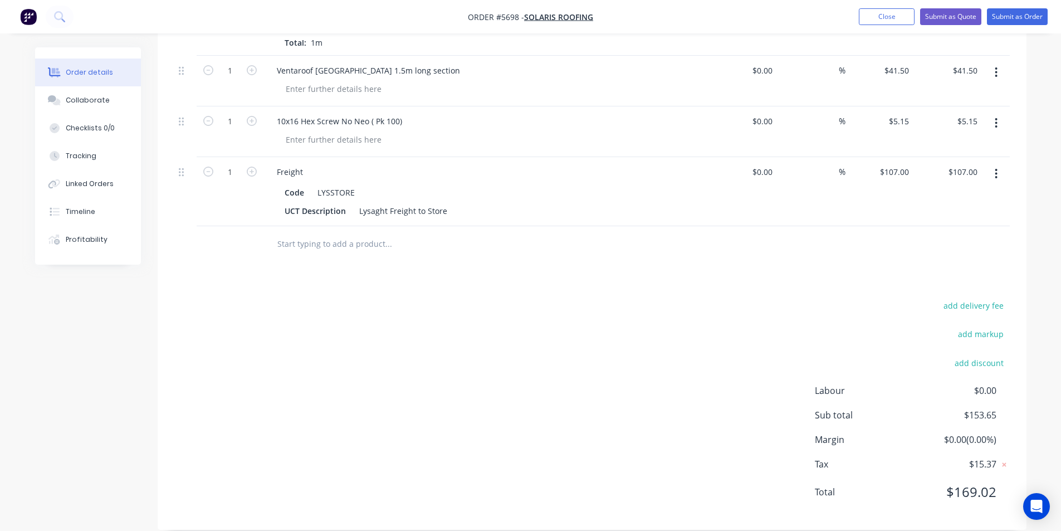
scroll to position [162, 0]
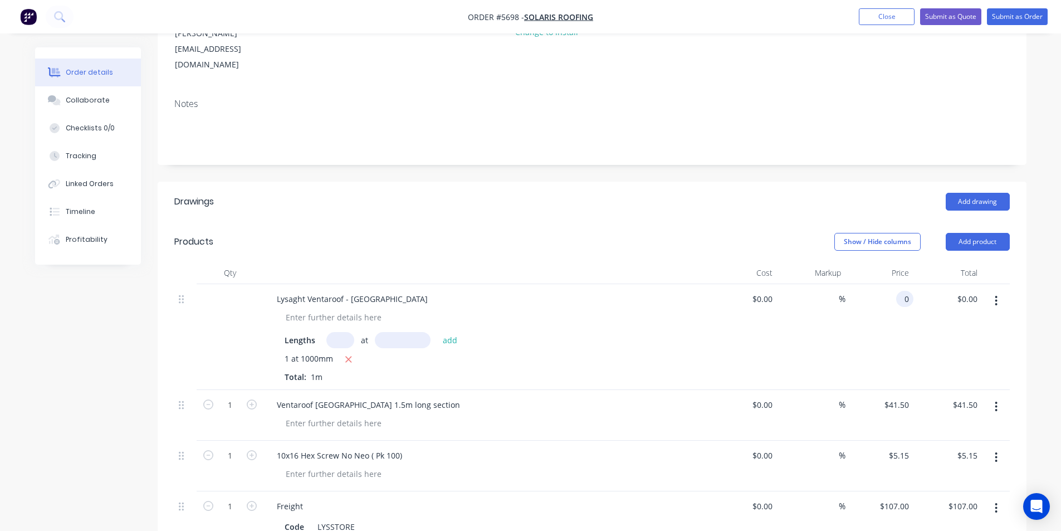
click at [909, 291] on input "0" at bounding box center [907, 299] width 13 height 16
type input "$12.10"
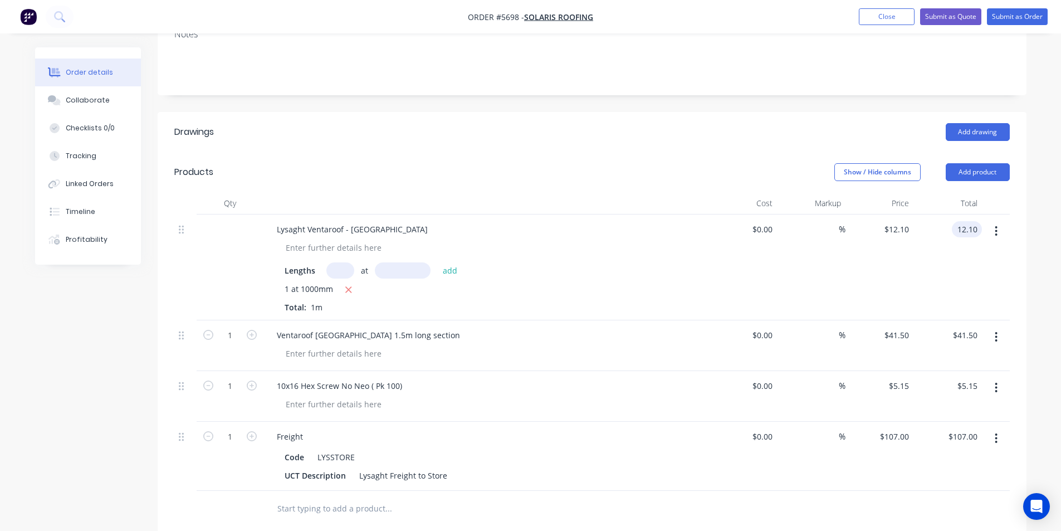
scroll to position [329, 0]
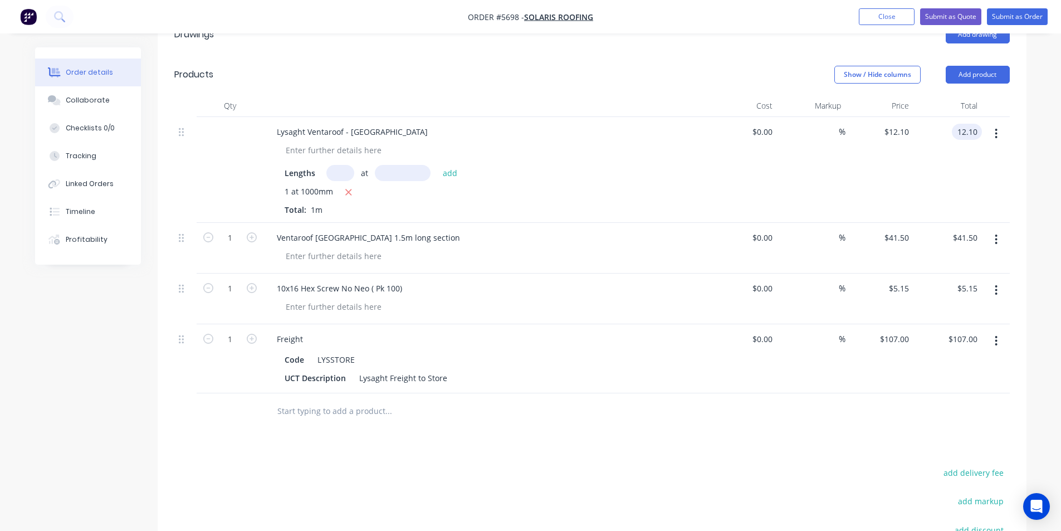
type input "$12.10"
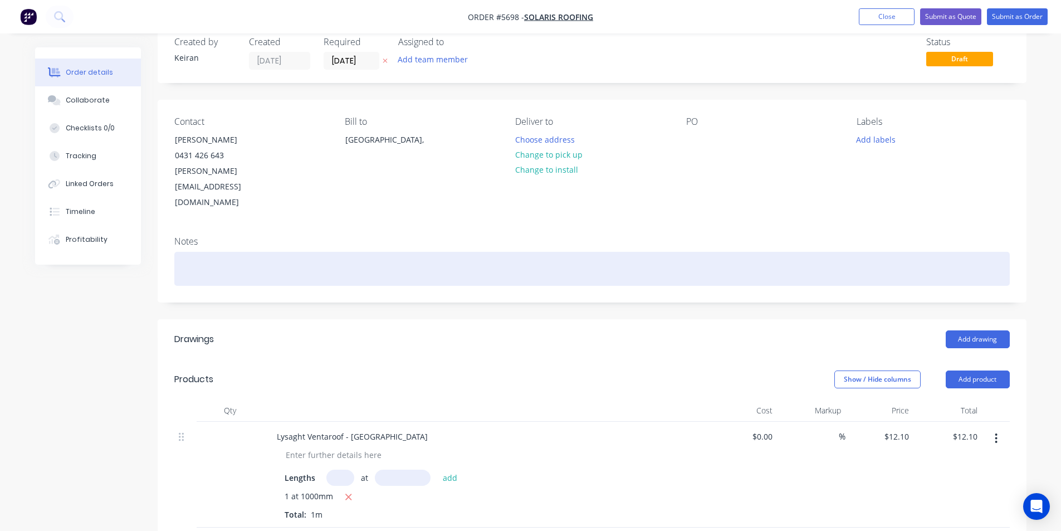
scroll to position [0, 0]
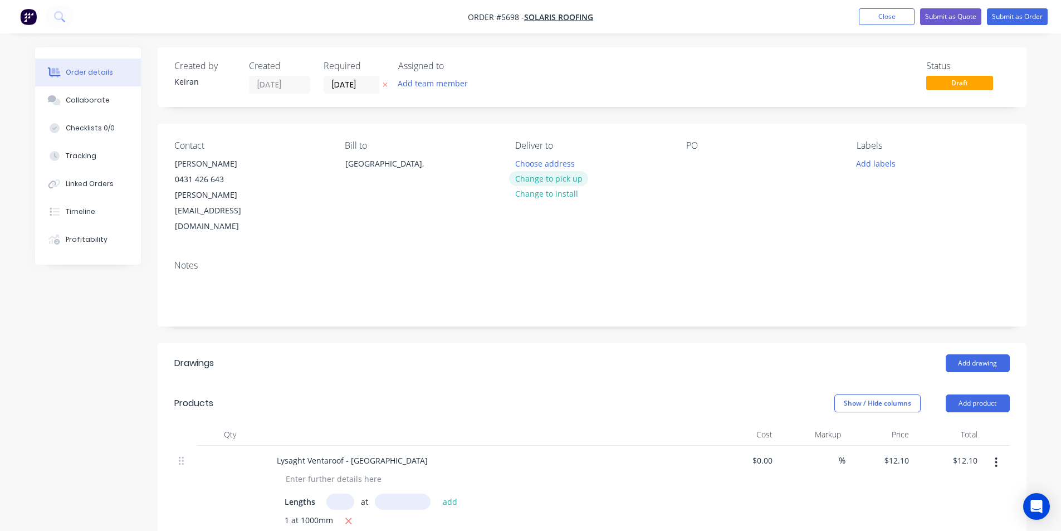
click at [572, 178] on button "Change to pick up" at bounding box center [548, 178] width 79 height 15
click at [945, 22] on button "Submit as Quote" at bounding box center [950, 16] width 61 height 17
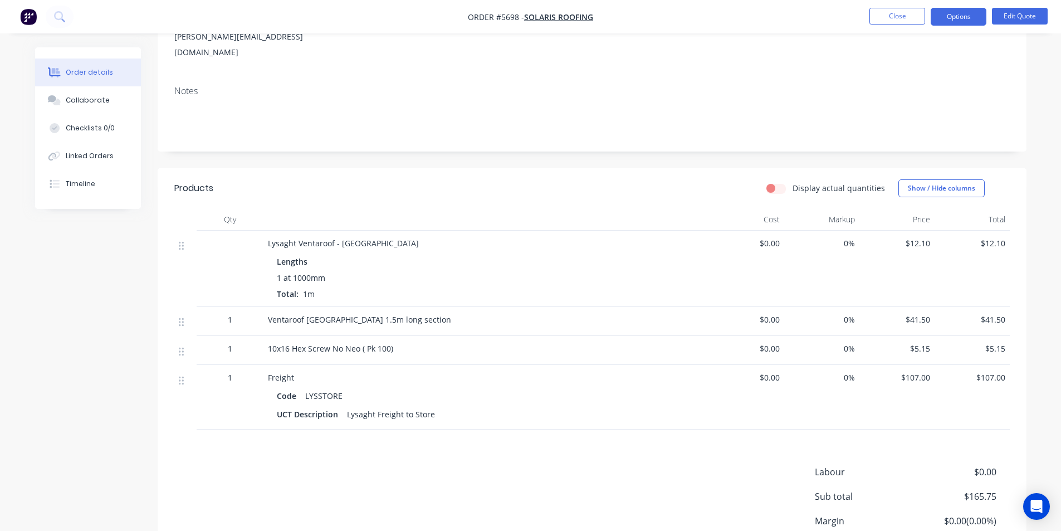
scroll to position [167, 0]
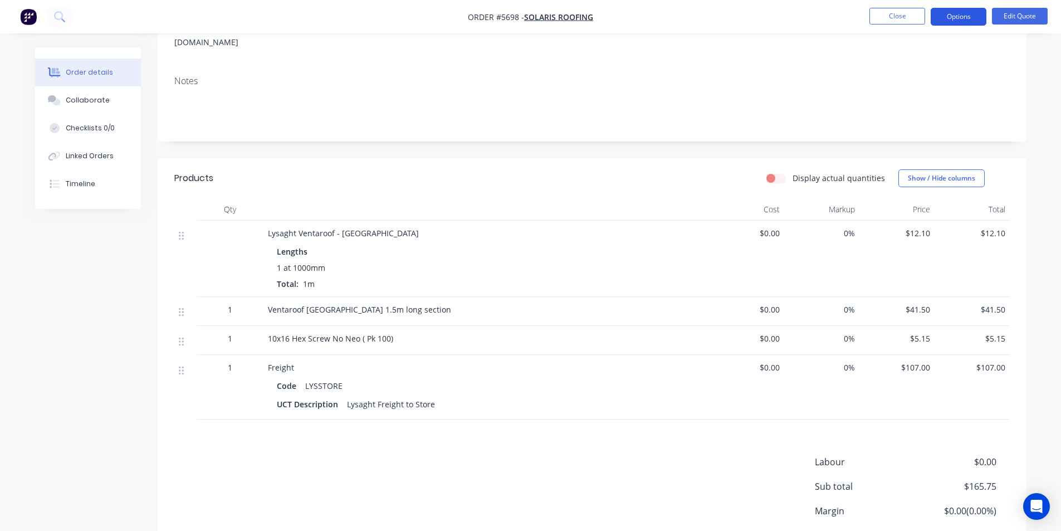
click at [973, 11] on button "Options" at bounding box center [959, 17] width 56 height 18
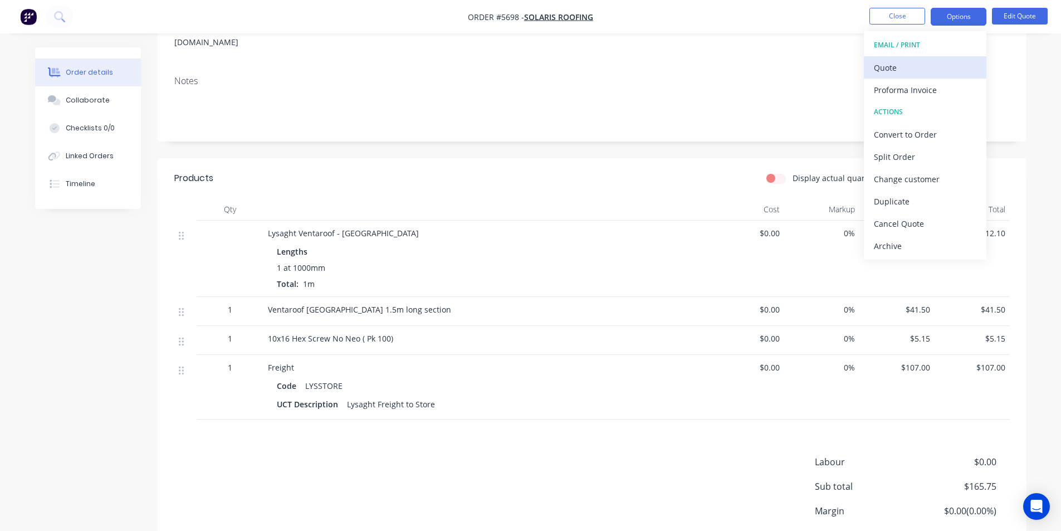
click at [932, 57] on button "Quote" at bounding box center [925, 67] width 123 height 22
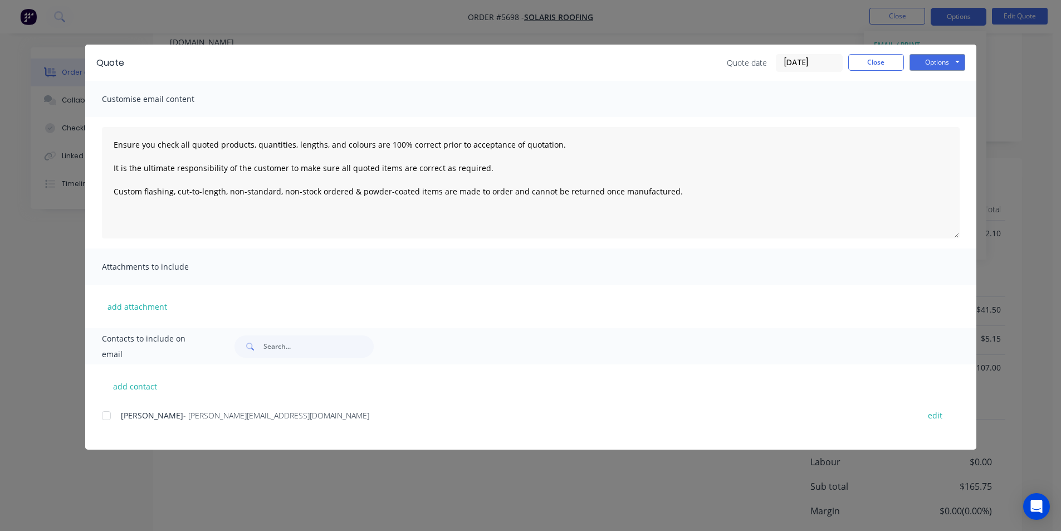
click at [108, 414] on div at bounding box center [106, 415] width 22 height 22
click at [935, 60] on button "Options" at bounding box center [938, 62] width 56 height 17
click at [950, 116] on button "Email" at bounding box center [945, 119] width 71 height 18
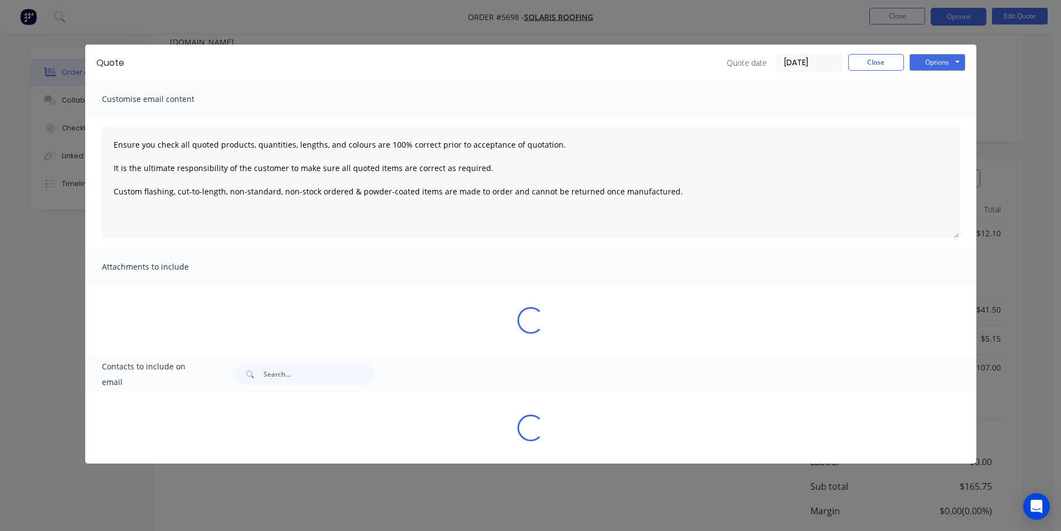
type textarea "Ensure you check all quoted products, quantities, lengths, and colours are 100%…"
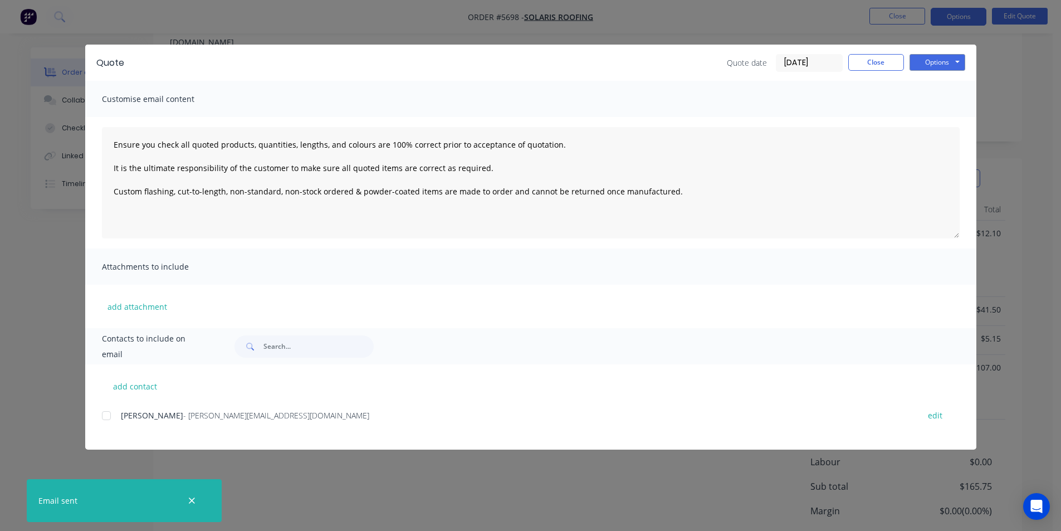
click at [862, 71] on div "Quote date 03/09/25 Close Options Preview Print Email" at bounding box center [846, 63] width 238 height 18
click at [867, 62] on button "Close" at bounding box center [876, 62] width 56 height 17
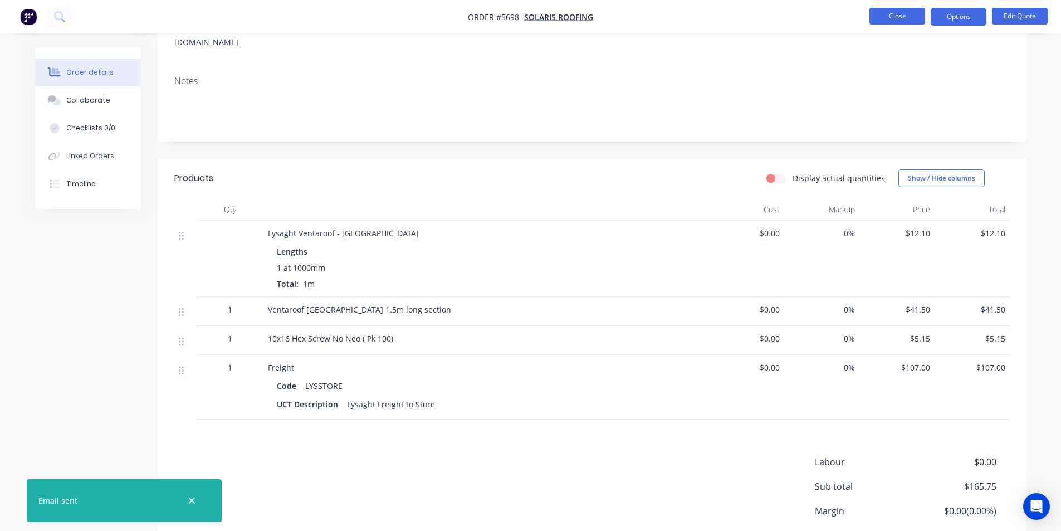
click at [886, 23] on button "Close" at bounding box center [898, 16] width 56 height 17
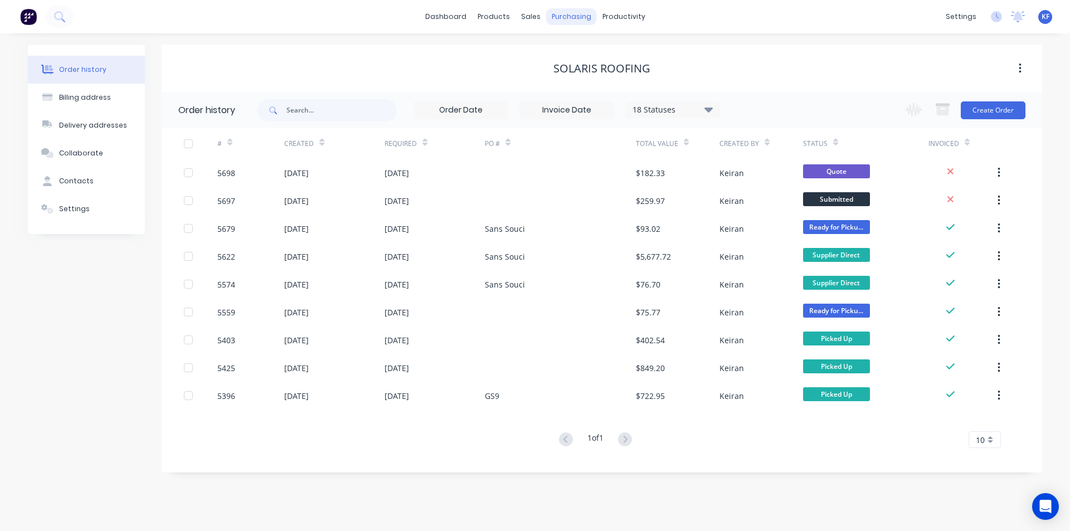
click at [572, 15] on div "purchasing" at bounding box center [571, 16] width 51 height 17
click at [589, 56] on div "Purchase Orders" at bounding box center [607, 53] width 59 height 10
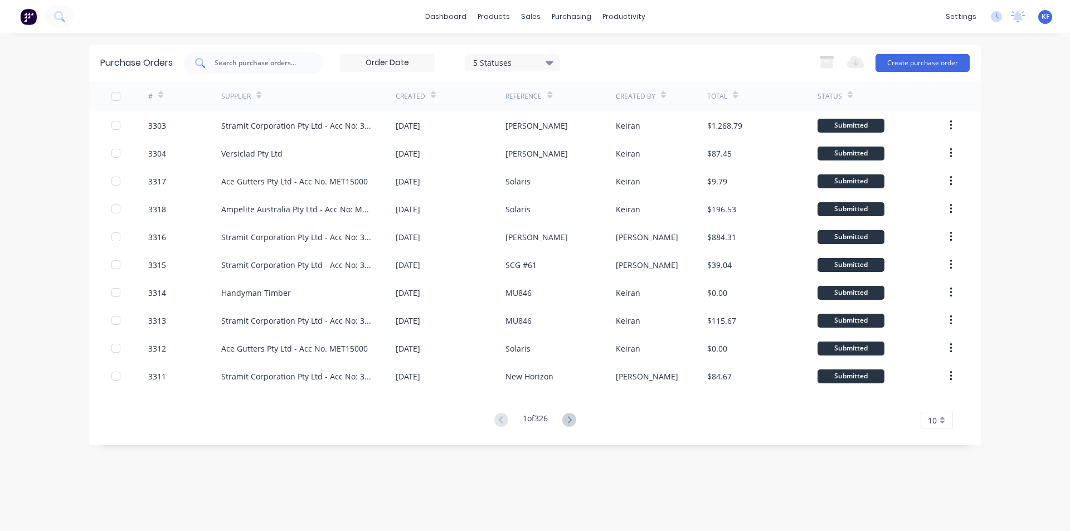
click at [231, 66] on input "text" at bounding box center [259, 62] width 92 height 11
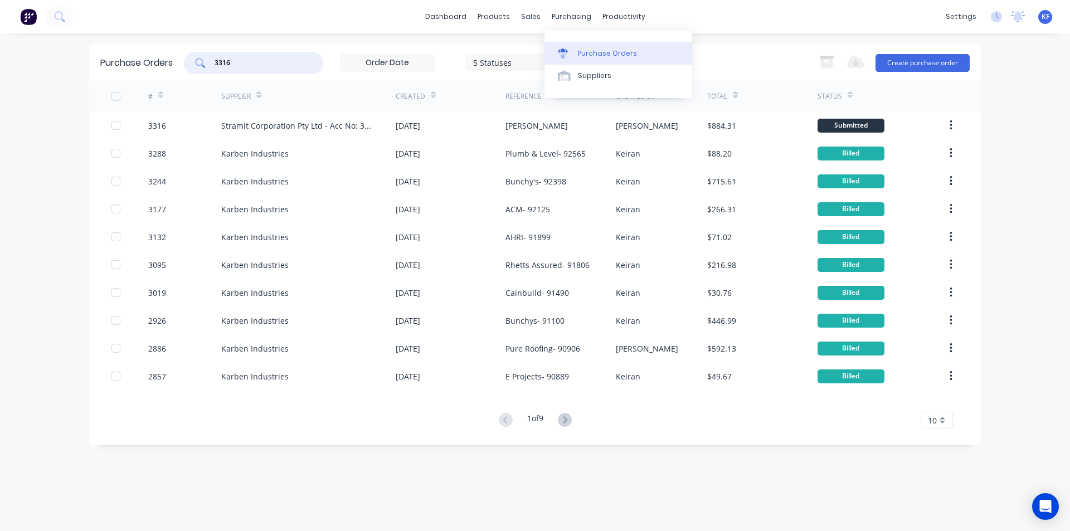
type input "3316"
click at [590, 49] on div "Purchase Orders" at bounding box center [607, 53] width 59 height 10
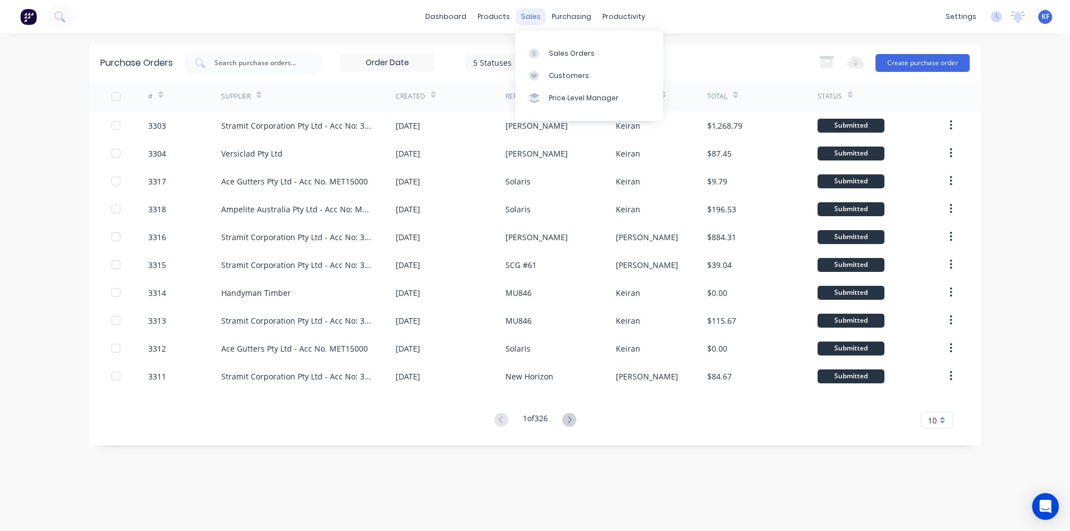
click at [536, 16] on div "sales" at bounding box center [530, 16] width 31 height 17
click at [545, 42] on link "Sales Orders" at bounding box center [589, 53] width 148 height 22
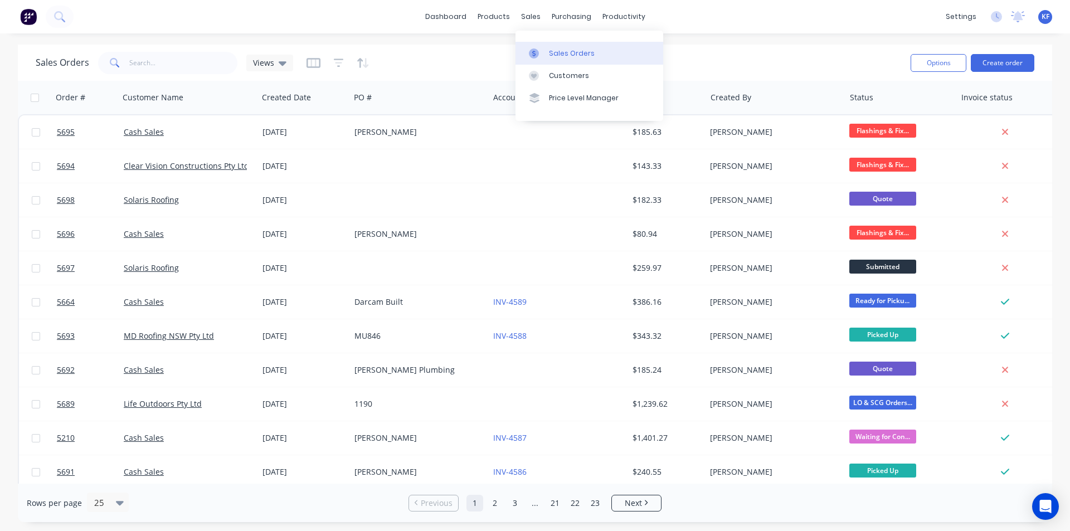
click at [553, 50] on div "Sales Orders" at bounding box center [572, 53] width 46 height 10
click at [183, 65] on input "text" at bounding box center [183, 63] width 109 height 22
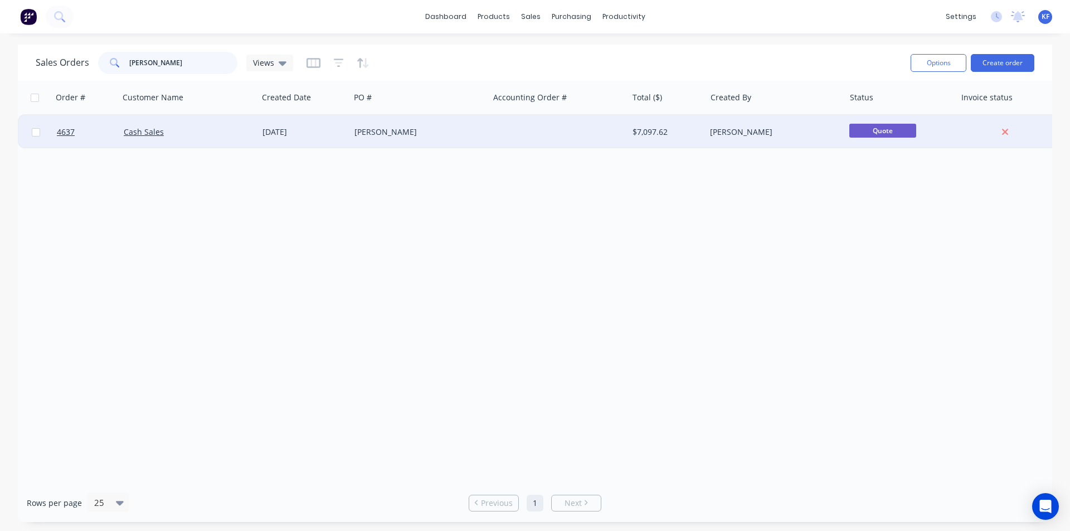
type input "standen"
click at [445, 133] on div "Dave Standen" at bounding box center [416, 131] width 124 height 11
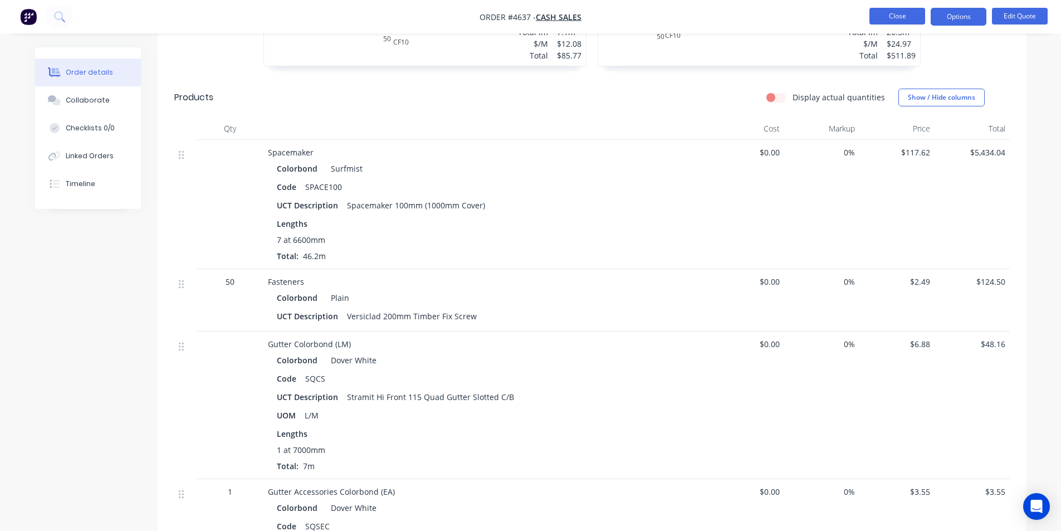
scroll to position [462, 0]
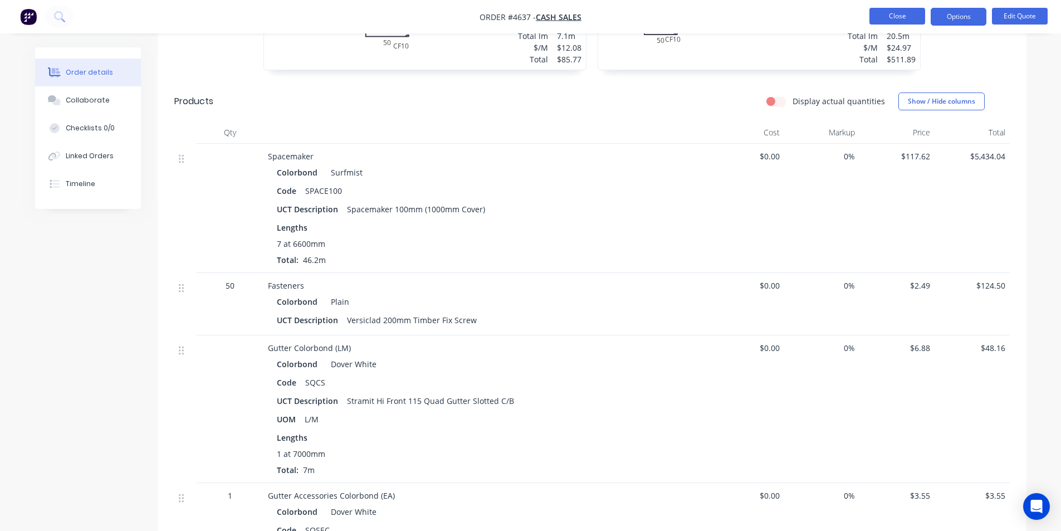
click at [890, 14] on button "Close" at bounding box center [898, 16] width 56 height 17
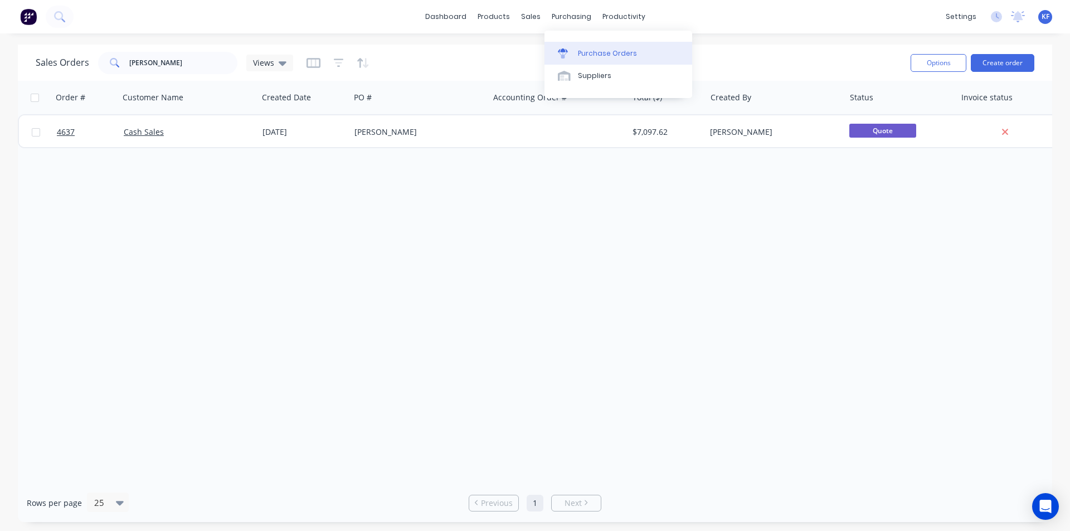
click at [588, 51] on div "Purchase Orders" at bounding box center [607, 53] width 59 height 10
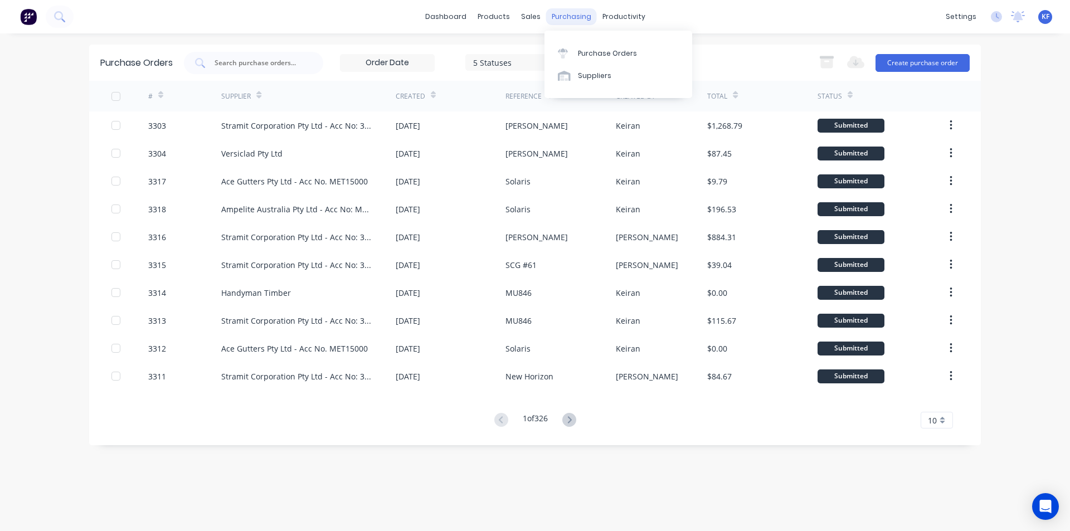
click at [563, 22] on div "purchasing" at bounding box center [571, 16] width 51 height 17
click at [538, 19] on div "sales" at bounding box center [530, 16] width 31 height 17
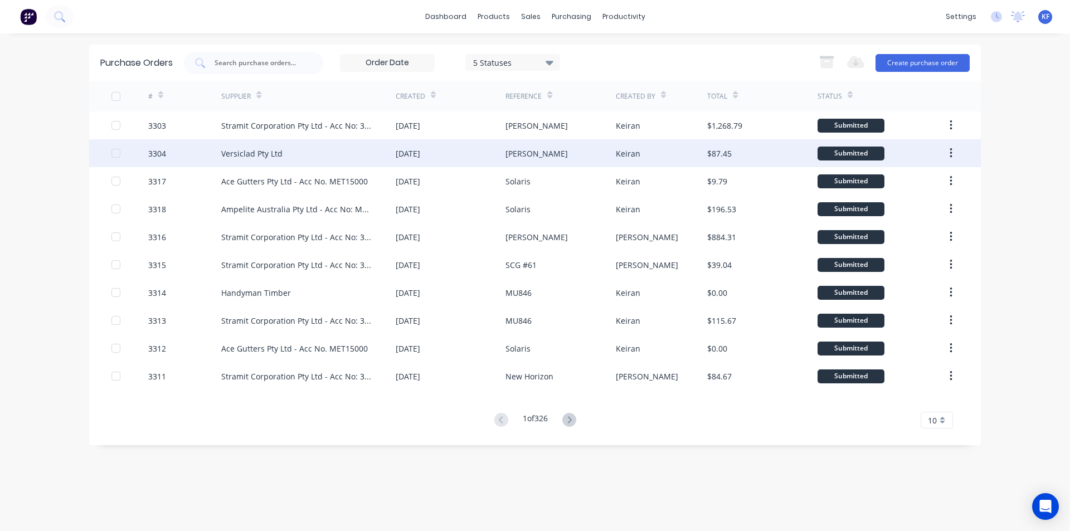
click at [471, 157] on div "[DATE]" at bounding box center [451, 153] width 110 height 28
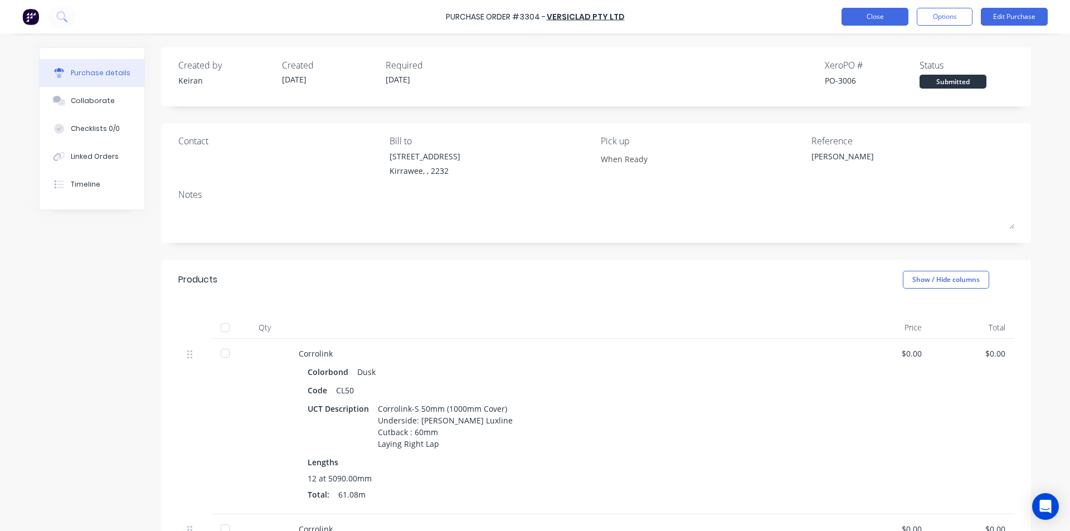
click at [857, 25] on button "Close" at bounding box center [874, 17] width 67 height 18
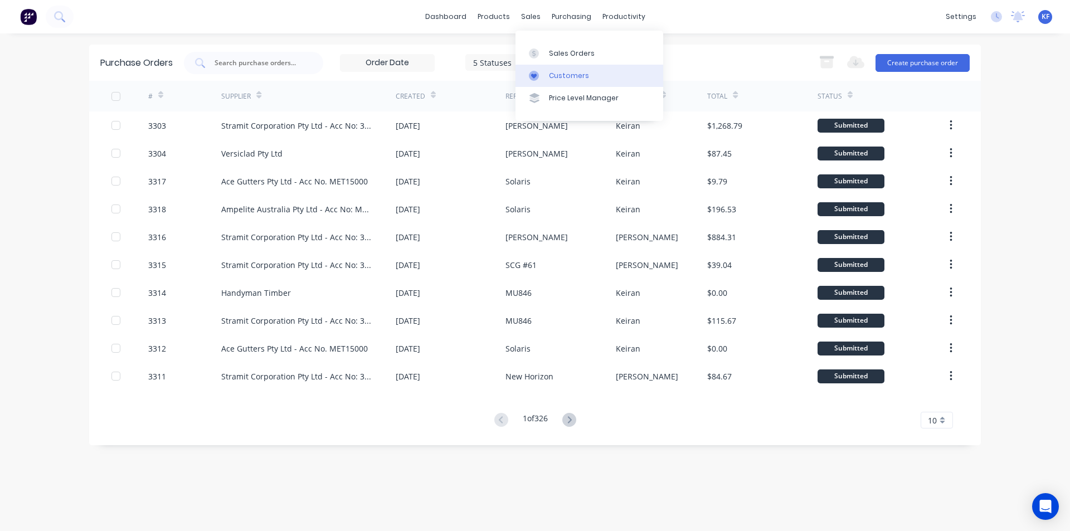
click at [555, 77] on div "Customers" at bounding box center [569, 76] width 40 height 10
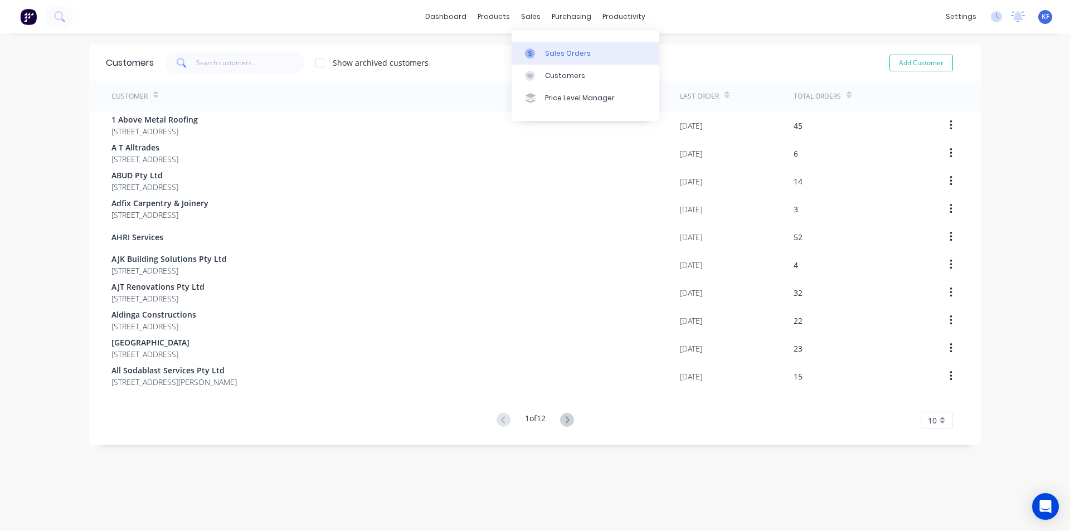
click at [549, 51] on div "Sales Orders" at bounding box center [568, 53] width 46 height 10
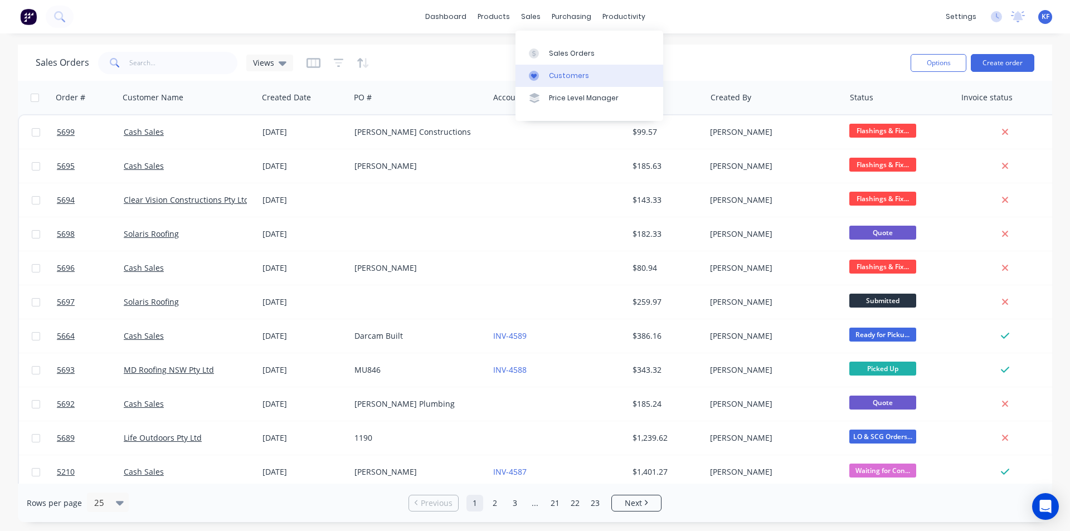
click at [566, 70] on link "Customers" at bounding box center [589, 76] width 148 height 22
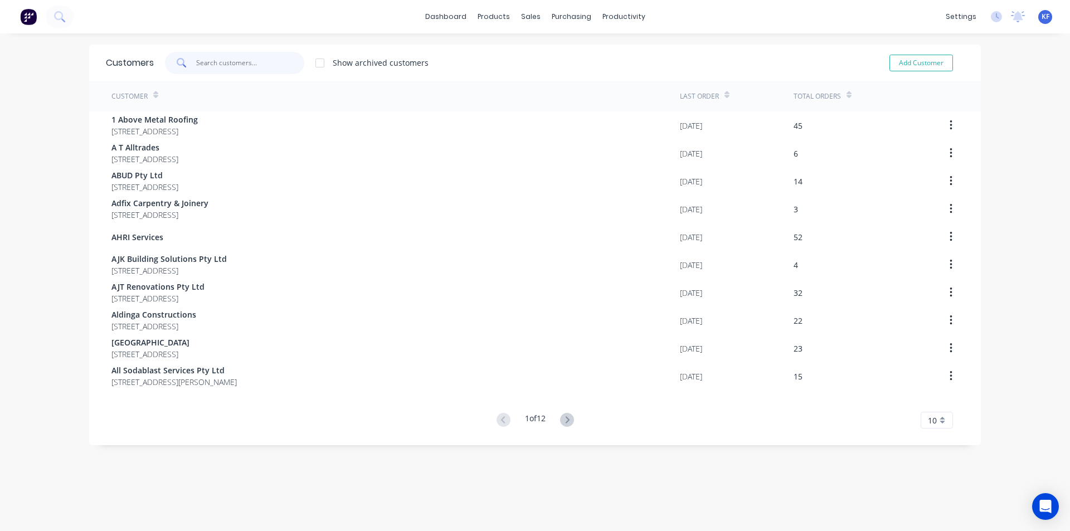
click at [242, 60] on input "text" at bounding box center [250, 63] width 109 height 22
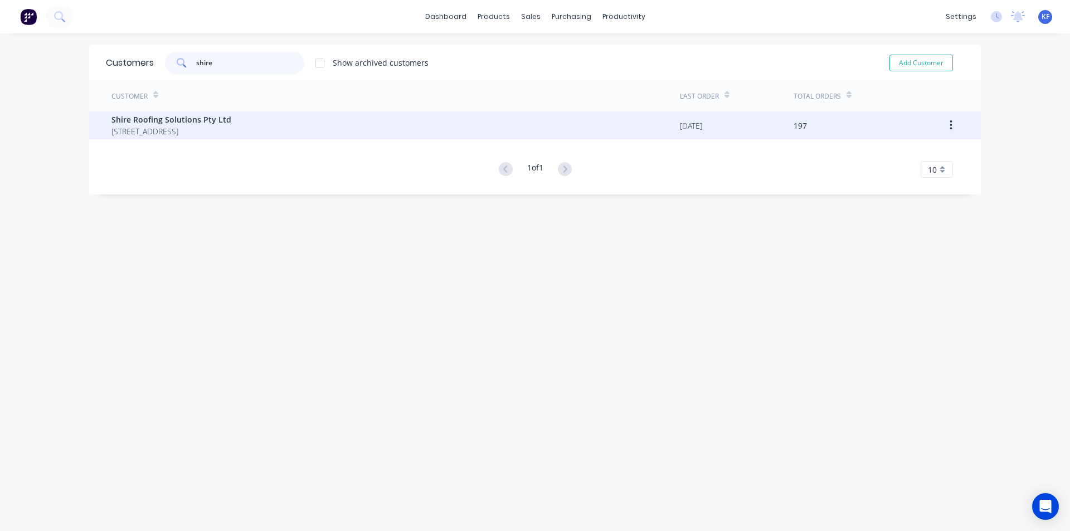
type input "shire"
click at [231, 124] on span "Shire Roofing Solutions Pty Ltd" at bounding box center [171, 120] width 120 height 12
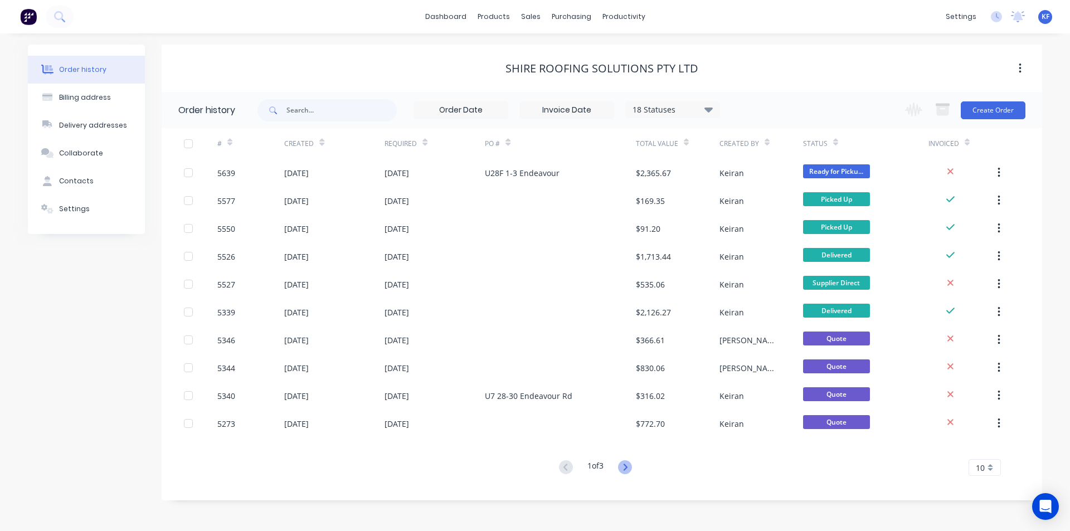
click at [626, 471] on icon at bounding box center [625, 467] width 14 height 14
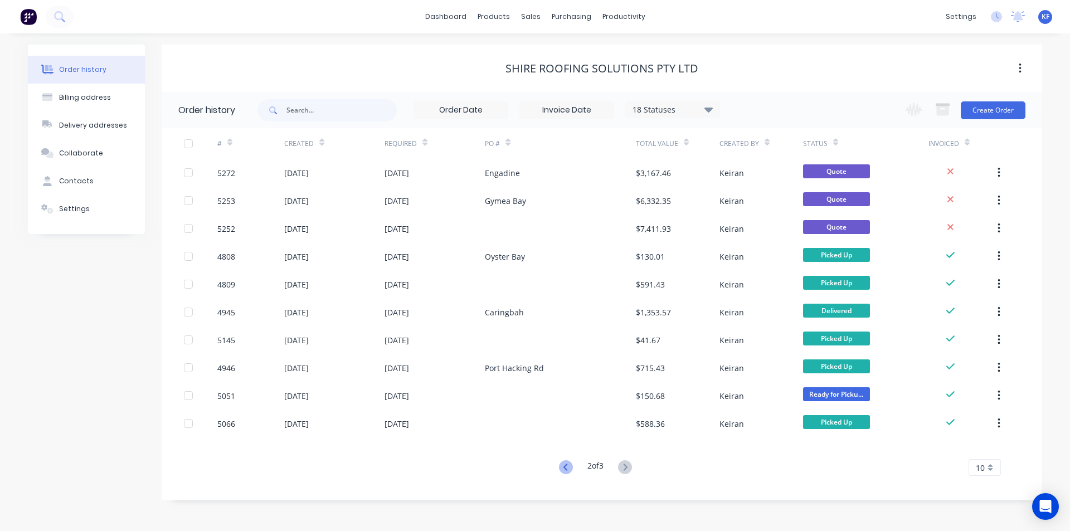
click at [563, 469] on icon at bounding box center [565, 466] width 4 height 7
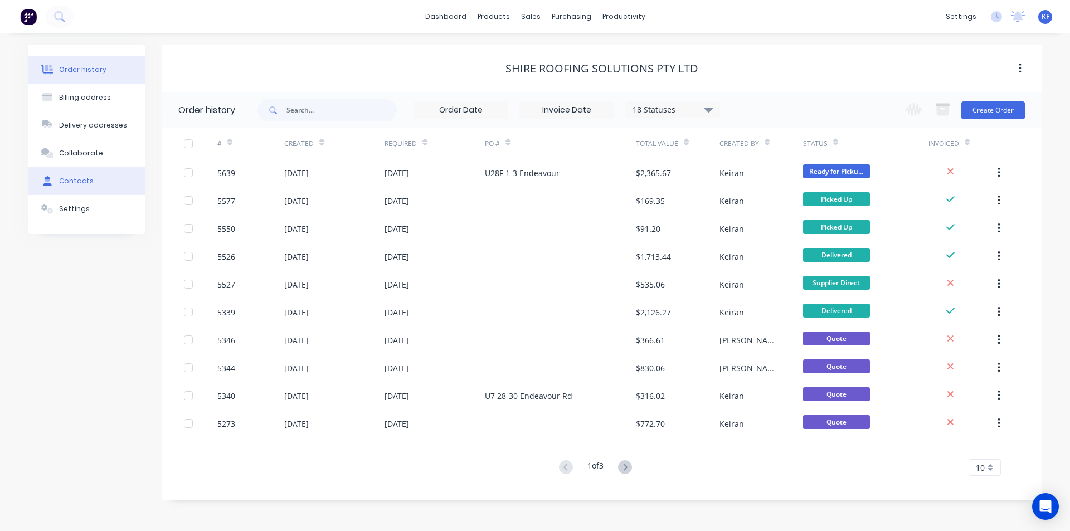
click at [92, 172] on button "Contacts" at bounding box center [86, 181] width 117 height 28
select select "AU"
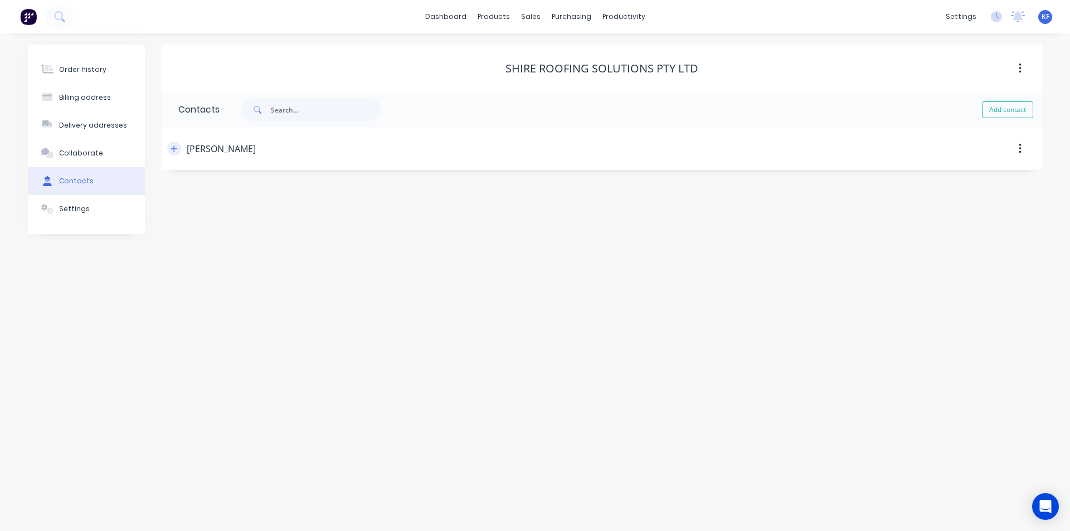
click at [172, 150] on icon "button" at bounding box center [173, 149] width 7 height 8
click at [528, 22] on div "sales" at bounding box center [530, 16] width 31 height 17
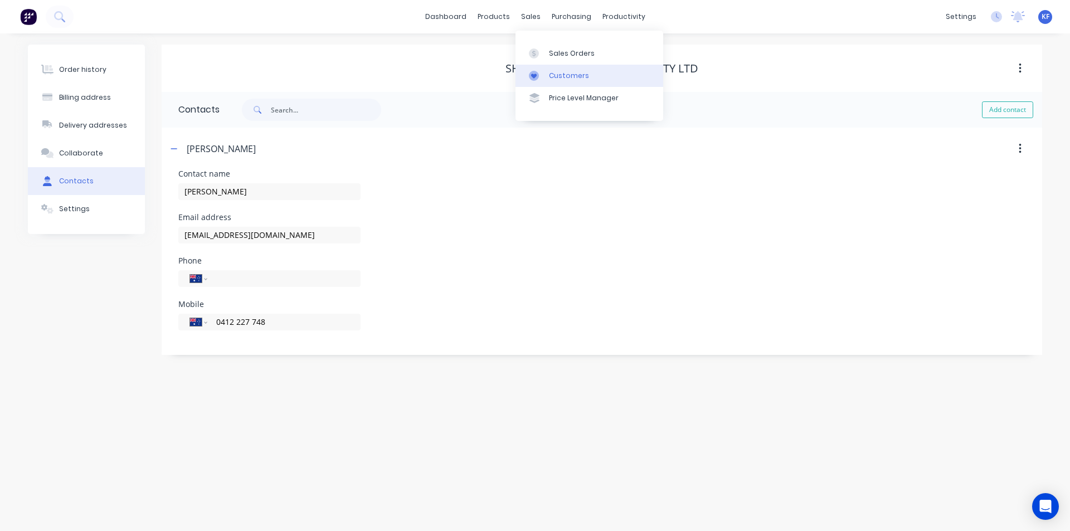
click at [555, 71] on div "Customers" at bounding box center [569, 76] width 40 height 10
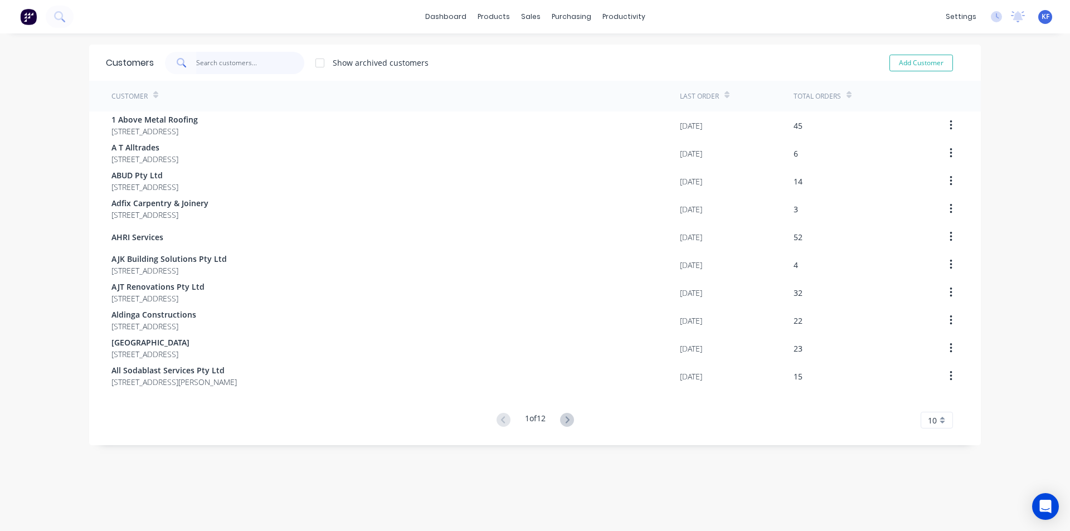
click at [212, 66] on input "text" at bounding box center [250, 63] width 109 height 22
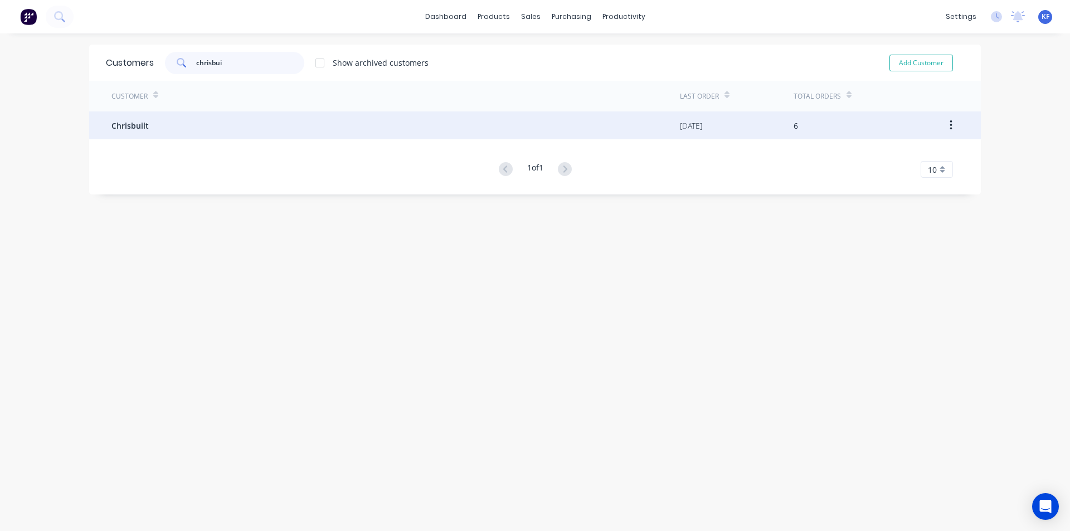
type input "chrisbui"
click at [113, 130] on span "Chrisbuilt" at bounding box center [129, 126] width 37 height 12
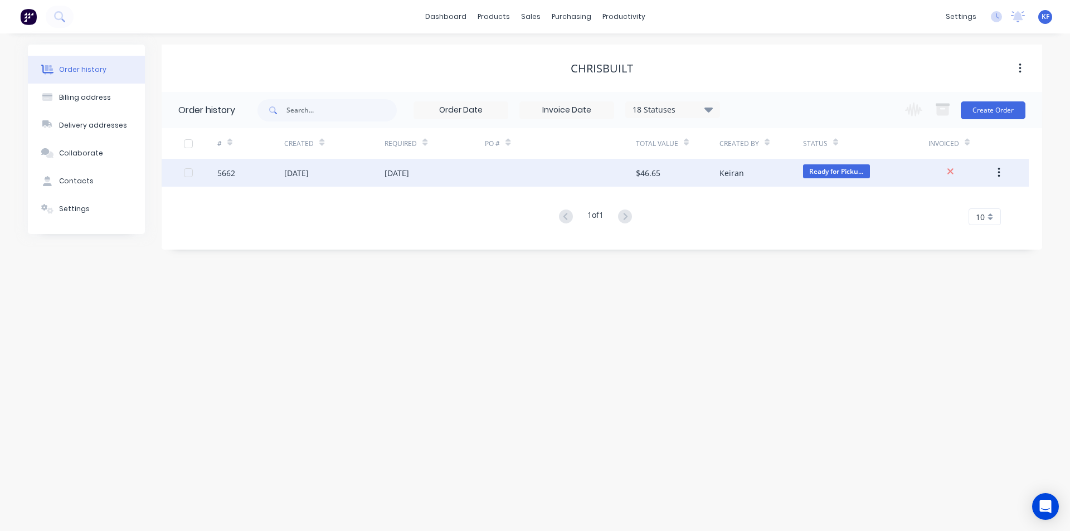
click at [473, 186] on div "[DATE]" at bounding box center [434, 173] width 100 height 28
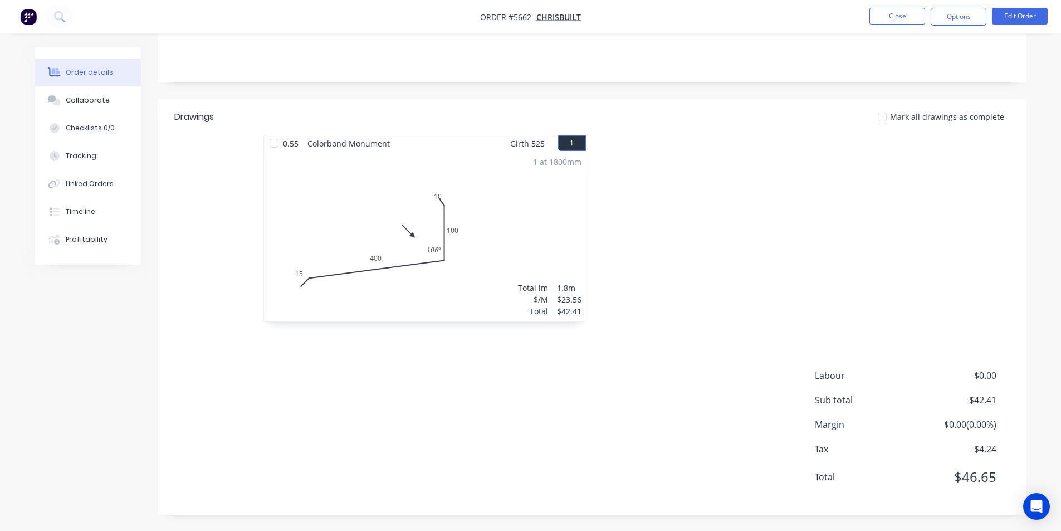
scroll to position [211, 0]
click at [896, 23] on button "Close" at bounding box center [898, 16] width 56 height 17
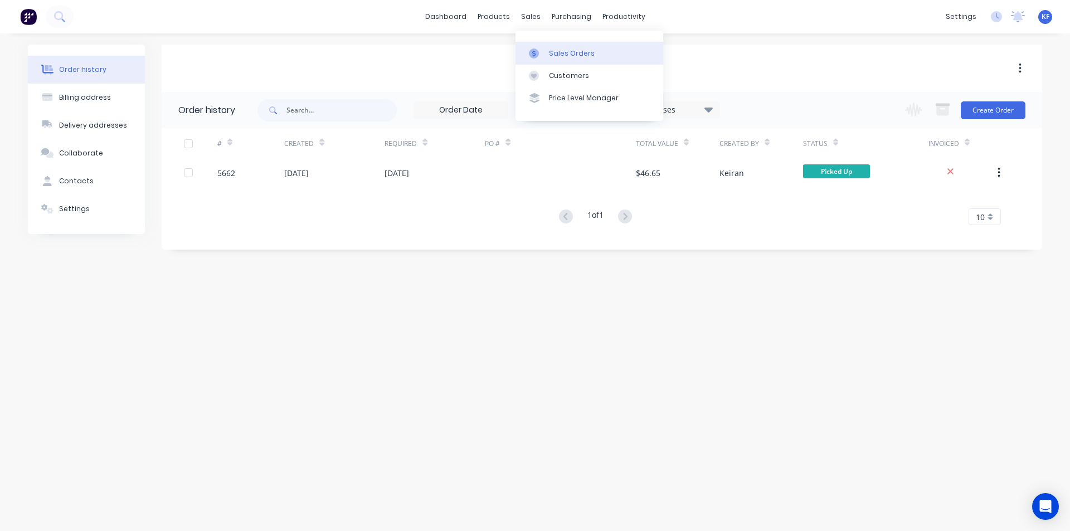
drag, startPoint x: 529, startPoint y: 16, endPoint x: 553, endPoint y: 45, distance: 37.9
click at [530, 16] on div "sales" at bounding box center [530, 16] width 31 height 17
click at [560, 52] on div "Sales Orders" at bounding box center [572, 53] width 46 height 10
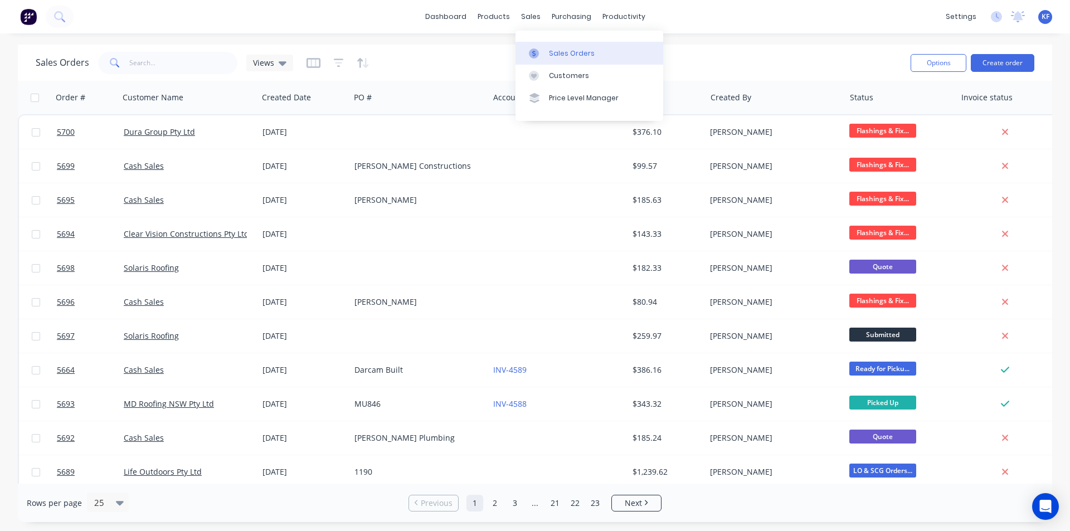
drag, startPoint x: 524, startPoint y: 14, endPoint x: 531, endPoint y: 42, distance: 28.2
click at [524, 14] on div "sales" at bounding box center [530, 16] width 31 height 17
click at [545, 57] on div at bounding box center [537, 53] width 17 height 10
click at [991, 68] on button "Create order" at bounding box center [1002, 63] width 64 height 18
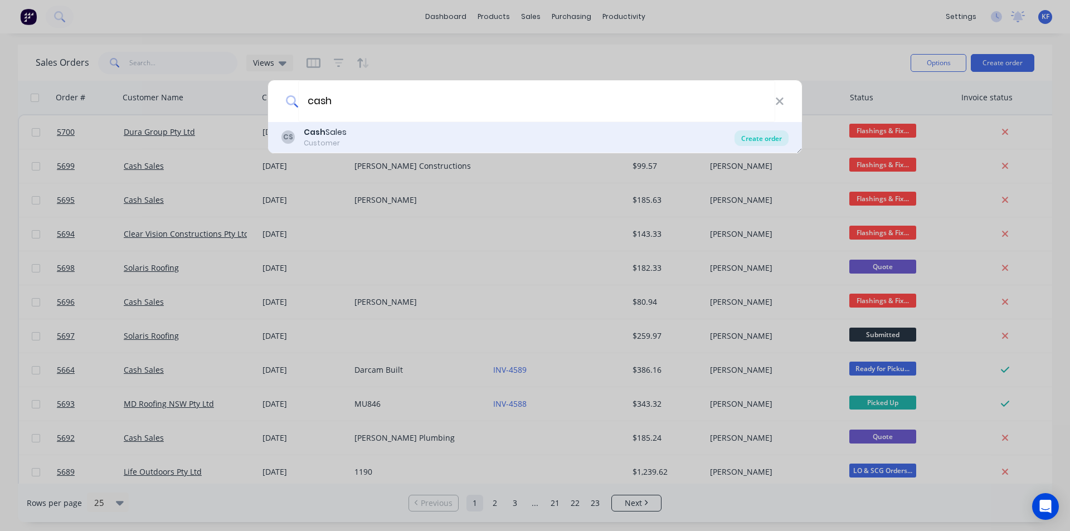
type input "cash"
click at [780, 144] on div "Create order" at bounding box center [761, 138] width 54 height 16
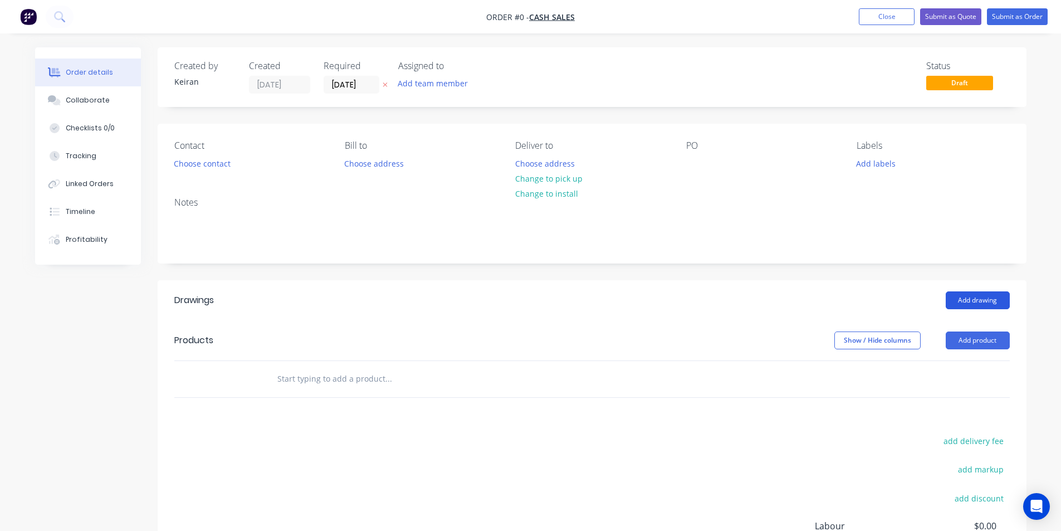
click at [954, 304] on button "Add drawing" at bounding box center [978, 300] width 64 height 18
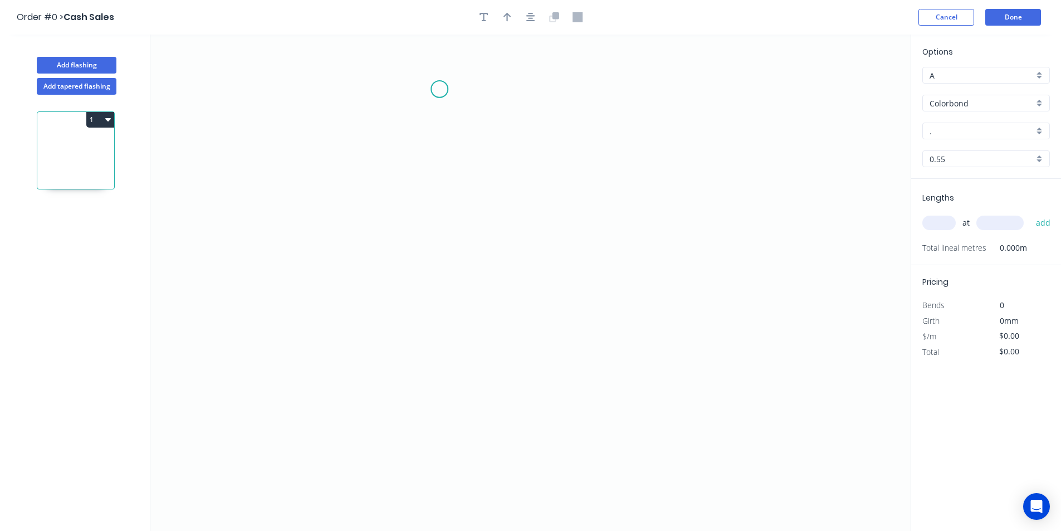
click at [440, 89] on icon "0" at bounding box center [530, 283] width 760 height 496
click at [372, 85] on icon "0" at bounding box center [530, 283] width 760 height 496
click at [401, 105] on div "Delete point" at bounding box center [434, 108] width 112 height 23
click at [328, 85] on icon "0" at bounding box center [530, 283] width 760 height 496
click at [402, 86] on icon "0" at bounding box center [530, 283] width 760 height 496
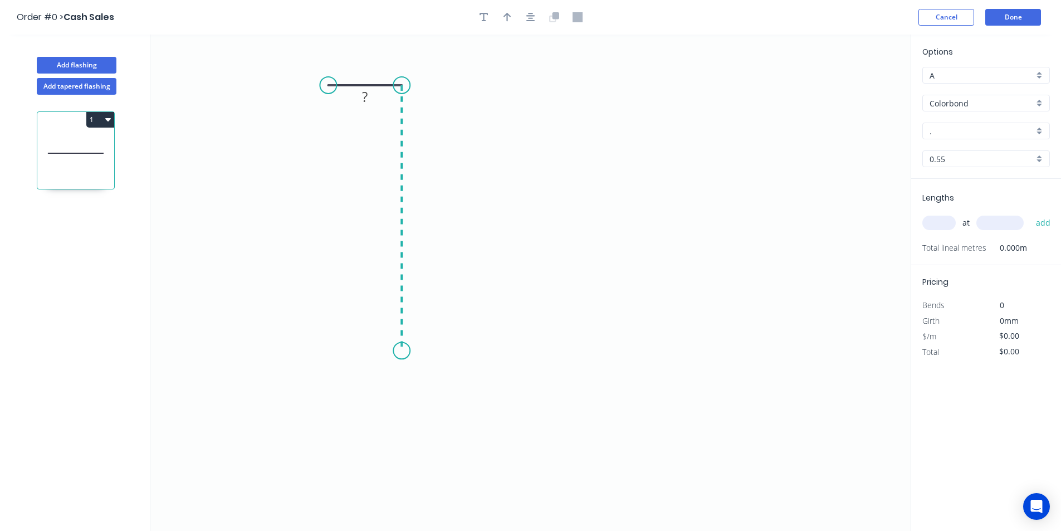
click at [382, 351] on icon "0 ?" at bounding box center [530, 283] width 760 height 496
click at [450, 349] on icon "0 ? ?" at bounding box center [530, 283] width 760 height 496
click at [439, 503] on icon "0 ? ? ?" at bounding box center [530, 283] width 760 height 496
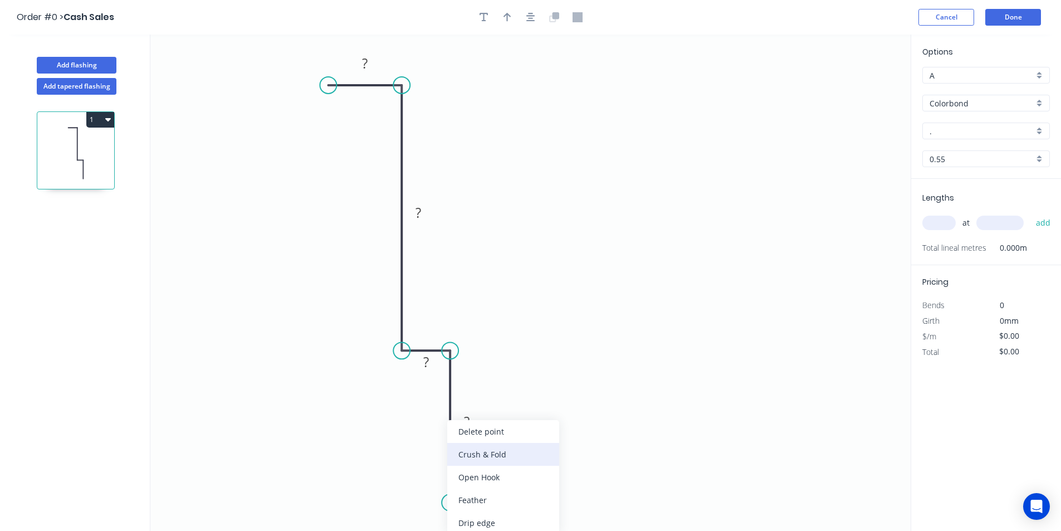
click at [476, 454] on div "Crush & Fold" at bounding box center [503, 454] width 112 height 23
click at [468, 504] on div "Flip bend" at bounding box center [509, 500] width 112 height 23
drag, startPoint x: 451, startPoint y: 502, endPoint x: 449, endPoint y: 438, distance: 63.5
click at [449, 461] on circle at bounding box center [450, 469] width 17 height 17
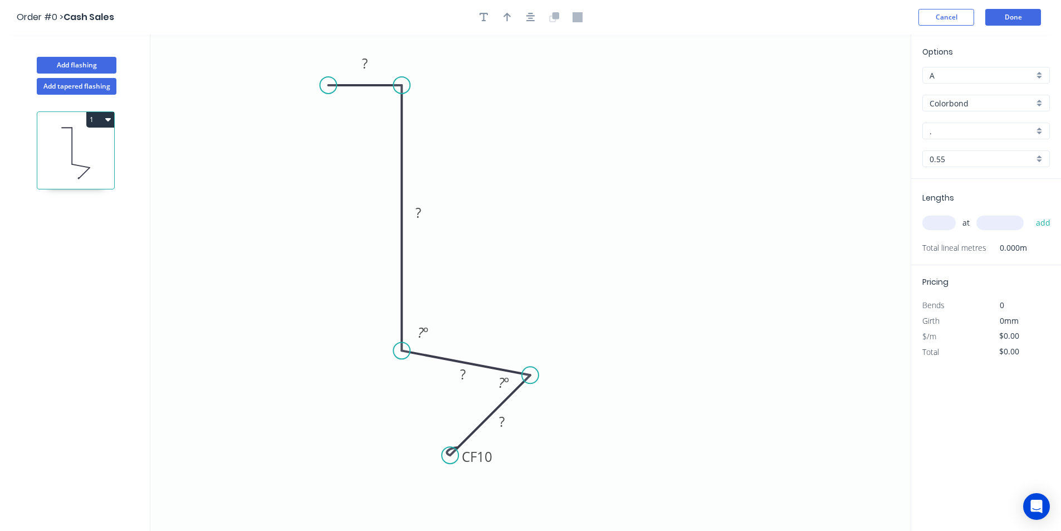
drag, startPoint x: 483, startPoint y: 347, endPoint x: 530, endPoint y: 367, distance: 51.4
click at [530, 367] on circle at bounding box center [530, 375] width 17 height 17
drag, startPoint x: 450, startPoint y: 458, endPoint x: 529, endPoint y: 482, distance: 83.3
click at [529, 482] on circle at bounding box center [530, 481] width 17 height 17
click at [370, 66] on rect at bounding box center [365, 64] width 22 height 16
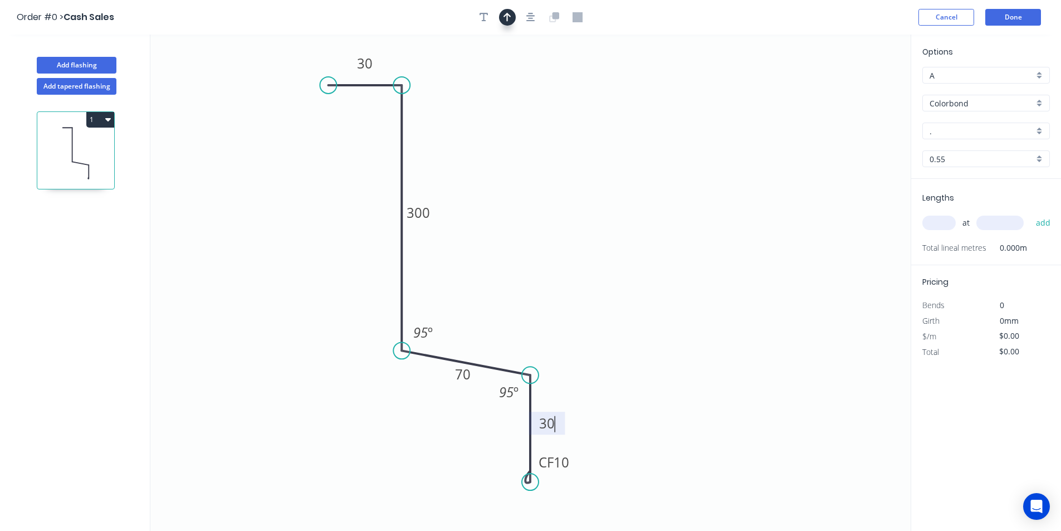
click at [505, 18] on icon "button" at bounding box center [508, 17] width 8 height 10
type input "$23.75"
click at [856, 88] on icon at bounding box center [854, 78] width 10 height 36
click at [856, 88] on icon at bounding box center [855, 75] width 10 height 36
drag, startPoint x: 856, startPoint y: 88, endPoint x: 823, endPoint y: 169, distance: 87.2
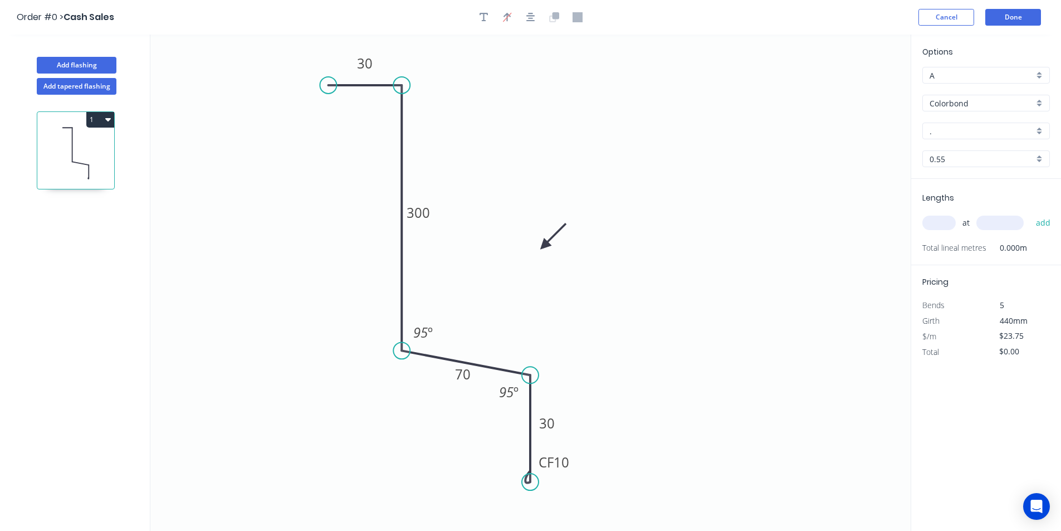
click at [569, 237] on icon at bounding box center [553, 236] width 32 height 32
click at [949, 223] on input "text" at bounding box center [938, 223] width 33 height 14
type input "1"
type input "6000"
click at [1031, 213] on button "add" at bounding box center [1044, 222] width 26 height 19
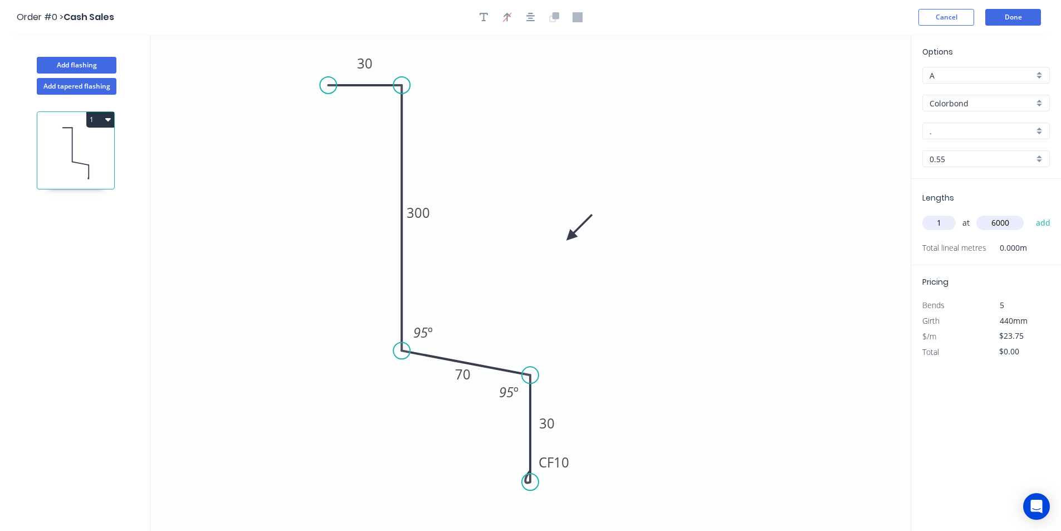
type input "$142.50"
click at [1026, 24] on button "Done" at bounding box center [1013, 17] width 56 height 17
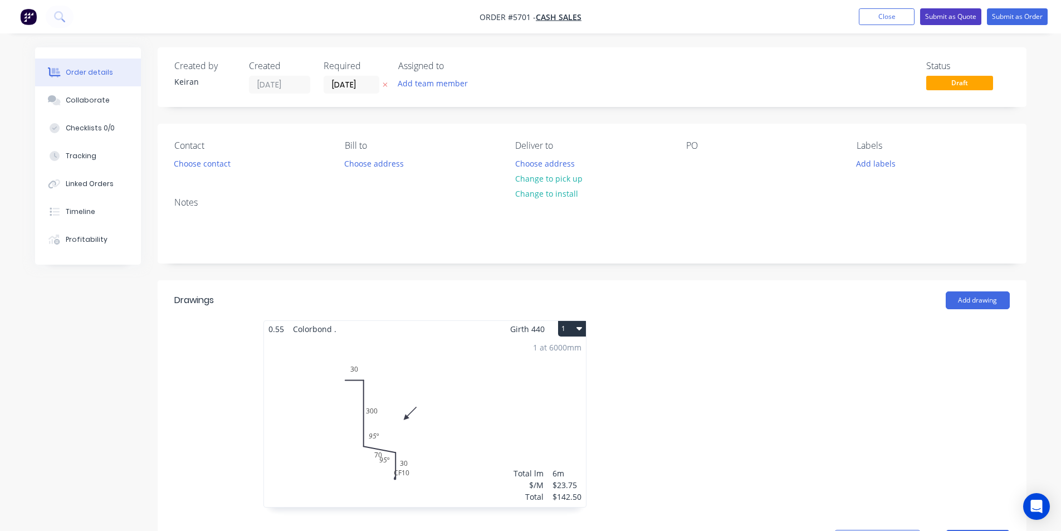
click at [943, 17] on button "Submit as Quote" at bounding box center [950, 16] width 61 height 17
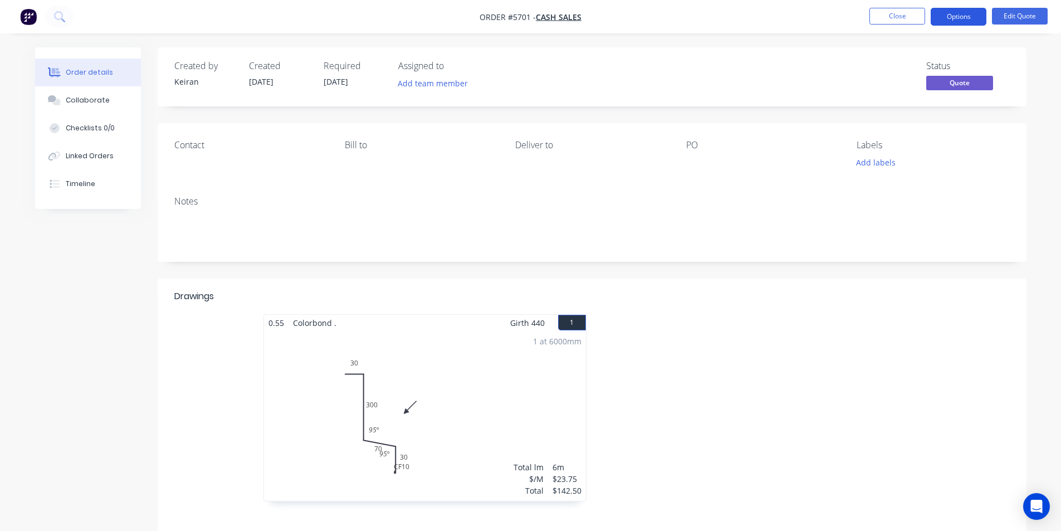
click at [936, 16] on button "Options" at bounding box center [959, 17] width 56 height 18
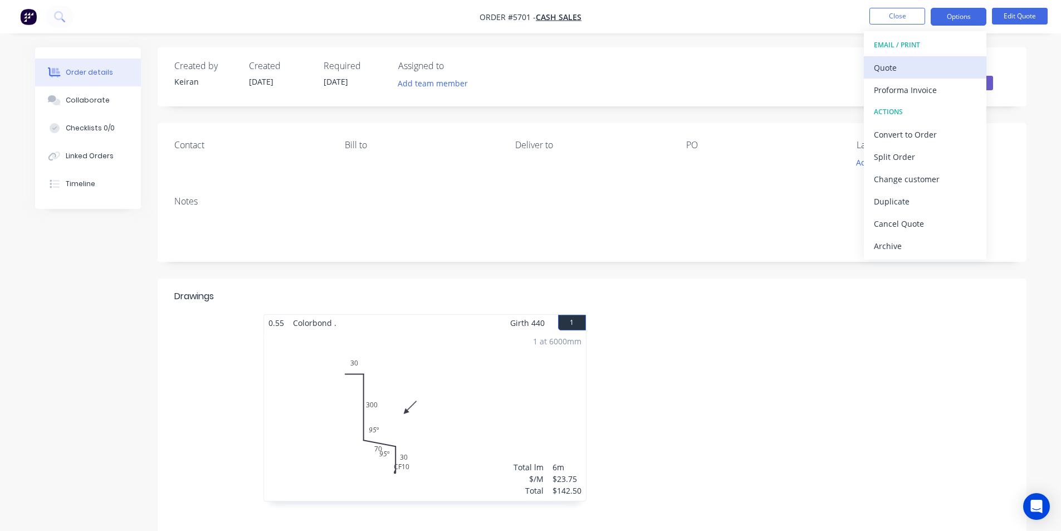
click at [922, 64] on div "Quote" at bounding box center [925, 68] width 102 height 16
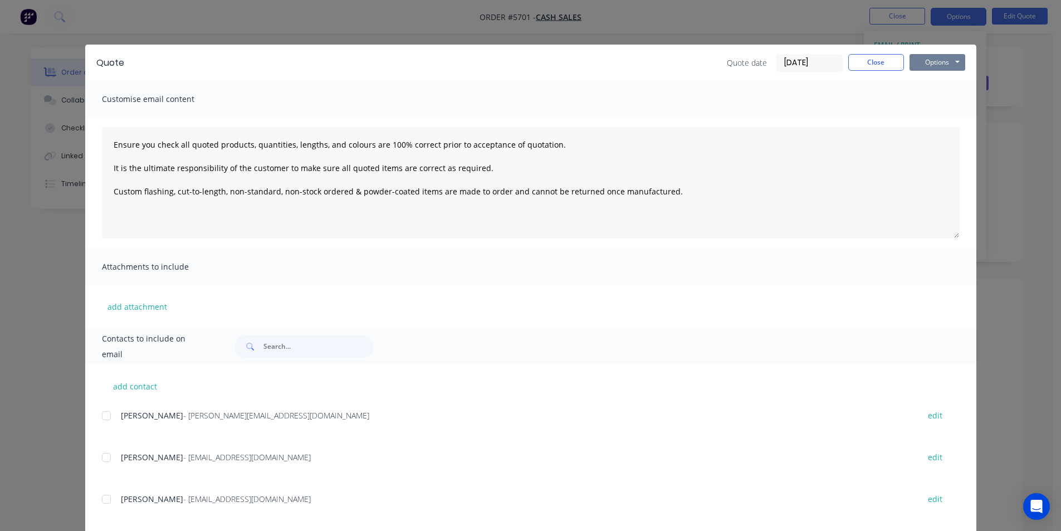
click at [931, 66] on button "Options" at bounding box center [938, 62] width 56 height 17
click at [934, 98] on button "Print" at bounding box center [945, 100] width 71 height 18
type textarea "Ensure you check all quoted products, quantities, lengths, and colours are 100%…"
click at [890, 66] on button "Close" at bounding box center [876, 62] width 56 height 17
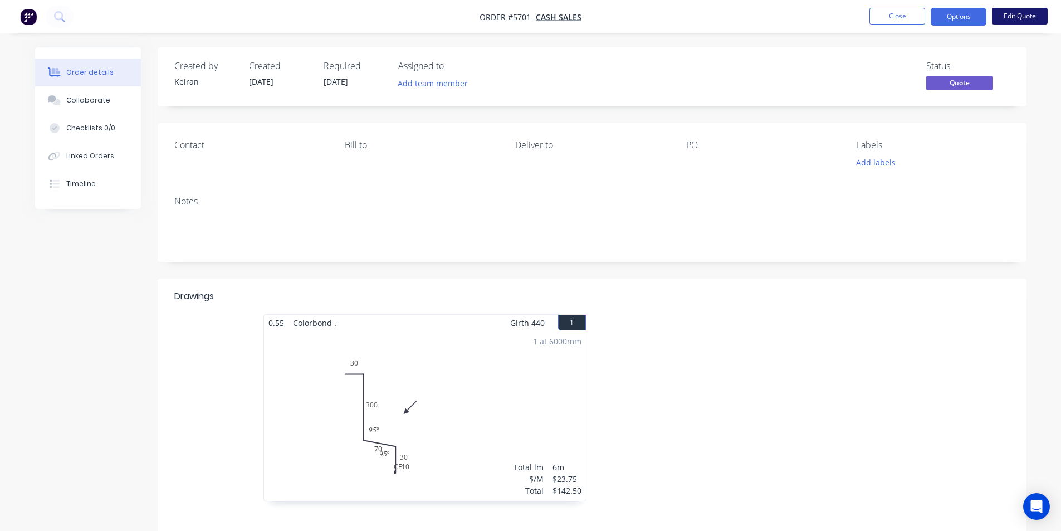
click at [1046, 12] on button "Edit Quote" at bounding box center [1020, 16] width 56 height 17
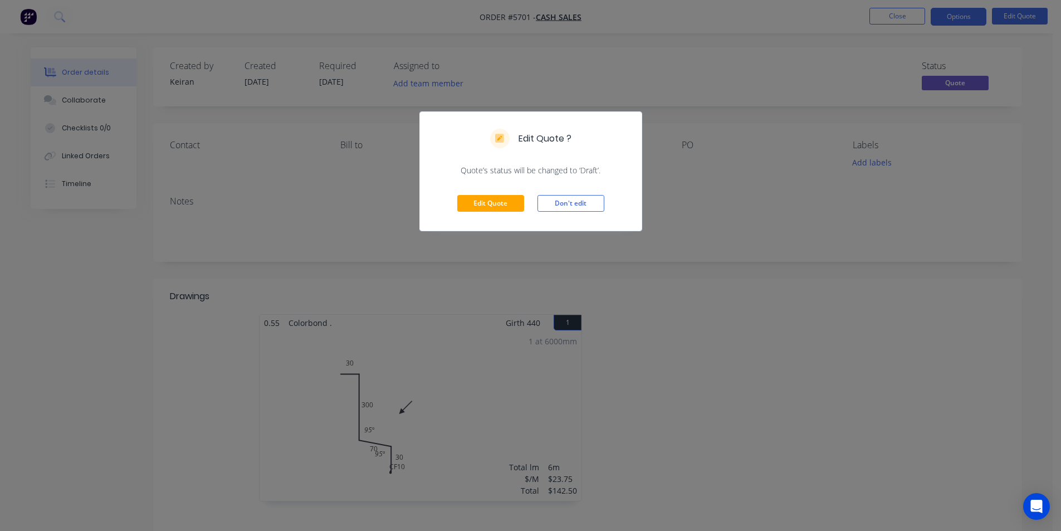
click at [530, 204] on div "Edit Quote Don't edit" at bounding box center [531, 203] width 222 height 55
click at [491, 211] on button "Edit Quote" at bounding box center [490, 203] width 67 height 17
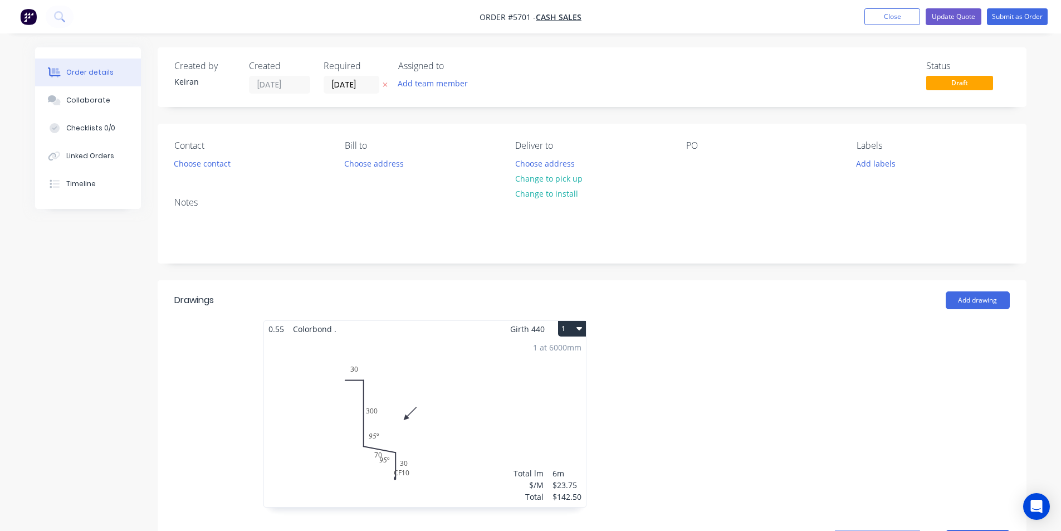
click at [472, 397] on div "1 at 6000mm Total lm $/M Total 6m $23.75 $142.50" at bounding box center [425, 422] width 322 height 170
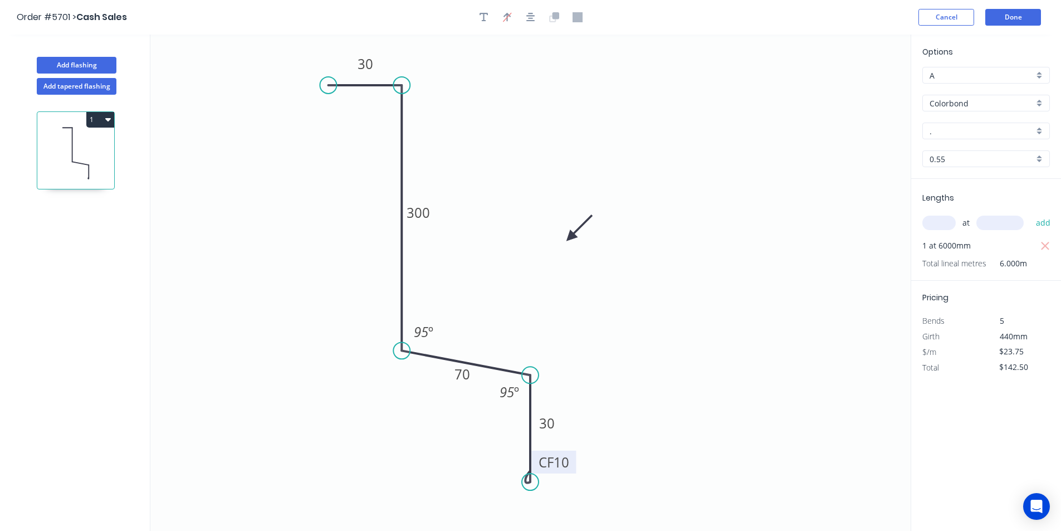
click at [574, 468] on icon "0 30 300 70 CF 10 30 95 º 95 º" at bounding box center [530, 283] width 760 height 496
drag, startPoint x: 574, startPoint y: 470, endPoint x: 594, endPoint y: 514, distance: 47.9
click at [594, 514] on rect at bounding box center [573, 505] width 45 height 23
drag, startPoint x: 496, startPoint y: 397, endPoint x: 477, endPoint y: 418, distance: 27.6
click at [477, 418] on rect at bounding box center [492, 412] width 36 height 23
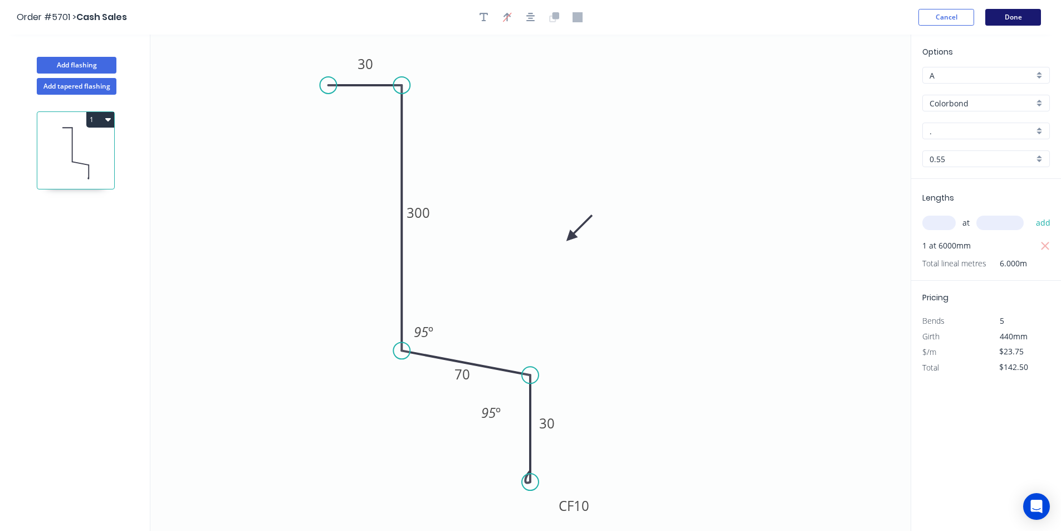
click at [998, 17] on button "Done" at bounding box center [1013, 17] width 56 height 17
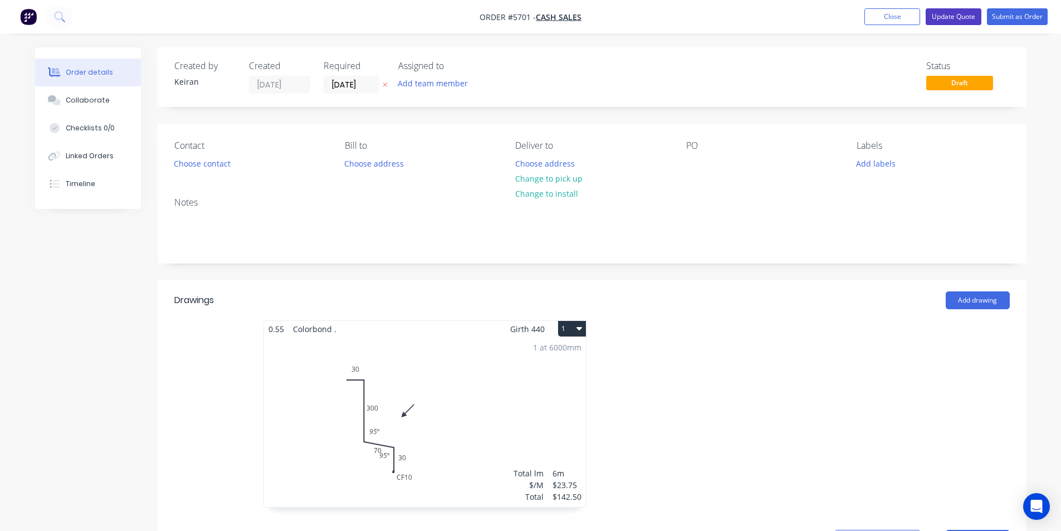
click at [969, 17] on button "Update Quote" at bounding box center [954, 16] width 56 height 17
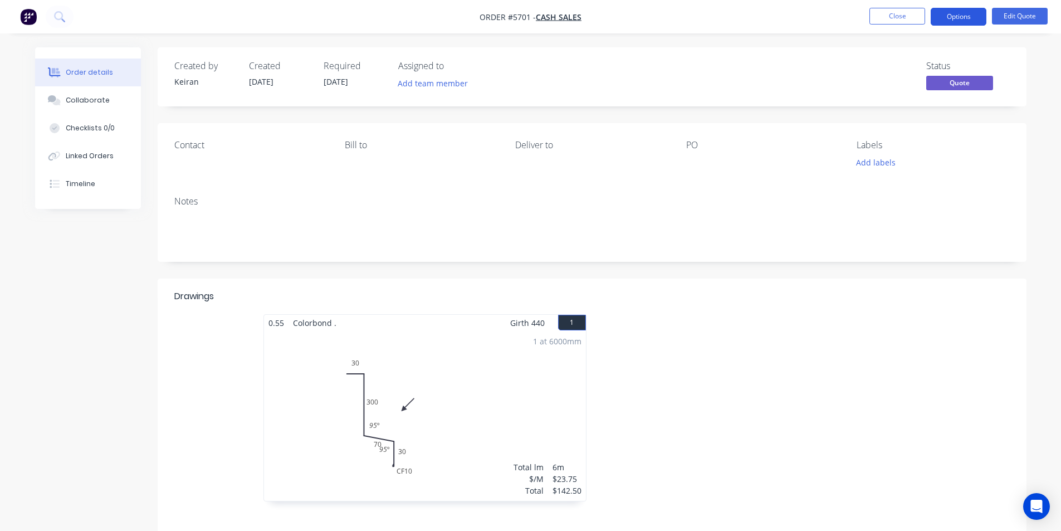
click at [964, 23] on button "Options" at bounding box center [959, 17] width 56 height 18
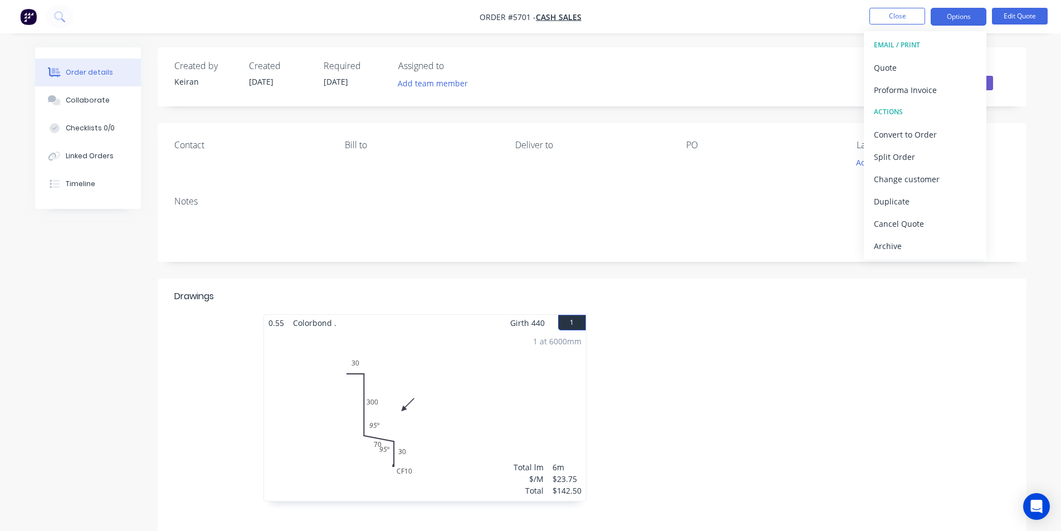
click at [920, 51] on div "EMAIL / PRINT" at bounding box center [925, 45] width 102 height 14
click at [920, 61] on div "Quote" at bounding box center [925, 68] width 102 height 16
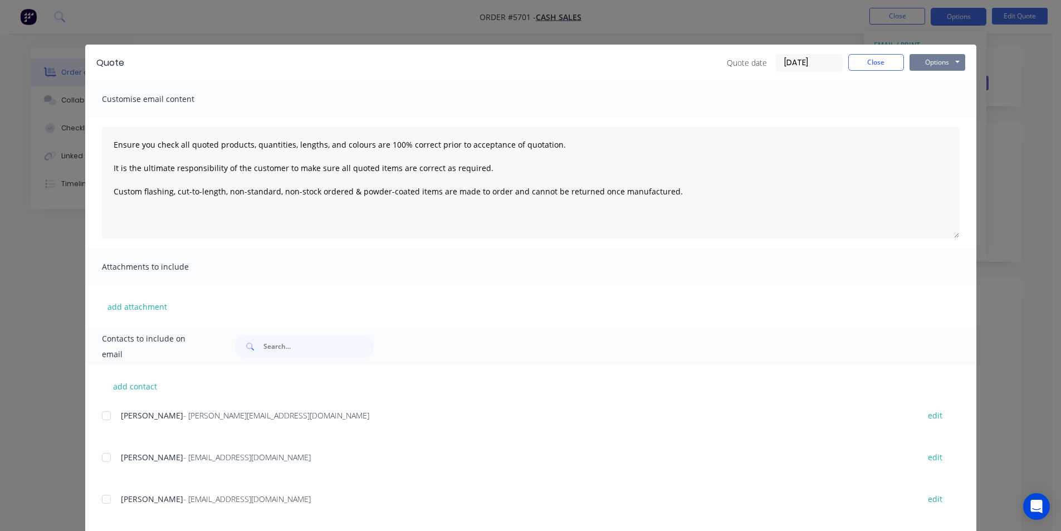
click at [925, 62] on button "Options" at bounding box center [938, 62] width 56 height 17
click at [930, 96] on button "Print" at bounding box center [945, 100] width 71 height 18
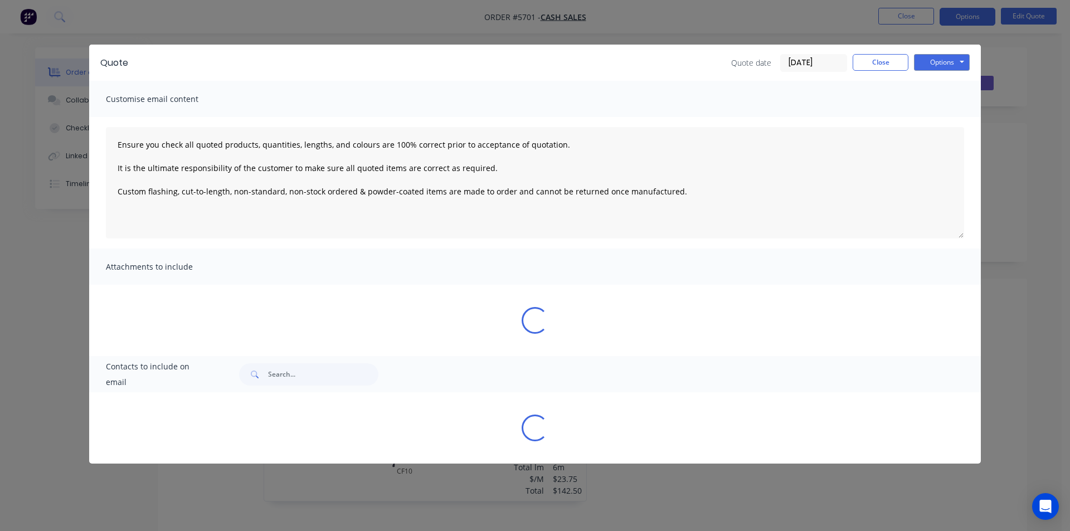
type textarea "Ensure you check all quoted products, quantities, lengths, and colours are 100%…"
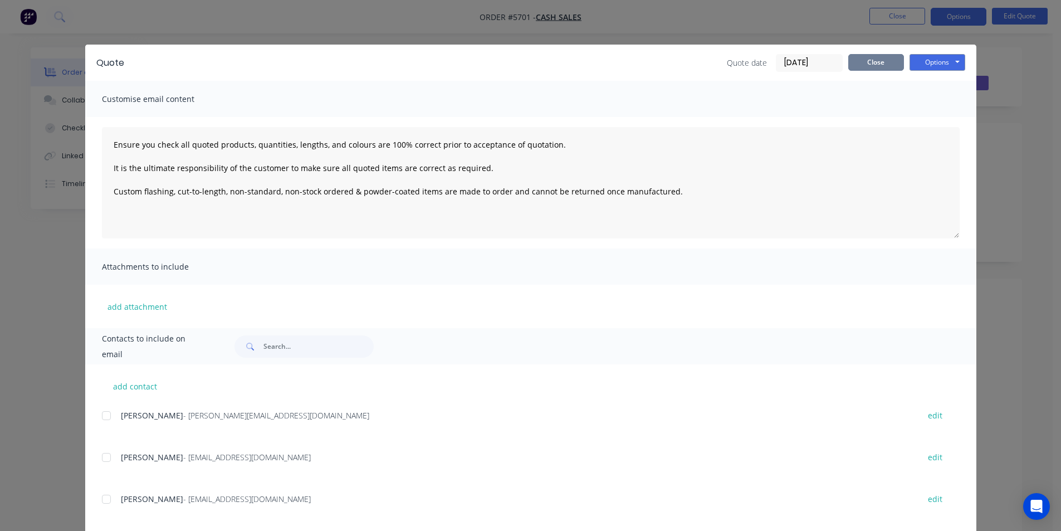
click at [888, 60] on button "Close" at bounding box center [876, 62] width 56 height 17
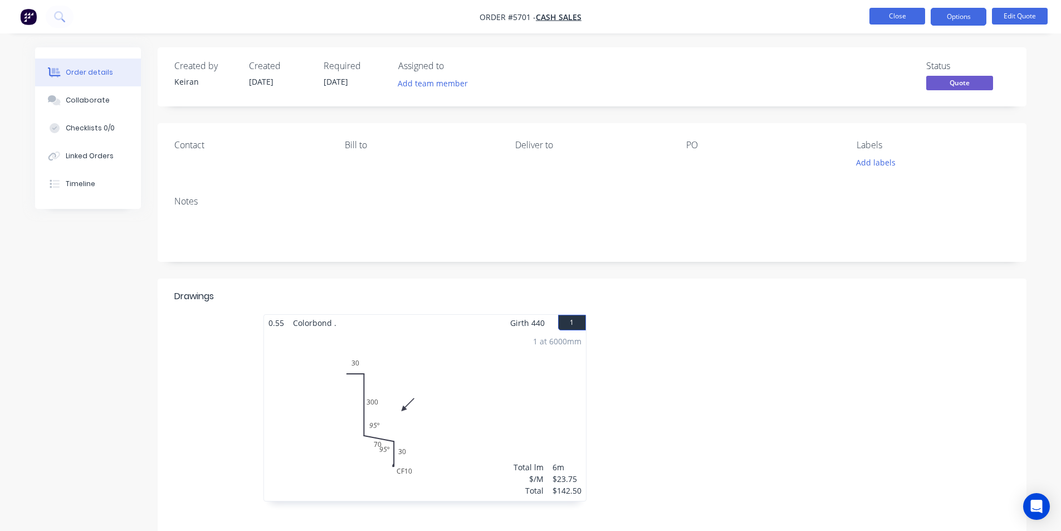
click at [912, 16] on button "Close" at bounding box center [898, 16] width 56 height 17
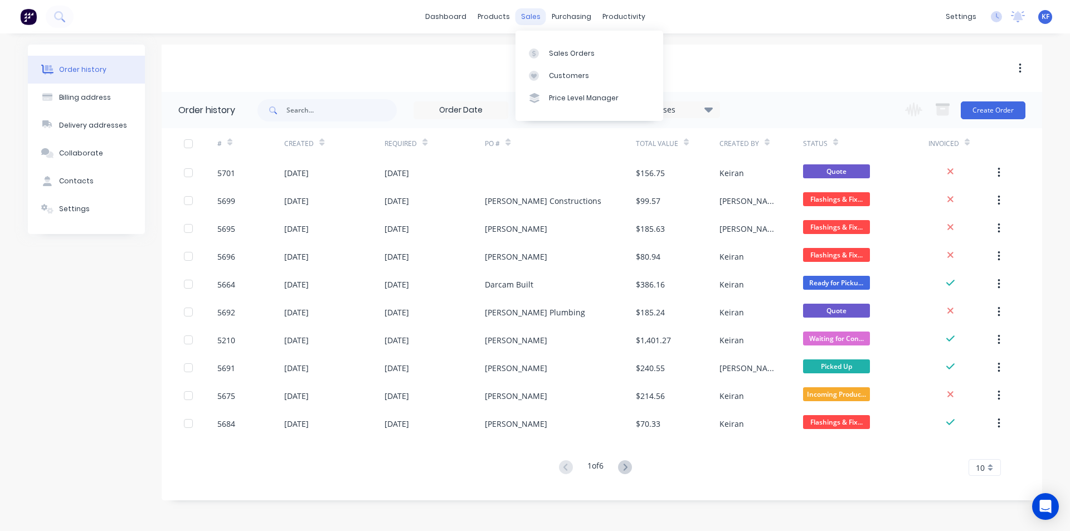
click at [531, 14] on div "sales" at bounding box center [530, 16] width 31 height 17
click at [559, 50] on div "Sales Orders" at bounding box center [572, 53] width 46 height 10
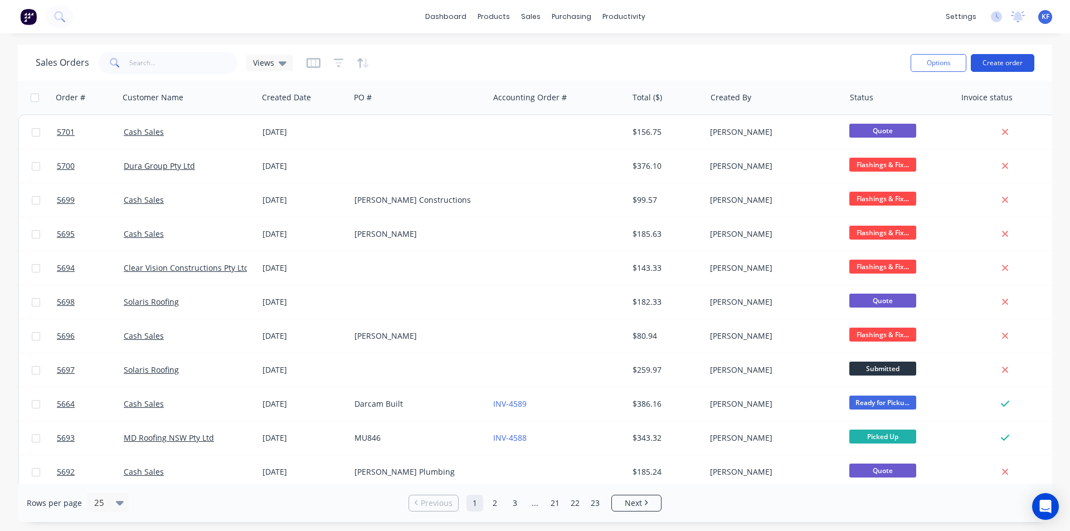
click at [995, 63] on button "Create order" at bounding box center [1002, 63] width 64 height 18
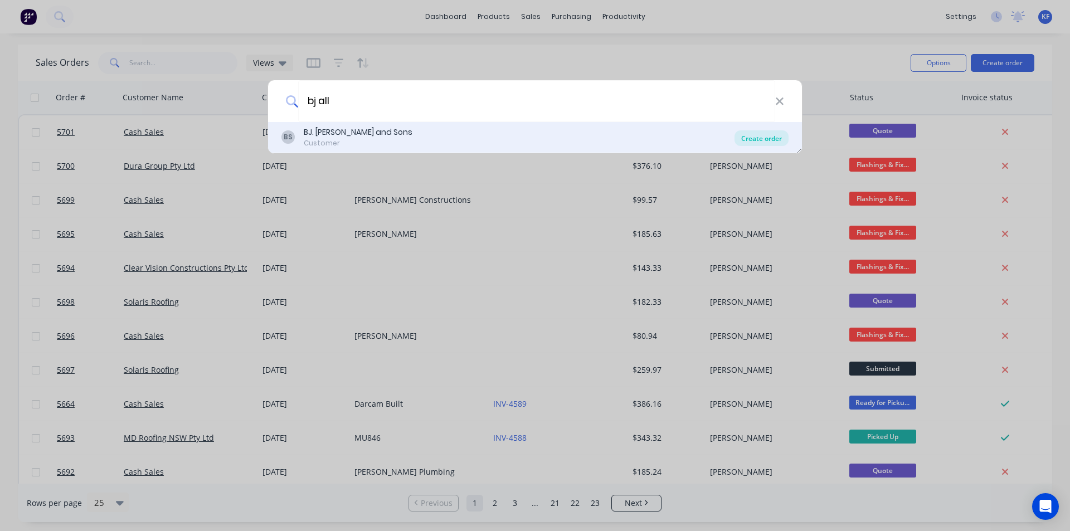
type input "bj all"
click at [758, 135] on div "Create order" at bounding box center [761, 138] width 54 height 16
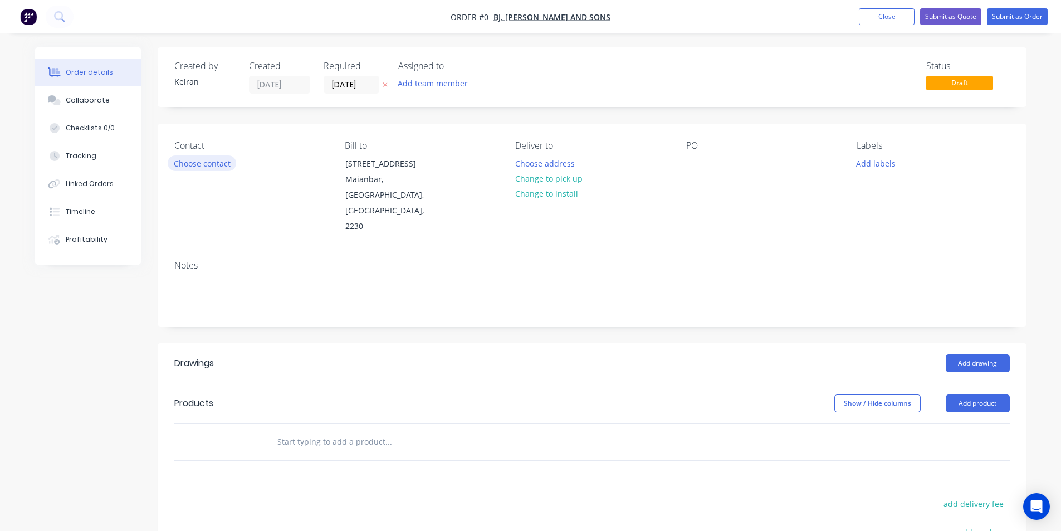
click at [196, 166] on button "Choose contact" at bounding box center [202, 162] width 69 height 15
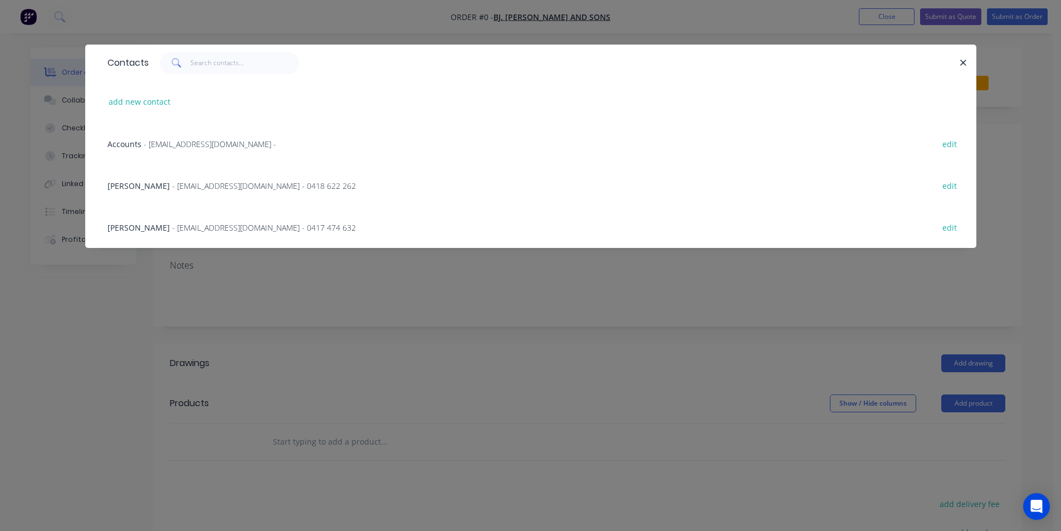
click at [211, 185] on span "- [EMAIL_ADDRESS][DOMAIN_NAME] - 0418 622 262" at bounding box center [264, 185] width 184 height 11
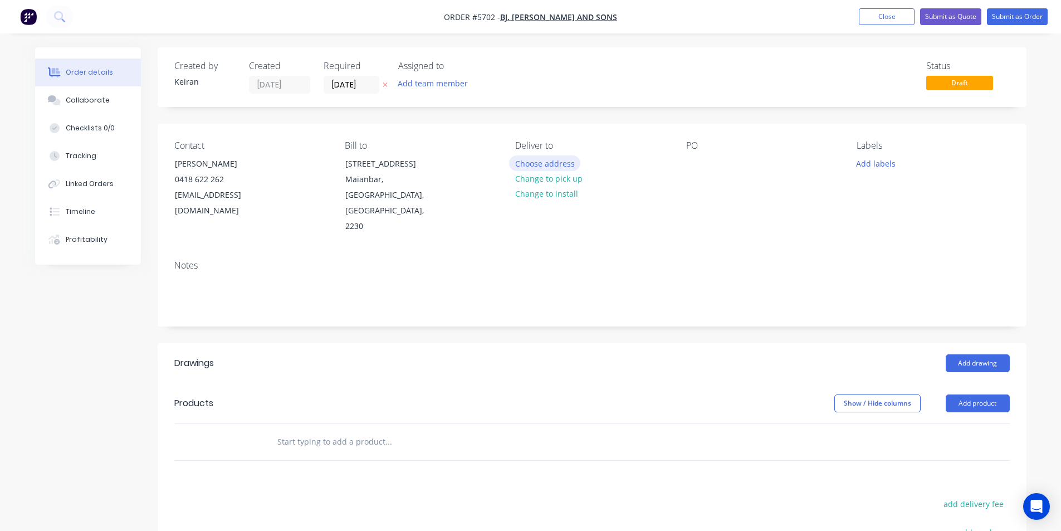
click at [563, 168] on button "Choose address" at bounding box center [544, 162] width 71 height 15
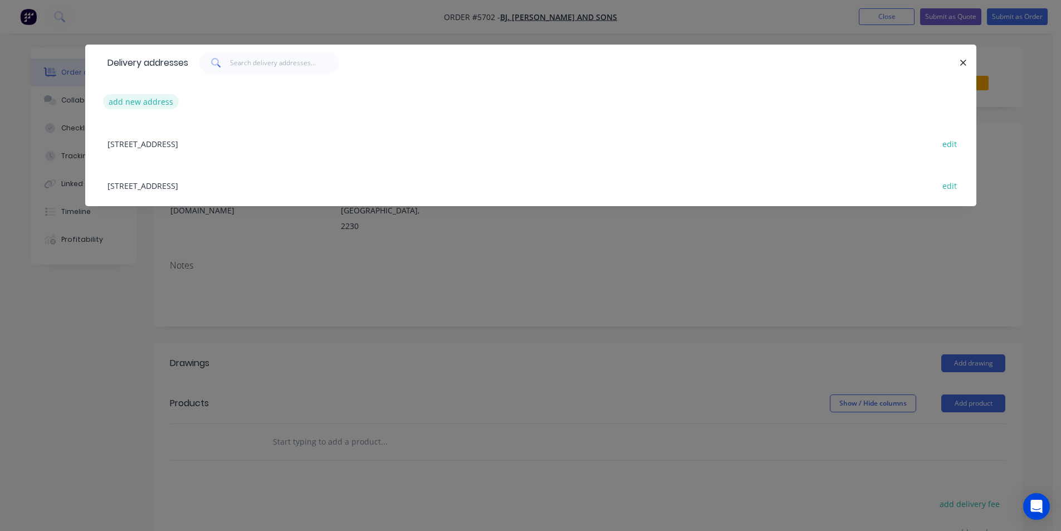
click at [167, 105] on button "add new address" at bounding box center [141, 101] width 76 height 15
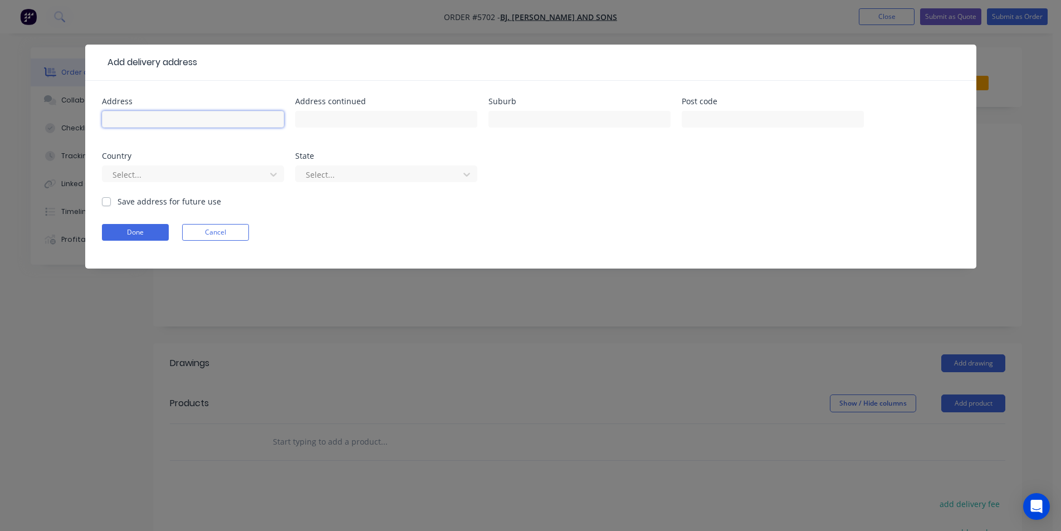
click at [173, 114] on input "text" at bounding box center [193, 119] width 182 height 17
type input "62 Garema Cct"
click at [526, 121] on input "Kingsrgrrove" at bounding box center [580, 119] width 182 height 17
click at [515, 120] on input "Kingsrgrove" at bounding box center [580, 119] width 182 height 17
type input "Kingsgrove"
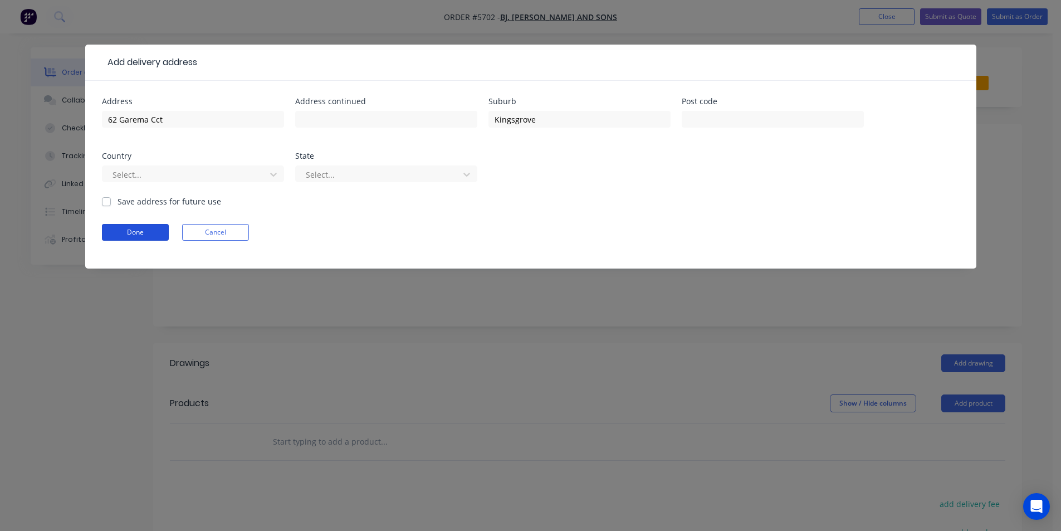
click at [149, 231] on button "Done" at bounding box center [135, 232] width 67 height 17
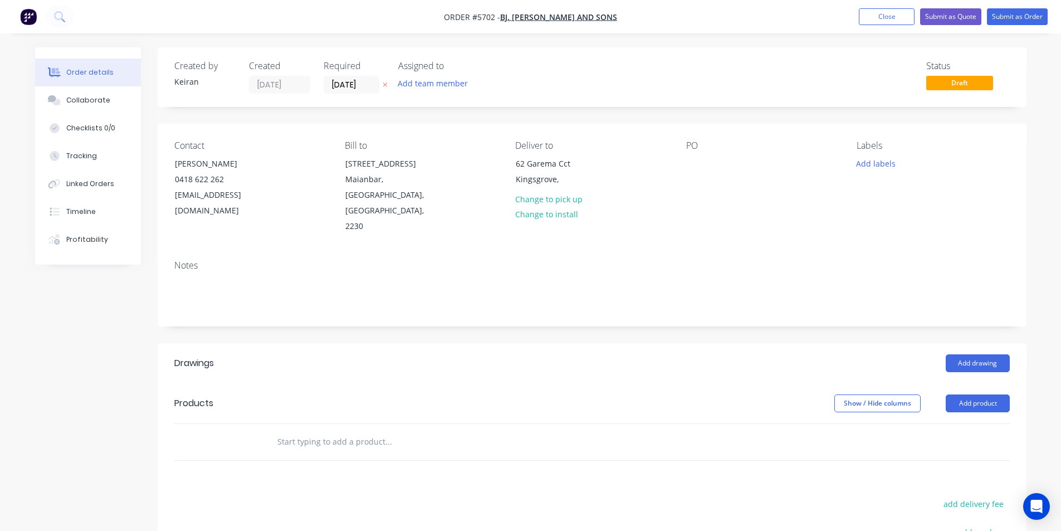
click at [403, 431] on input "text" at bounding box center [388, 442] width 223 height 22
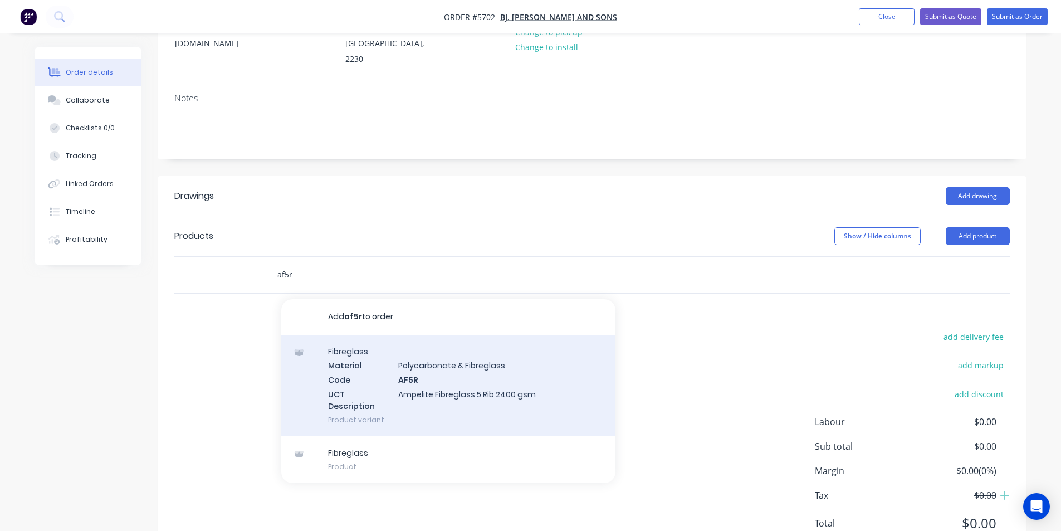
type input "af5r"
click at [455, 369] on div "Fibreglass Material Polycarbonate & Fibreglass Code AF5R UCT Description Ampeli…" at bounding box center [448, 385] width 334 height 101
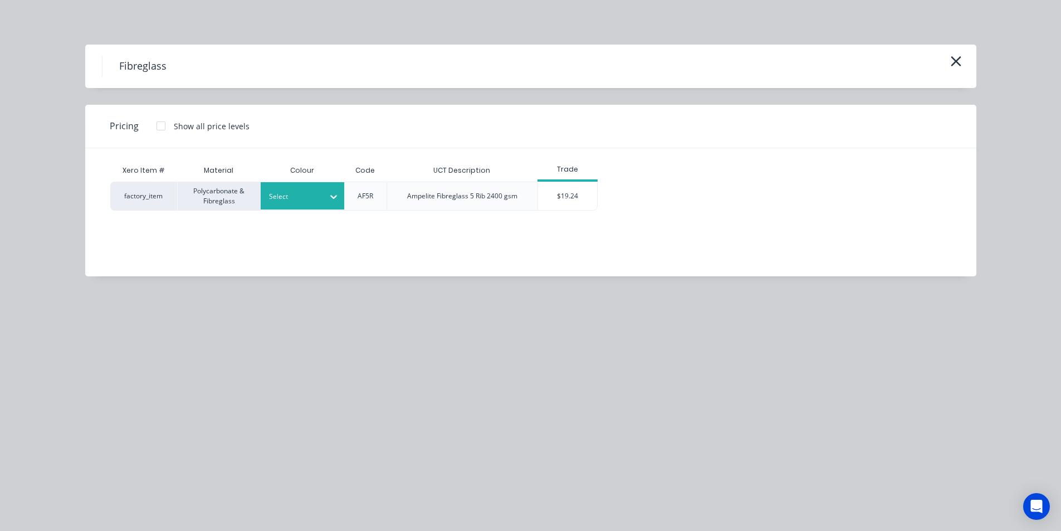
click at [327, 194] on div at bounding box center [334, 197] width 20 height 18
type input "opal"
click at [321, 227] on div "Opal" at bounding box center [330, 226] width 139 height 21
click at [596, 199] on div "$19.24" at bounding box center [568, 196] width 60 height 28
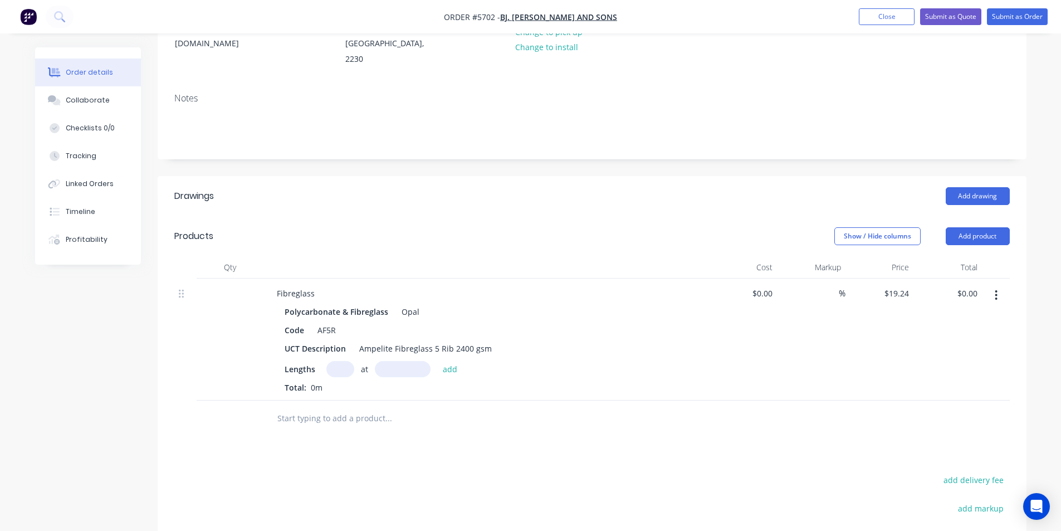
click at [343, 361] on input "text" at bounding box center [340, 369] width 28 height 16
type input "8"
type input "6000"
click at [437, 361] on button "add" at bounding box center [450, 368] width 26 height 15
type input "$923.52"
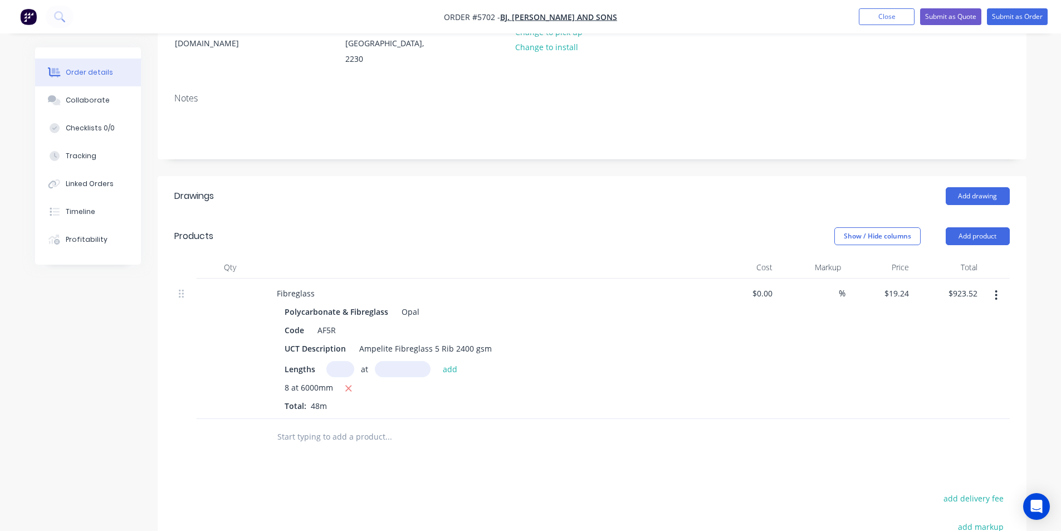
click at [383, 426] on input "text" at bounding box center [388, 437] width 223 height 22
type input "Ampelair SV Industrial Ventilator"
click at [427, 461] on button "Add Ampelair SV Industrial Ventilator to order" at bounding box center [448, 479] width 334 height 36
click at [333, 444] on div at bounding box center [334, 452] width 114 height 16
click at [250, 428] on icon "button" at bounding box center [252, 433] width 10 height 10
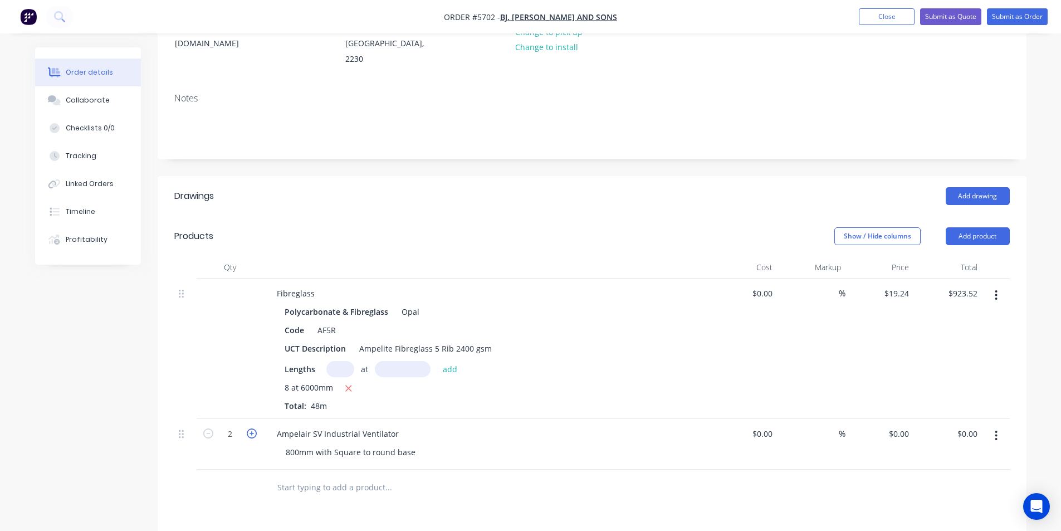
click at [248, 428] on icon "button" at bounding box center [252, 433] width 10 height 10
type input "3"
click at [895, 419] on div "0 $0.00" at bounding box center [880, 444] width 69 height 51
click at [416, 444] on div "800mm with Square to round base" at bounding box center [351, 452] width 148 height 16
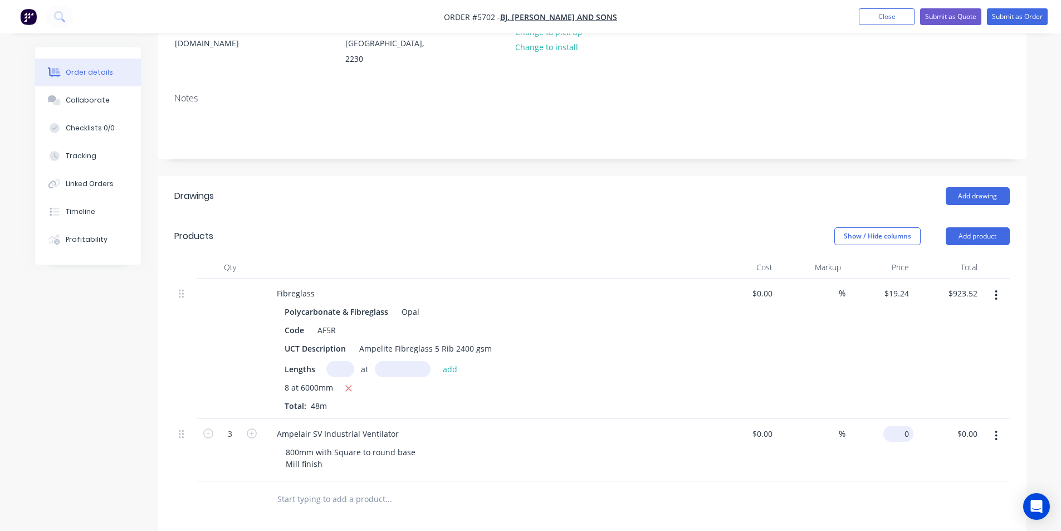
click at [904, 426] on input "0" at bounding box center [901, 434] width 26 height 16
type input "$2,244.55"
type input "$6,733.65"
click at [978, 496] on div "Drawings Add drawing Products Show / Hide columns Add product Qty Cost Markup P…" at bounding box center [592, 480] width 869 height 609
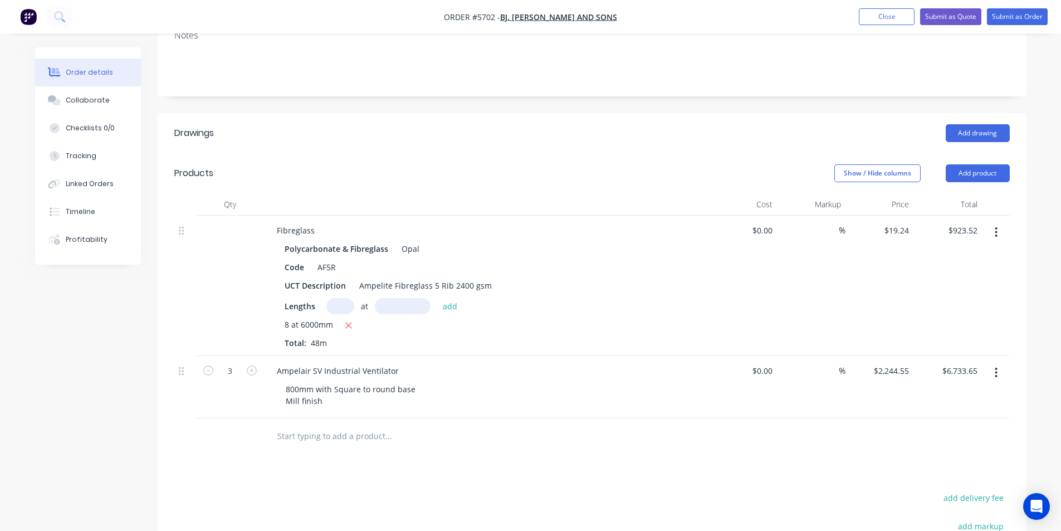
scroll to position [334, 0]
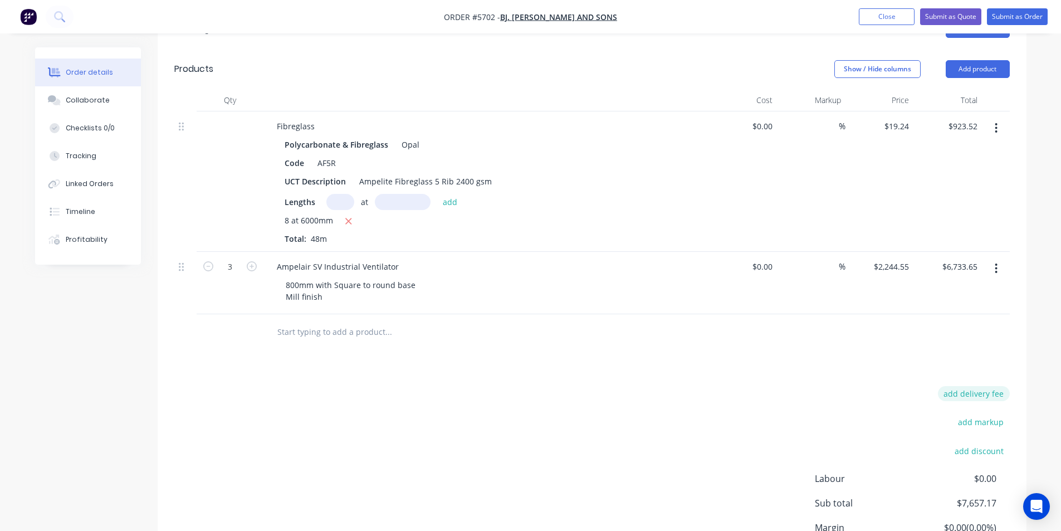
click at [994, 386] on button "add delivery fee" at bounding box center [974, 393] width 72 height 15
type input "100"
click input "submit" at bounding box center [0, 0] width 0 height 0
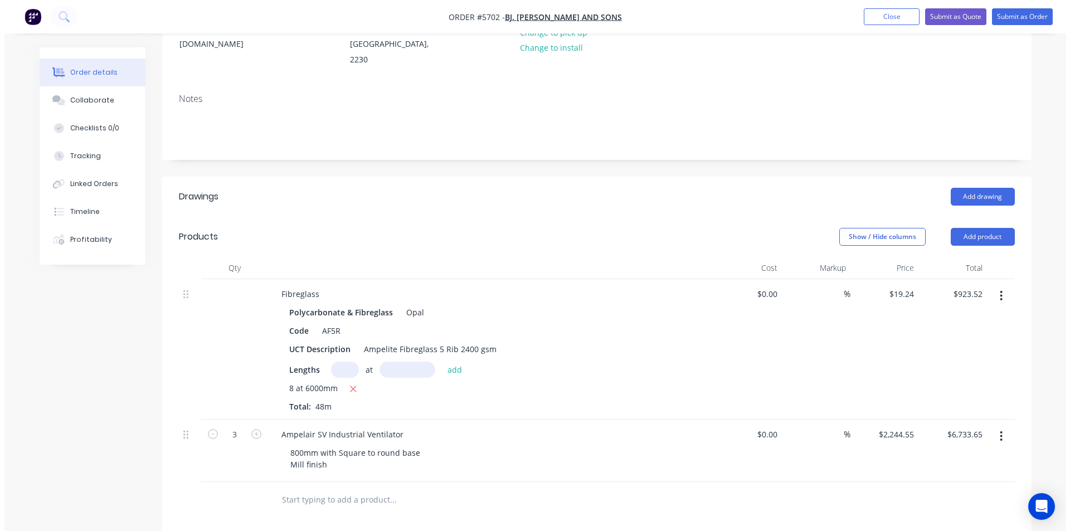
scroll to position [0, 0]
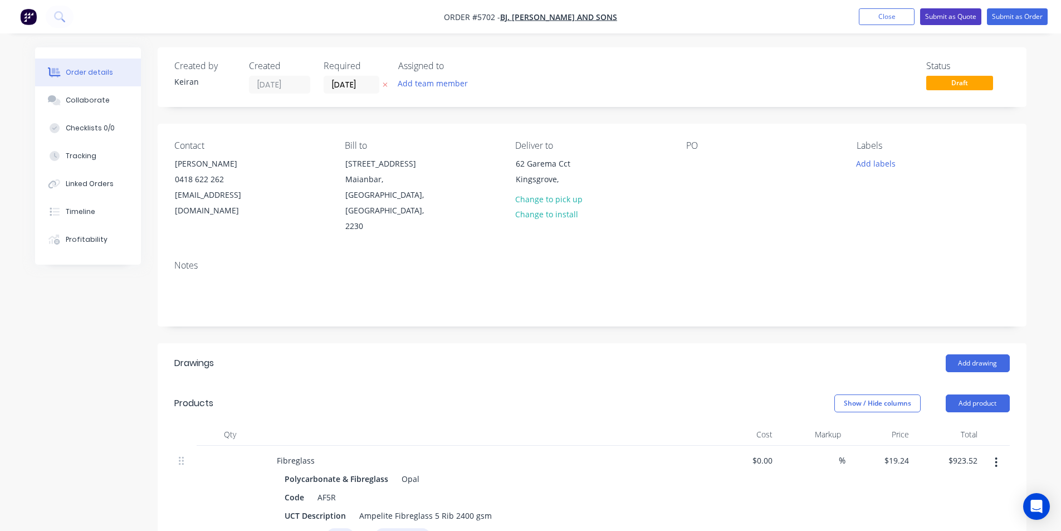
click at [966, 15] on button "Submit as Quote" at bounding box center [950, 16] width 61 height 17
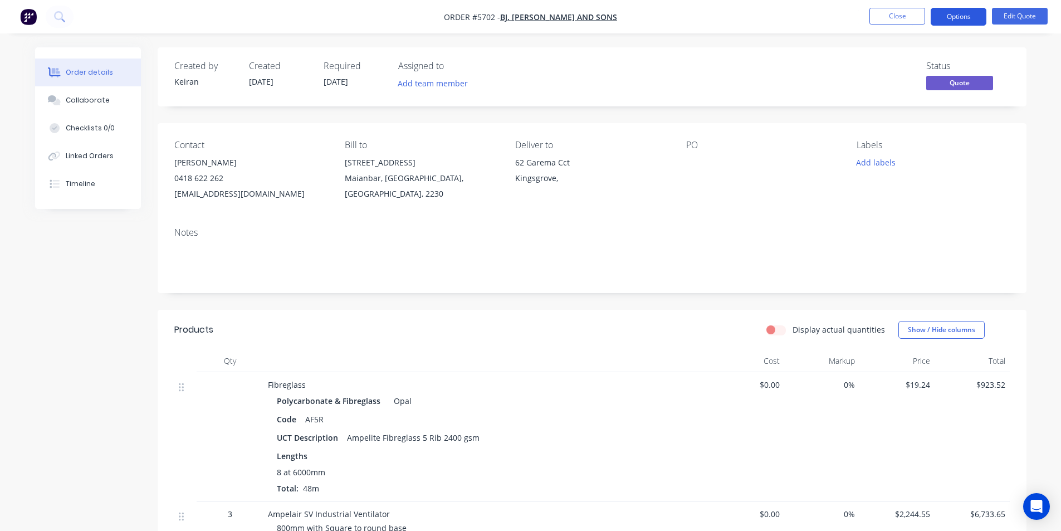
click at [955, 21] on button "Options" at bounding box center [959, 17] width 56 height 18
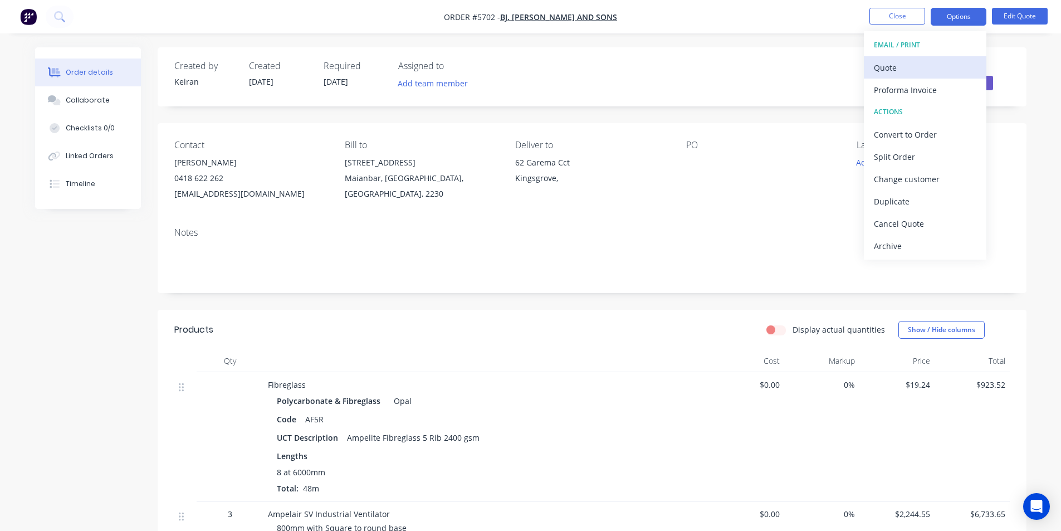
click at [910, 72] on div "Quote" at bounding box center [925, 68] width 102 height 16
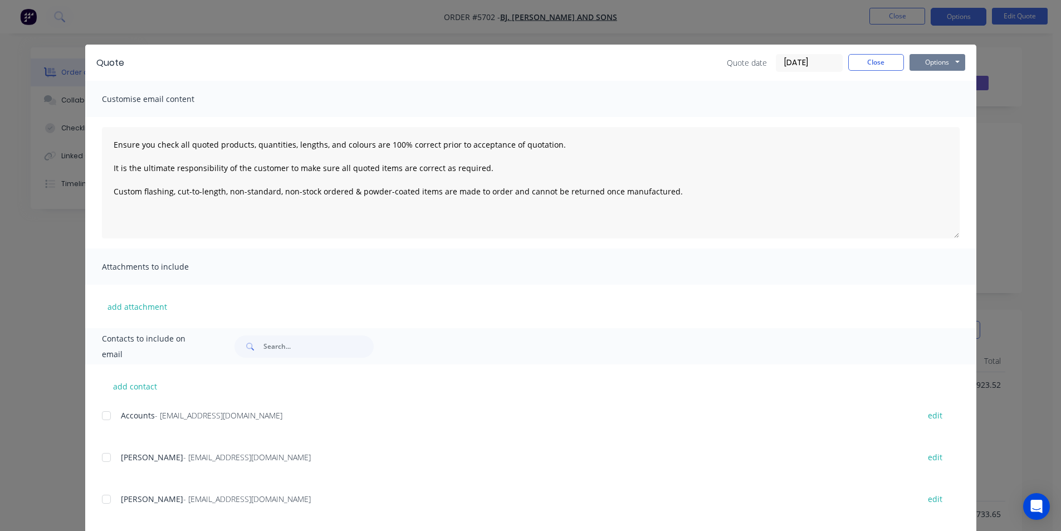
click at [922, 63] on button "Options" at bounding box center [938, 62] width 56 height 17
click at [924, 103] on button "Print" at bounding box center [945, 100] width 71 height 18
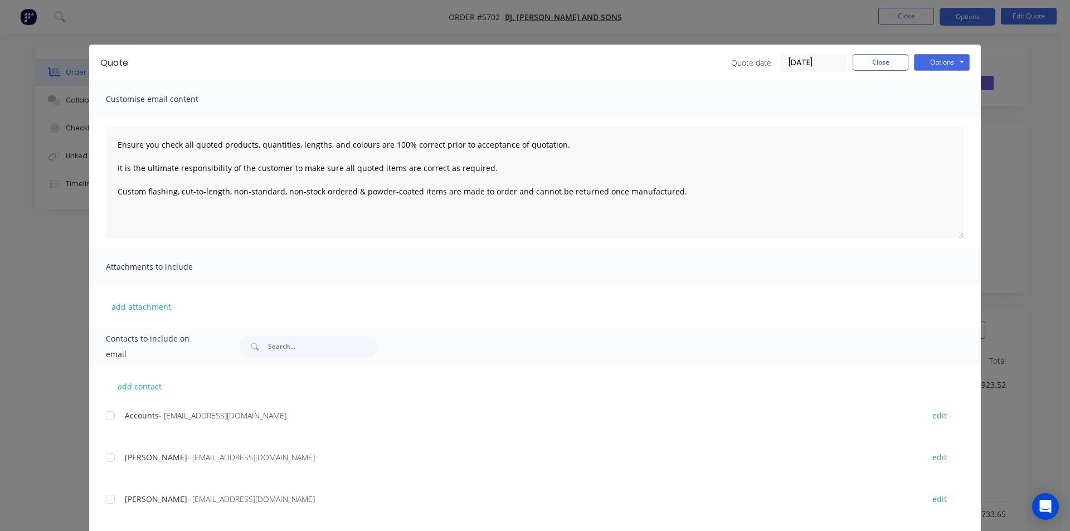
type textarea "Ensure you check all quoted products, quantities, lengths, and colours are 100%…"
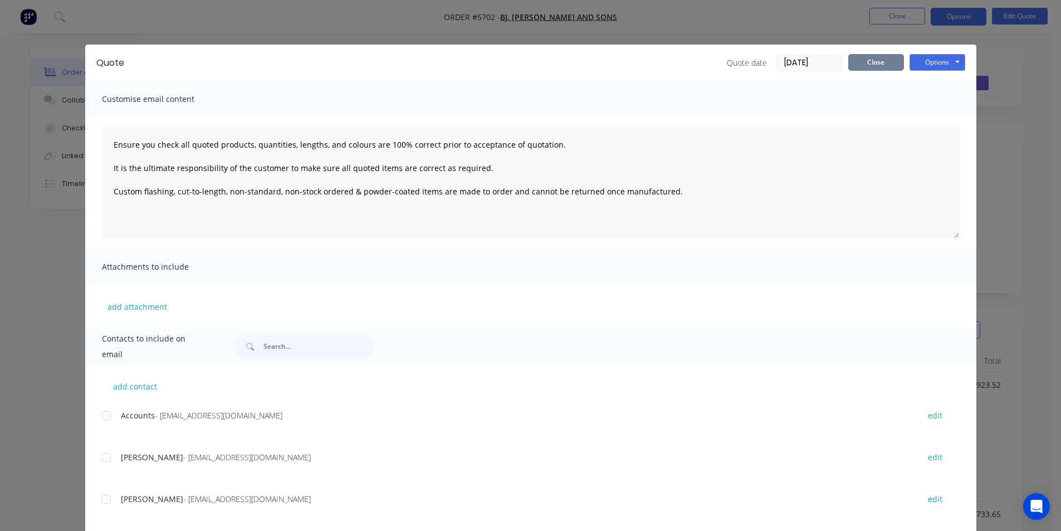
click at [884, 57] on button "Close" at bounding box center [876, 62] width 56 height 17
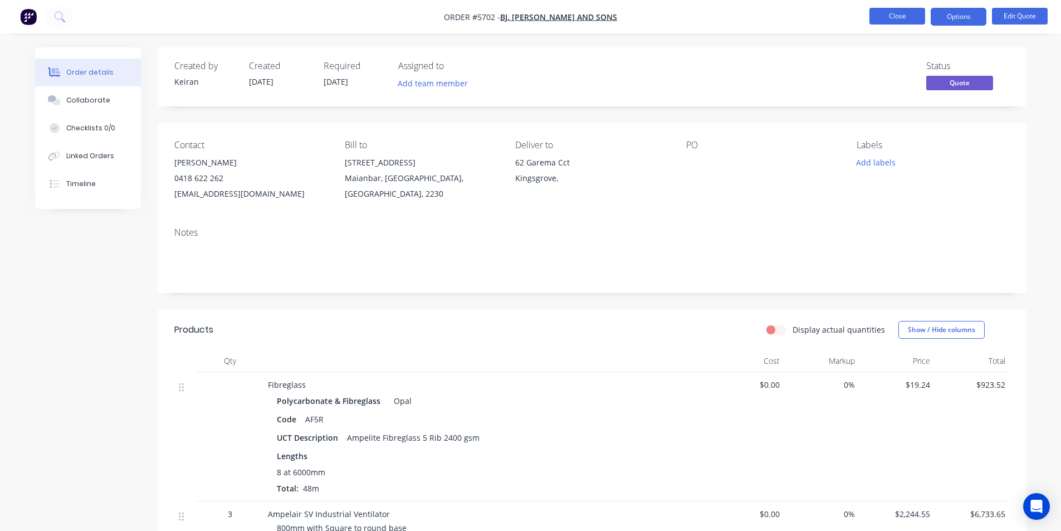
click at [898, 10] on button "Close" at bounding box center [898, 16] width 56 height 17
